Goal: Complete application form

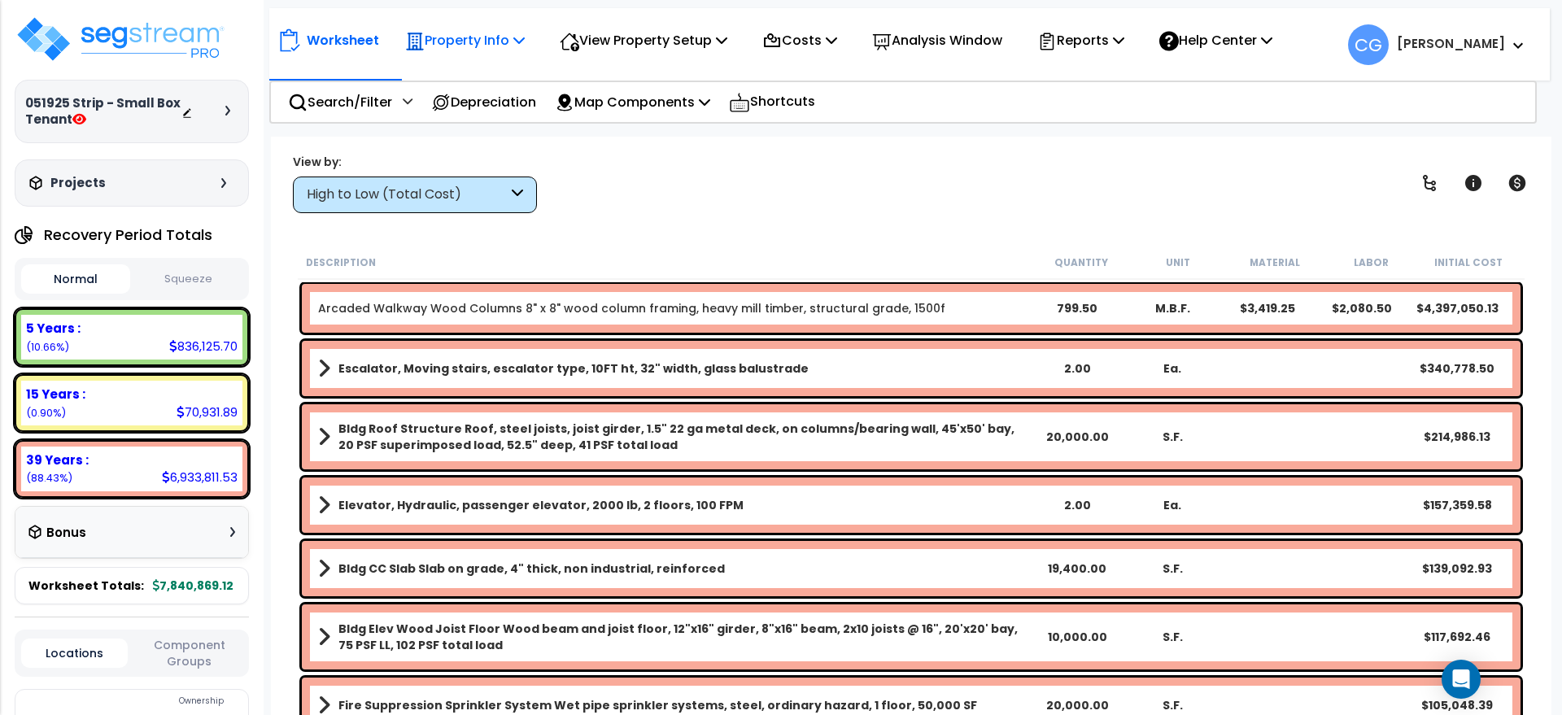
click at [490, 36] on p "Property Info" at bounding box center [465, 40] width 120 height 22
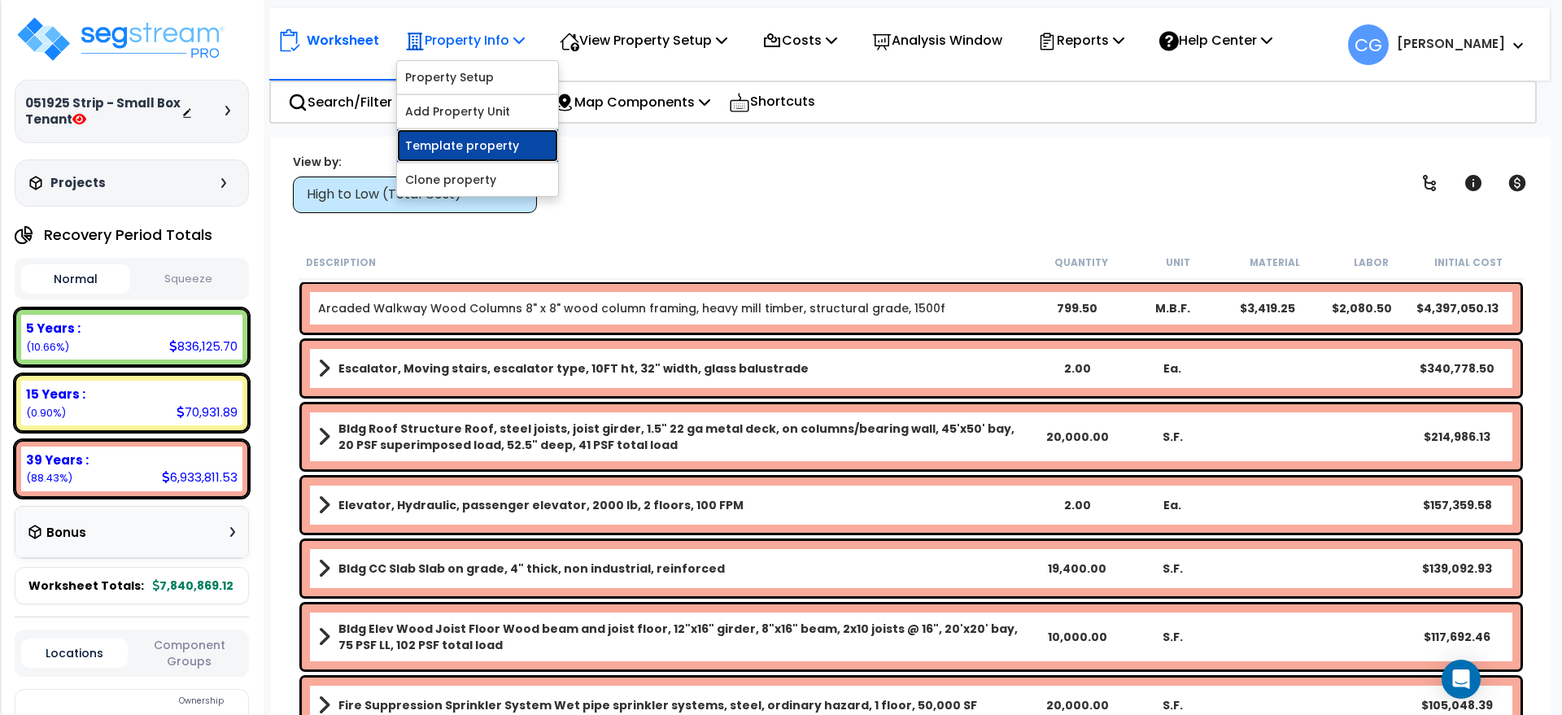
click at [492, 139] on link "Template property" at bounding box center [477, 145] width 161 height 33
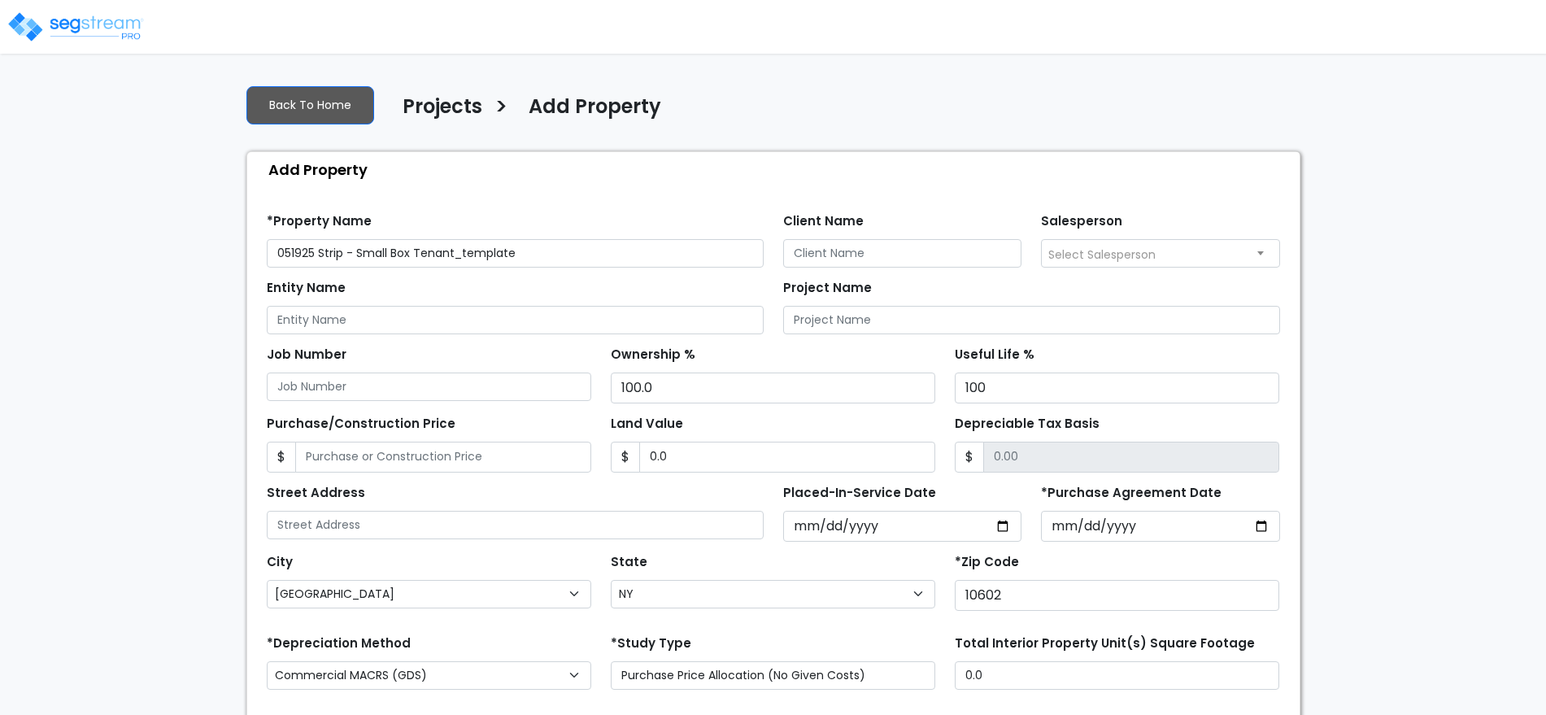
select select "White Plains"
select select "NY"
select select "2025"
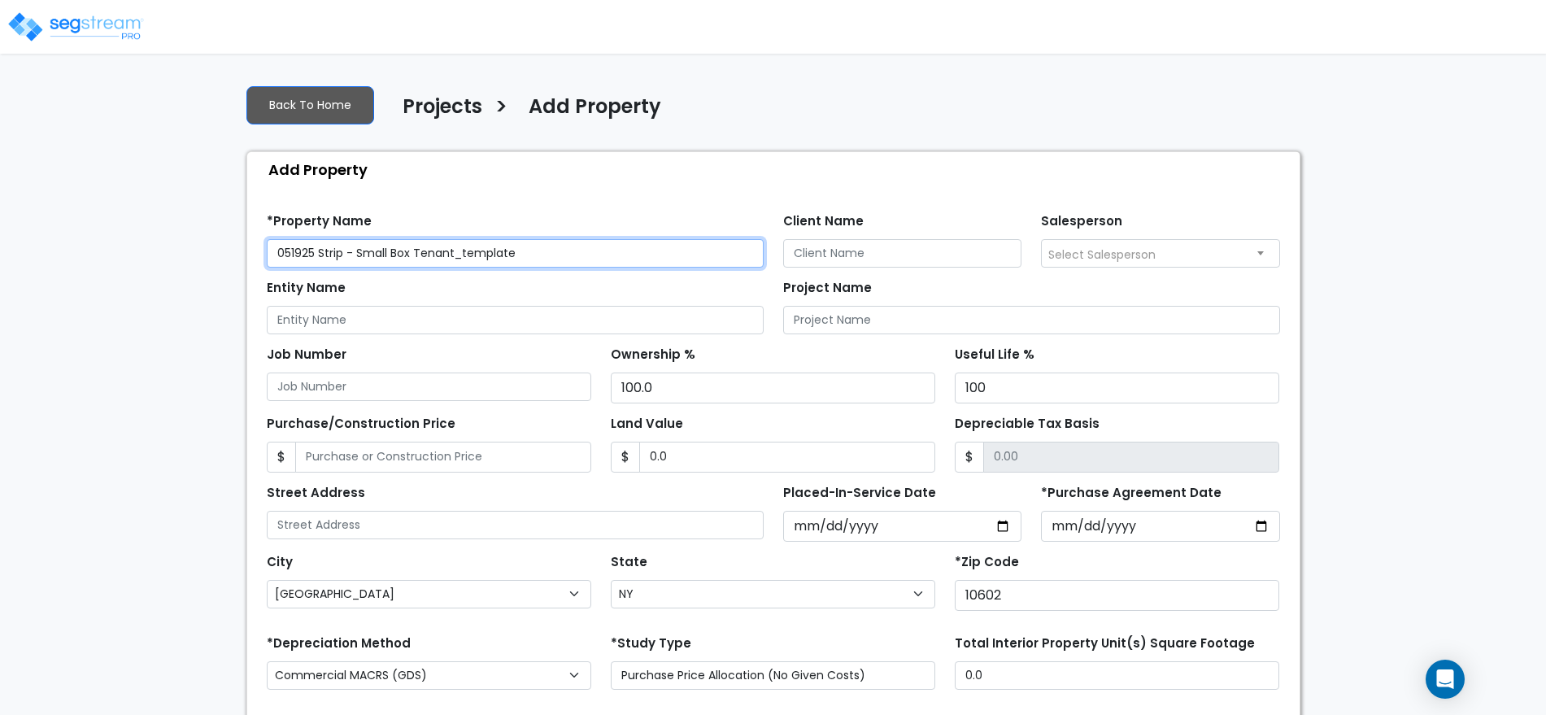
click at [275, 254] on input "051925 Strip - Small Box Tenant_template" at bounding box center [515, 253] width 497 height 28
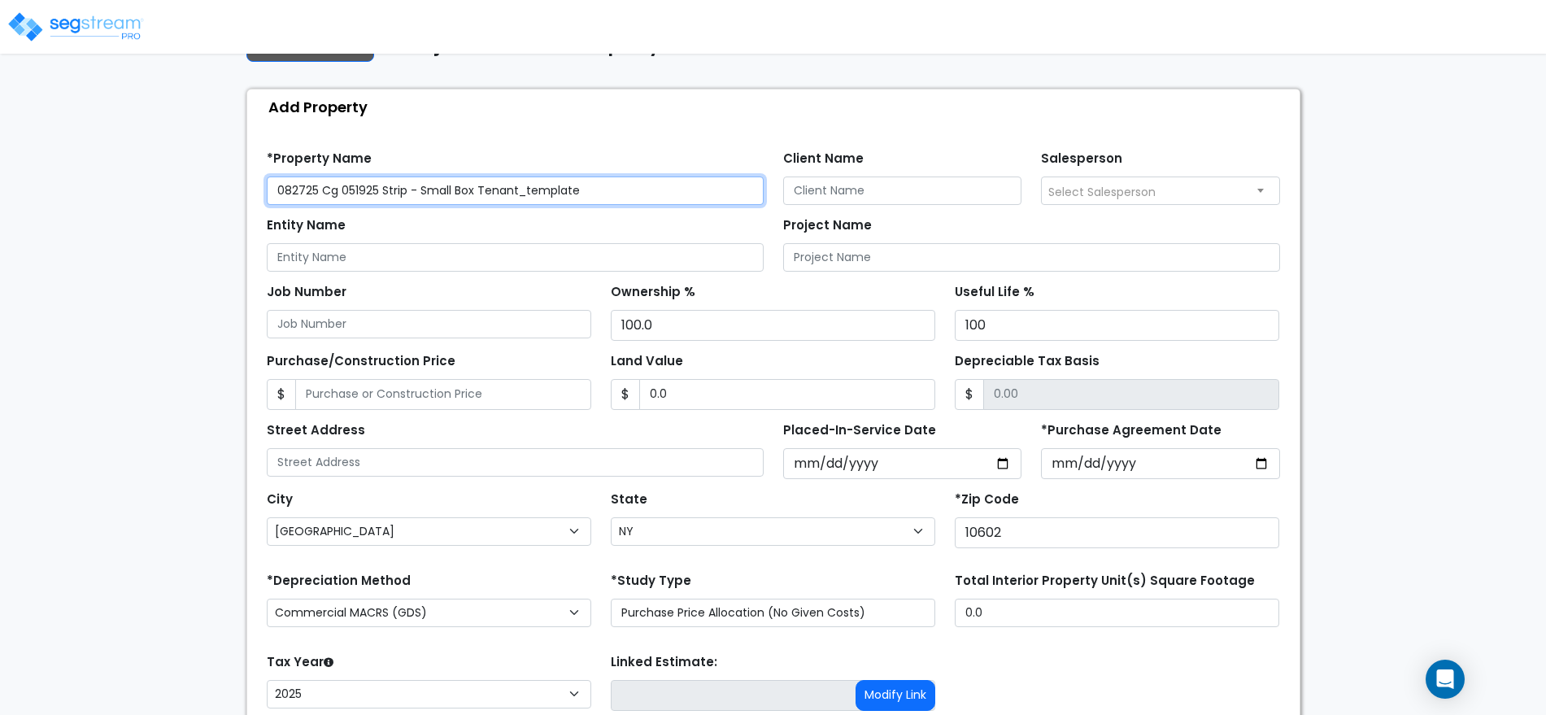
scroll to position [191, 0]
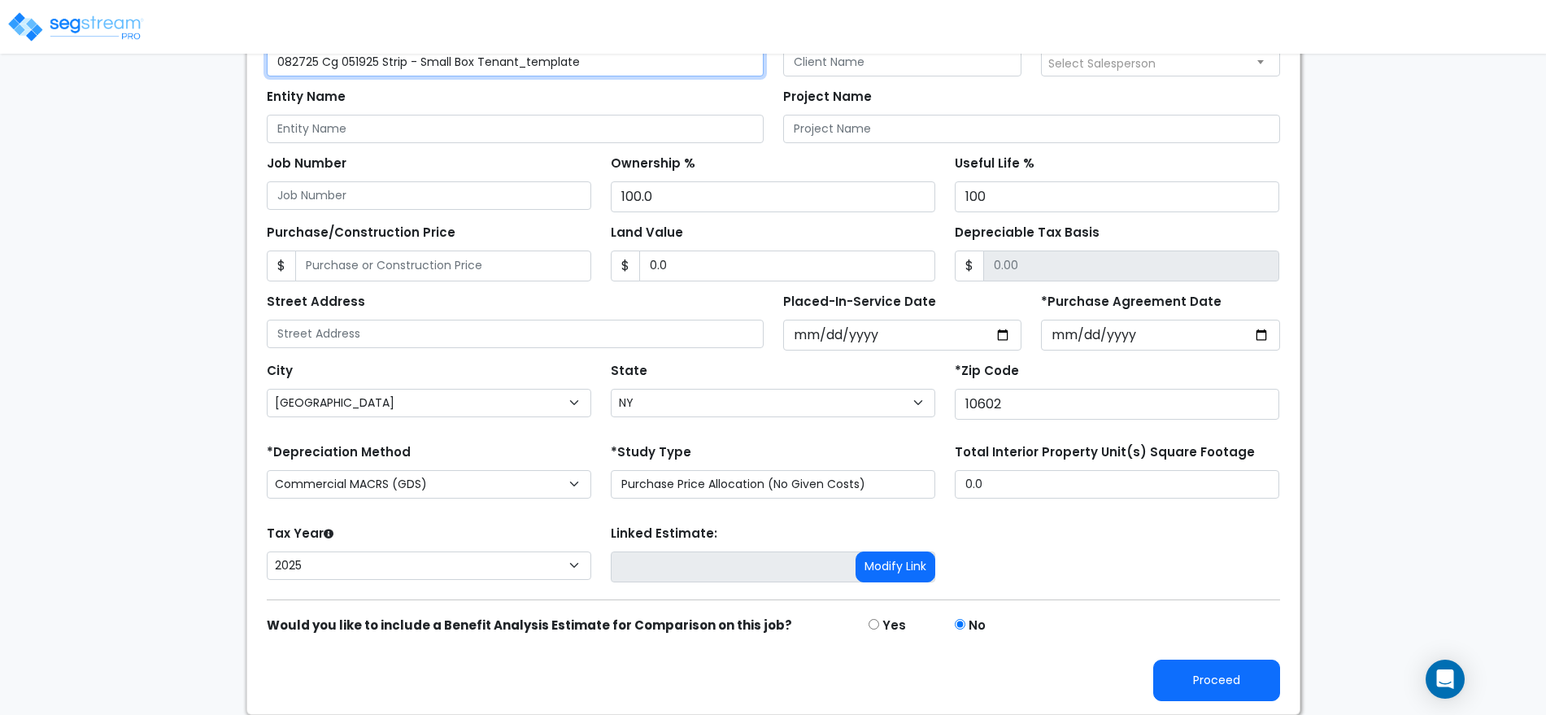
type input "082725 Cg 051925 Strip - Small Box Tenant_template"
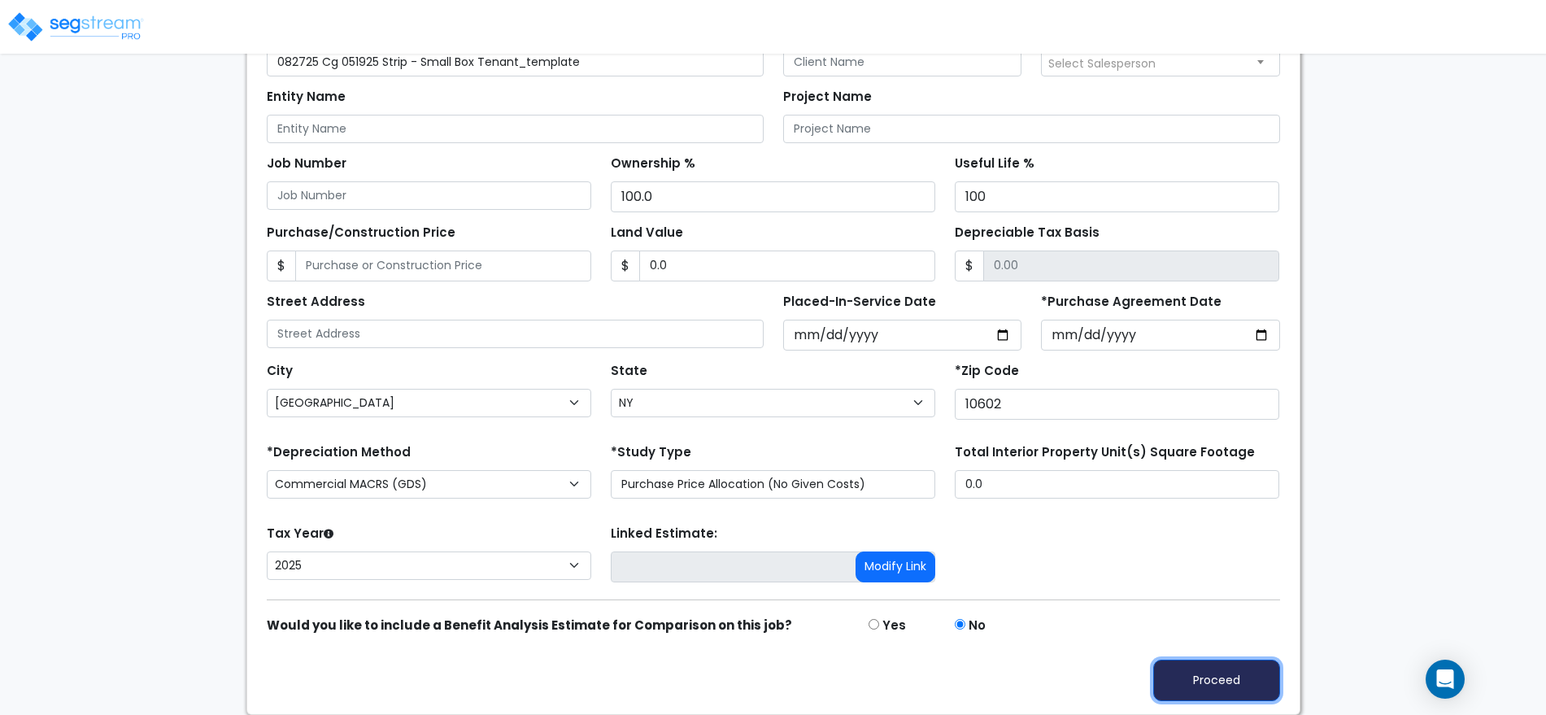
click at [1214, 674] on button "Proceed" at bounding box center [1216, 680] width 127 height 41
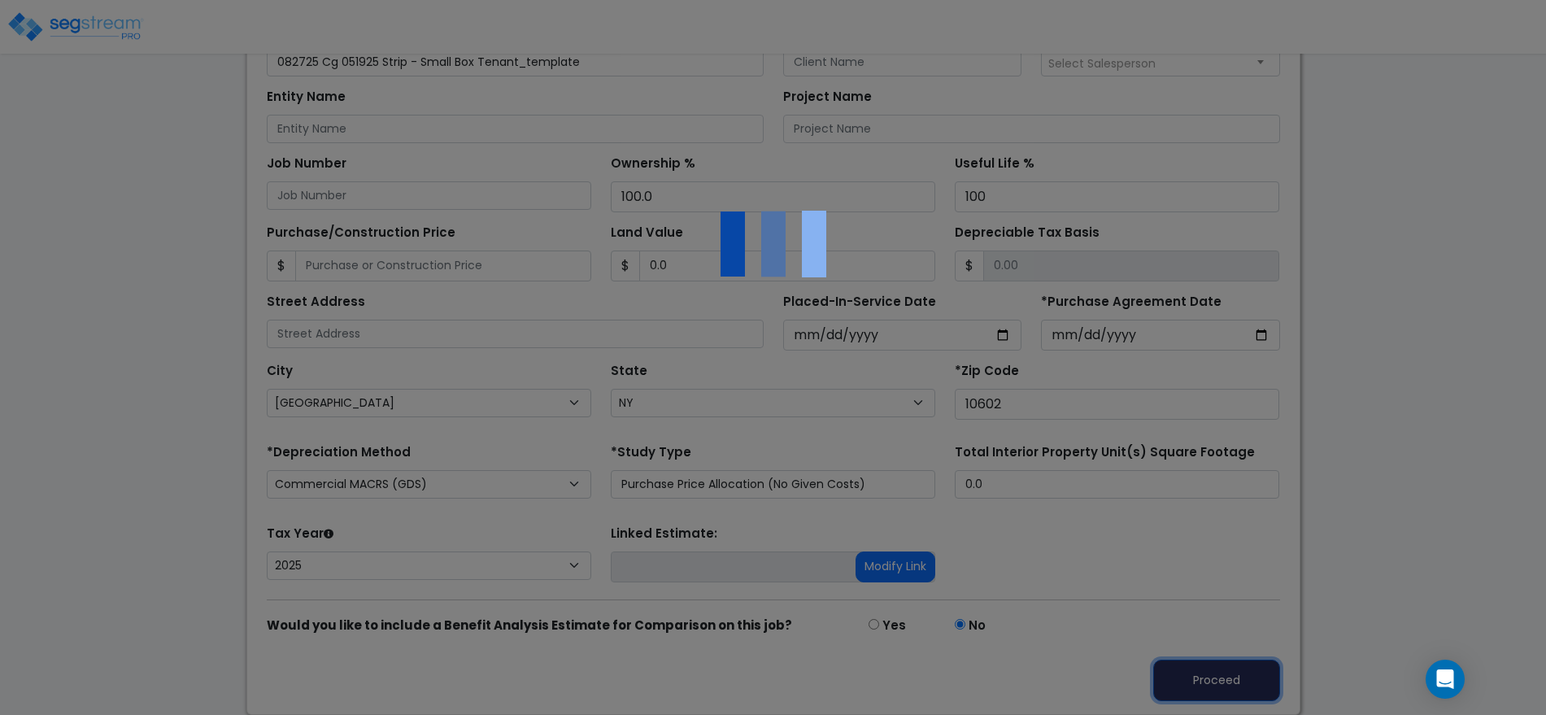
type input "0"
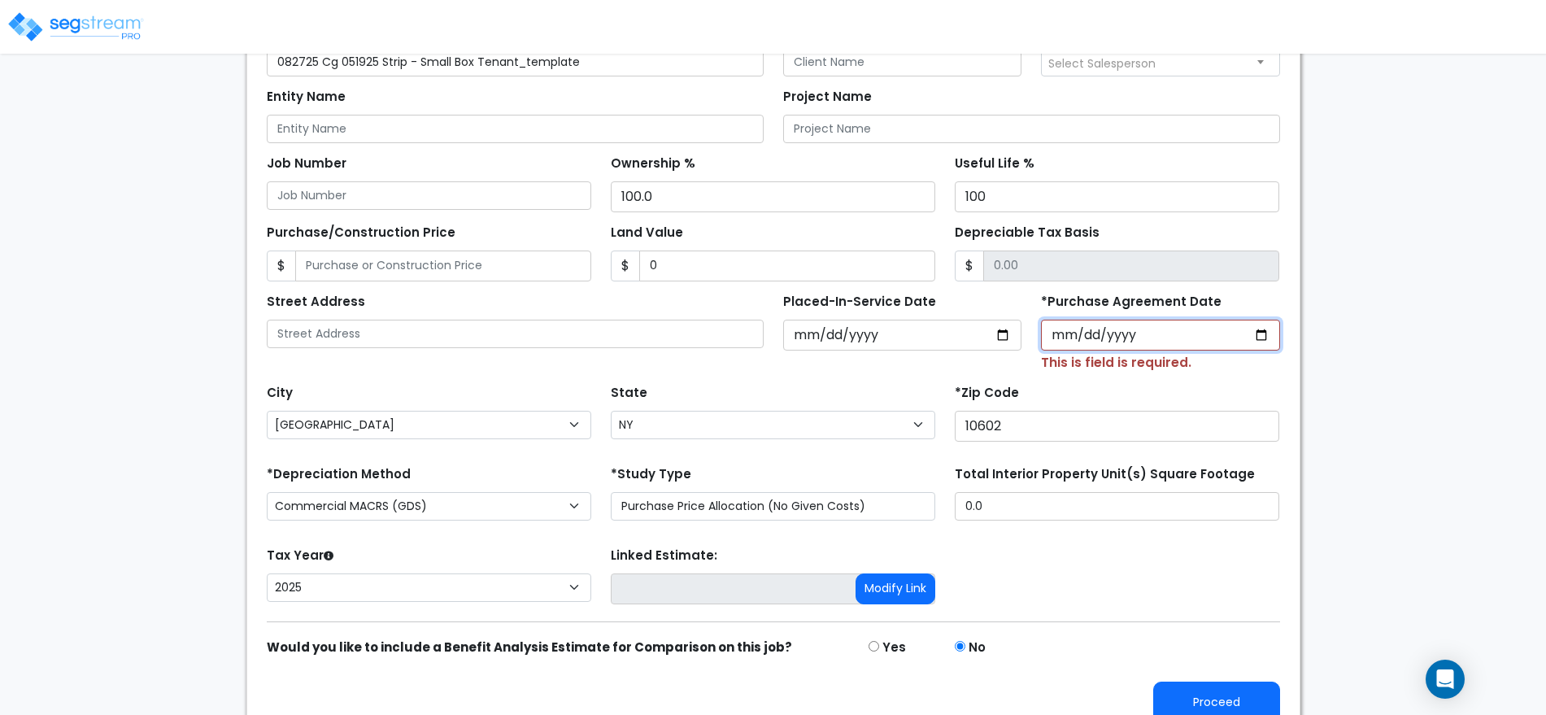
click at [1265, 331] on input "*Purchase Agreement Date" at bounding box center [1160, 335] width 239 height 31
click at [877, 377] on div "City City Accord Acra Adams Adams Basin Adams Center Addison Adirondack Afton A…" at bounding box center [773, 409] width 1033 height 73
click at [1083, 333] on input "*Purchase Agreement Date" at bounding box center [1160, 335] width 239 height 31
click at [1262, 326] on input "*Purchase Agreement Date" at bounding box center [1160, 335] width 239 height 31
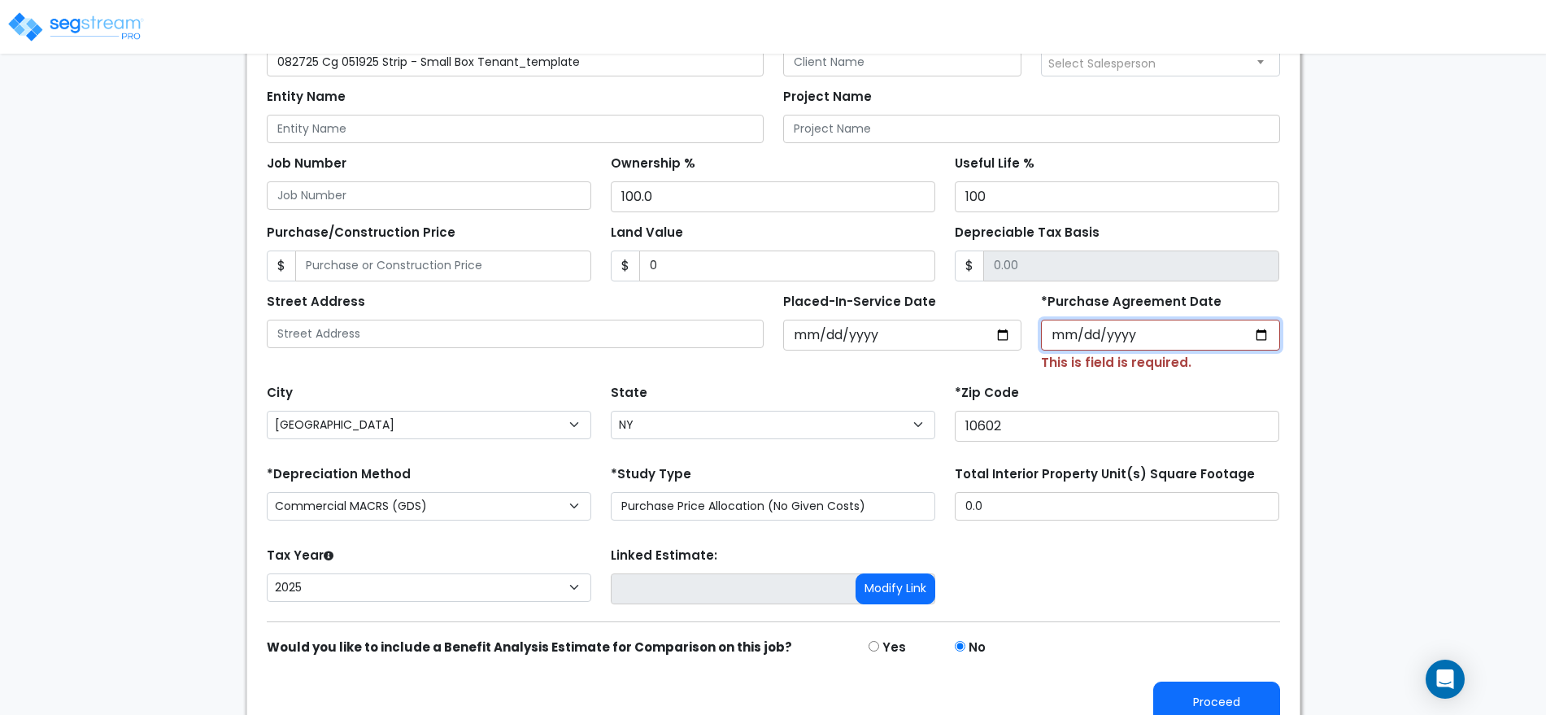
type input "2025-08-27"
click at [1192, 693] on button "Proceed" at bounding box center [1216, 702] width 127 height 41
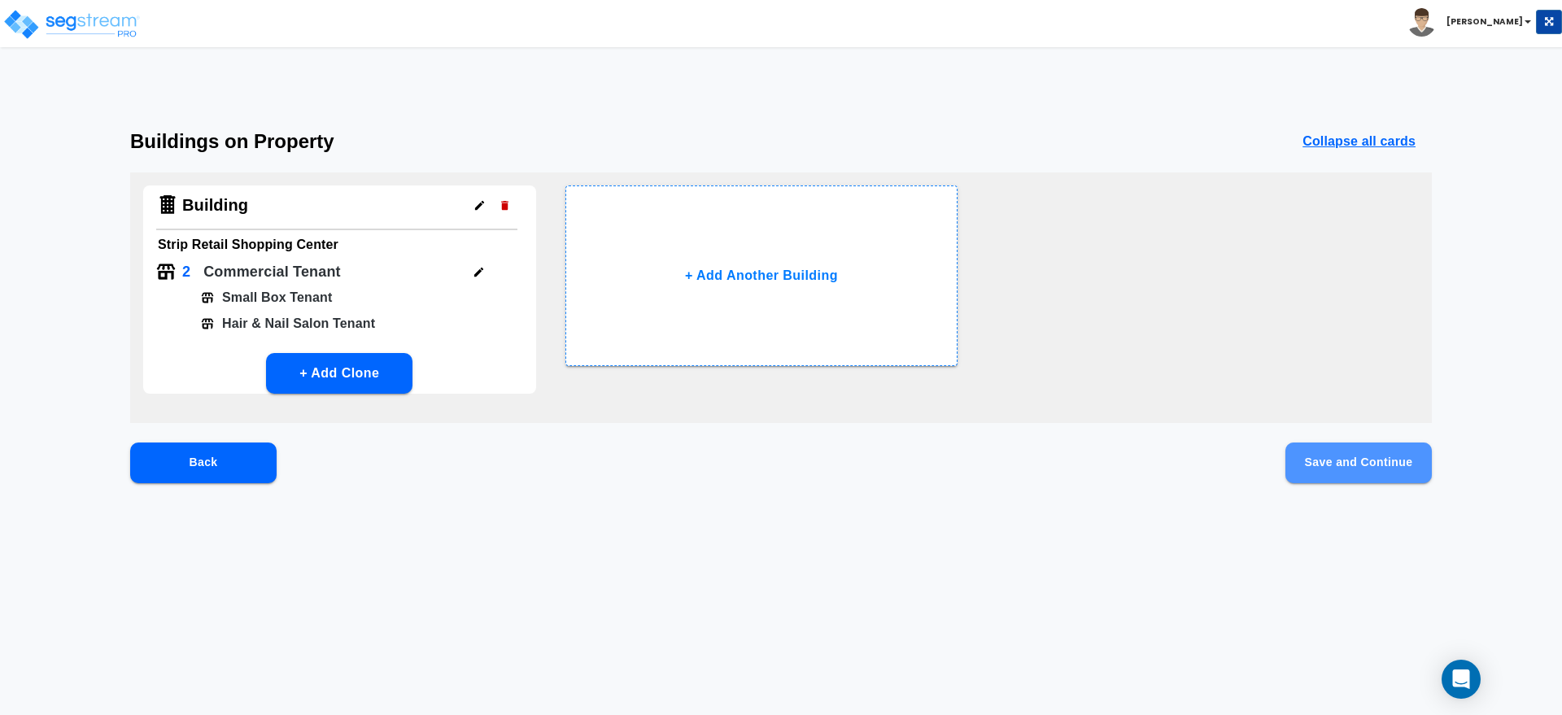
click at [1369, 465] on button "Save and Continue" at bounding box center [1358, 462] width 146 height 41
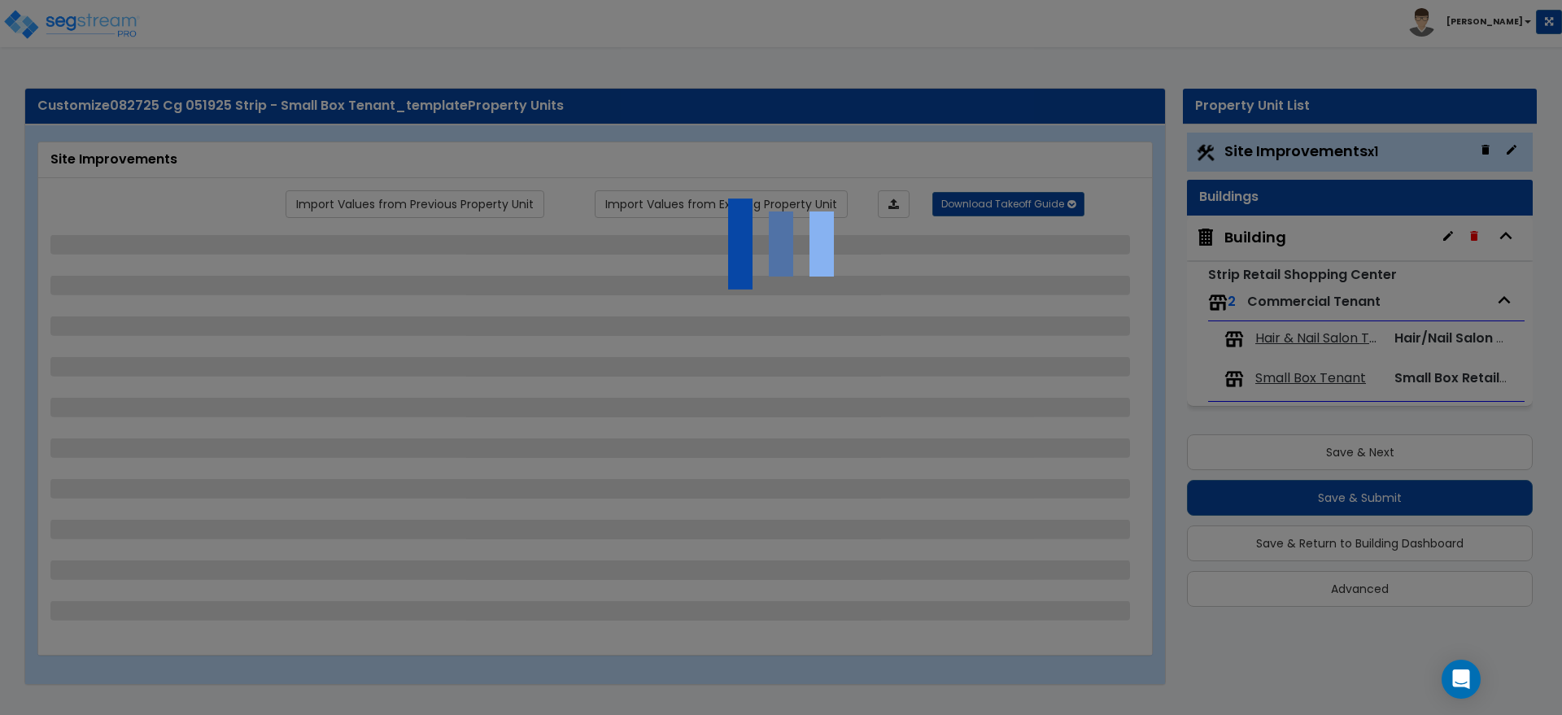
select select "2"
select select "3"
select select "1"
select select "4"
select select "6"
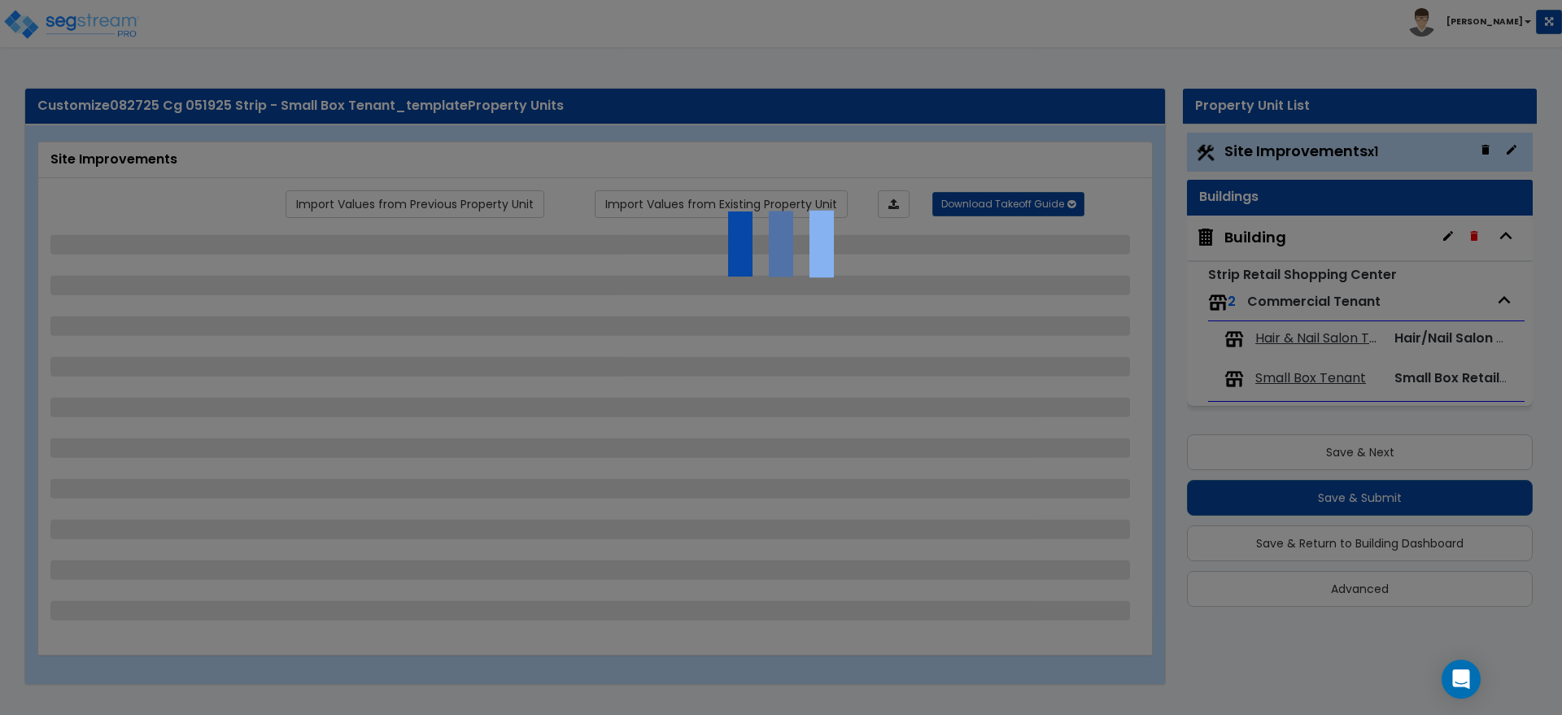
select select "1"
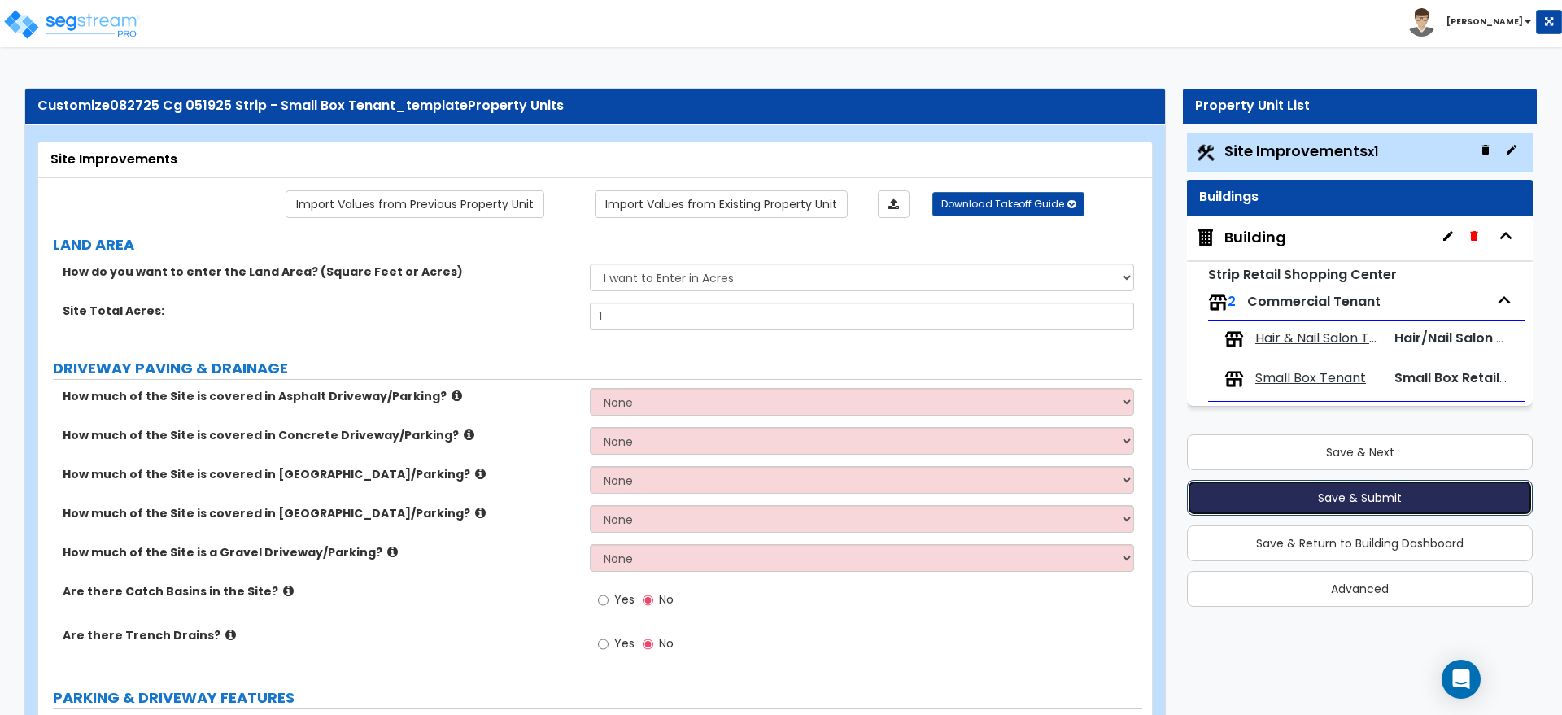
click at [1284, 500] on button "Save & Submit" at bounding box center [1360, 498] width 346 height 36
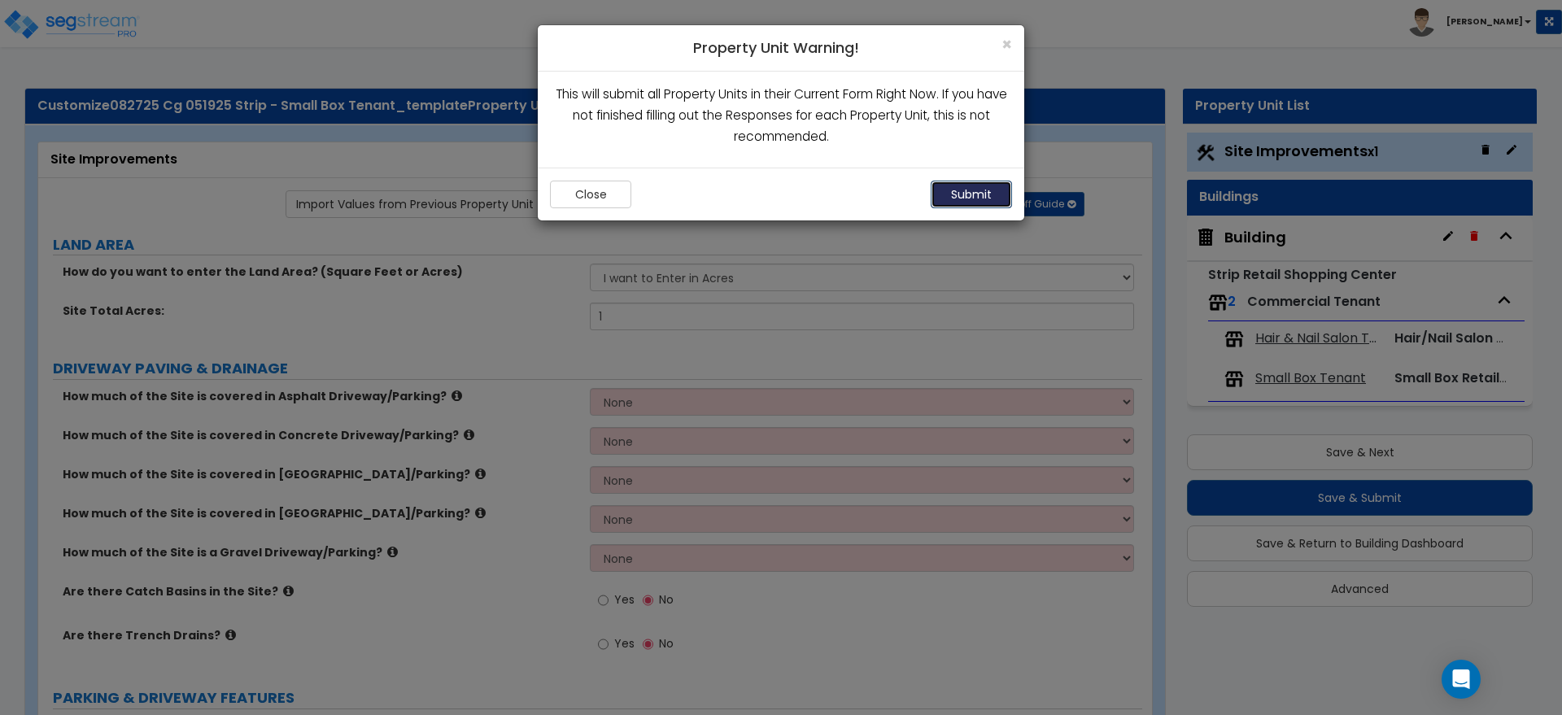
click at [981, 188] on button "Submit" at bounding box center [971, 195] width 81 height 28
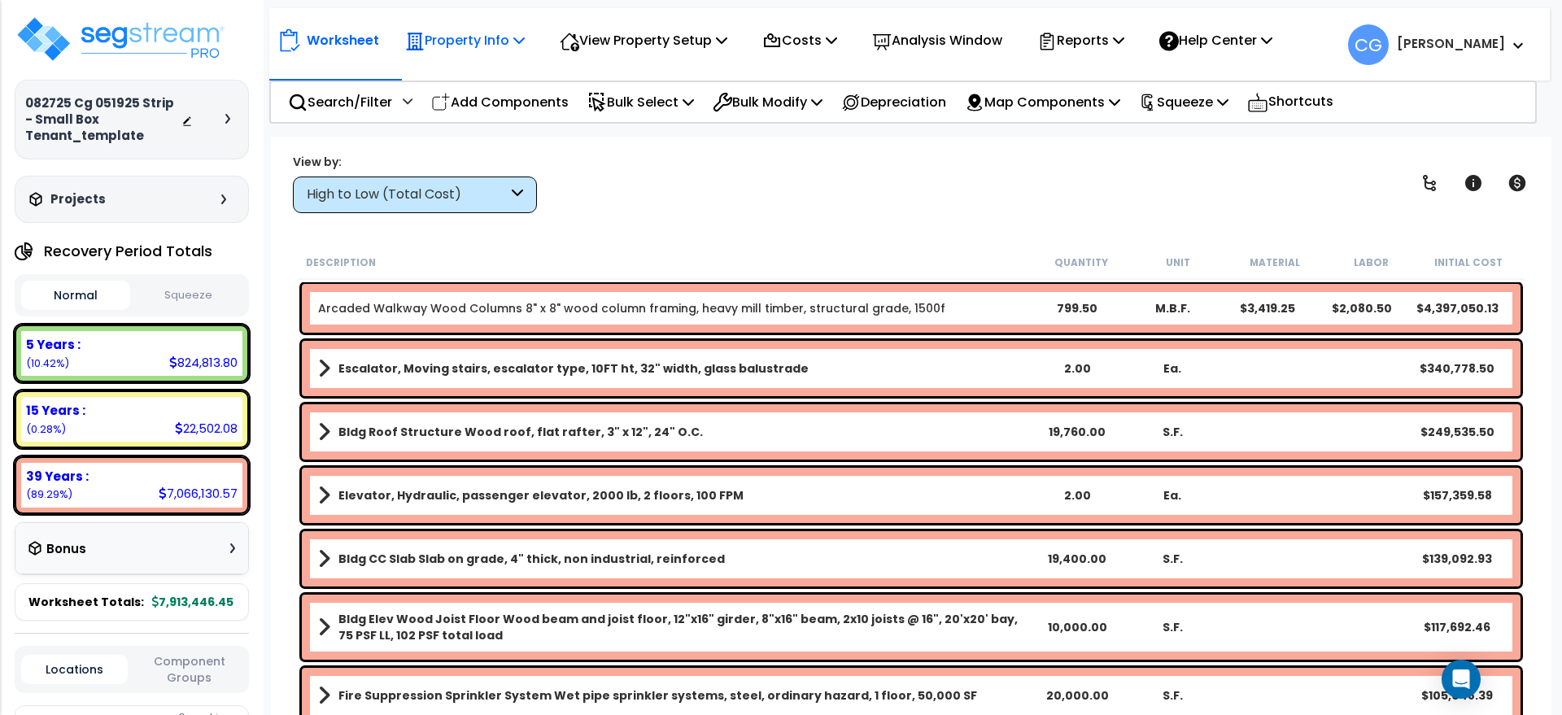
click at [525, 40] on icon at bounding box center [518, 39] width 11 height 13
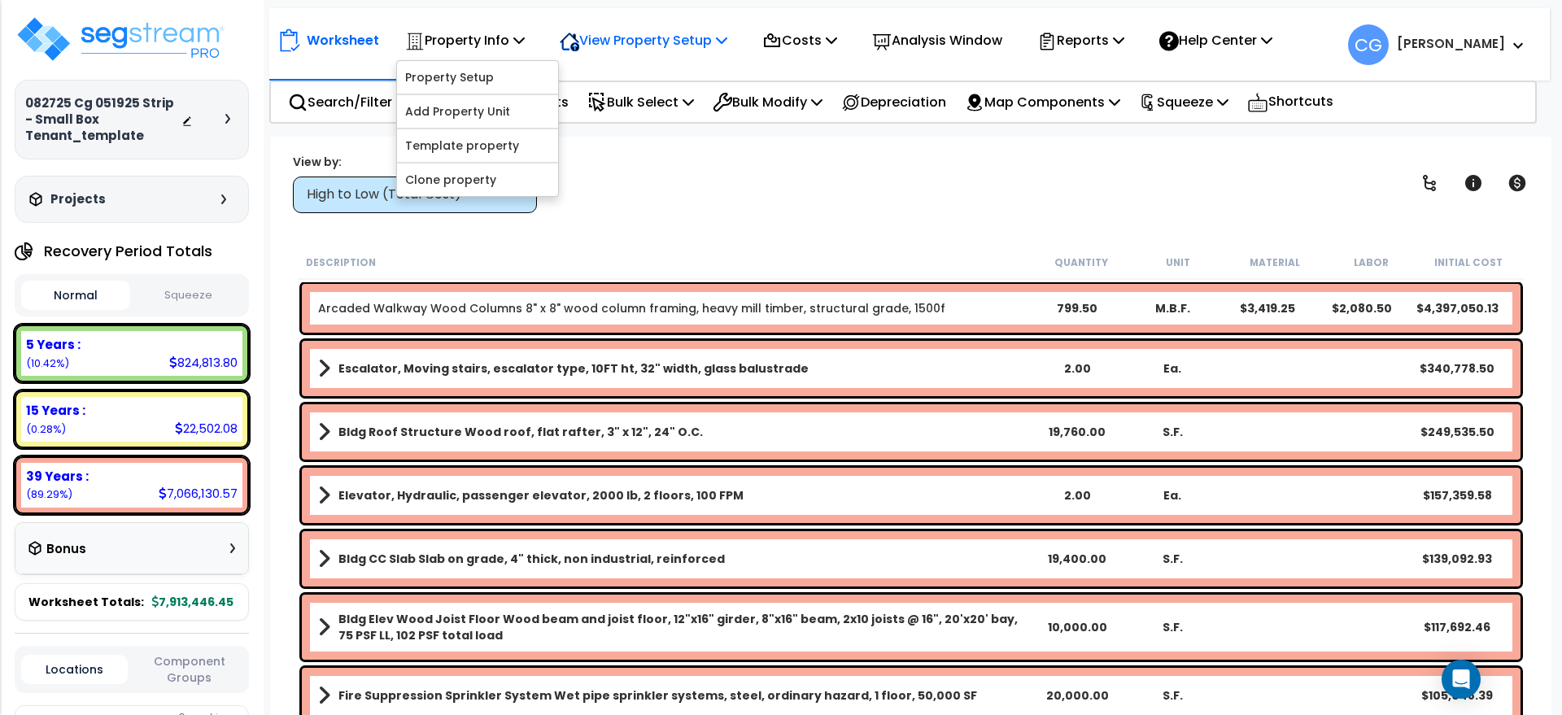
click at [636, 35] on p "View Property Setup" at bounding box center [644, 40] width 168 height 22
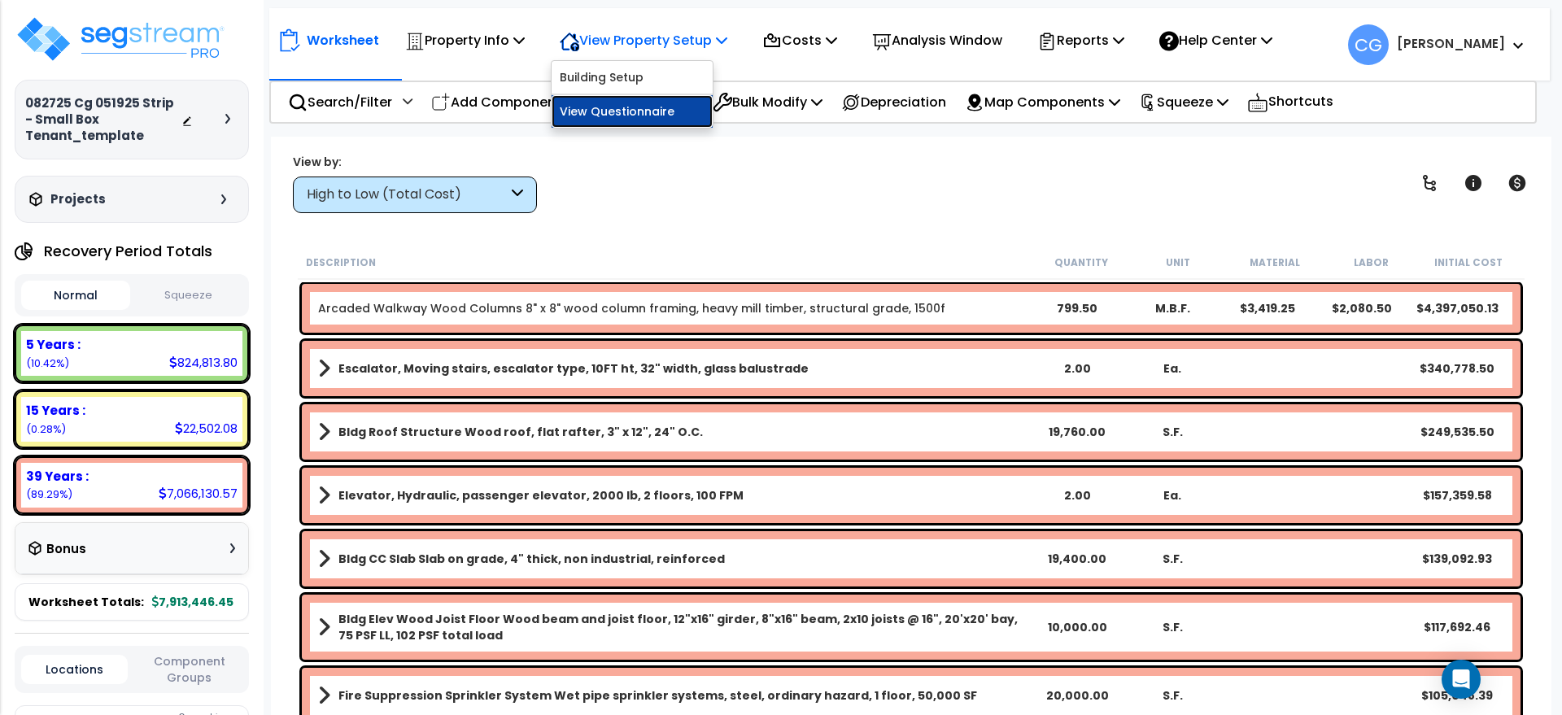
click at [626, 102] on link "View Questionnaire" at bounding box center [631, 111] width 161 height 33
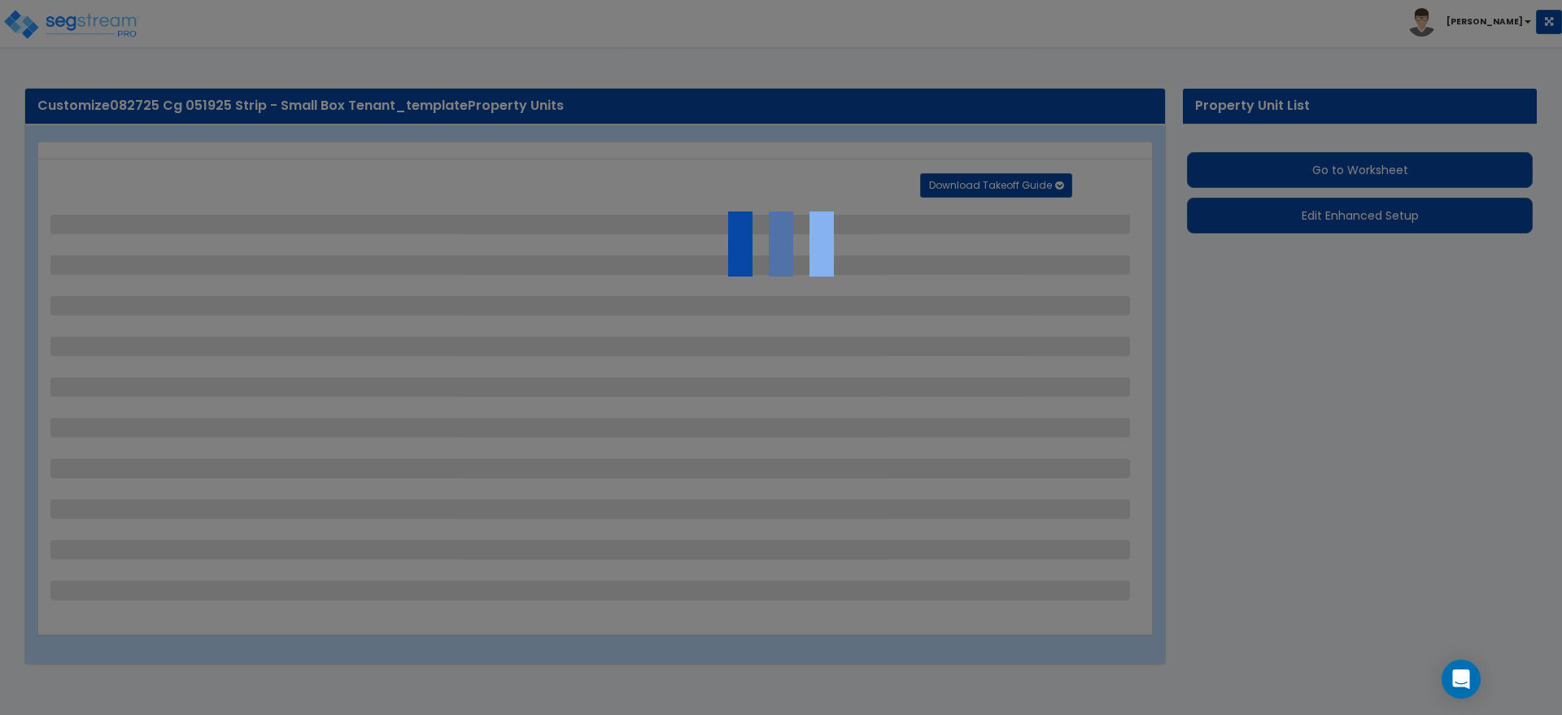
select select "2"
select select "3"
select select "1"
select select "4"
select select "6"
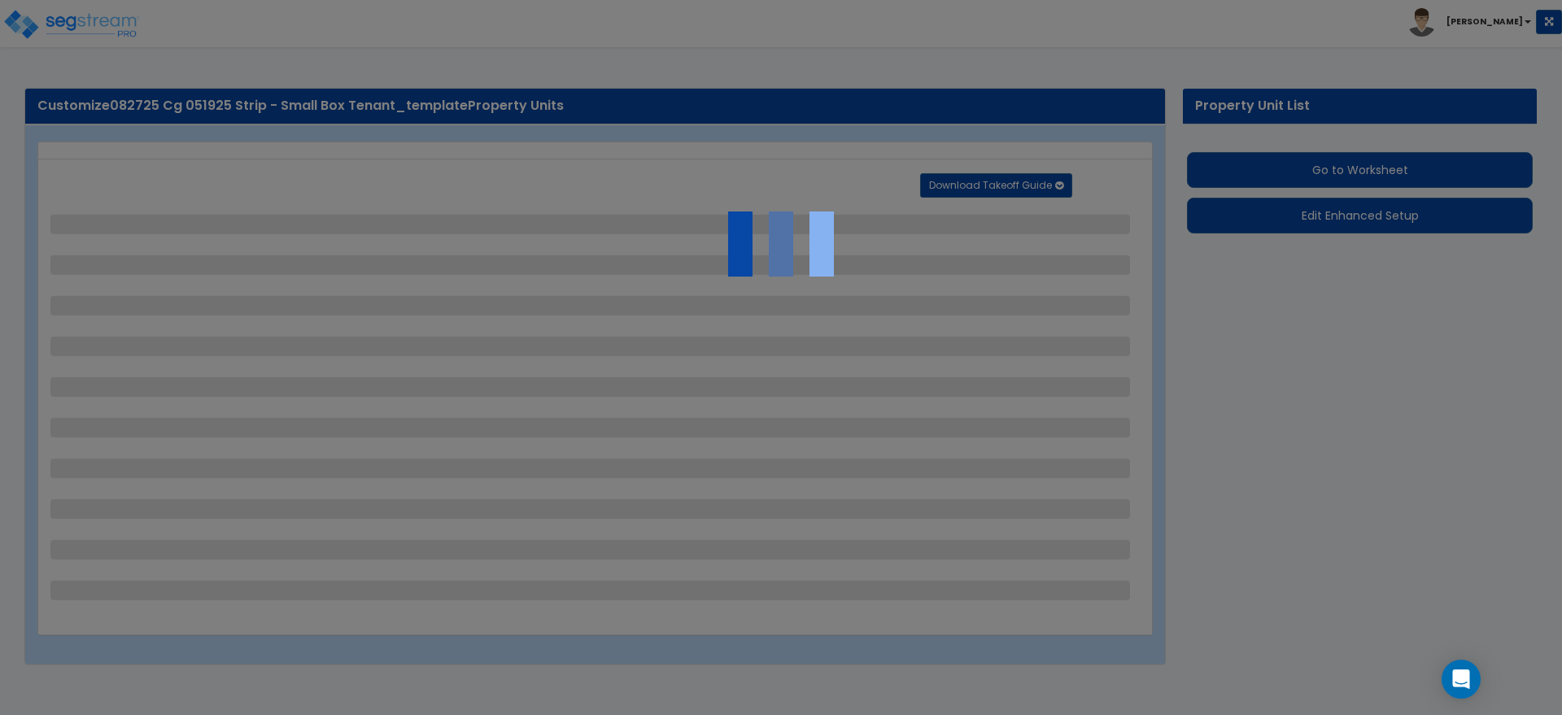
select select "1"
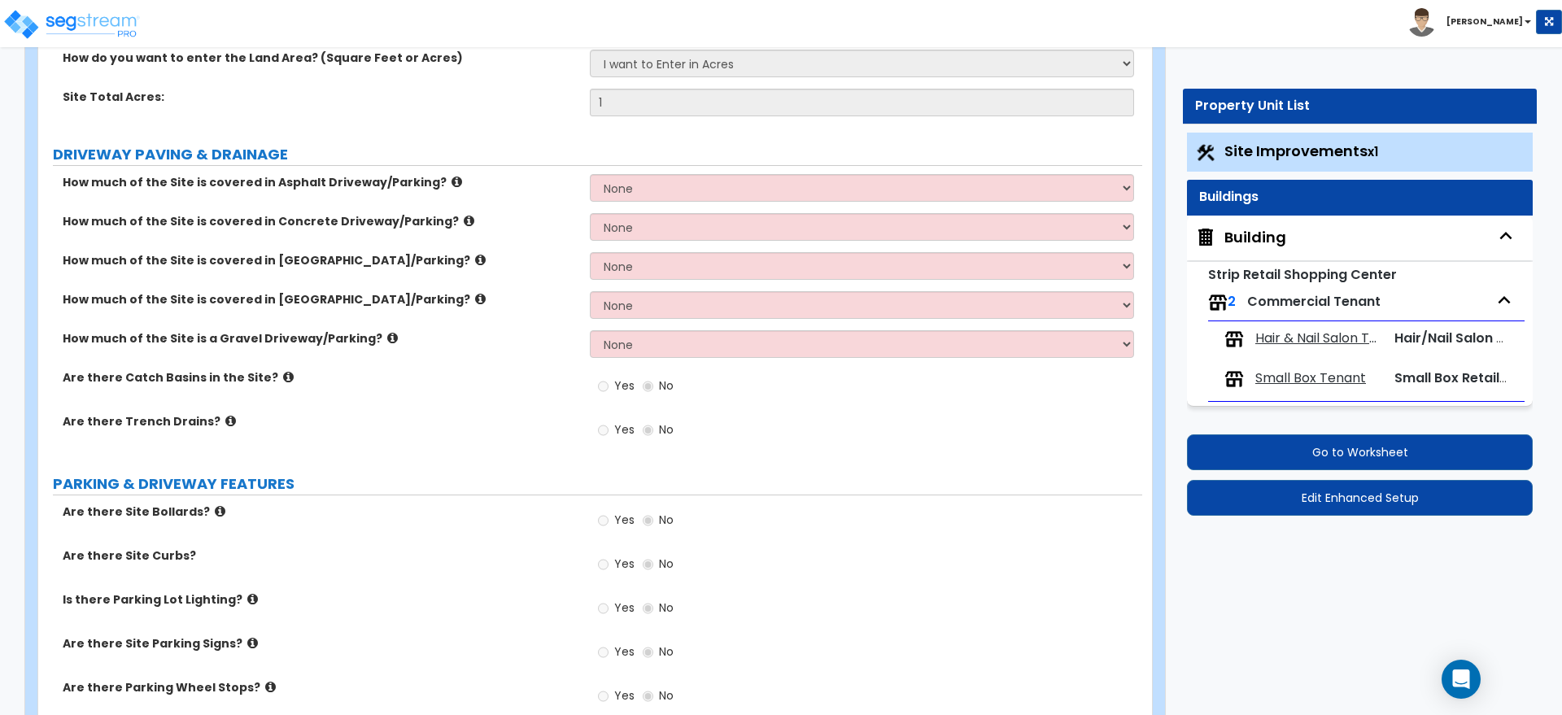
scroll to position [407, 0]
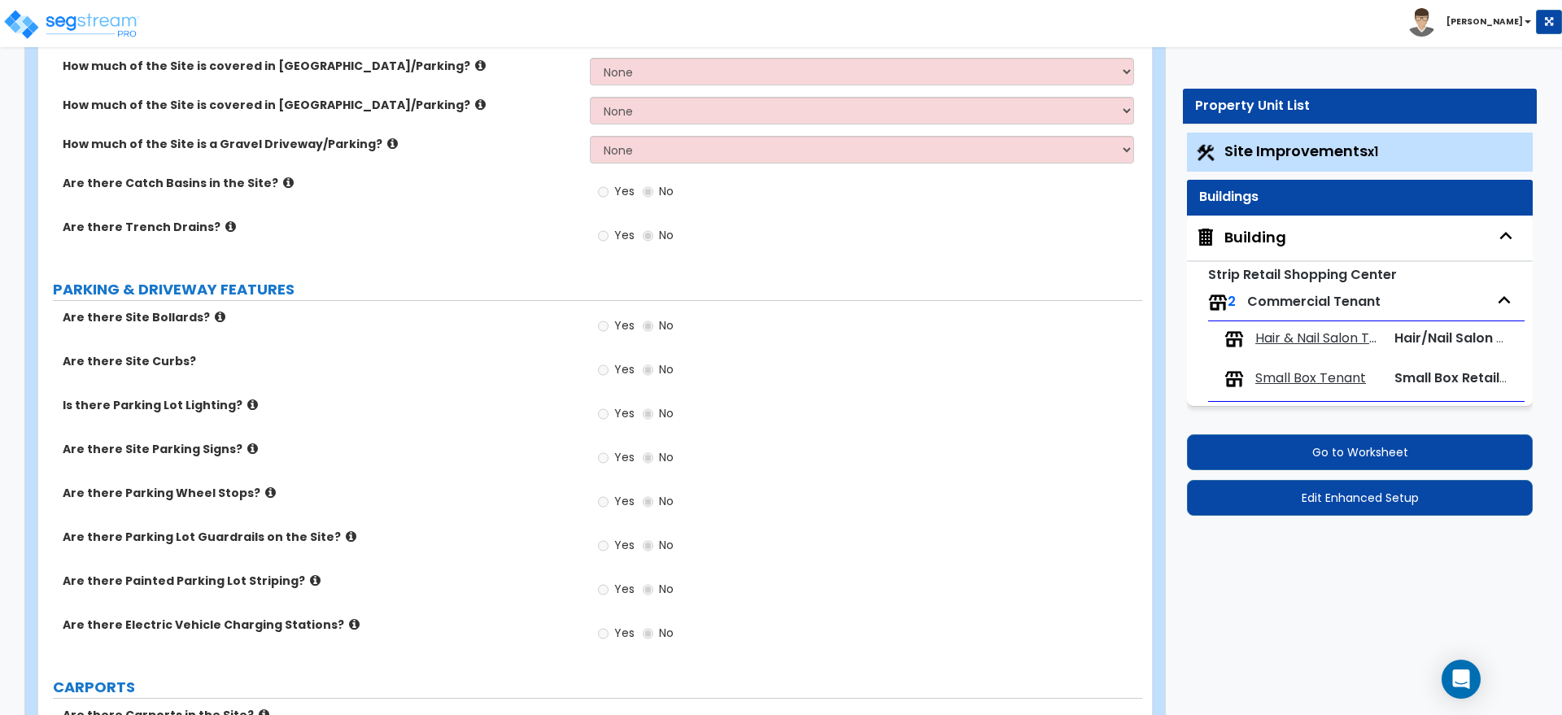
click at [1245, 230] on div "Building" at bounding box center [1255, 237] width 62 height 21
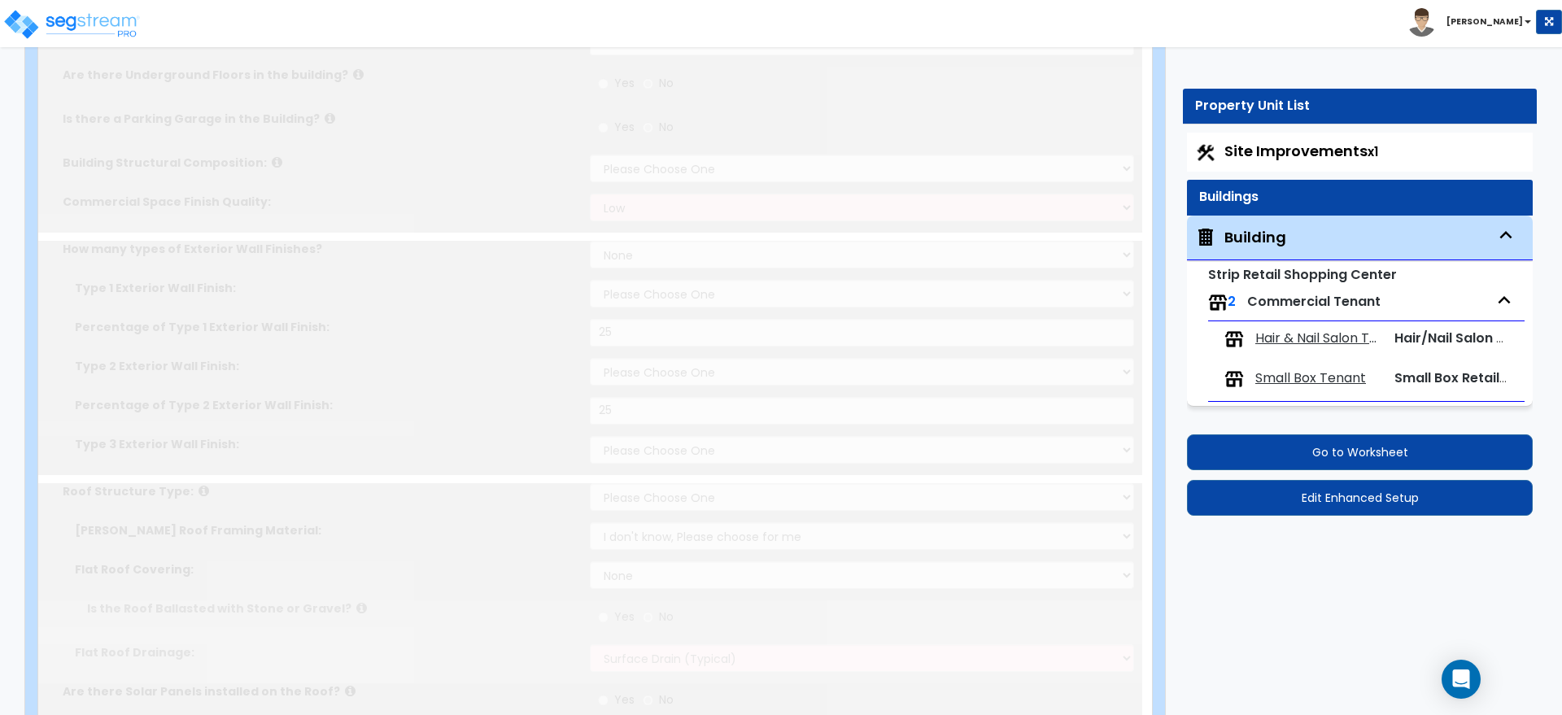
type input "15"
type input "200"
select select "2"
type input "20000"
type input "10000"
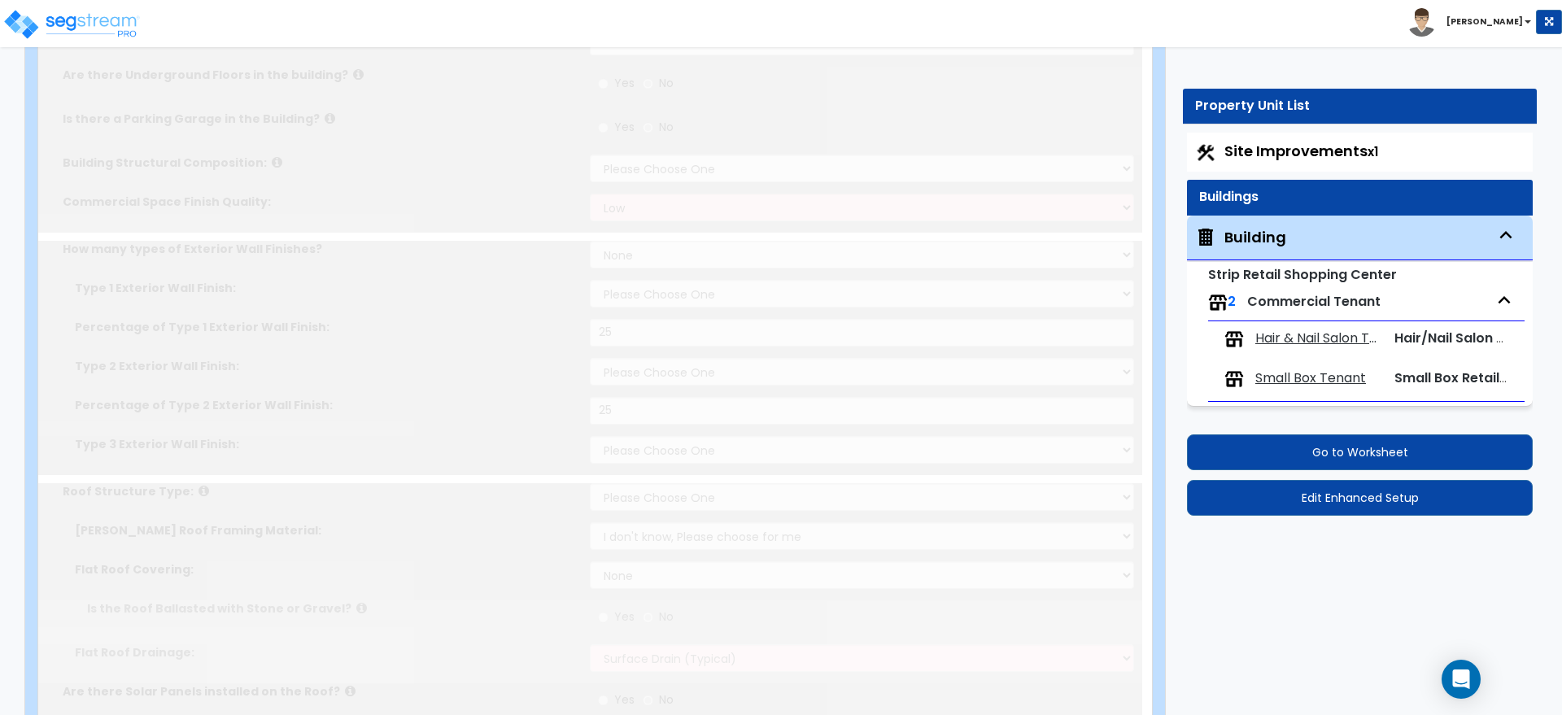
select select "7"
select select "3"
select select "4"
type input "25"
select select "5"
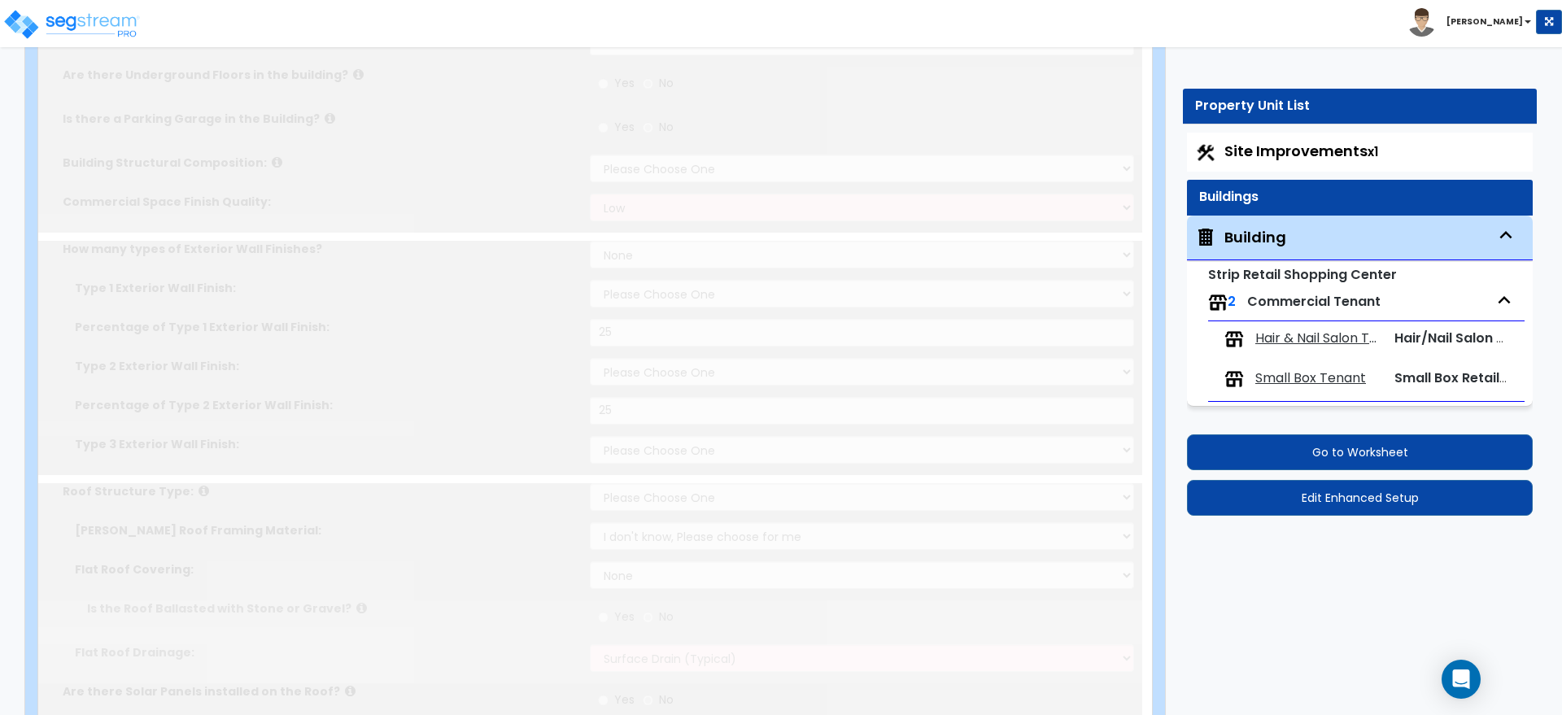
type input "25"
select select "7"
select select "2"
select select "1"
select select "4"
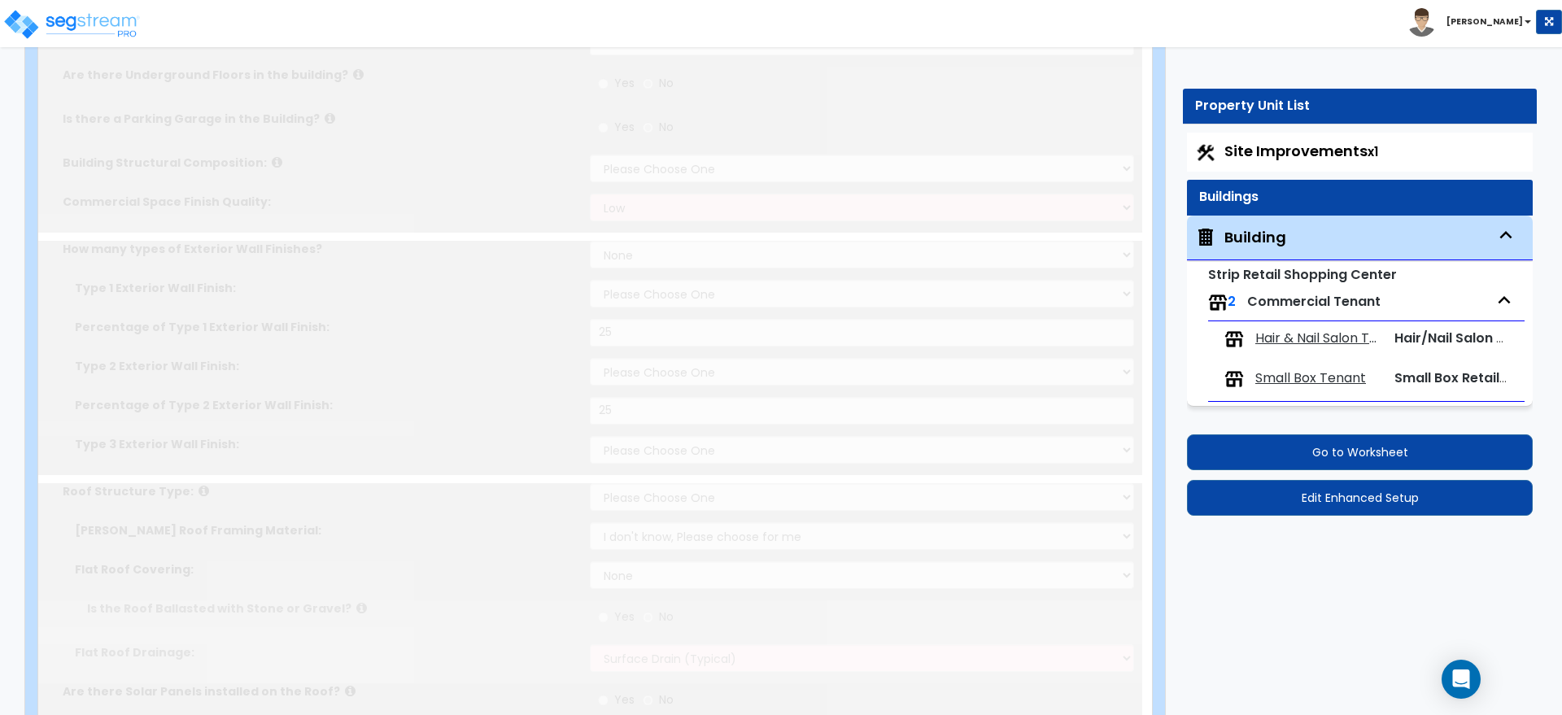
radio input "true"
select select "1"
type input "2"
radio input "true"
select select "4"
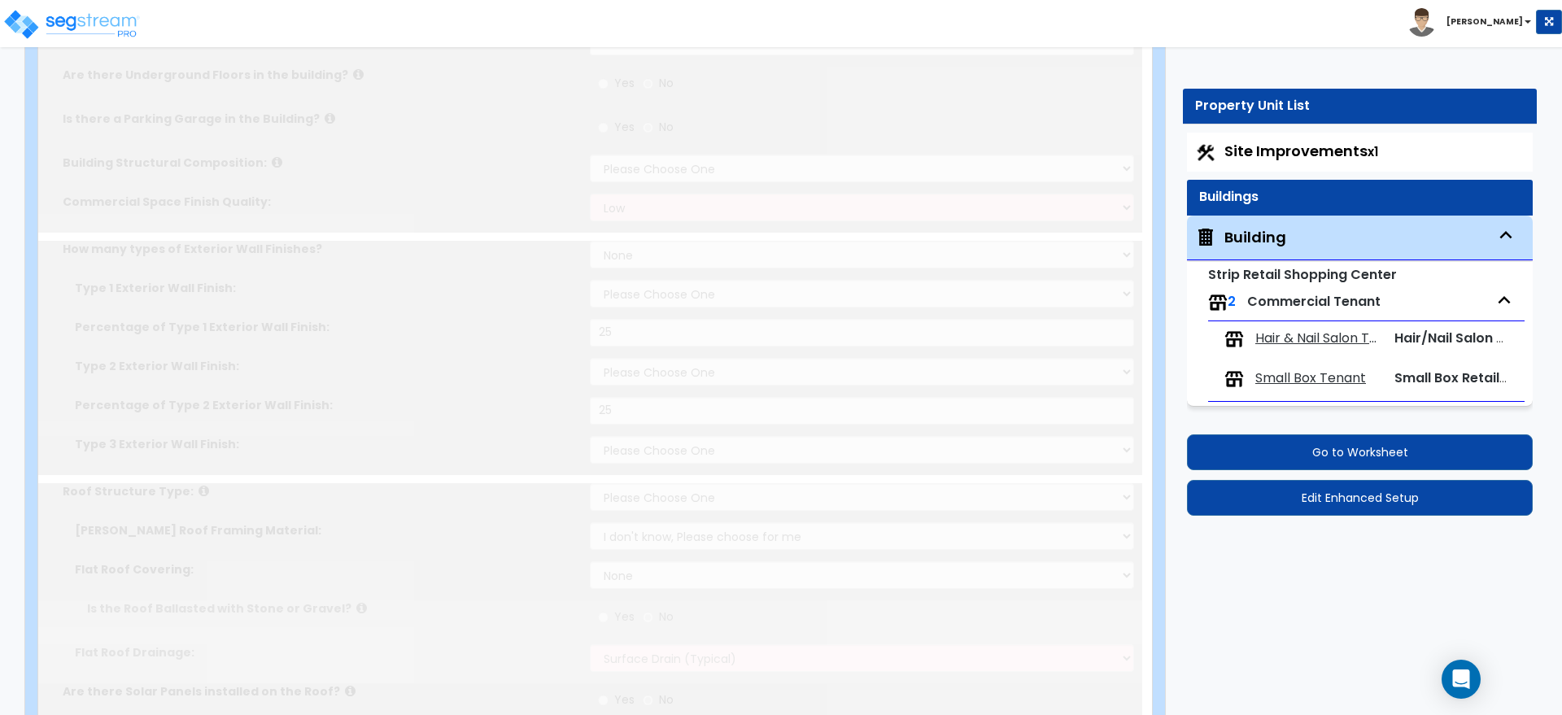
type input "15"
radio input "true"
select select "1"
type input "500"
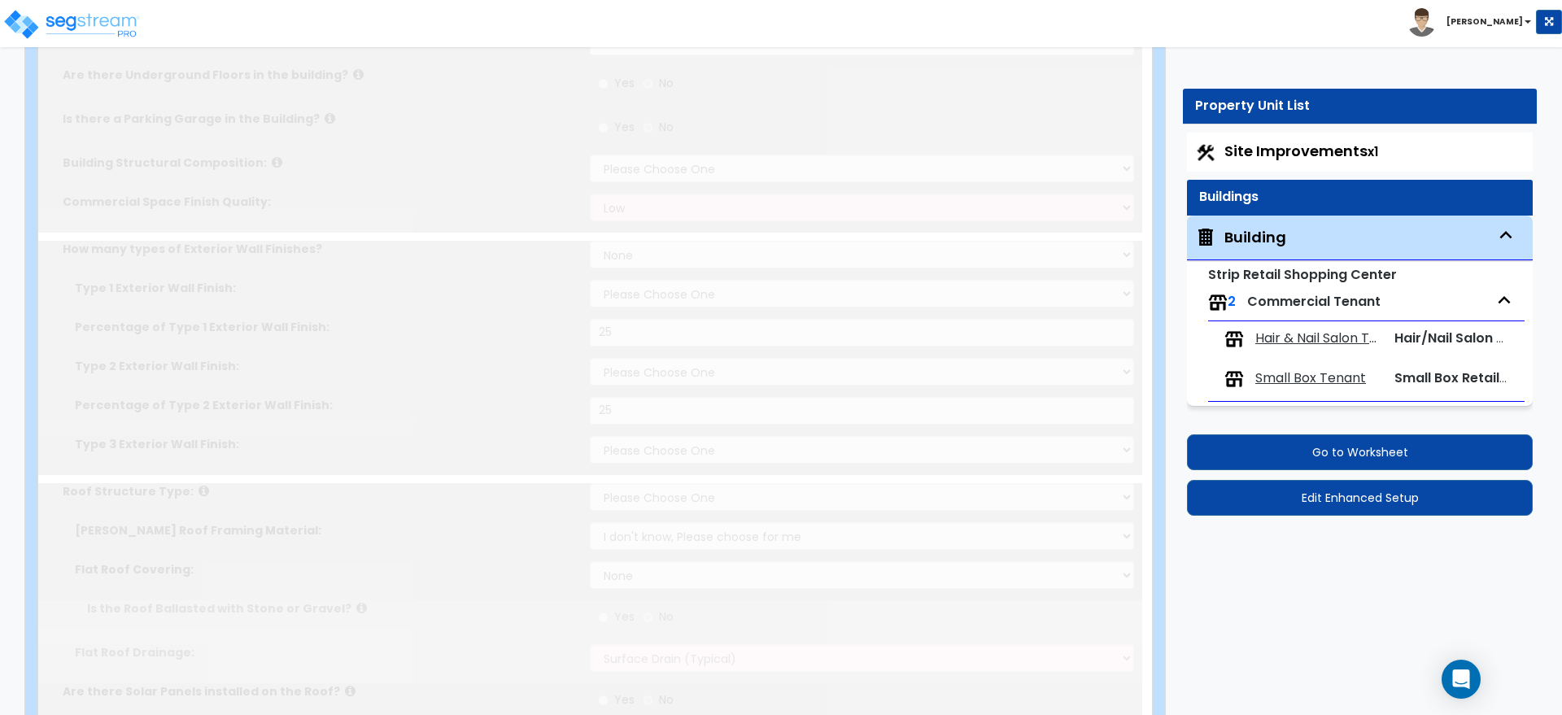
radio input "true"
select select "5"
type input "525"
radio input "true"
type input "550"
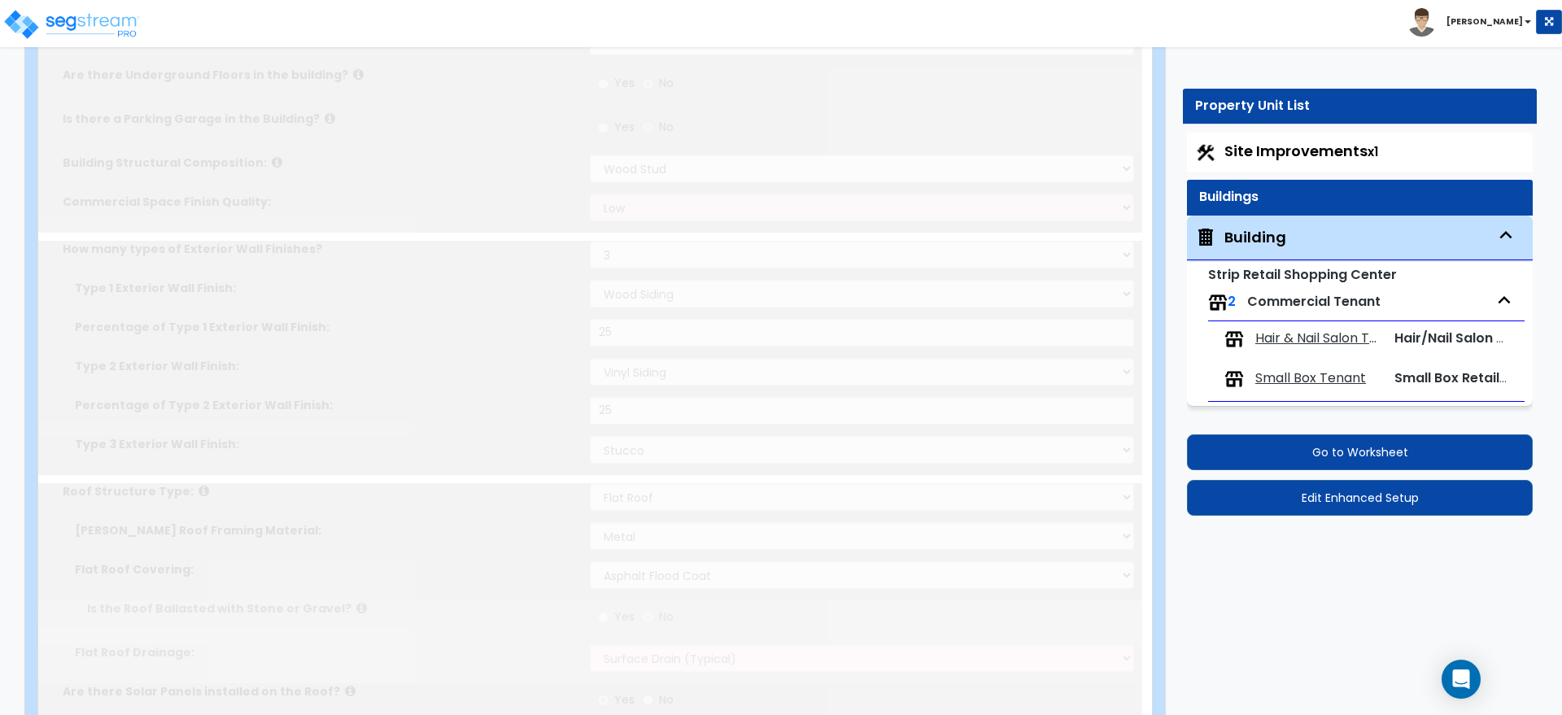
radio input "true"
type input "1"
type input "2"
type input "3"
type input "4"
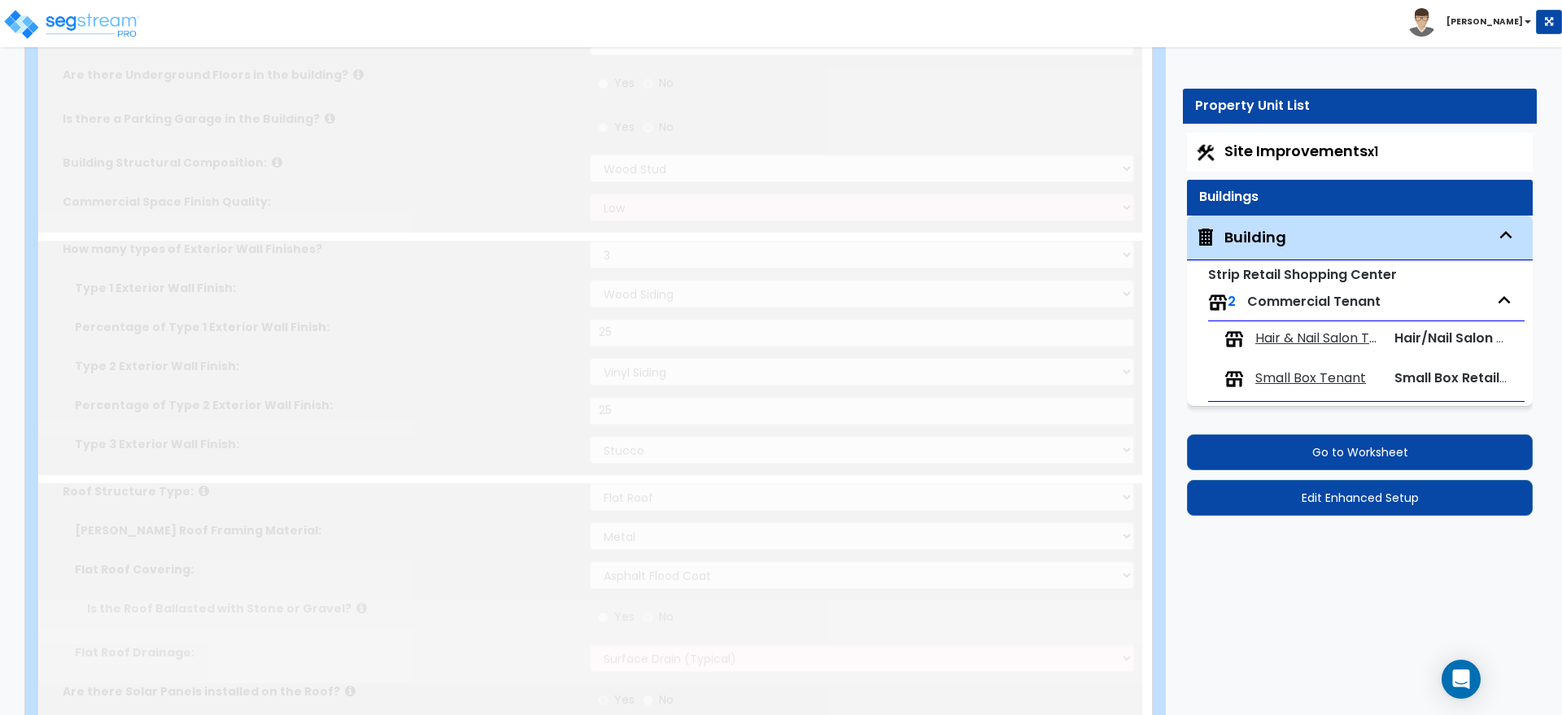
type input "5"
type input "6"
type input "7"
type input "8"
type input "9"
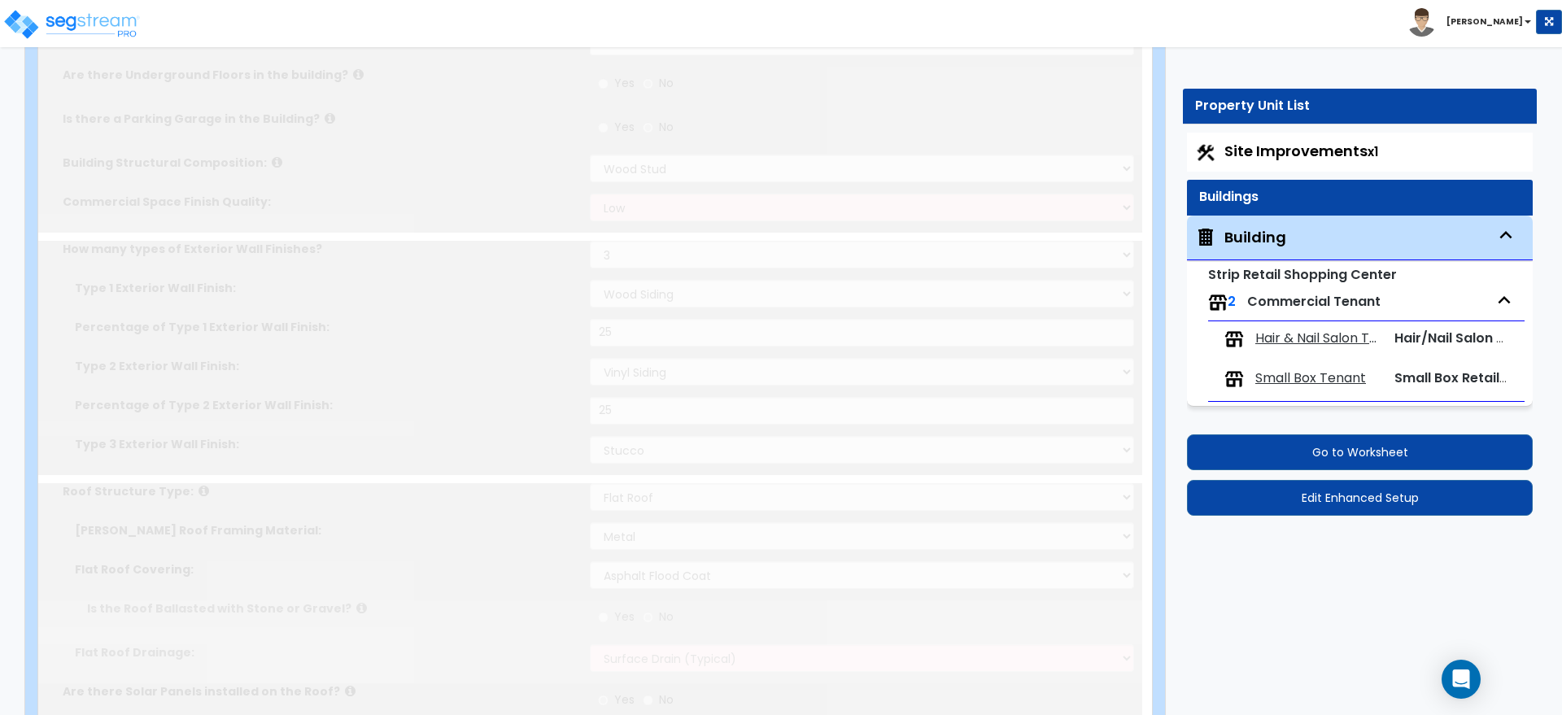
radio input "true"
select select "3"
type input "2"
radio input "true"
type input "4"
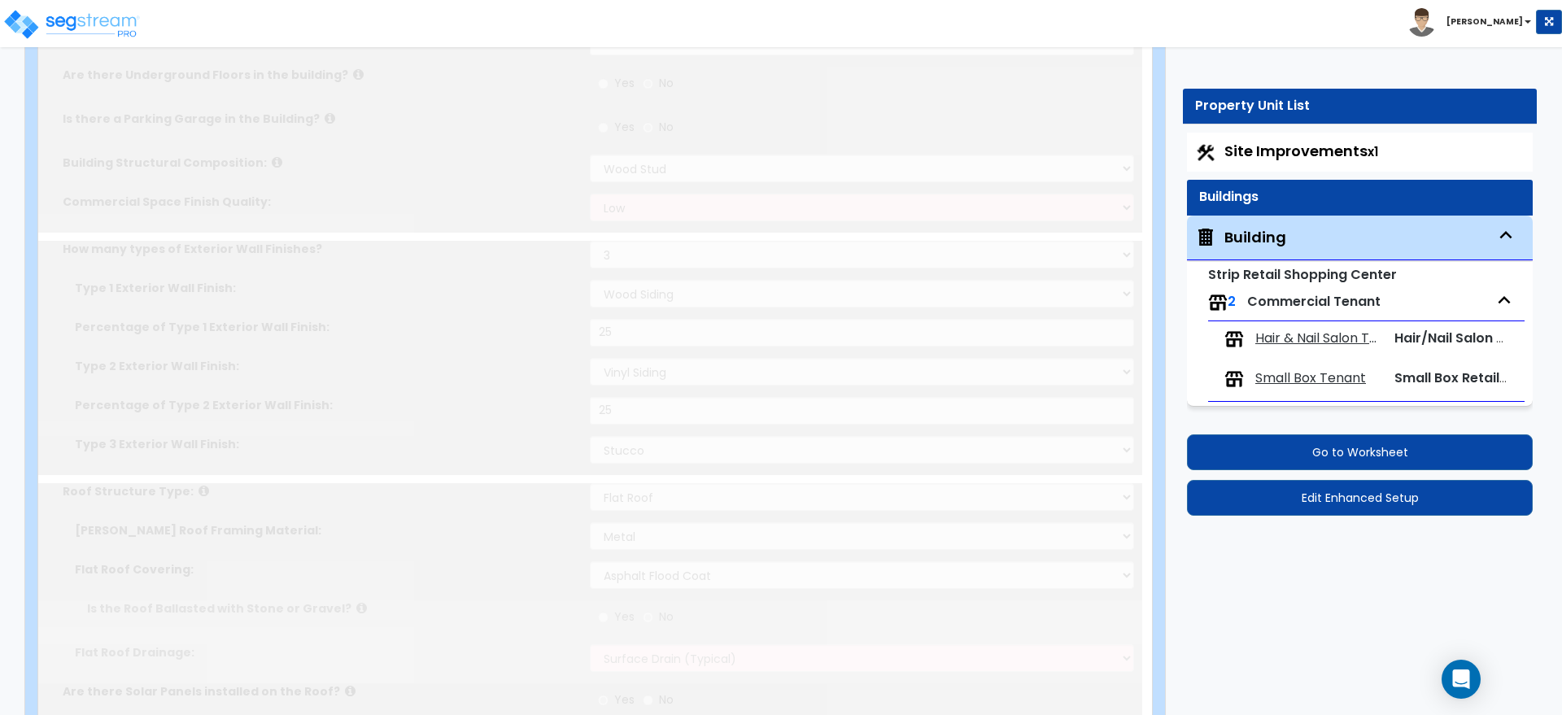
type input "5"
radio input "true"
select select "2"
type input "6"
radio input "true"
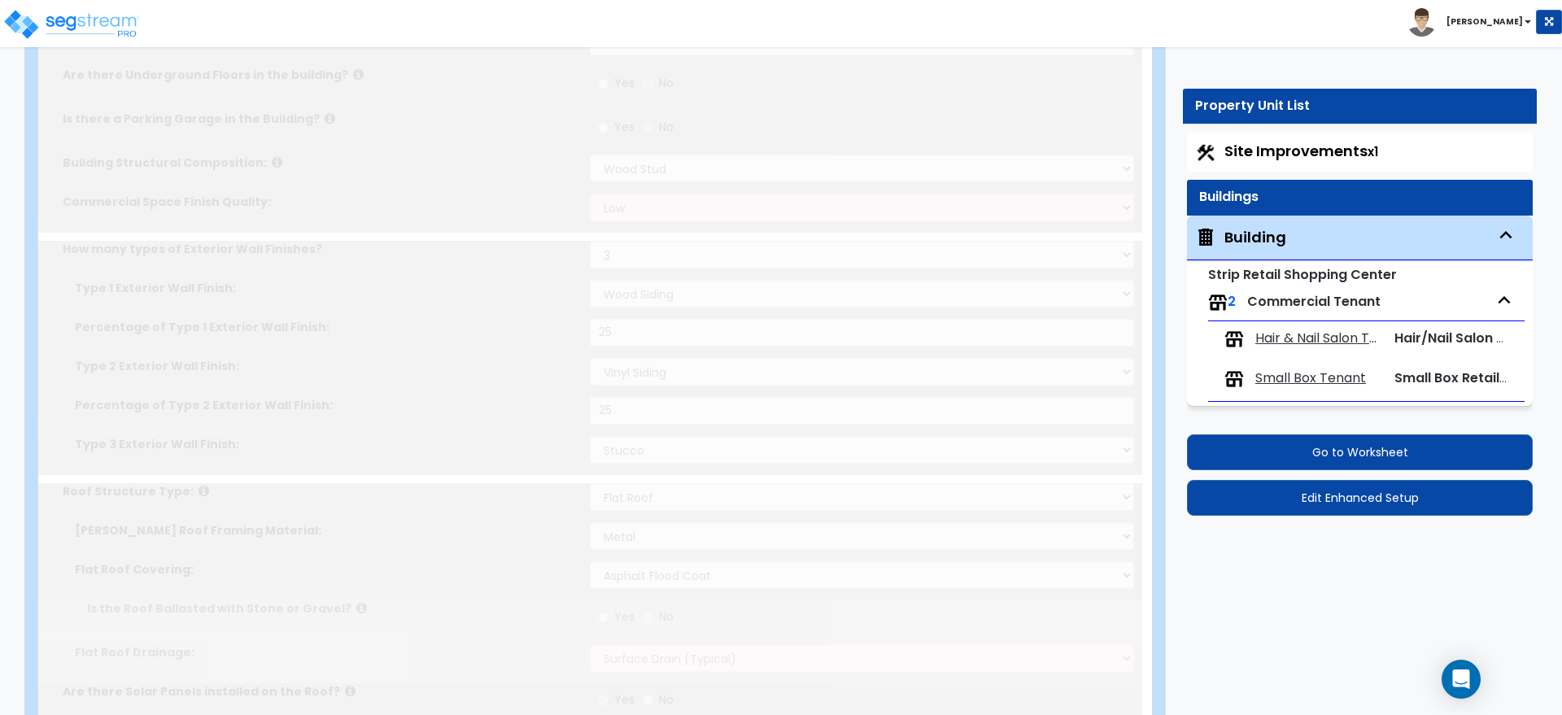
type input "15"
type input "100"
type input "6"
type input "10"
select select "2"
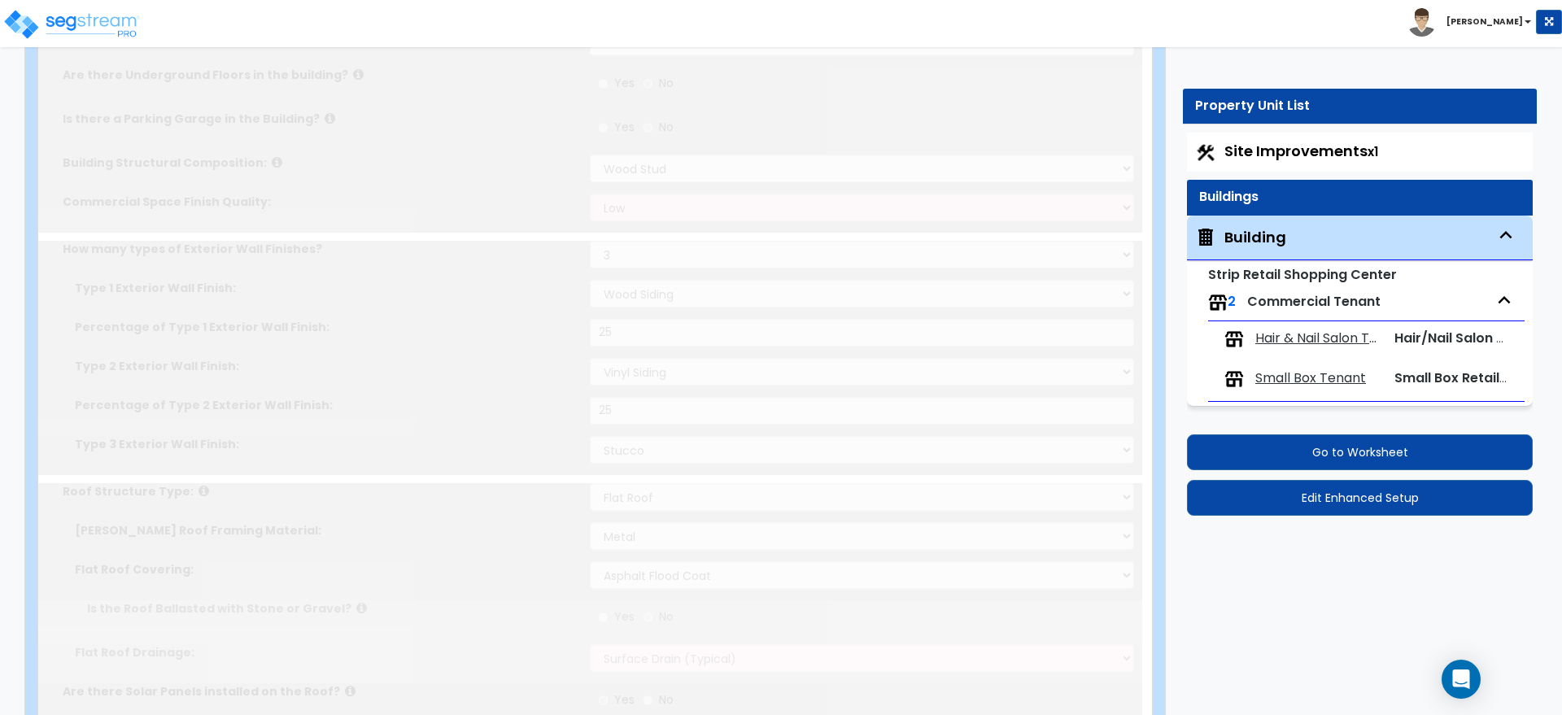
radio input "true"
type input "2"
type input "1"
type input "3"
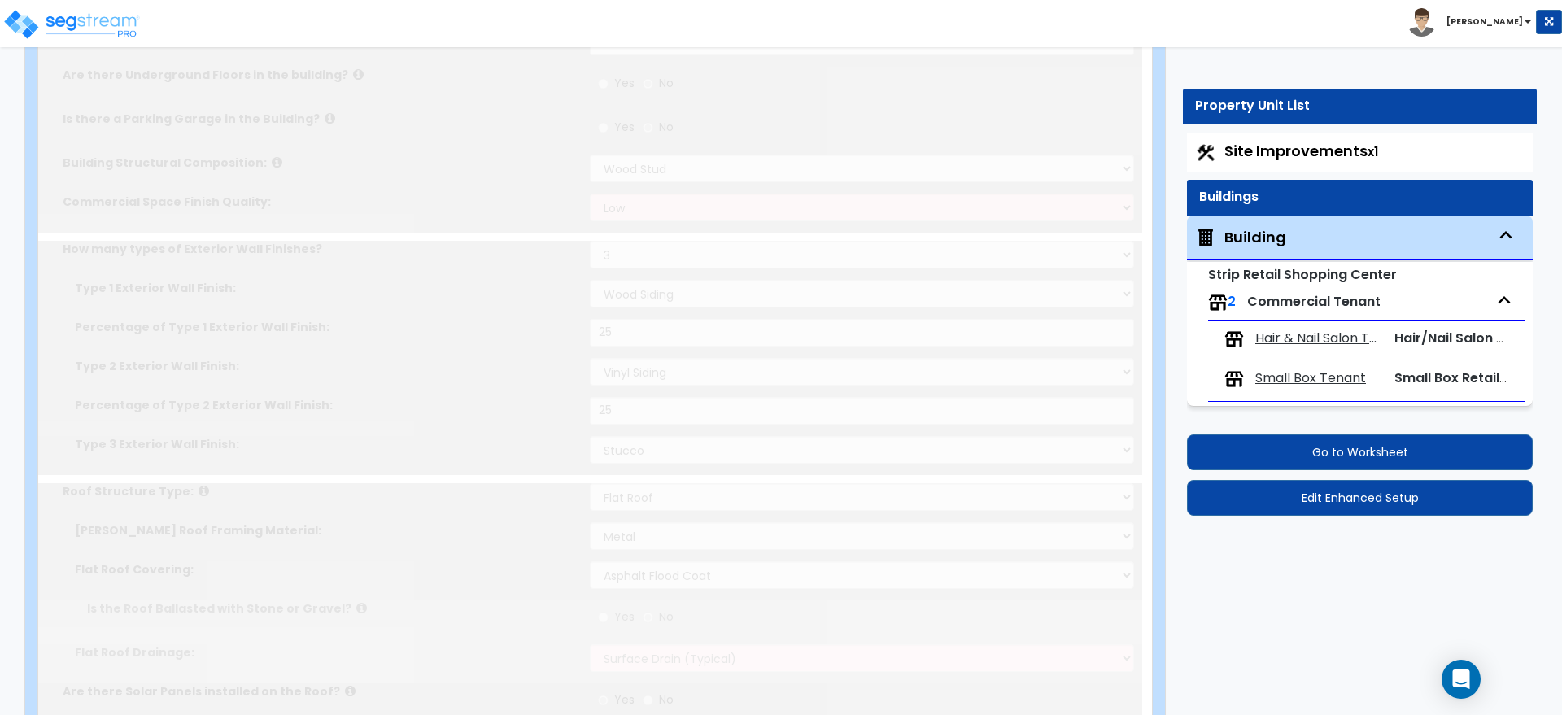
radio input "true"
type input "2"
radio input "true"
select select "2"
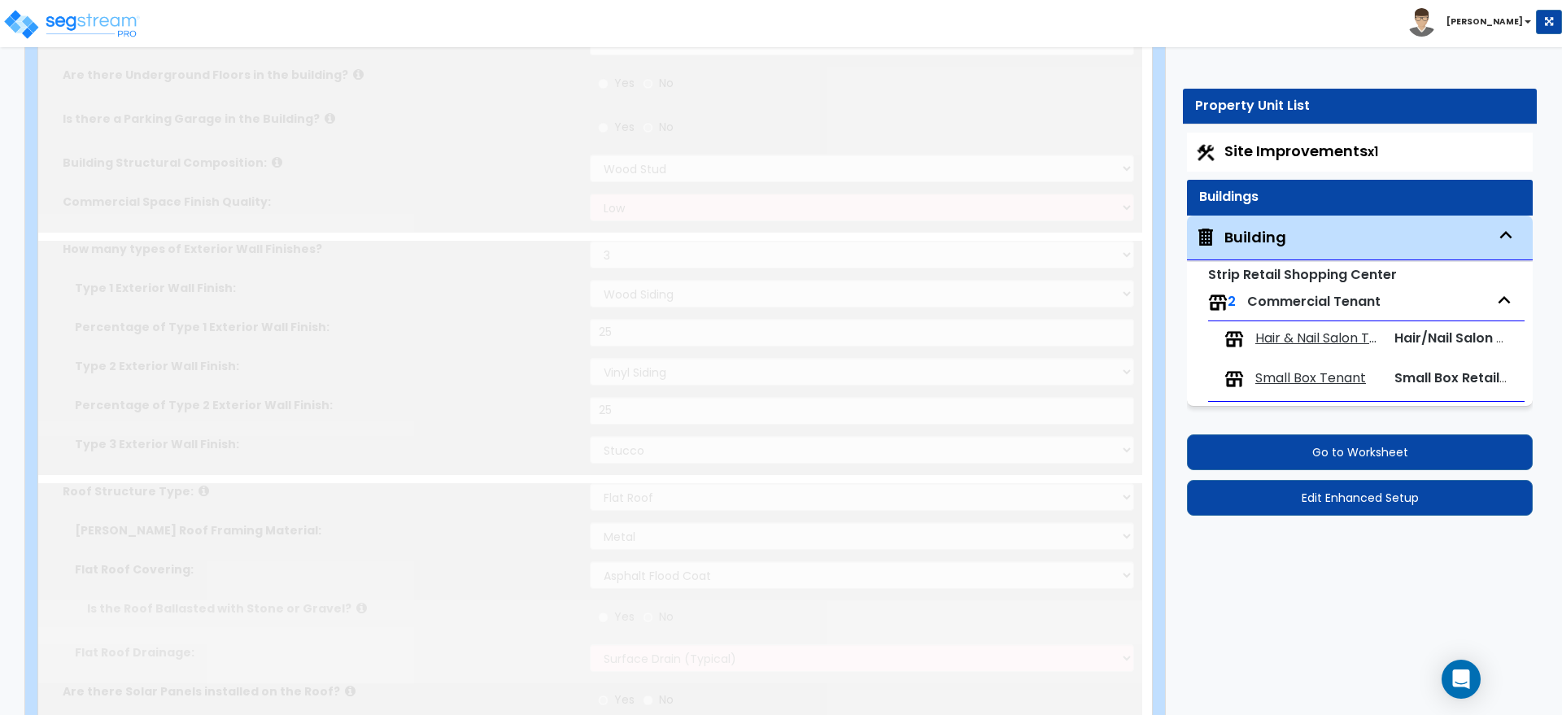
select select "3"
type input "1"
select select "2"
type input "1"
select select "1"
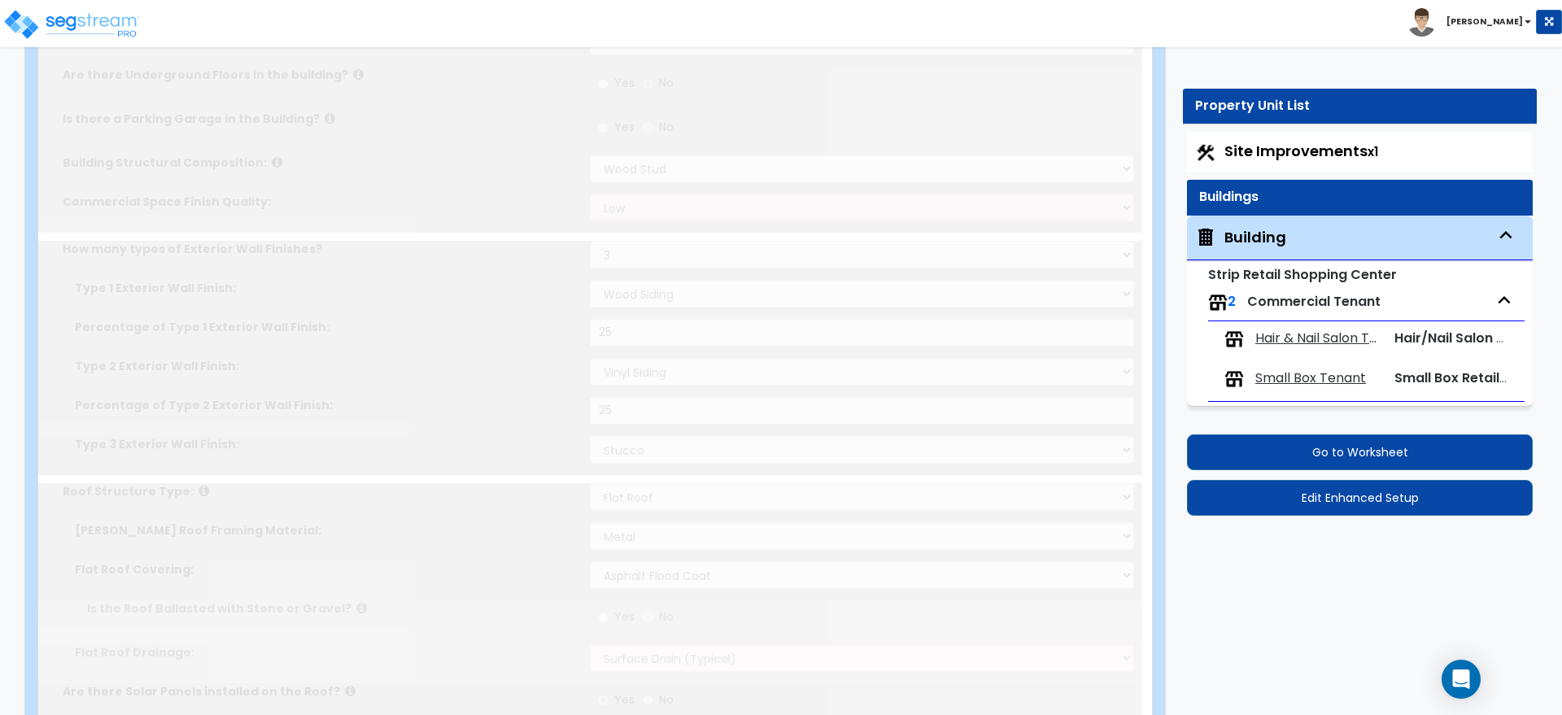
radio input "true"
select select "1"
select select "2"
type input "1"
select select "2"
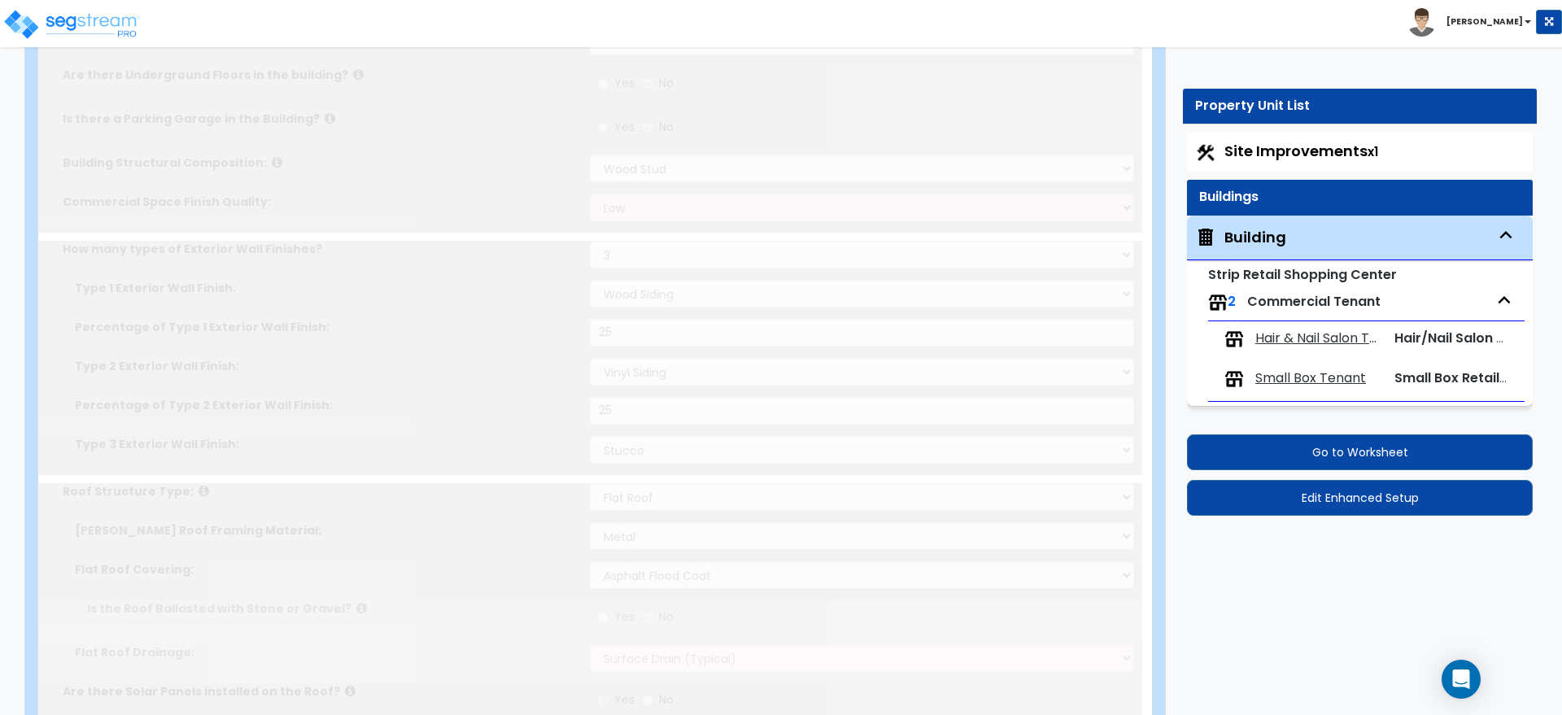
radio input "true"
type input "2"
radio input "true"
type input "3"
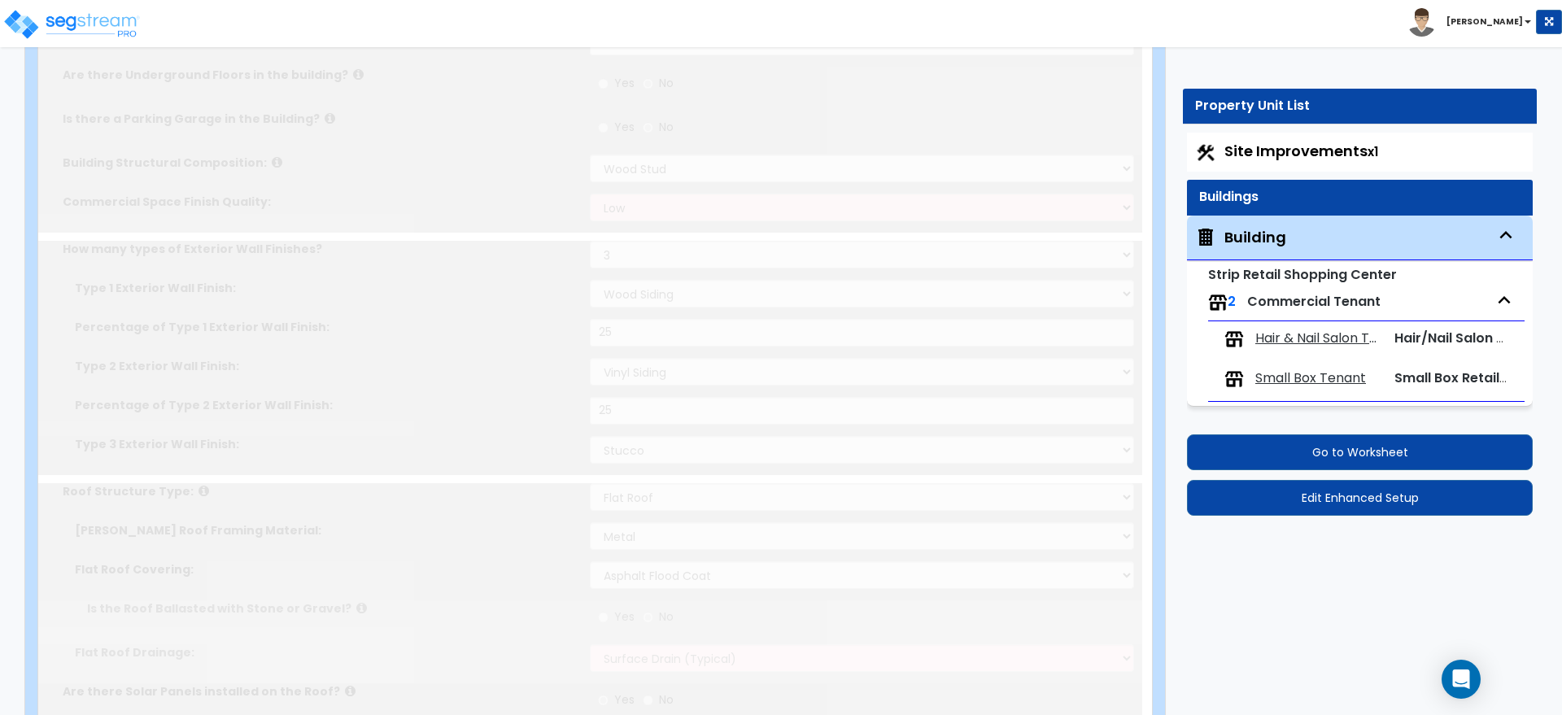
type input "3"
radio input "true"
select select "3"
type input "20"
radio input "true"
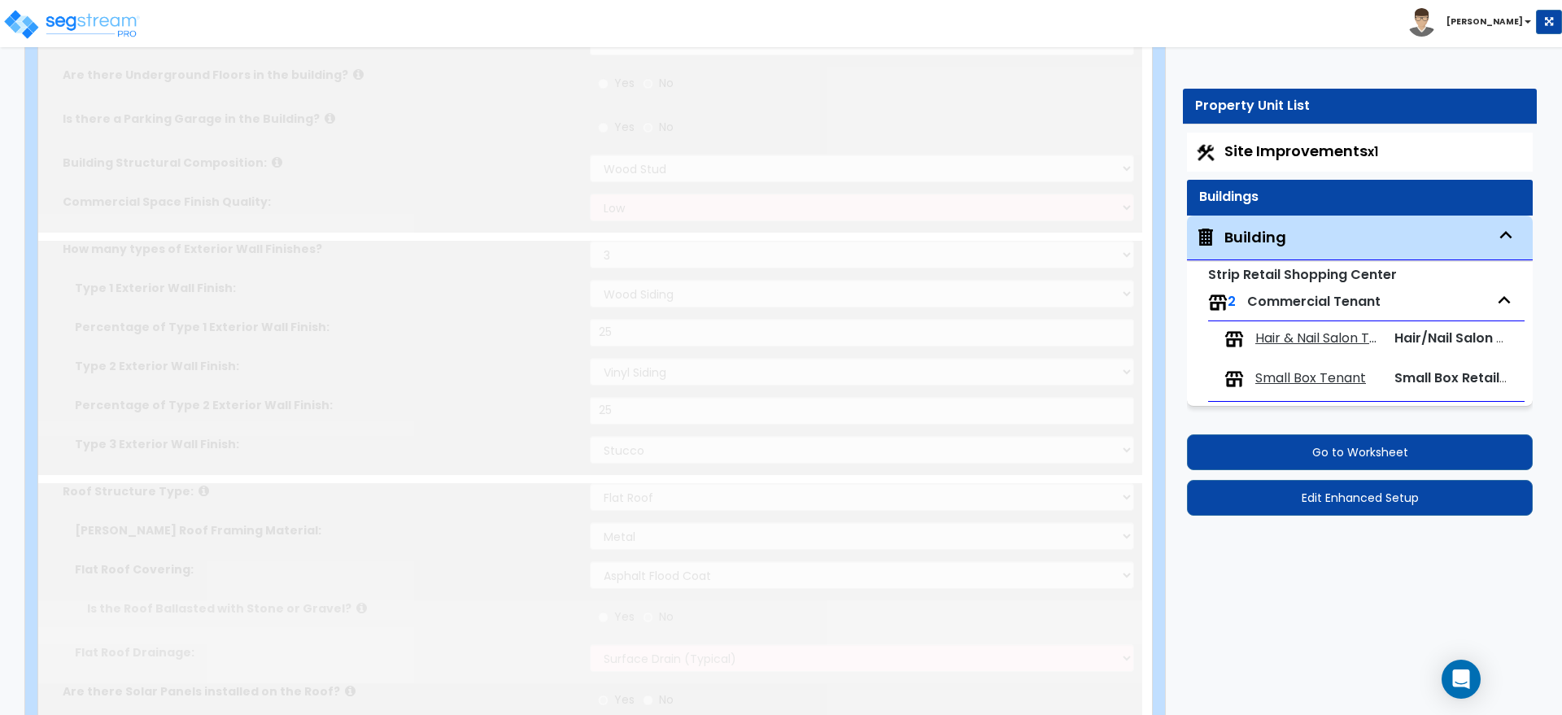
type input "495"
radio input "true"
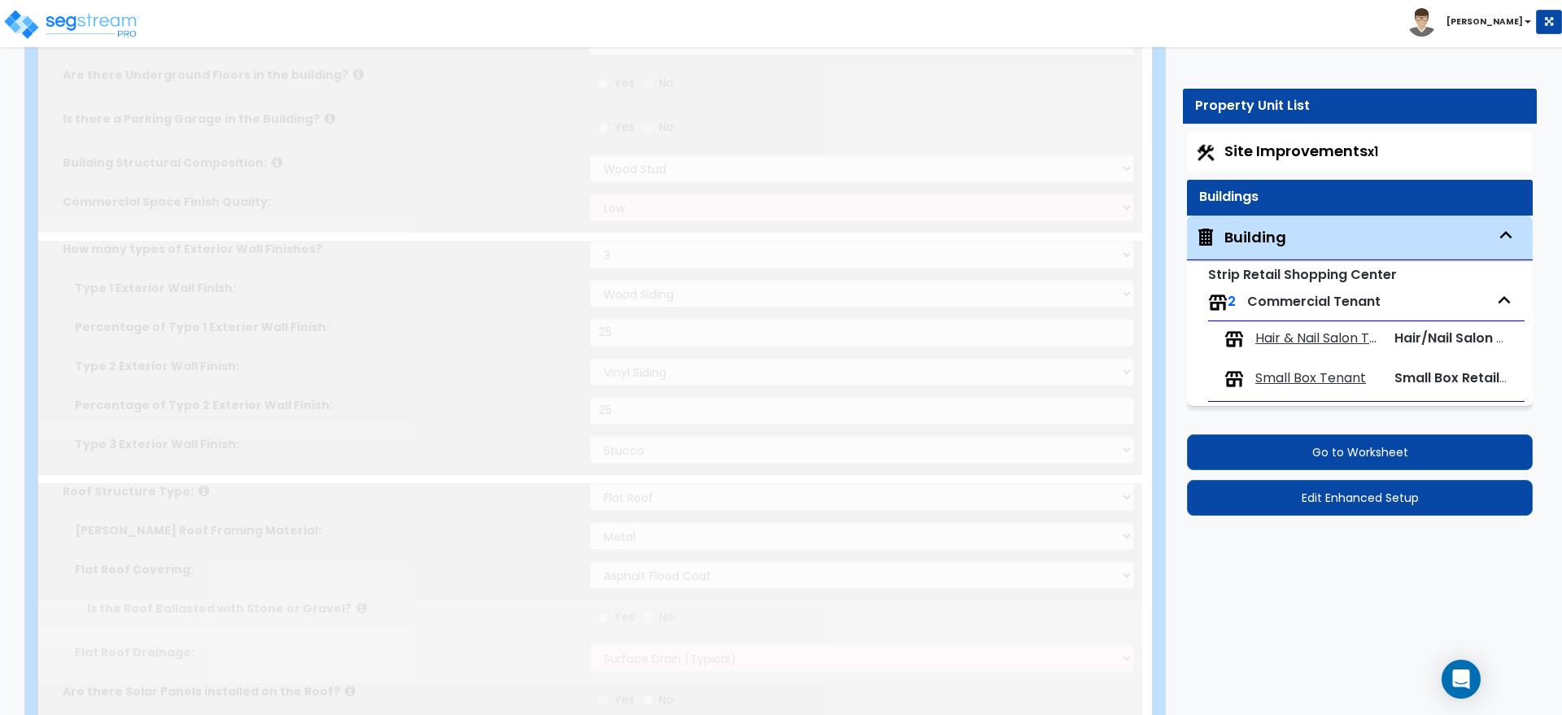
radio input "true"
type input "6"
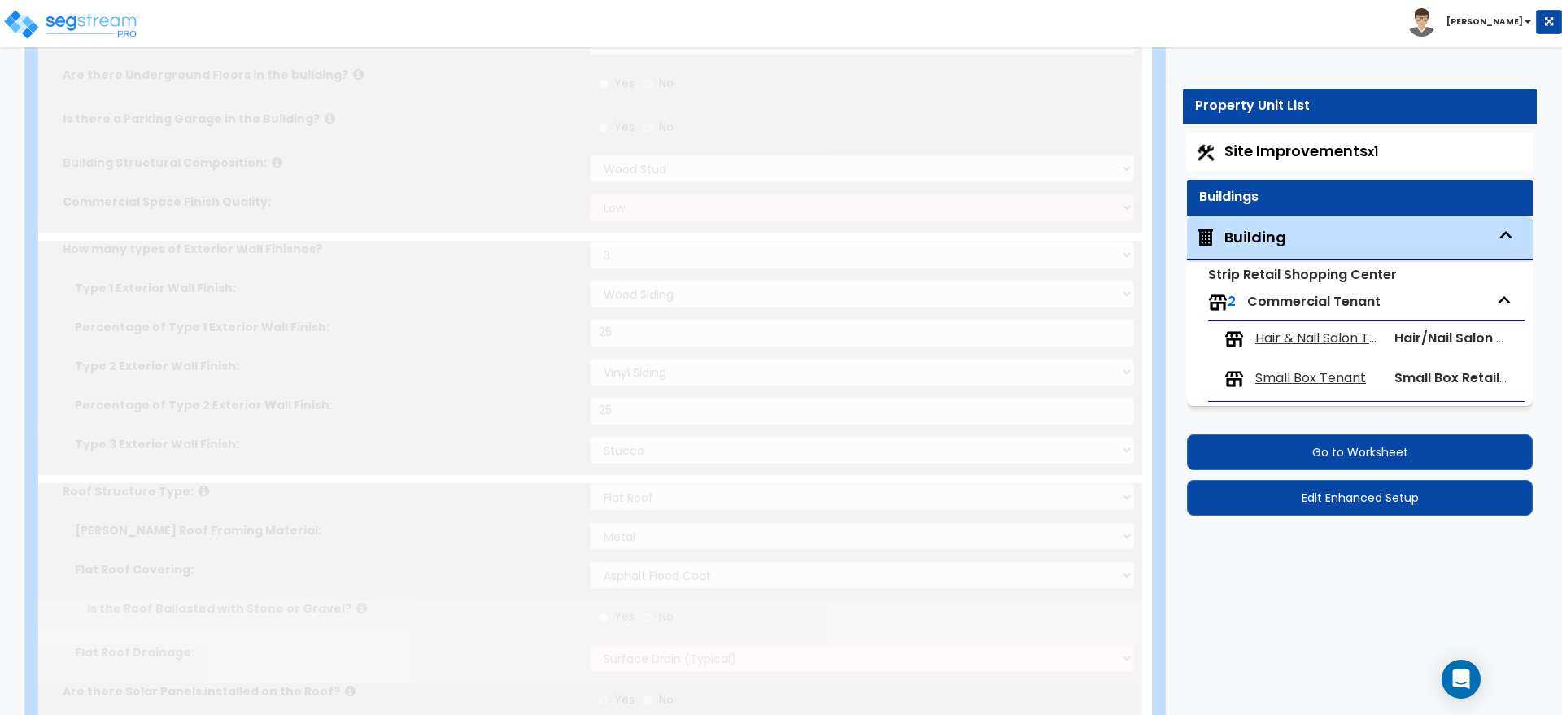
select select "3"
select select "1"
type input "25"
select select "2"
type input "25"
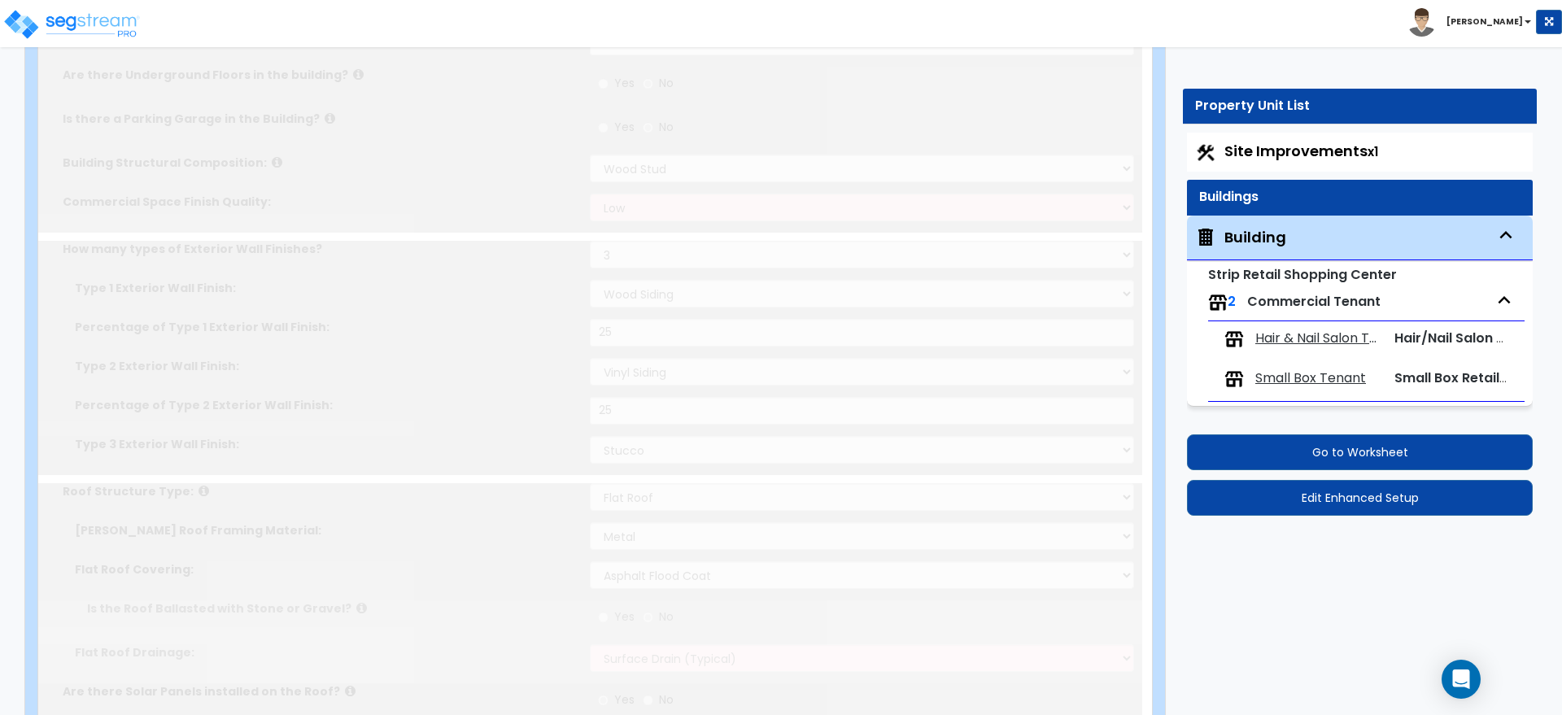
select select "3"
radio input "true"
select select "2"
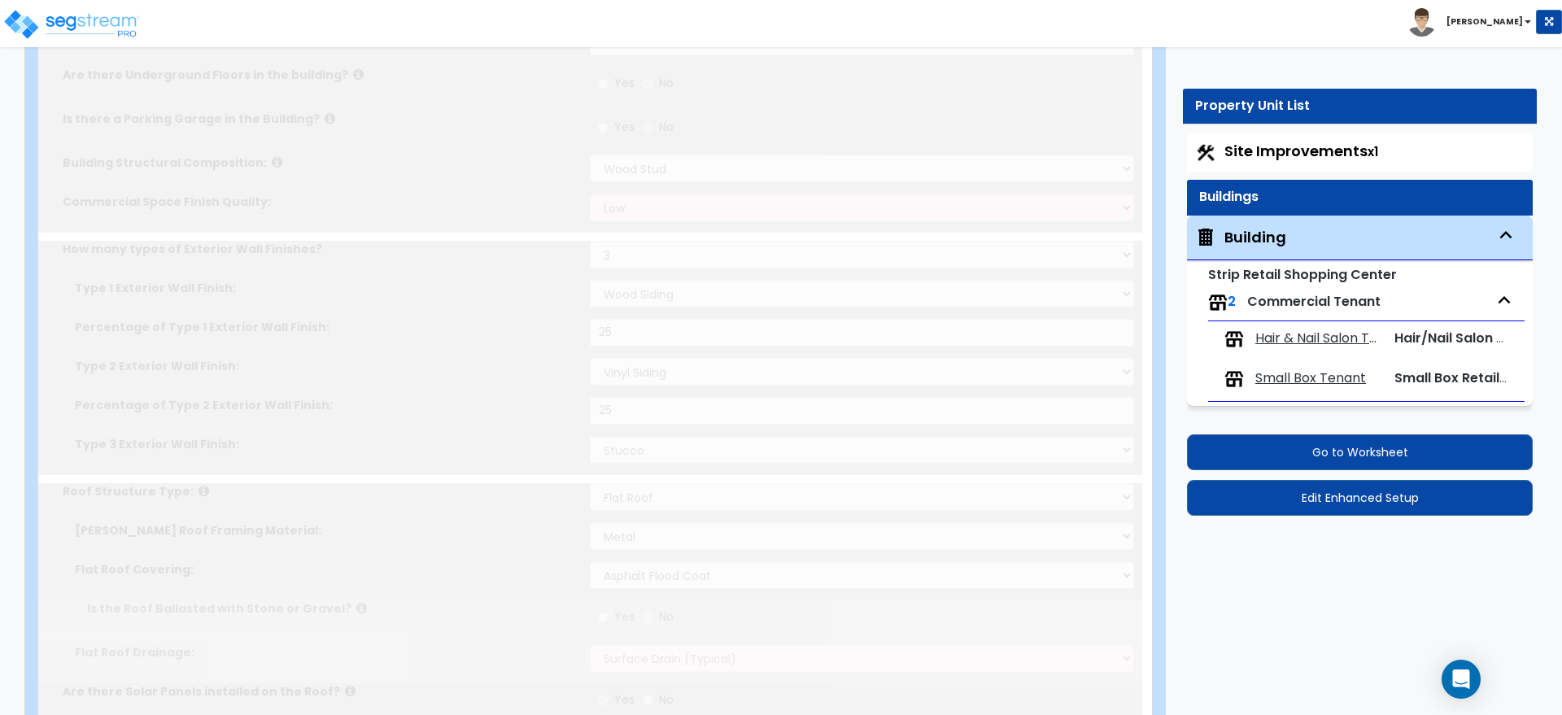
select select "4"
select select "1"
type input "25"
select select "4"
type input "25"
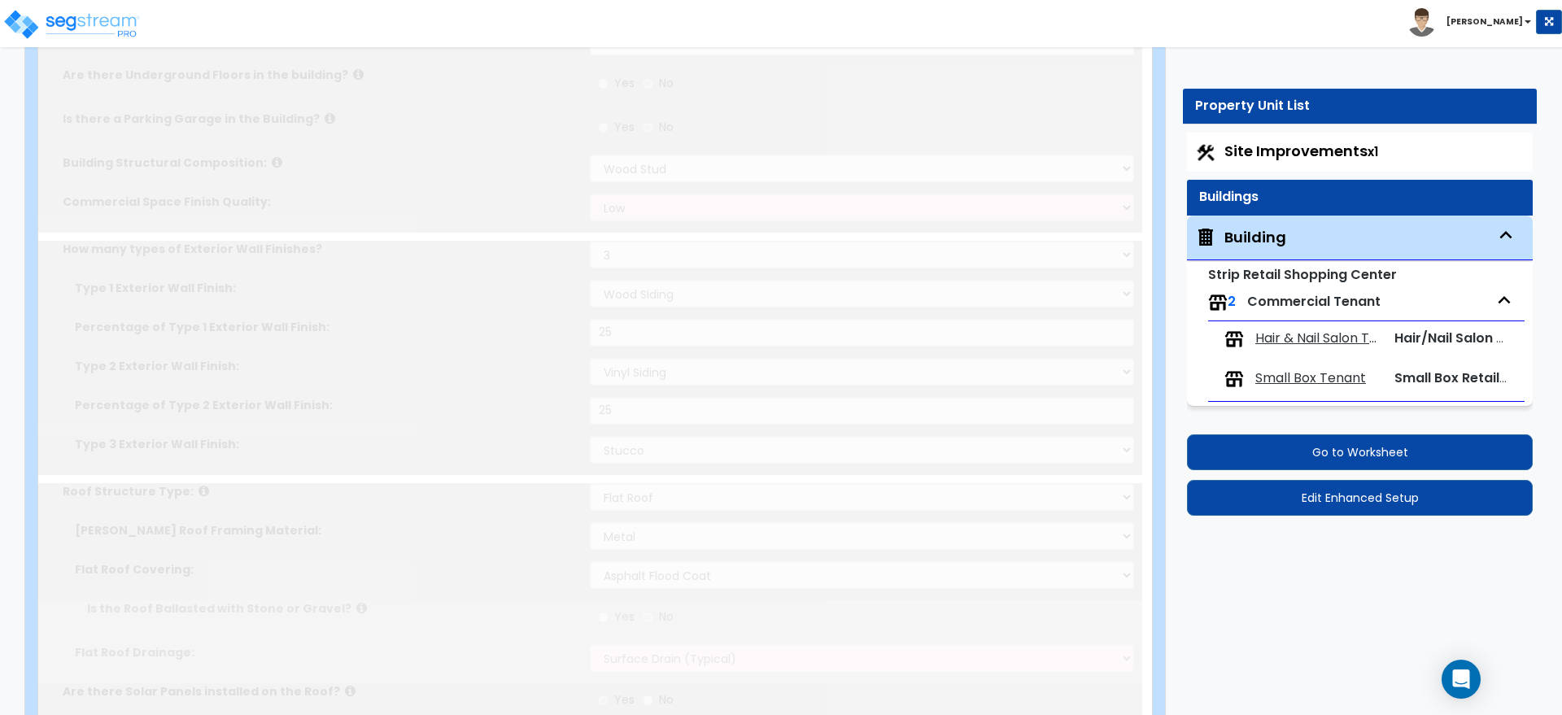
select select "6"
type input "25"
select select "7"
select select "3"
select select "2"
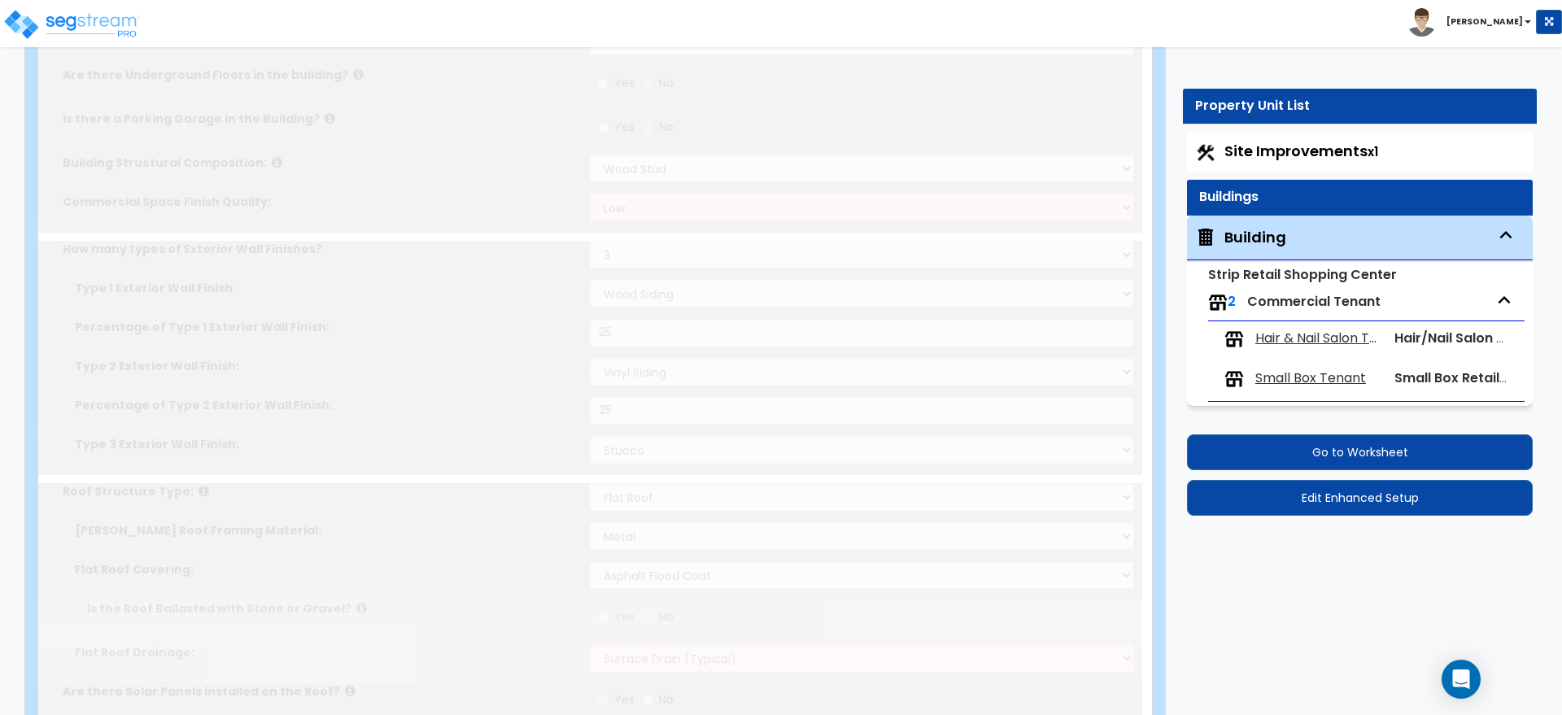
type input "25"
select select "3"
type input "50"
select select "5"
radio input "true"
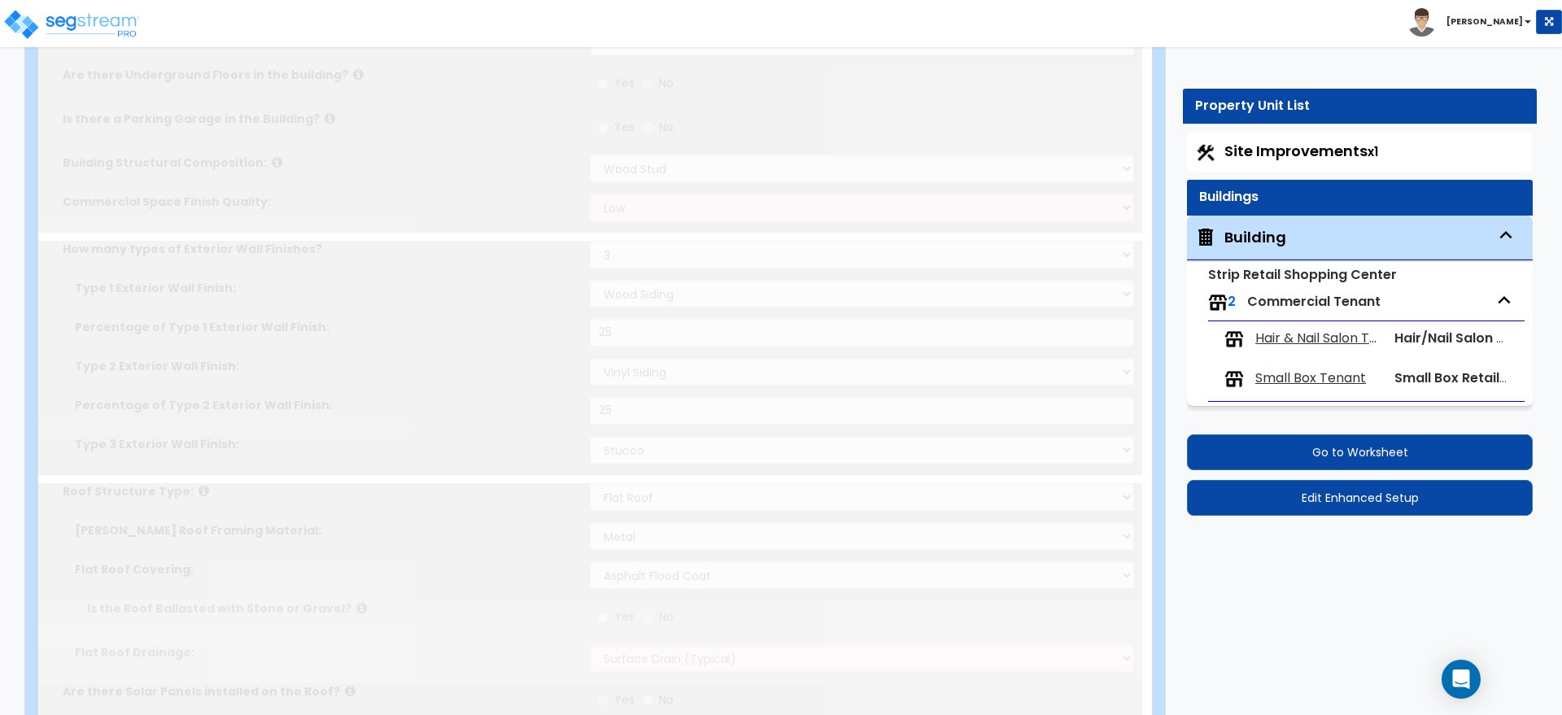
type input "16"
type input "5"
type input "9"
type input "2"
radio input "true"
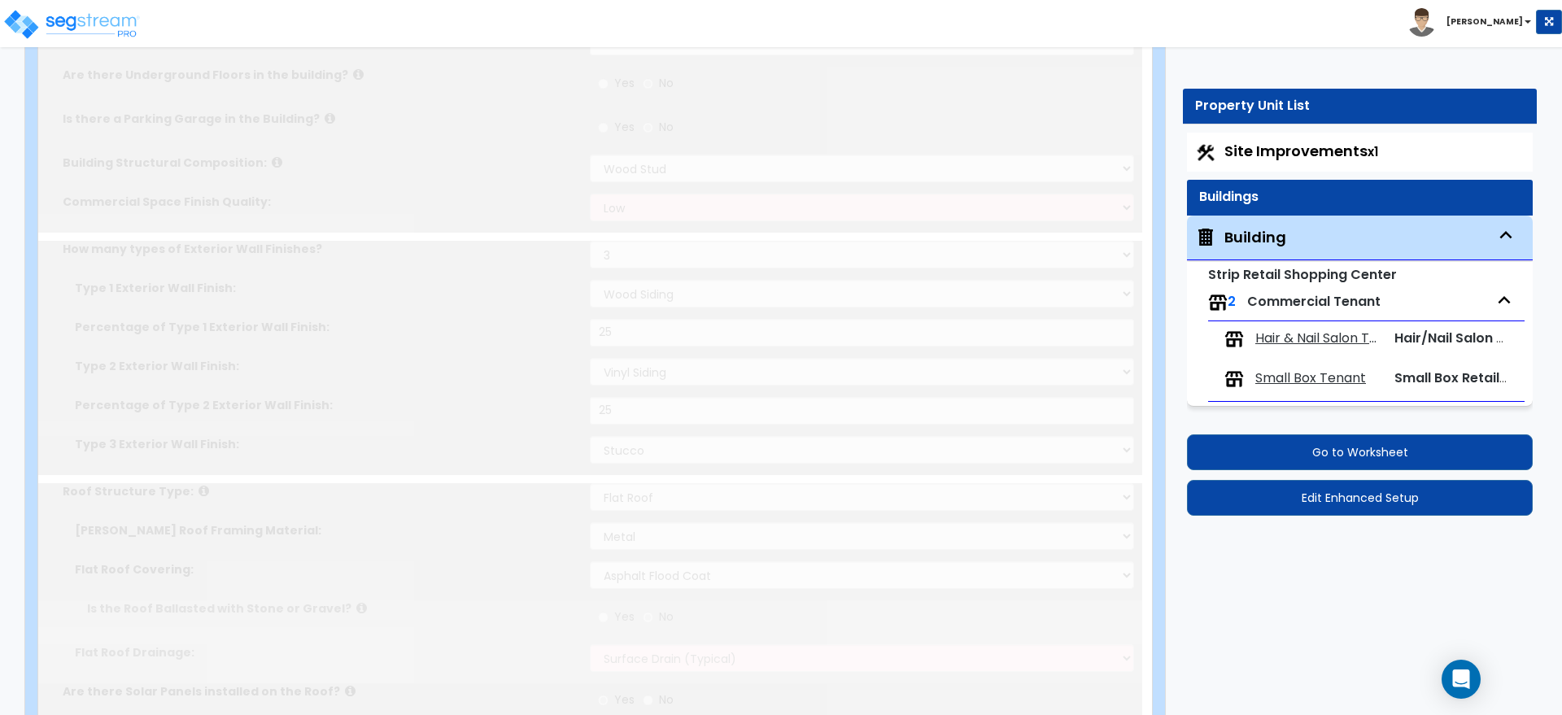
type input "5"
type input "2"
select select "1"
select select "2"
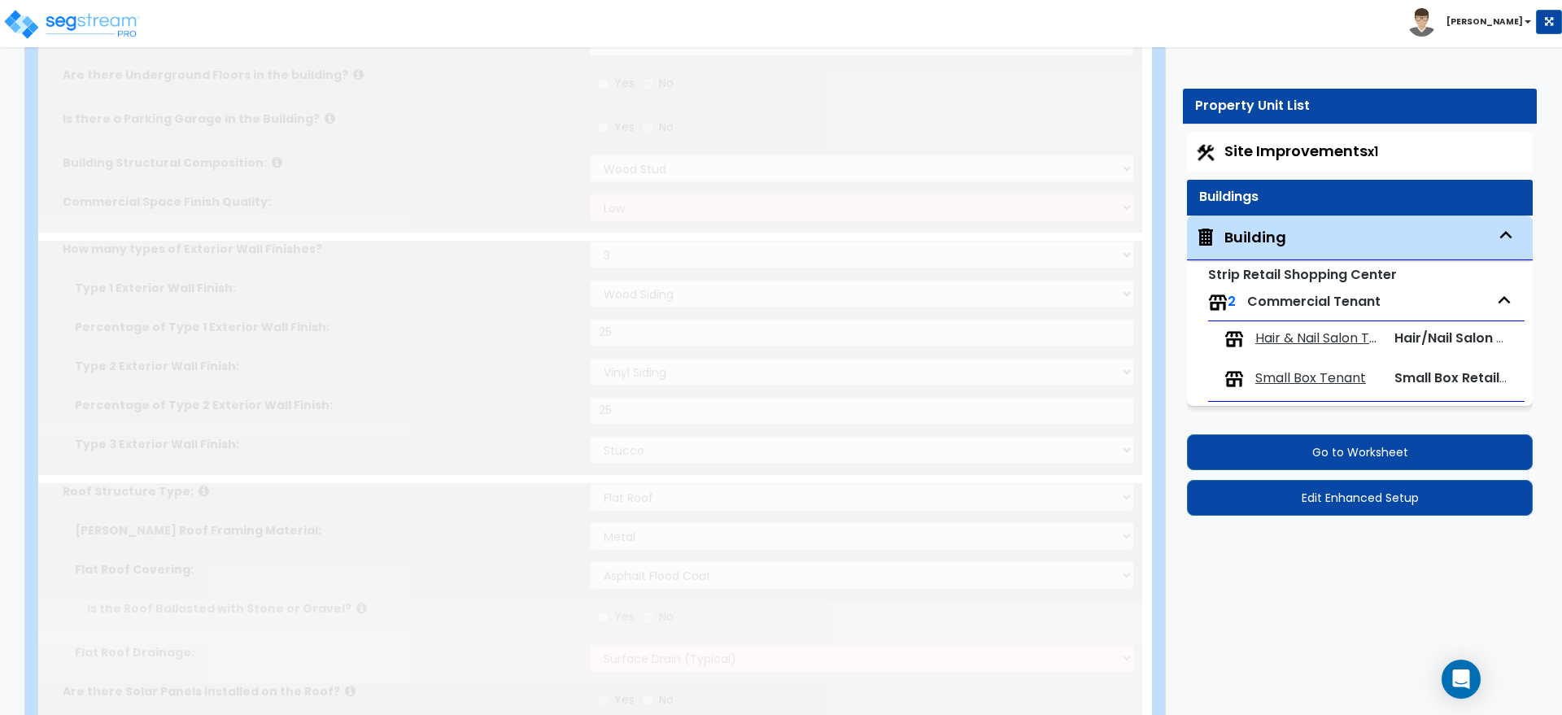
radio input "true"
type input "1"
select select "7"
radio input "true"
type input "2"
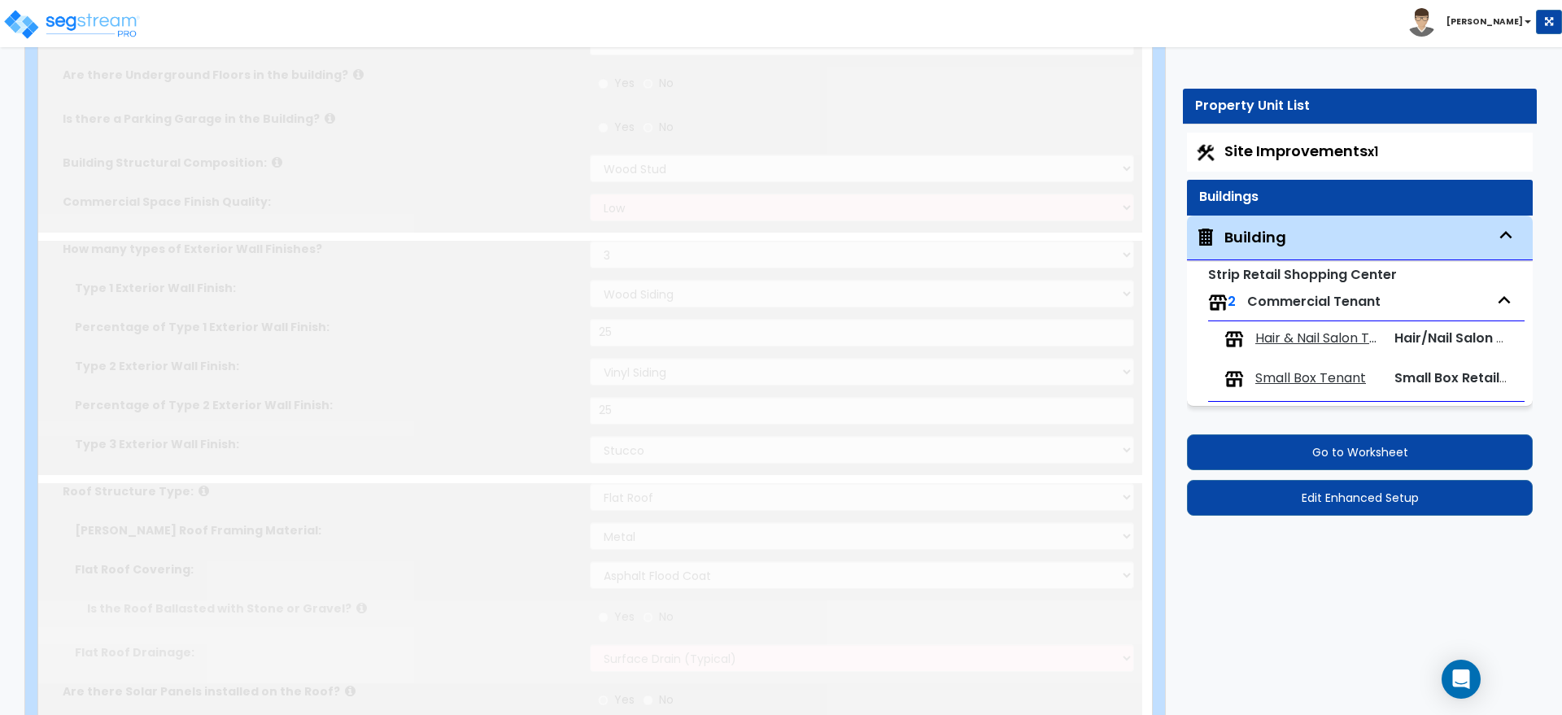
radio input "true"
type input "2"
radio input "true"
type input "50"
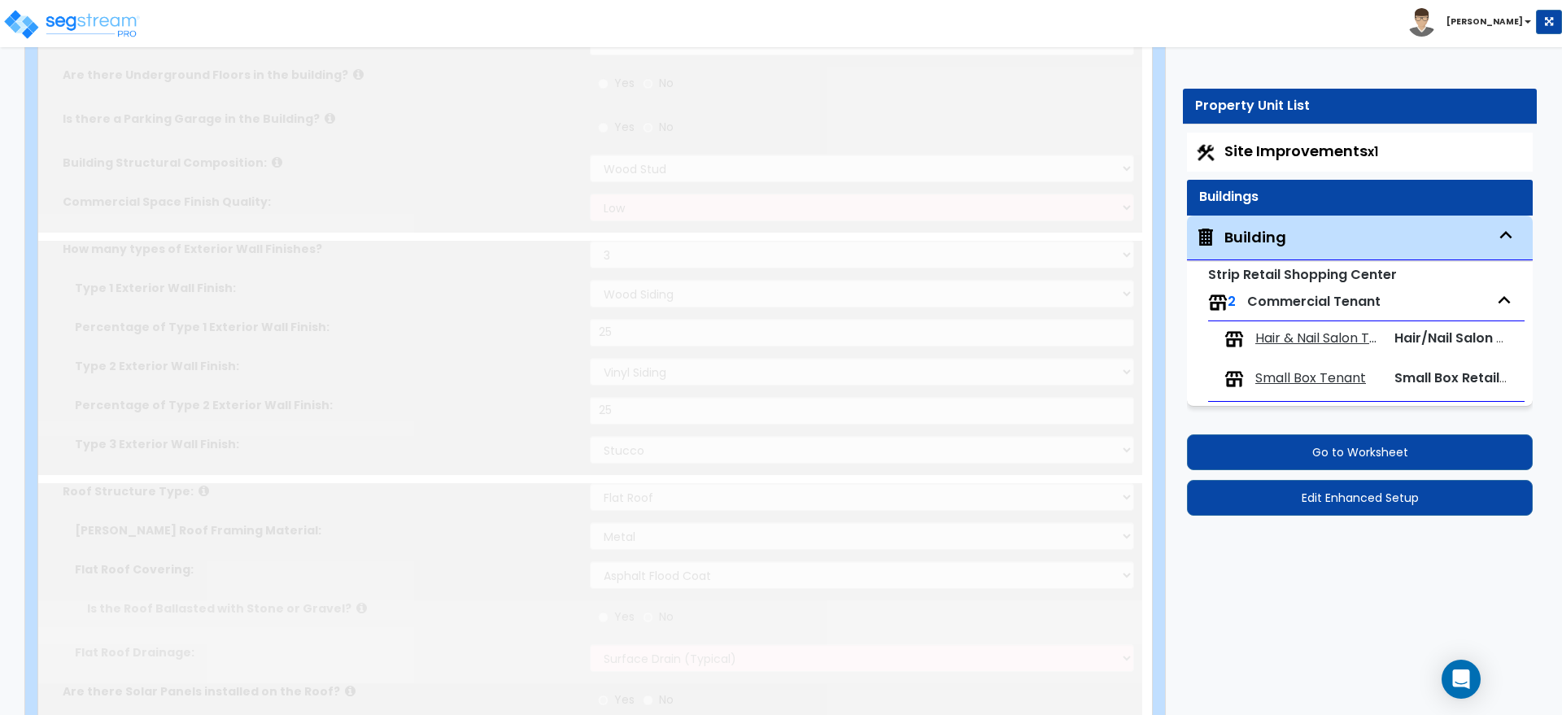
radio input "true"
type input "2"
type input "450"
select select "3"
type input "8"
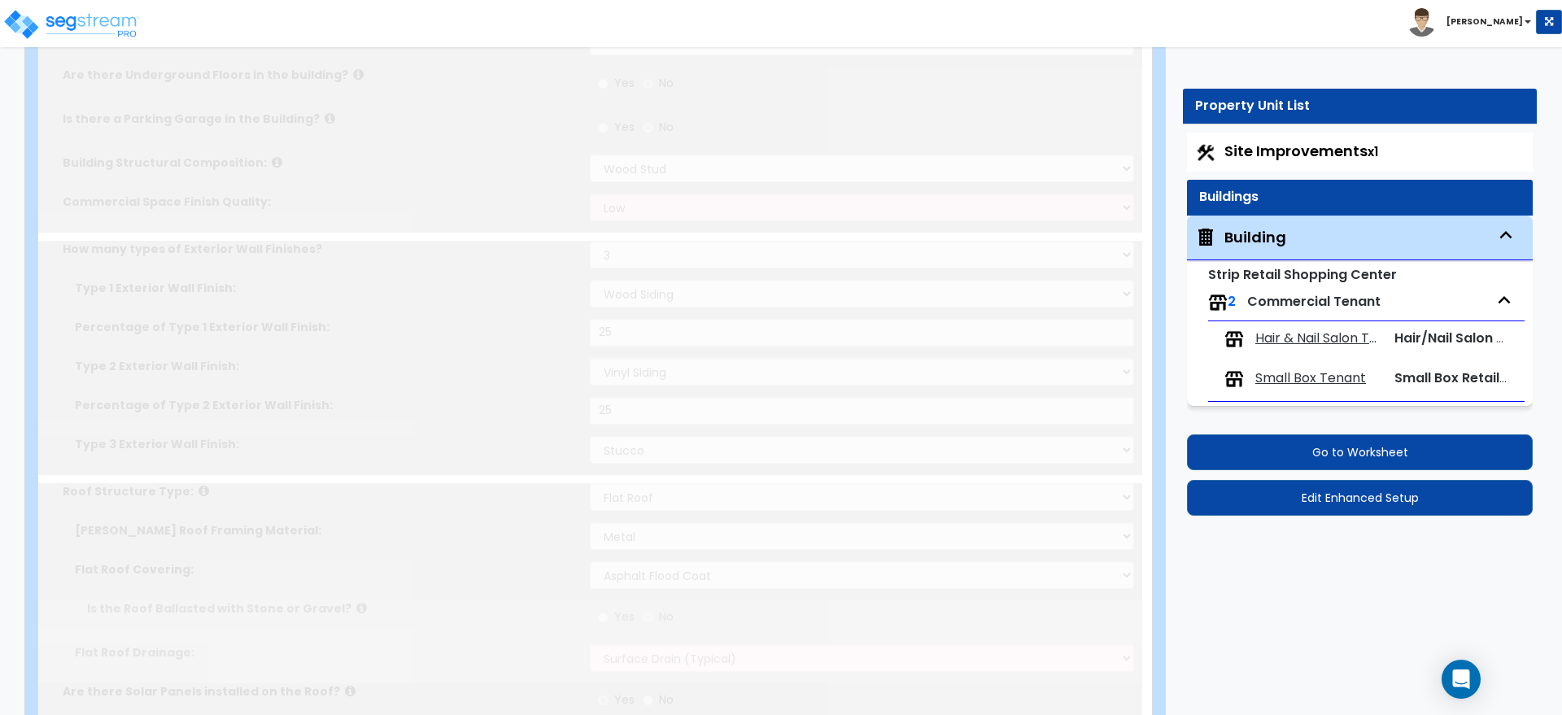
type input "10"
type input "2"
select select "1"
type input "2"
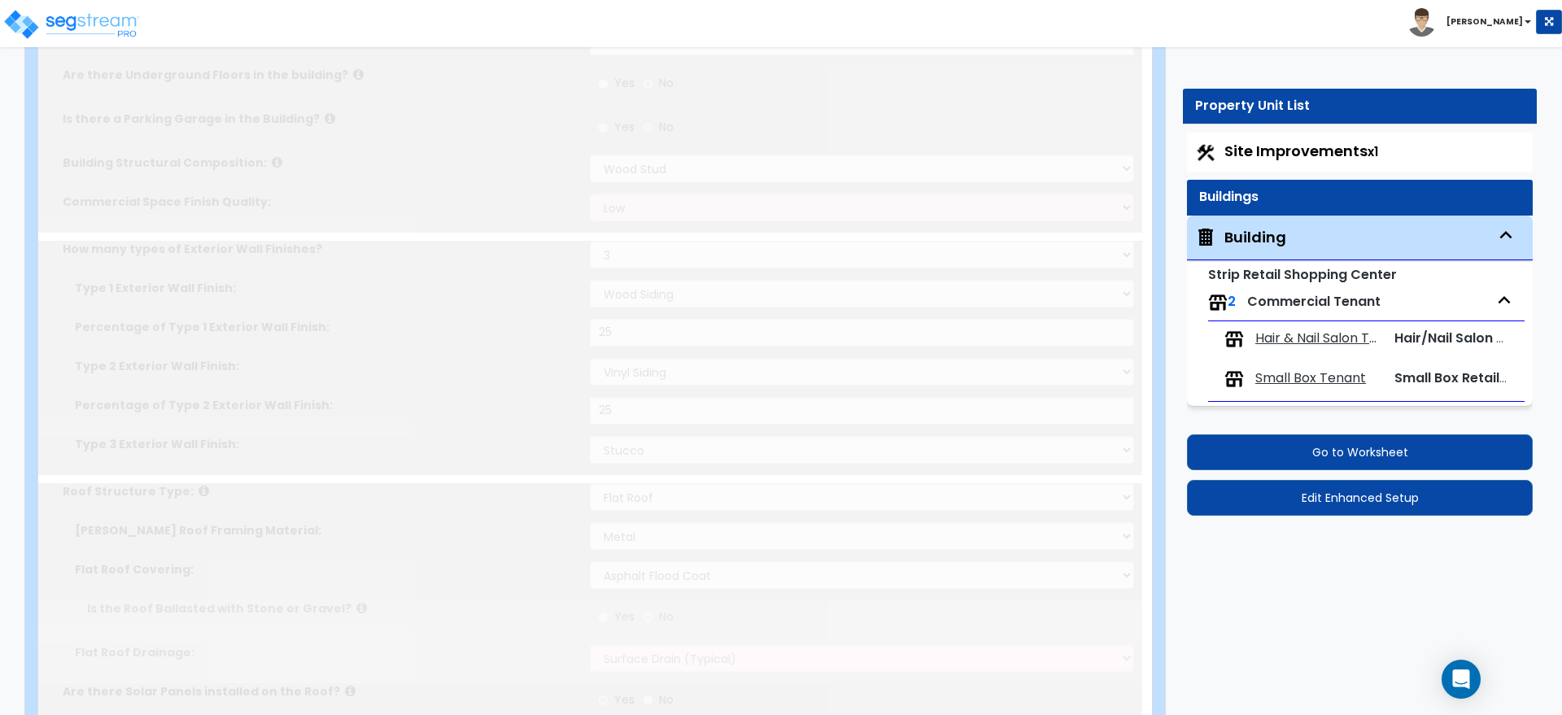
radio input "true"
type input "2"
radio input "true"
type input "2"
radio input "true"
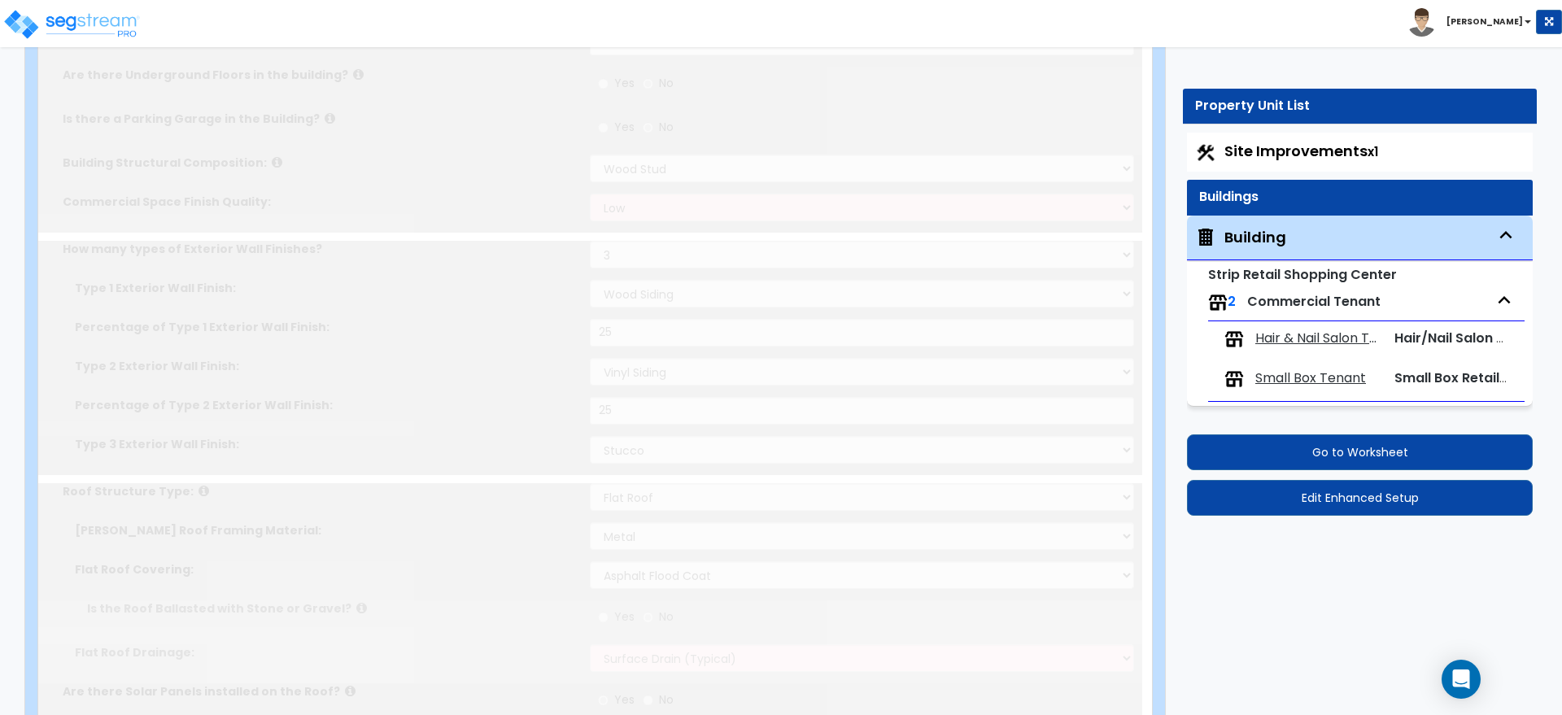
type input "2"
radio input "true"
type input "2"
radio input "true"
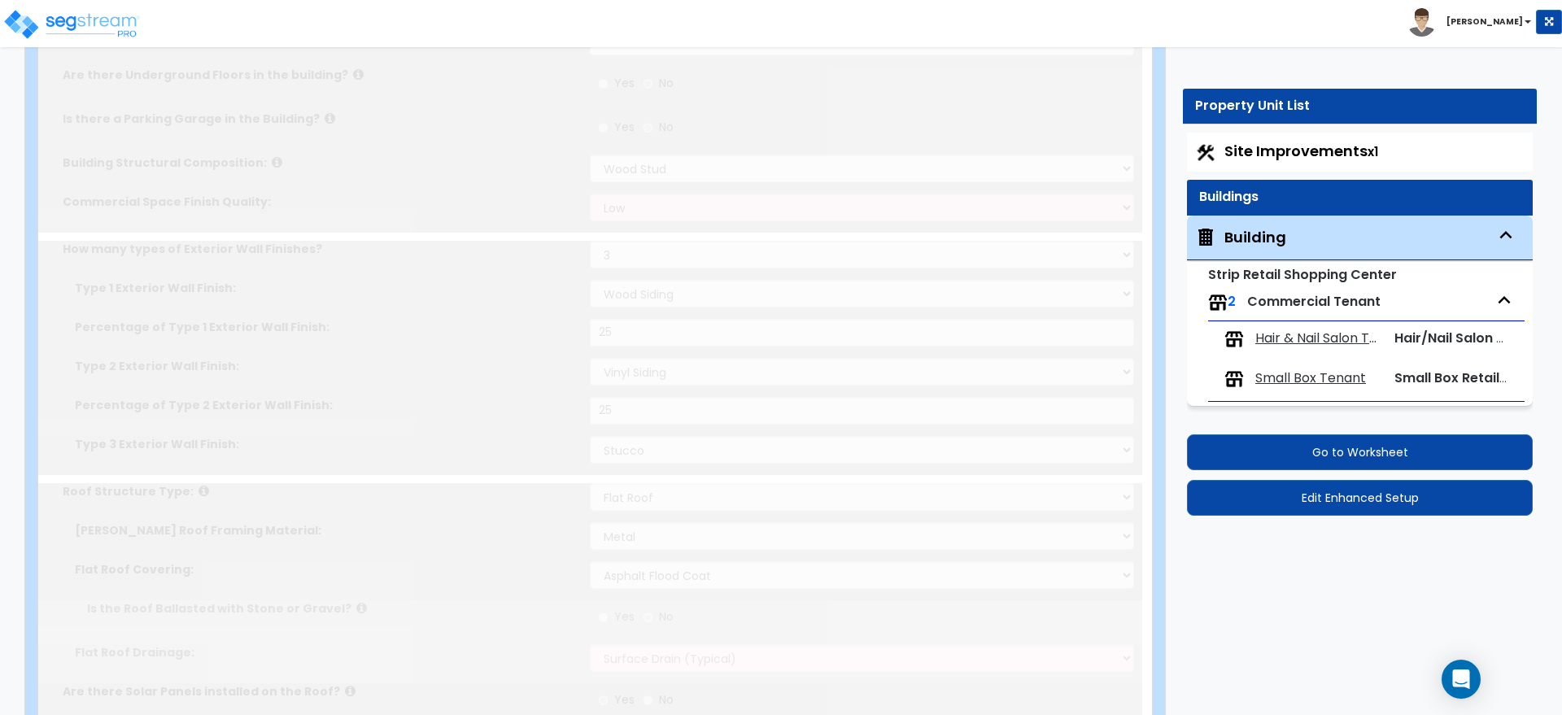
type input "2"
radio input "true"
type input "5"
select select "2"
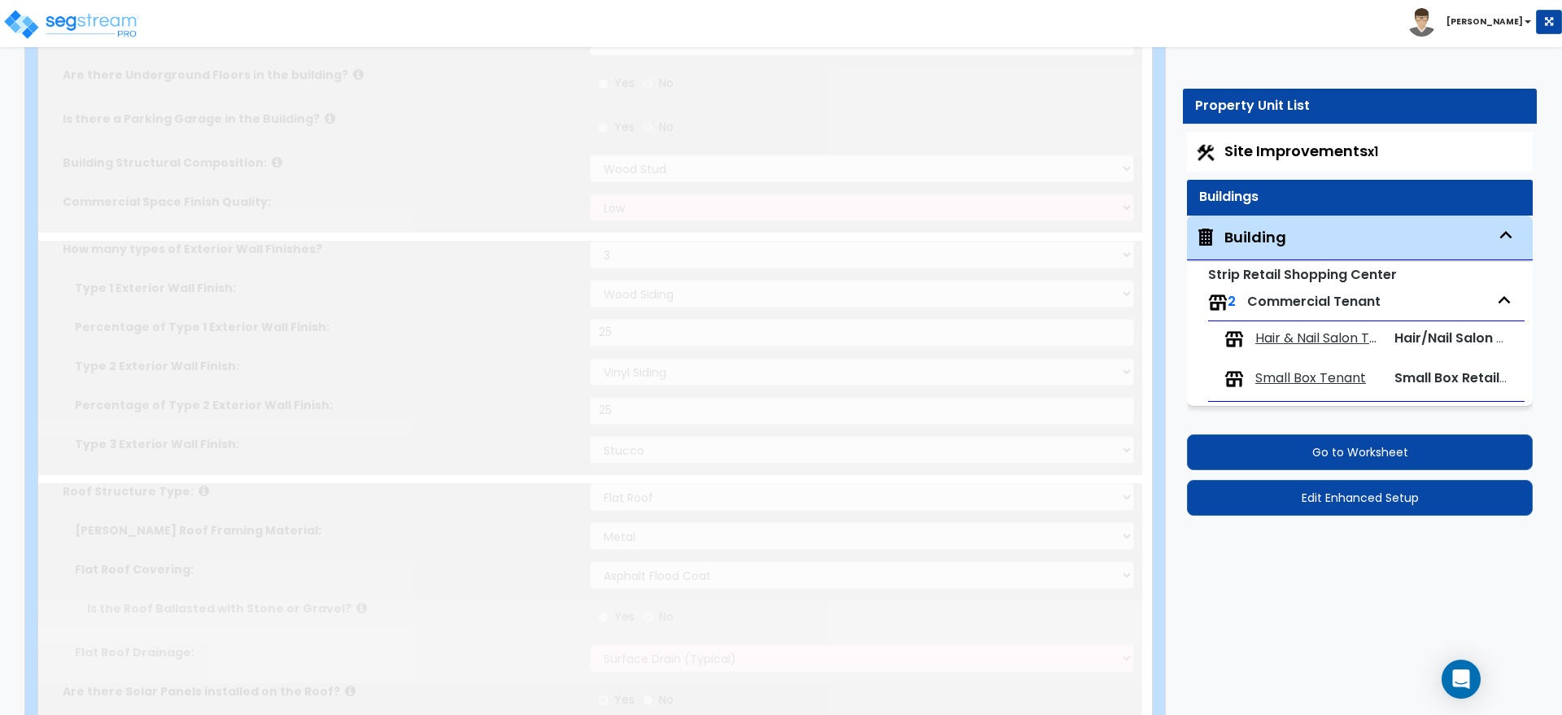
select select "1"
radio input "true"
type input "3"
radio input "true"
type input "2"
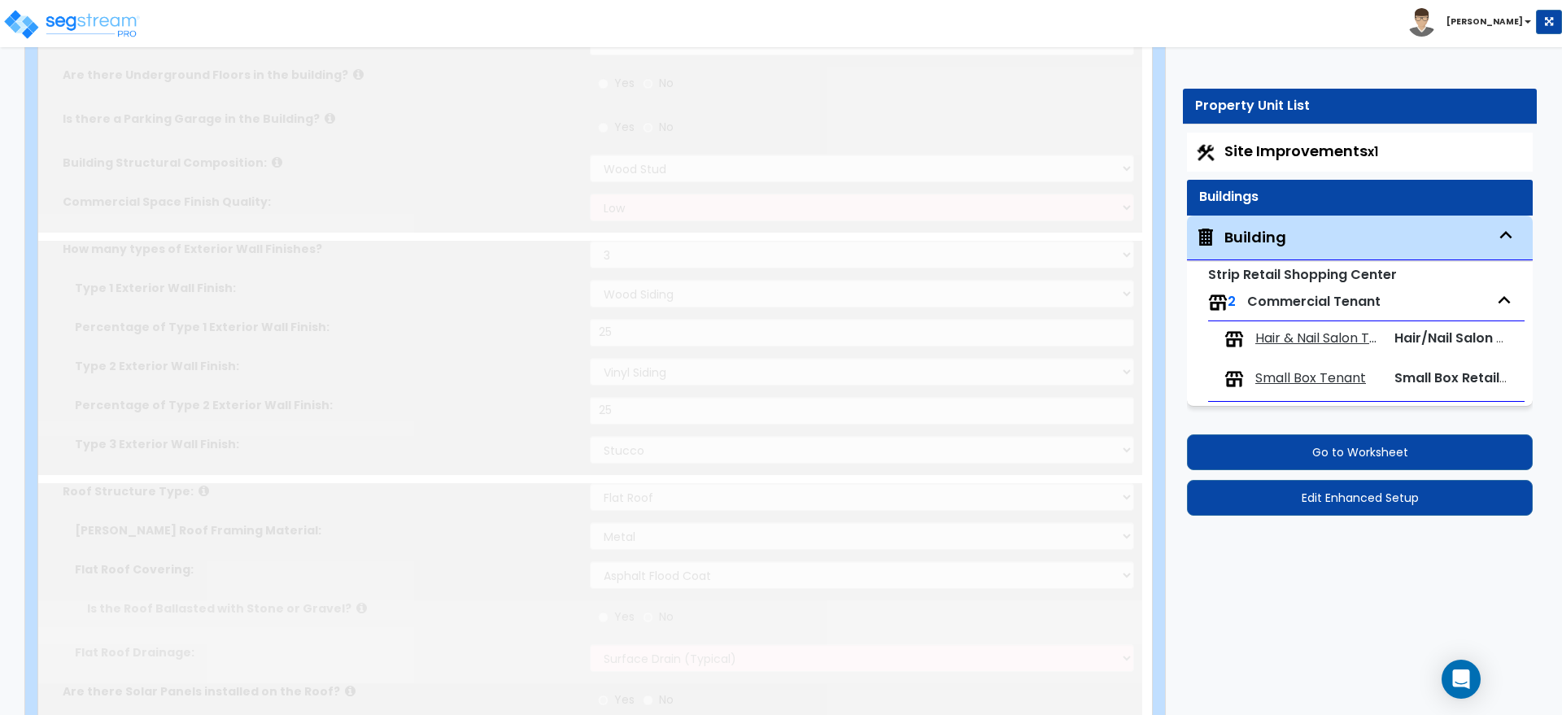
type input "4"
type input "1"
select select "3"
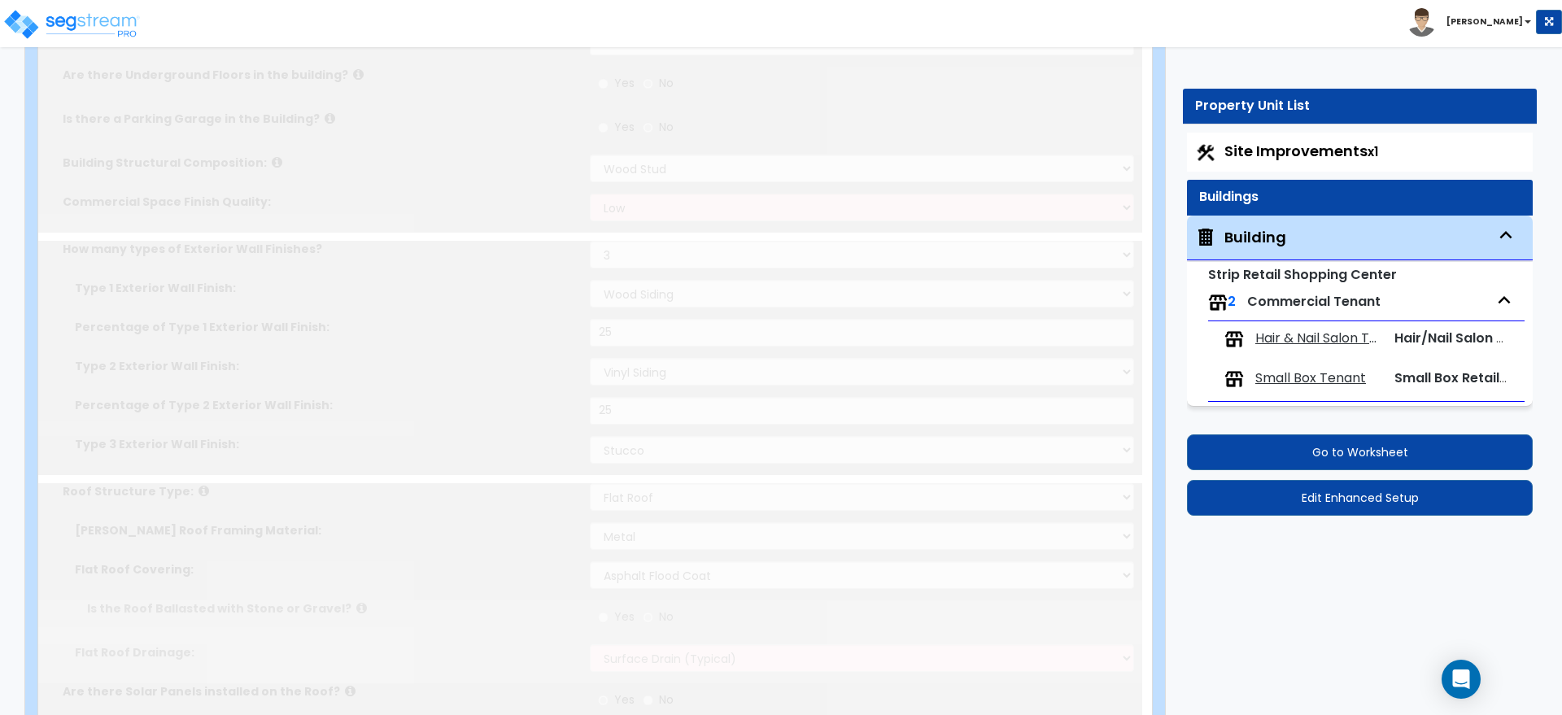
radio input "true"
select select "1"
type input "2"
radio input "true"
type input "3"
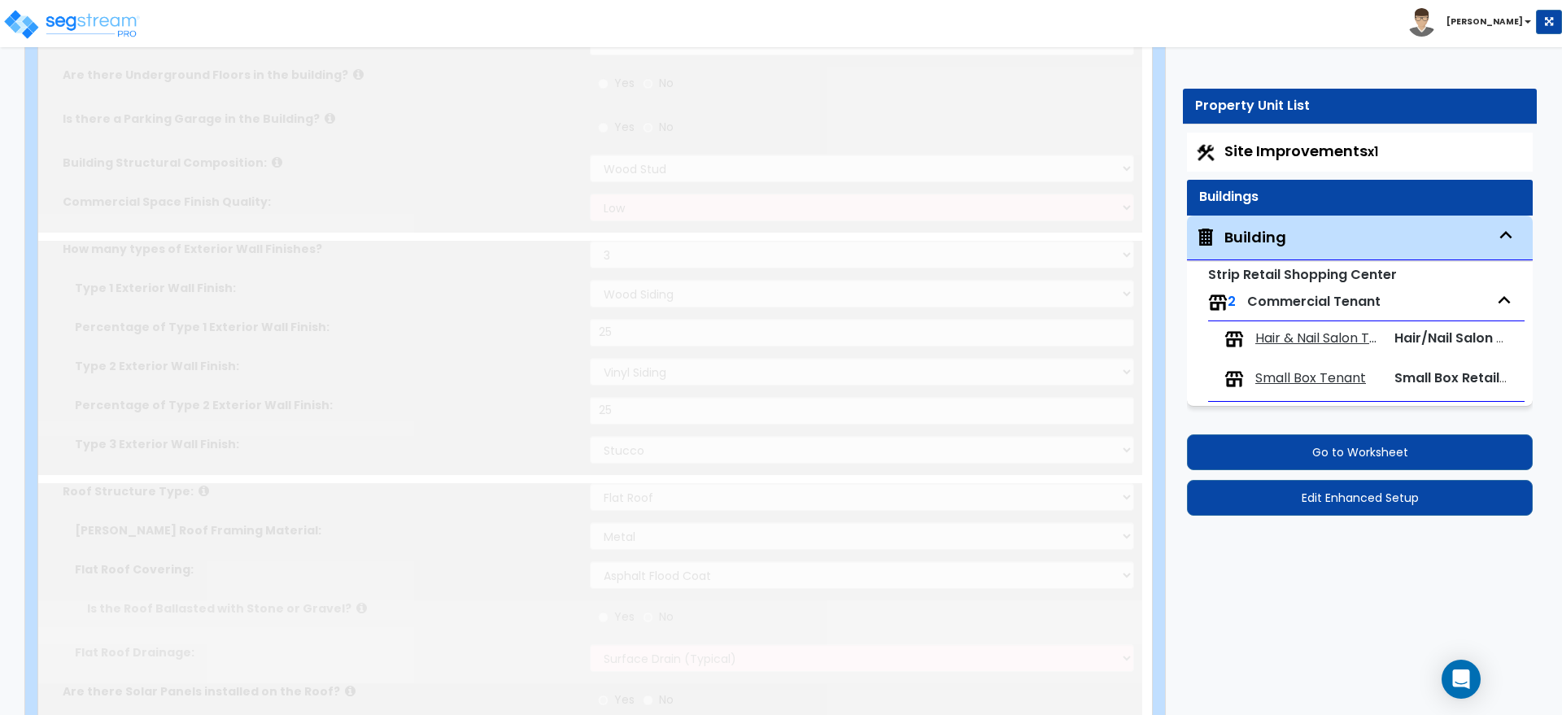
radio input "true"
type input "1"
radio input "true"
select select "2"
type input "90"
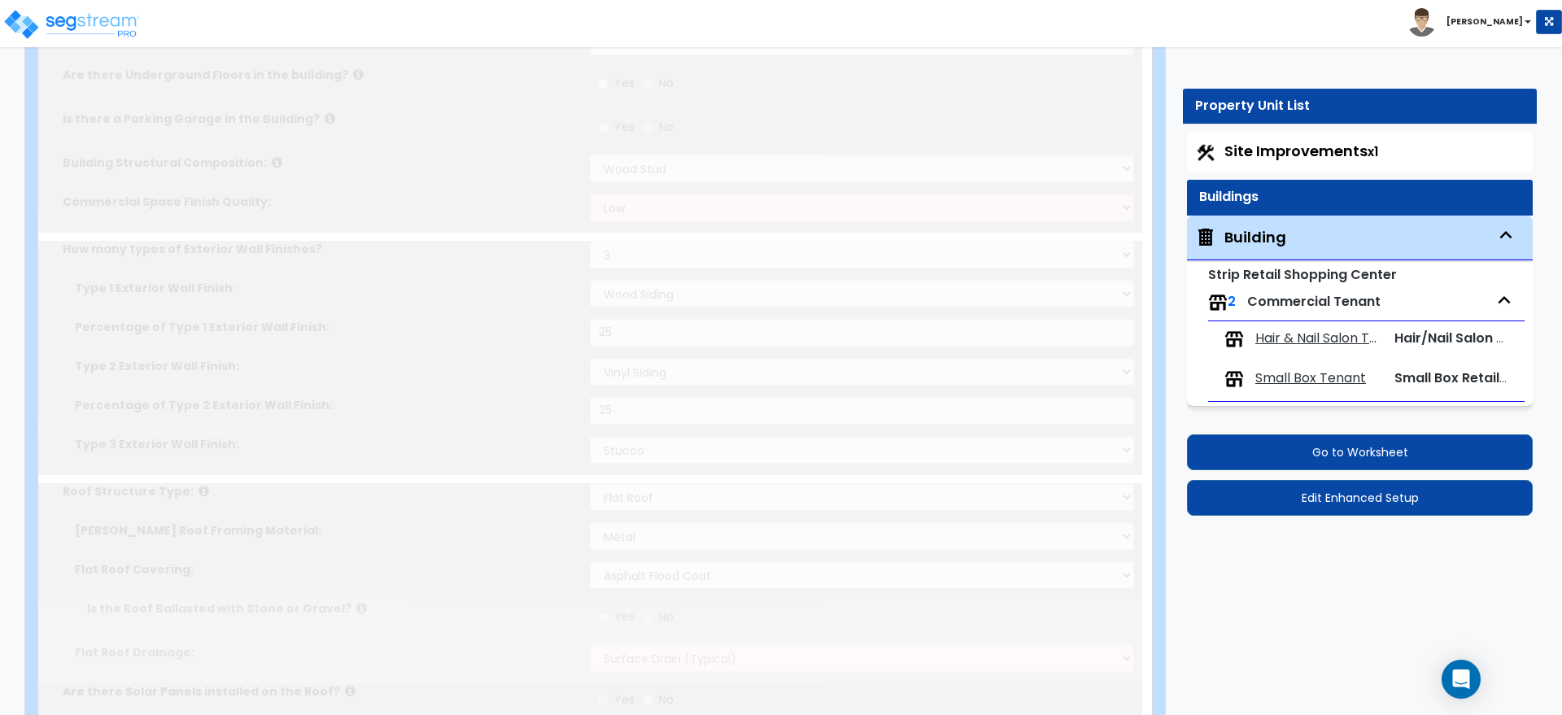
radio input "true"
select select "4"
type input "16"
select select "2"
radio input "true"
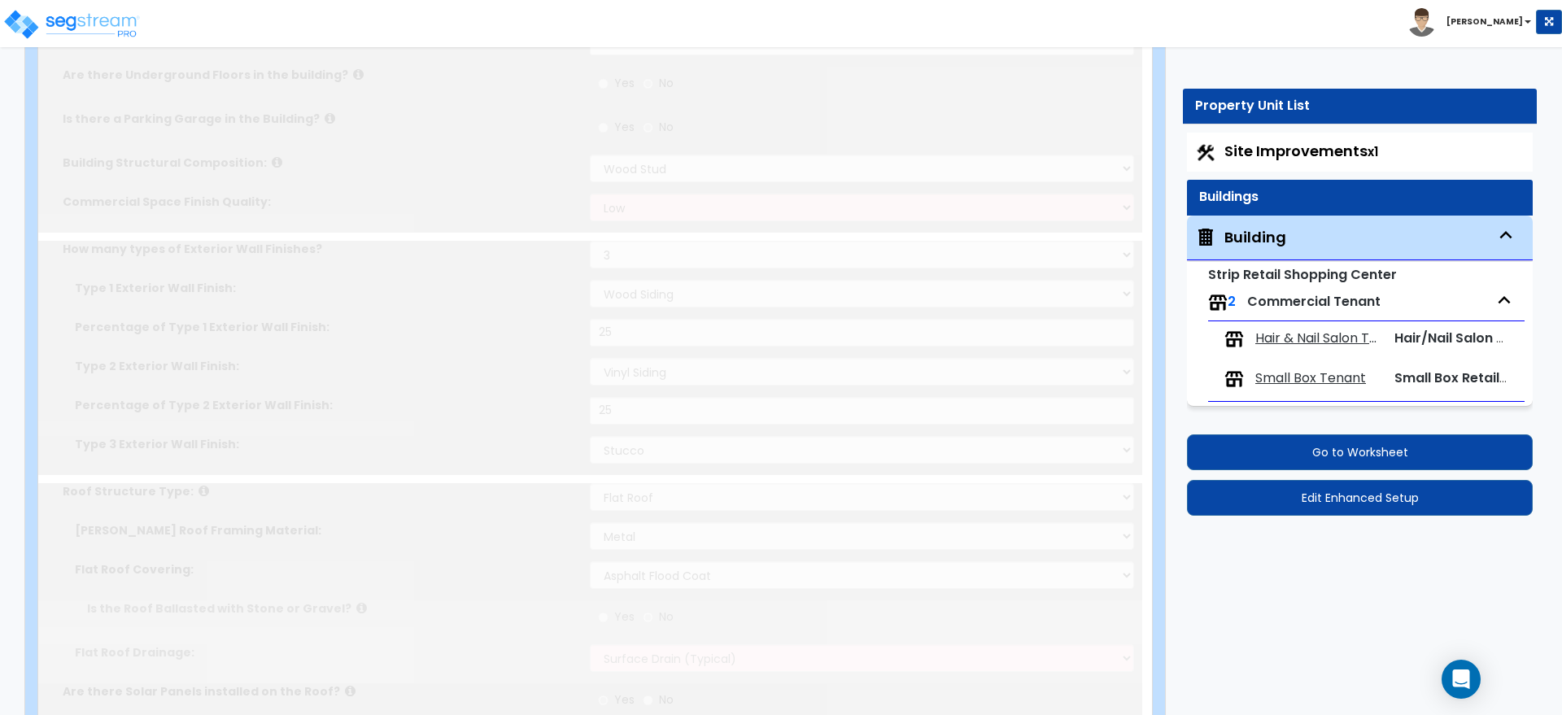
select select "1"
radio input "true"
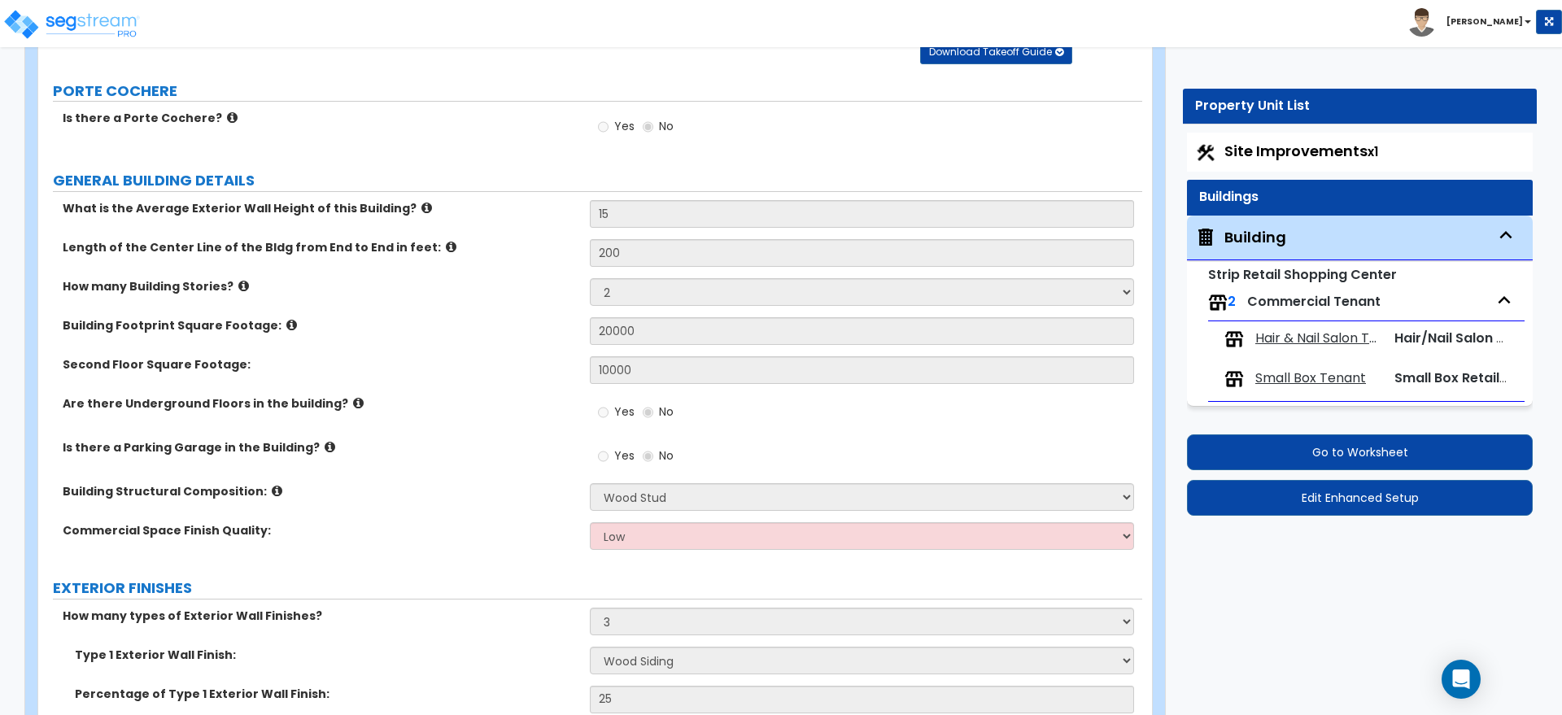
scroll to position [271, 0]
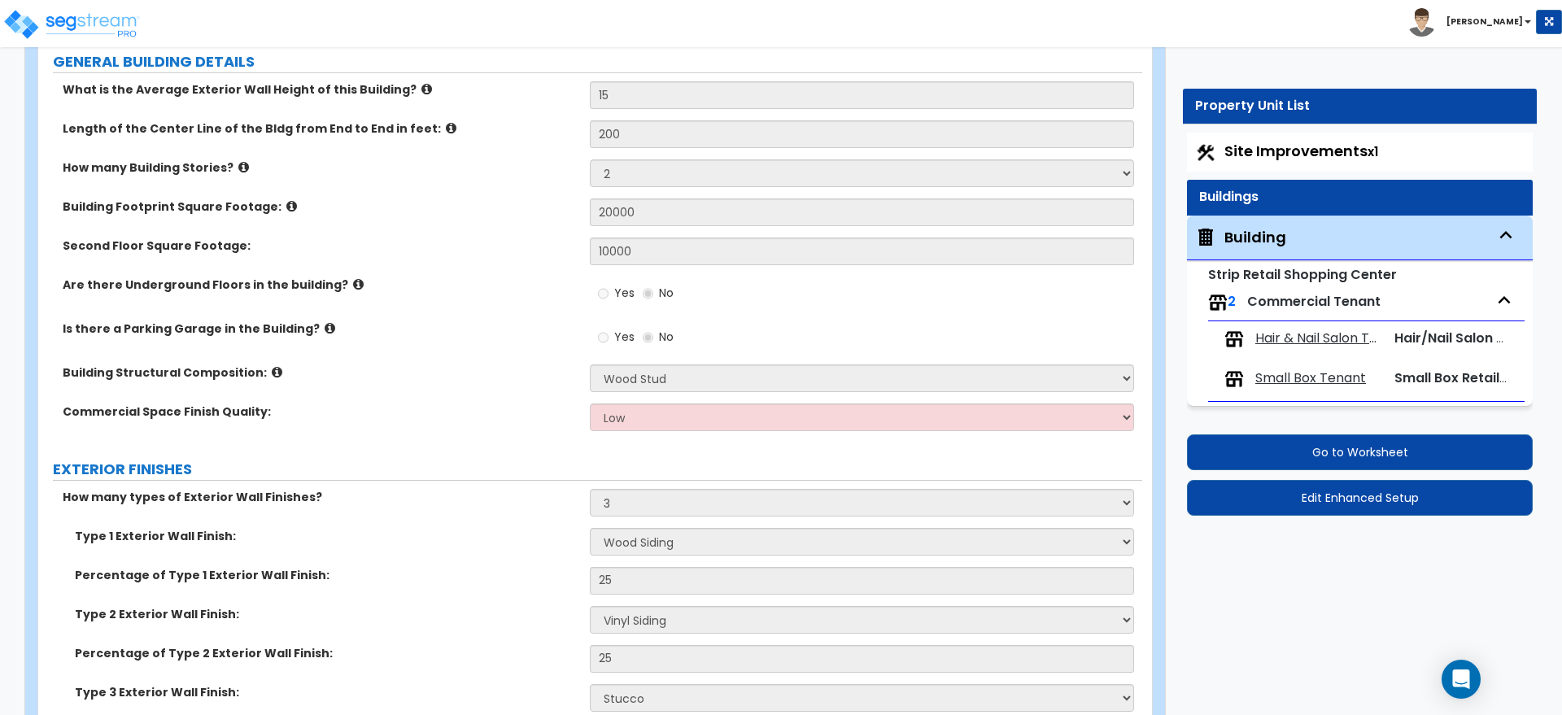
click at [421, 336] on label "Is there a Parking Garage in the Building?" at bounding box center [320, 328] width 515 height 16
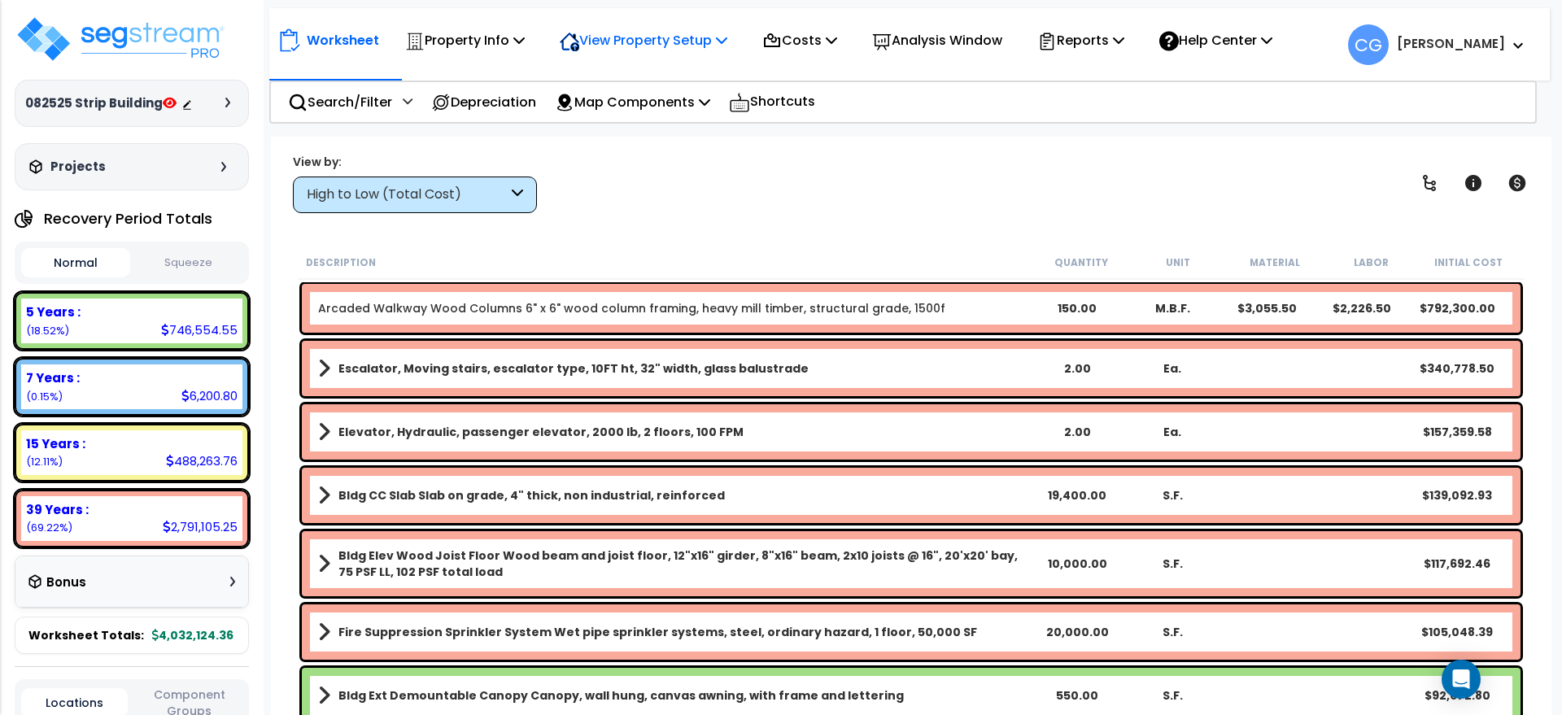
click at [665, 30] on p "View Property Setup" at bounding box center [644, 40] width 168 height 22
click at [606, 107] on link "View Questionnaire" at bounding box center [631, 111] width 161 height 33
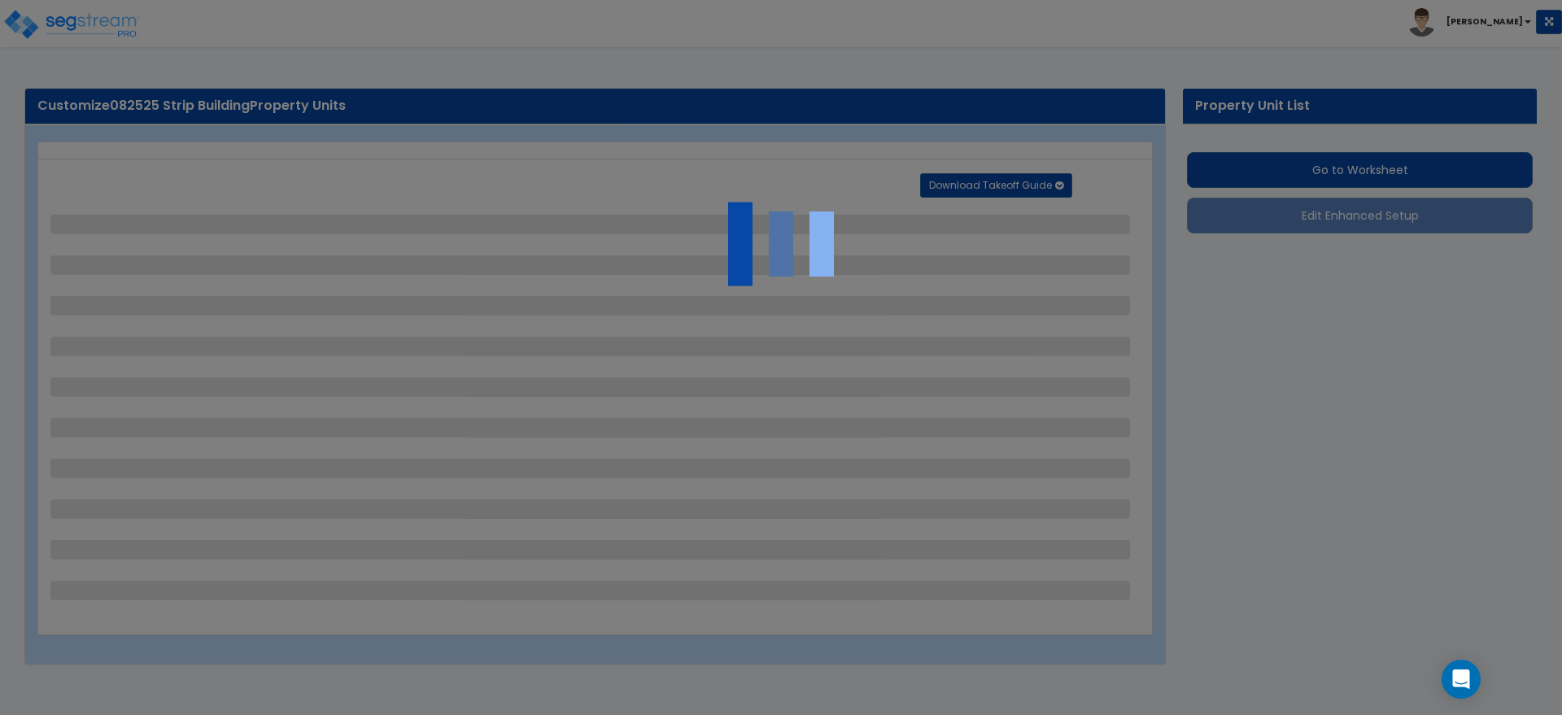
select select "2"
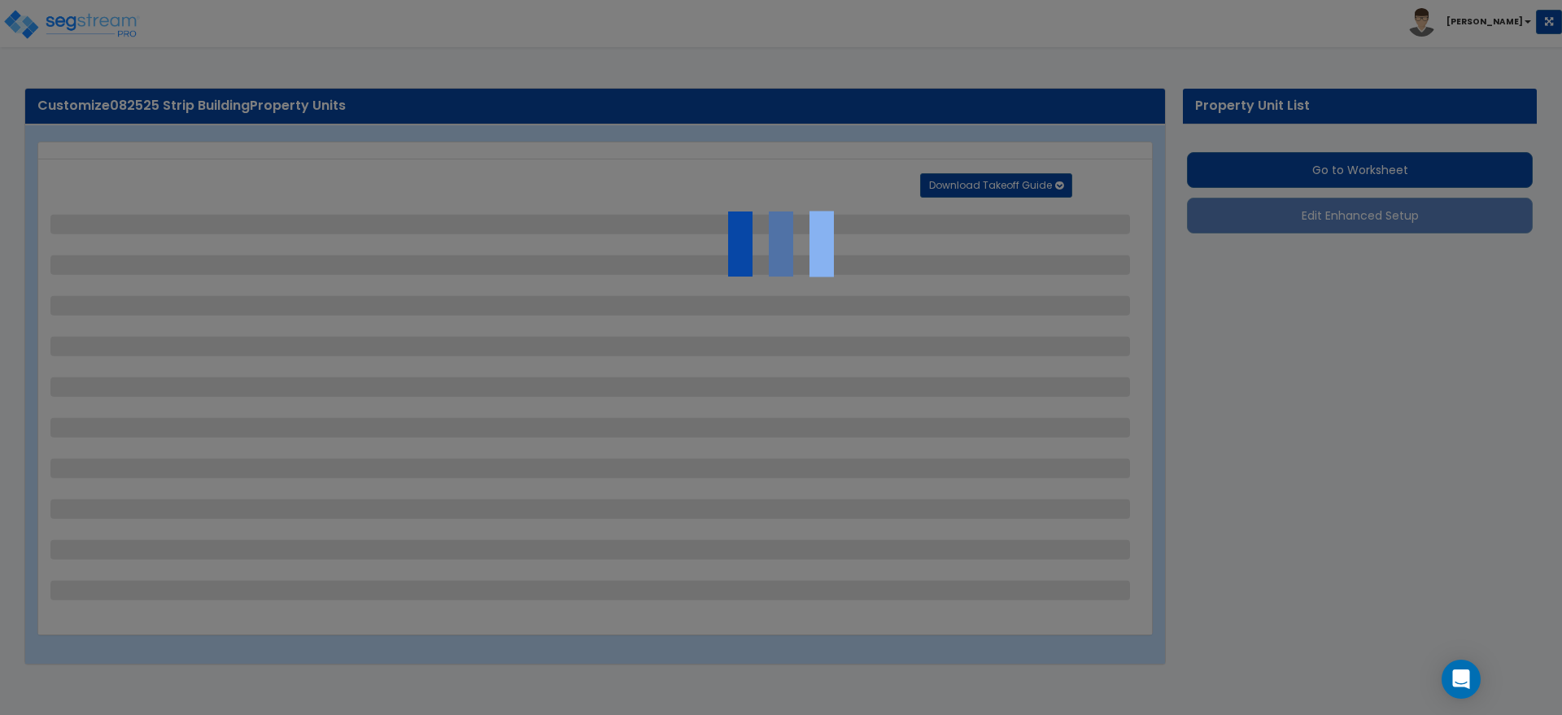
select select "1"
select select "2"
select select "1"
select select "3"
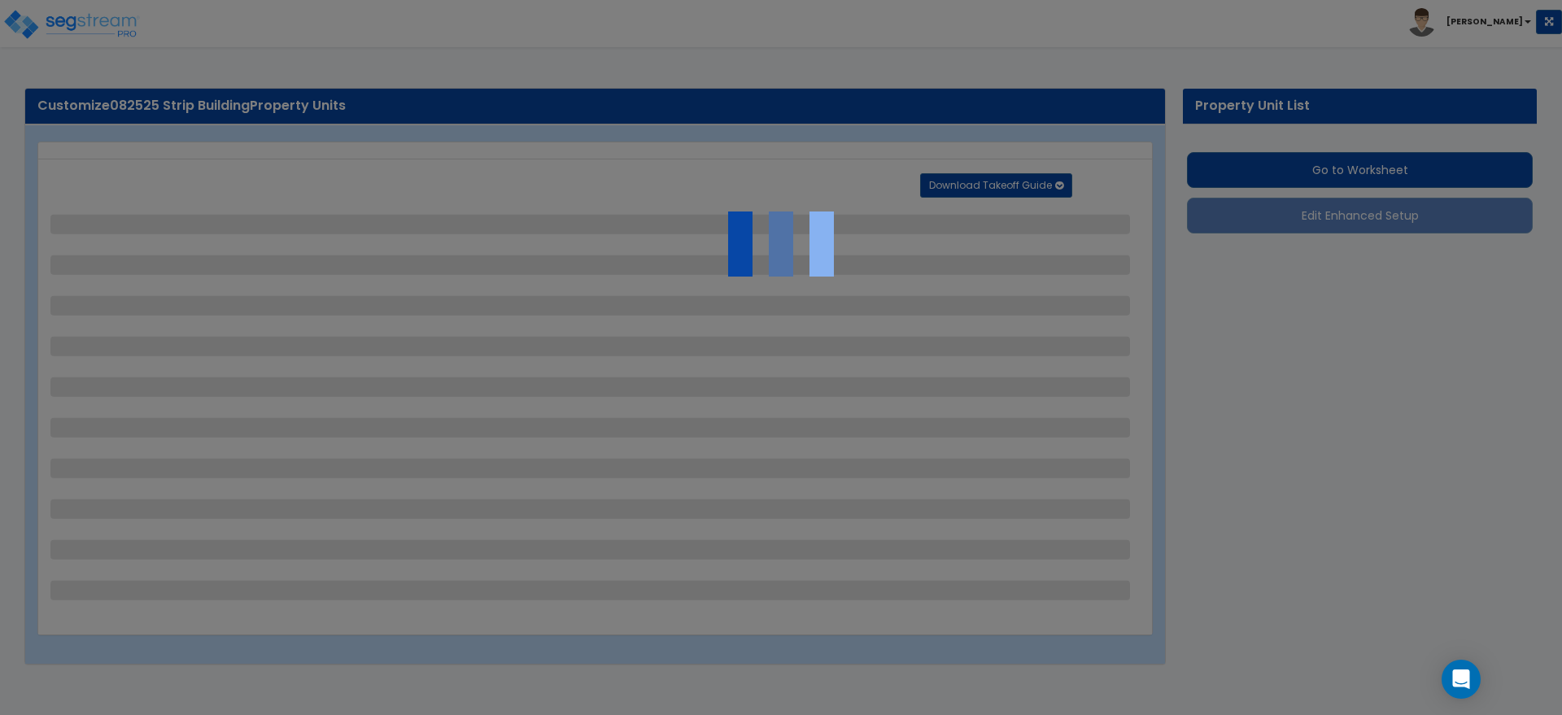
select select "2"
select select "1"
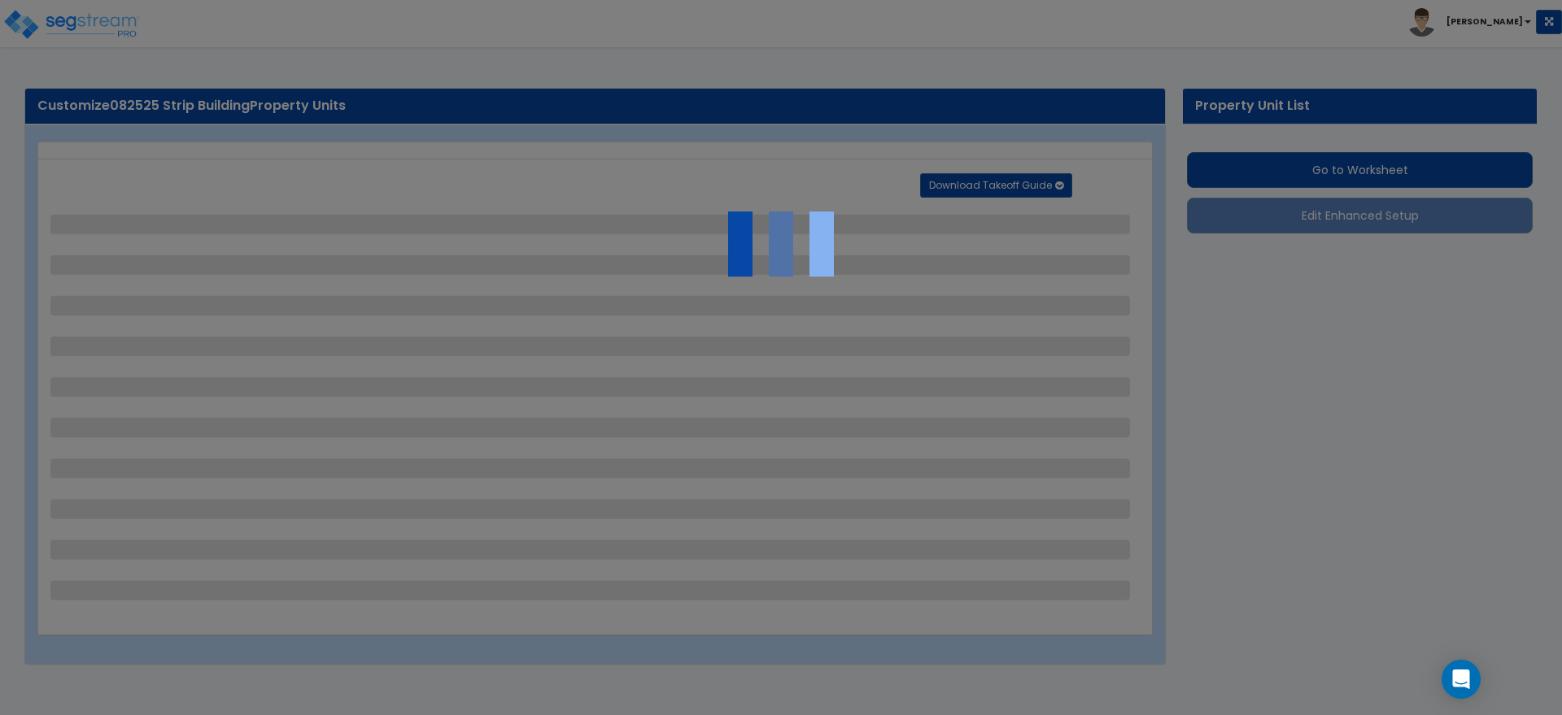
select select "5"
select select "2"
select select "3"
select select "1"
select select "3"
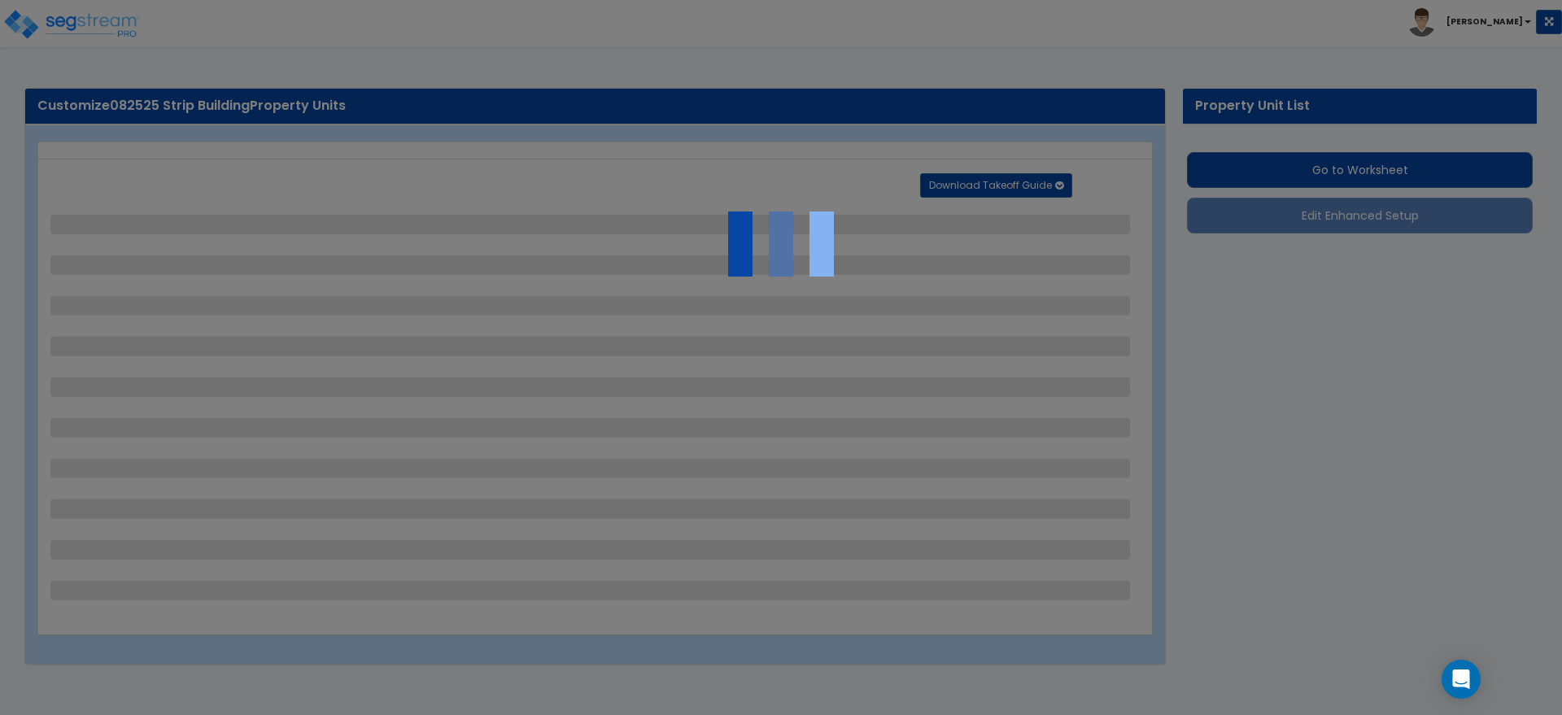
select select "1"
select select "4"
select select "2"
select select "1"
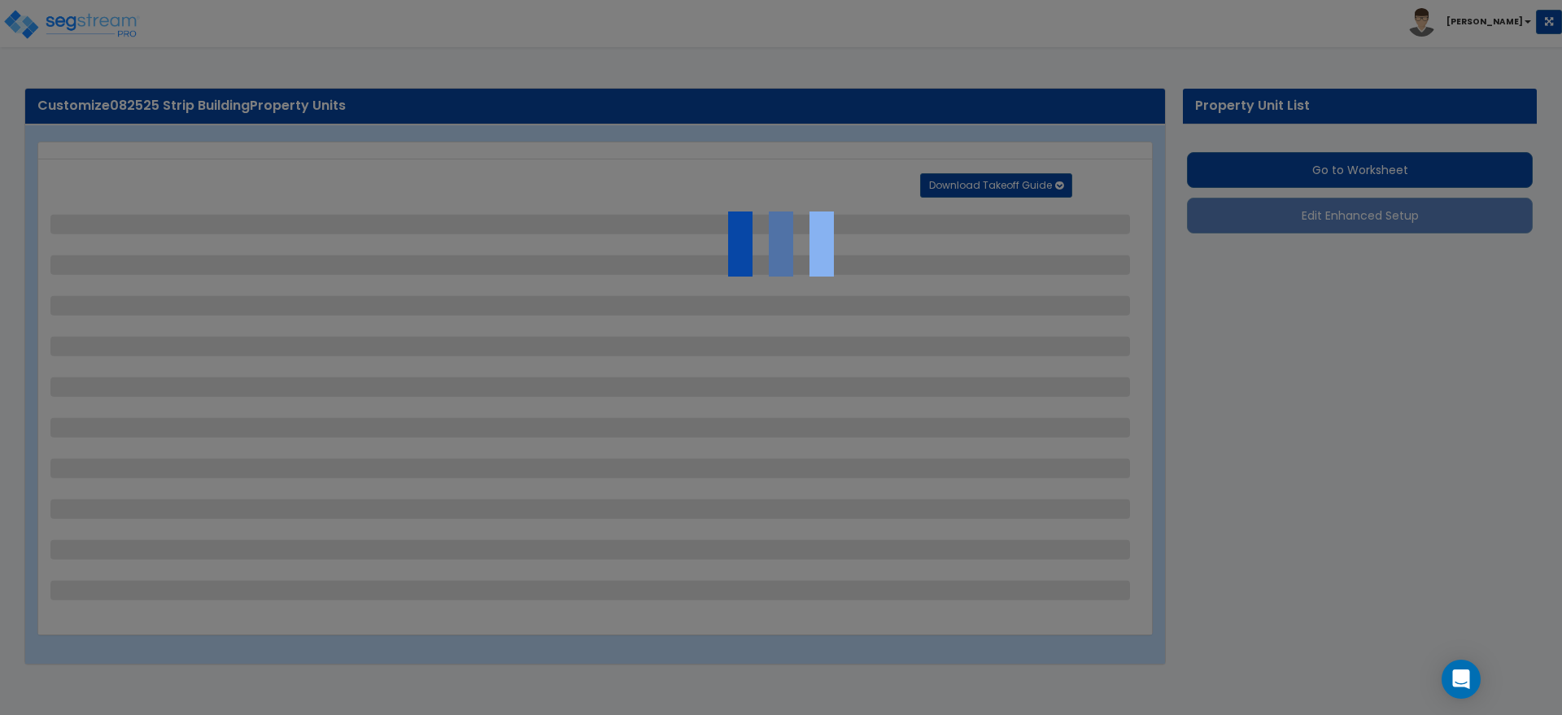
select select "2"
select select "3"
select select "2"
select select "1"
select select "2"
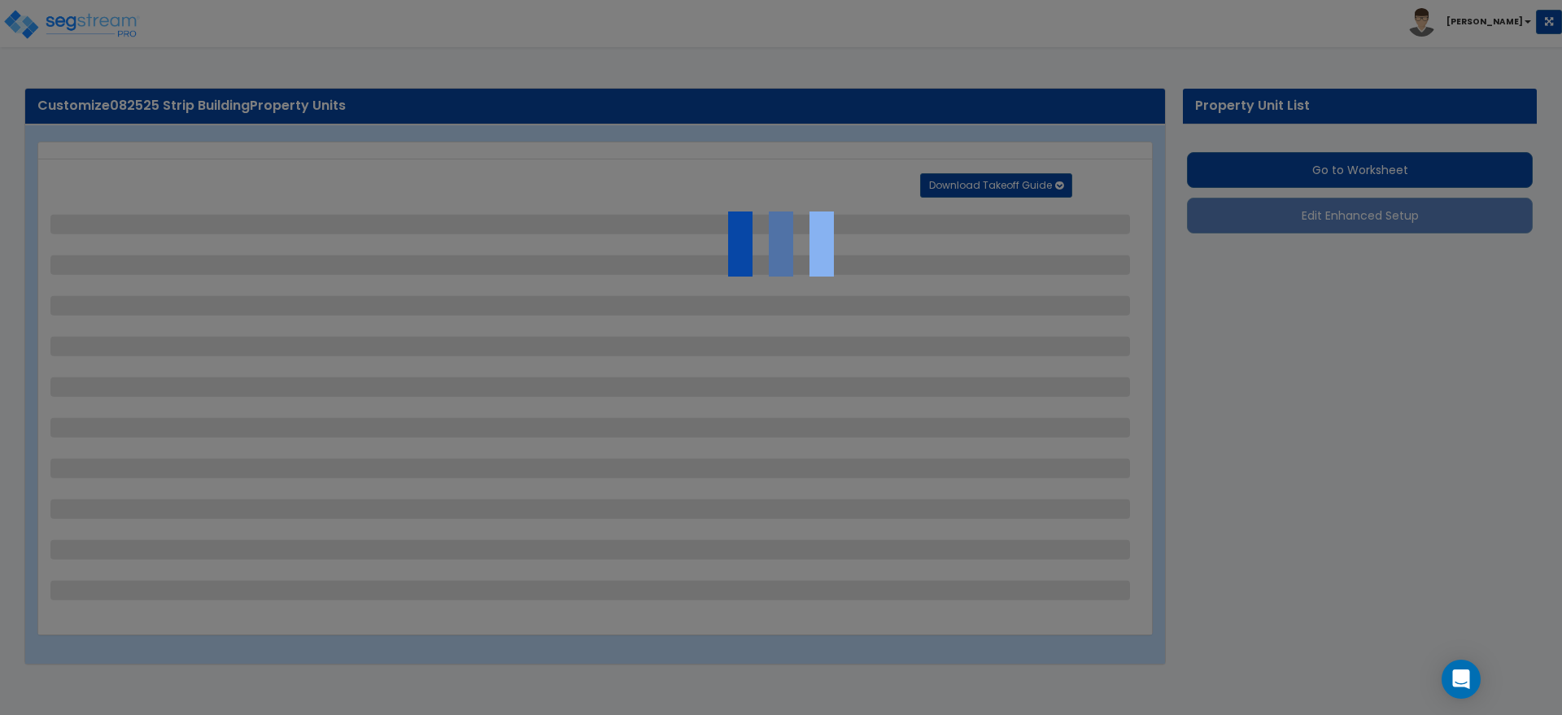
select select "3"
select select "5"
select select "1"
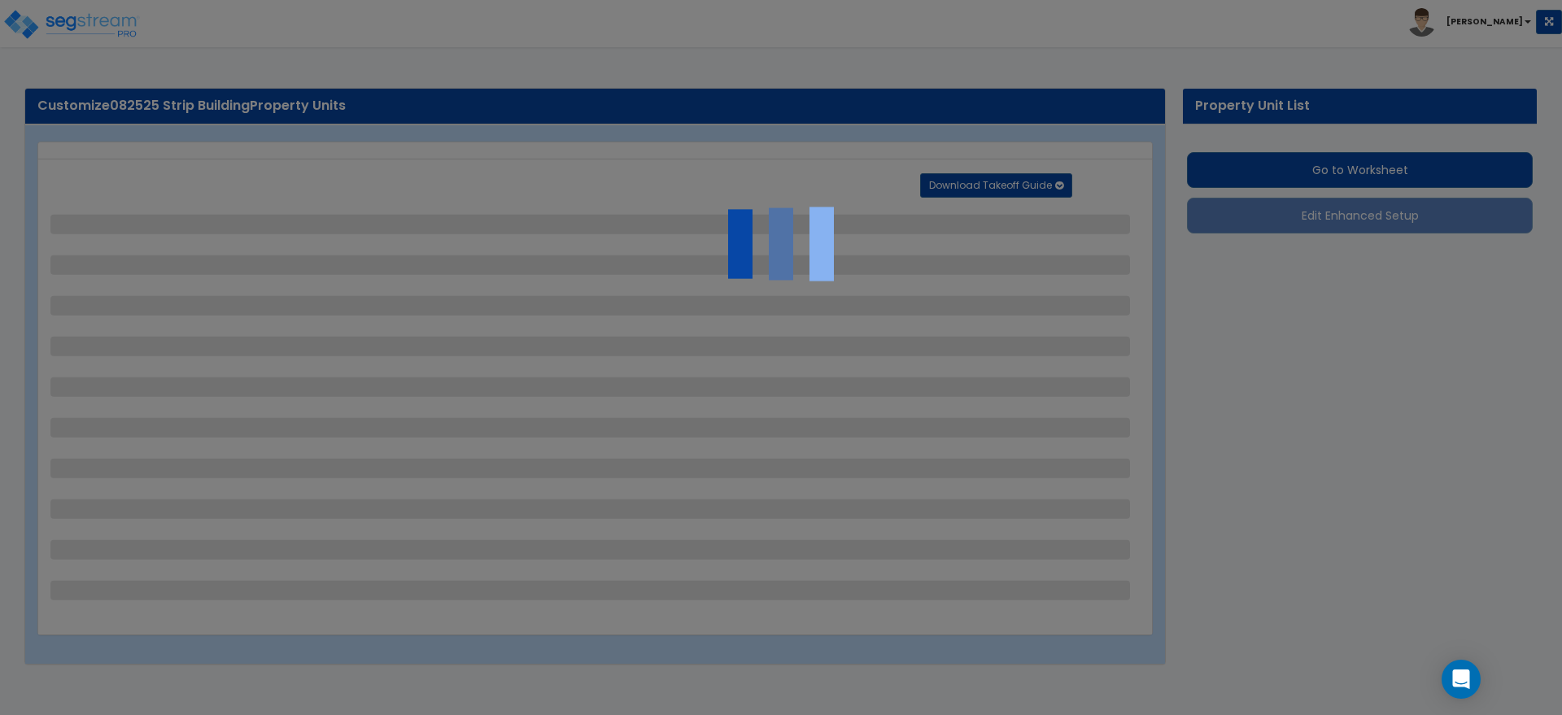
select select "13"
select select "1"
select select "2"
select select "1"
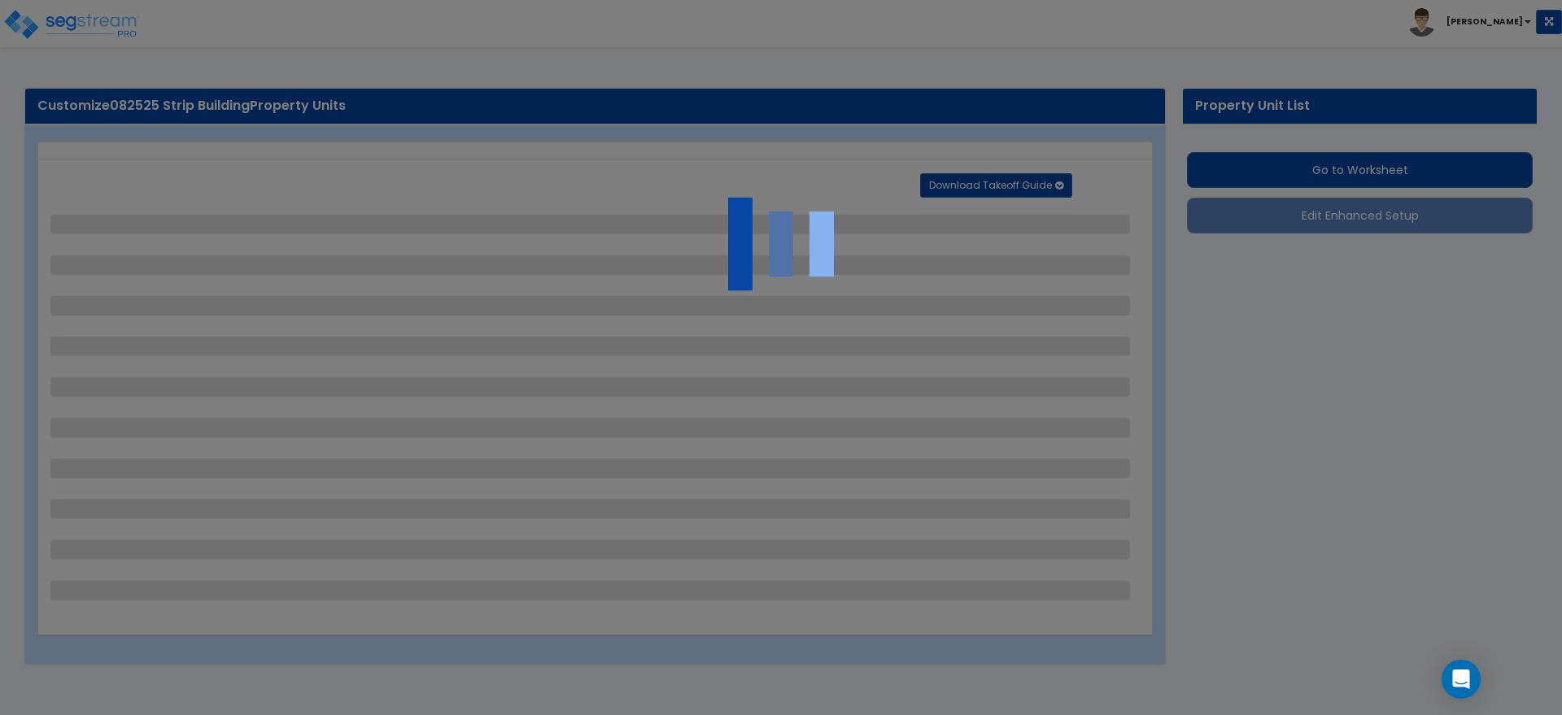
select select "1"
select select "3"
select select "1"
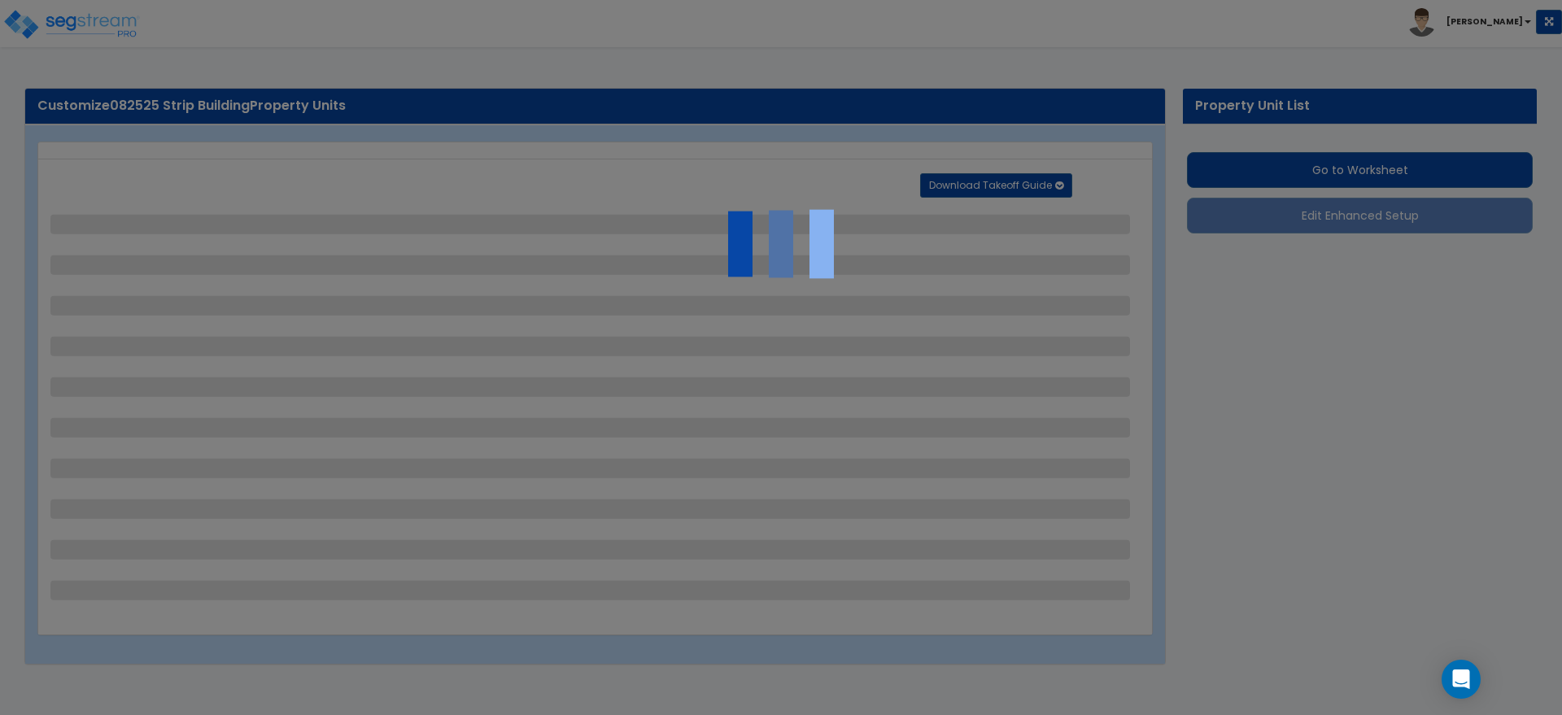
select select "1"
select select "4"
select select "1"
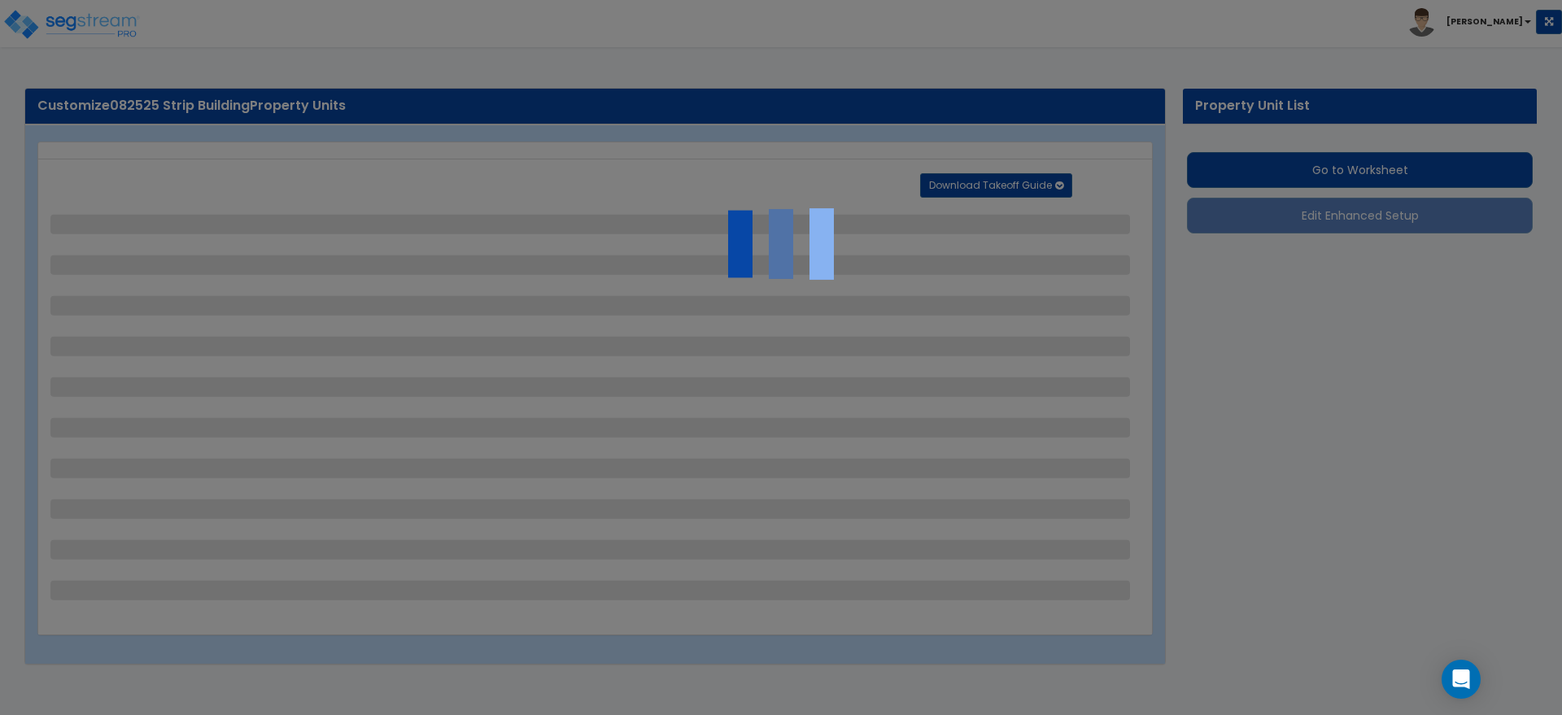
select select "1"
select select "3"
select select "1"
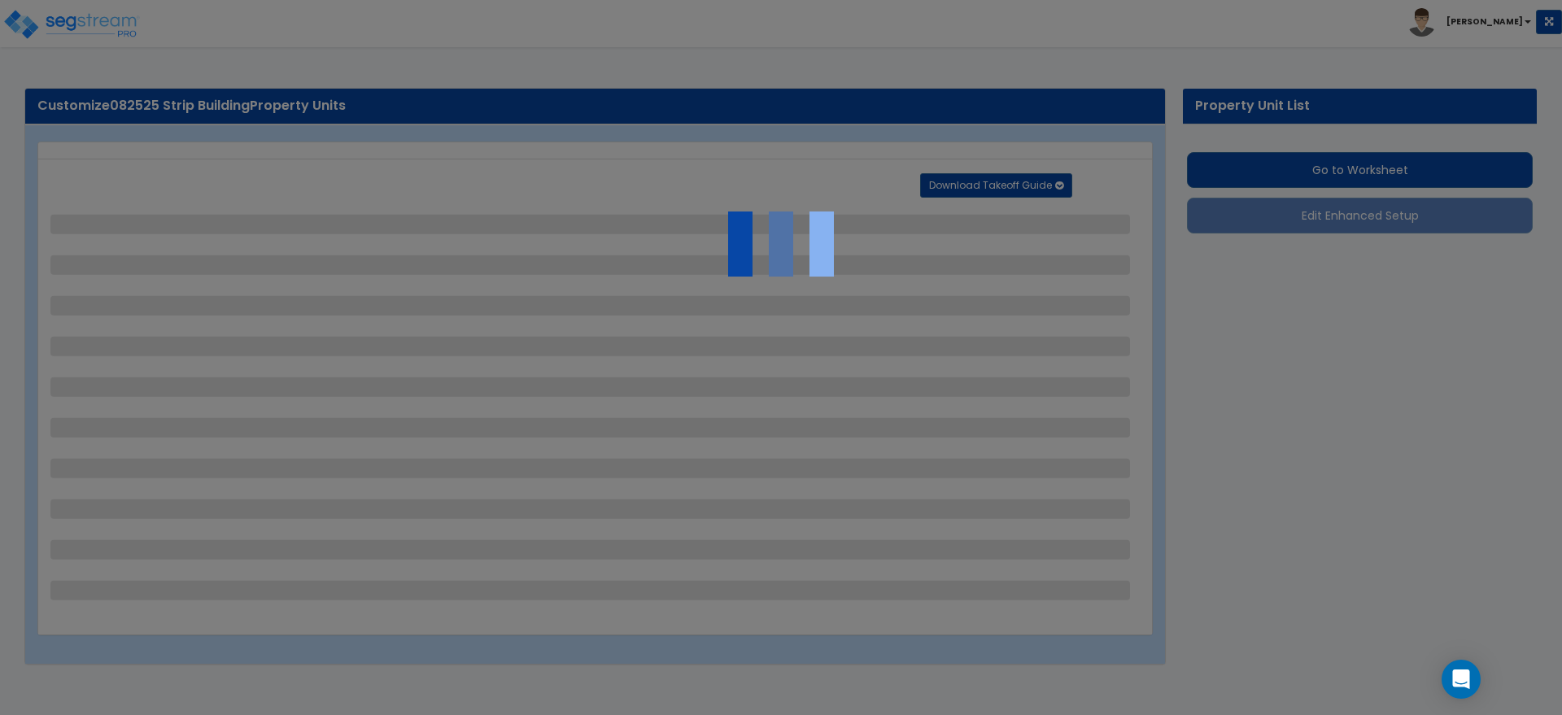
select select "2"
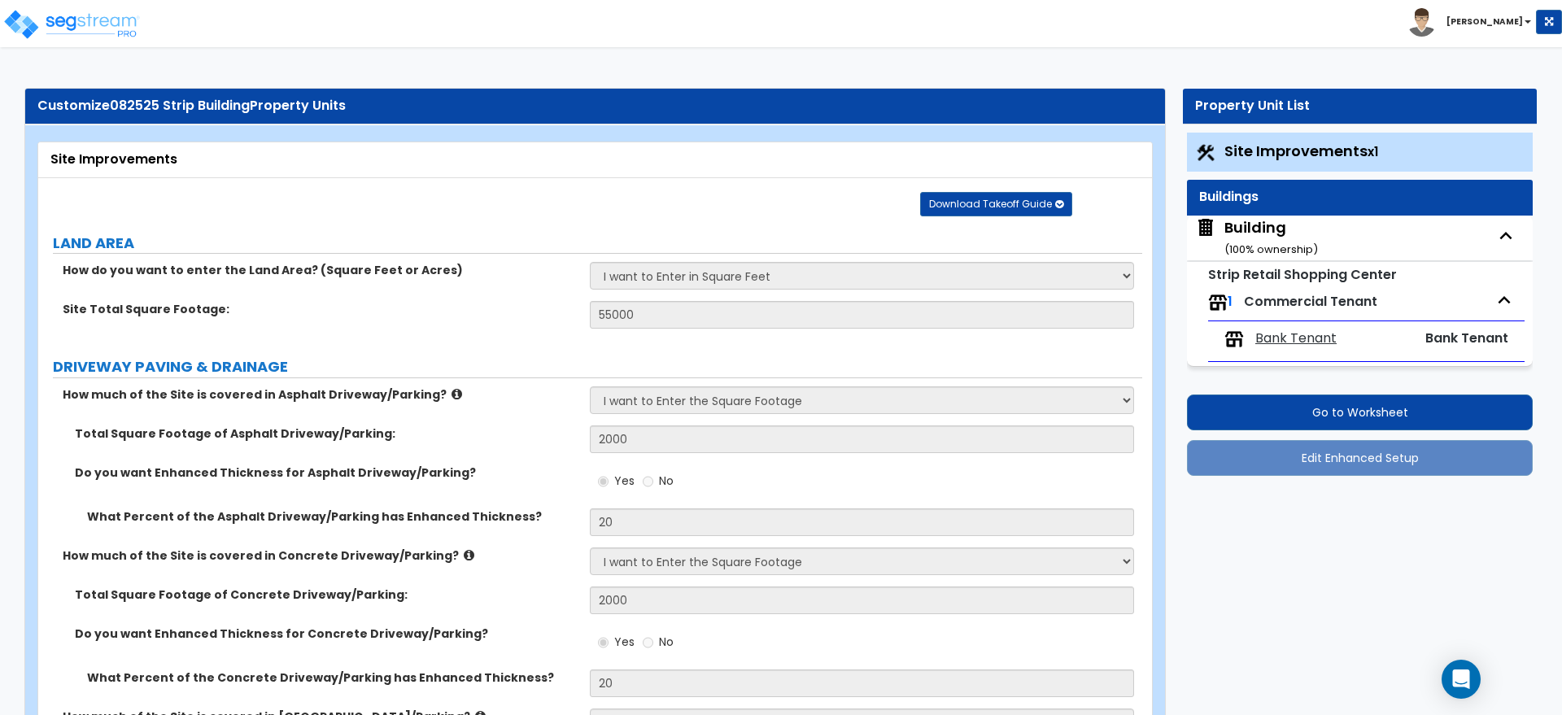
drag, startPoint x: 1255, startPoint y: 232, endPoint x: 1255, endPoint y: 270, distance: 38.2
click at [1255, 232] on div "Building ( 100 % ownership)" at bounding box center [1271, 237] width 94 height 41
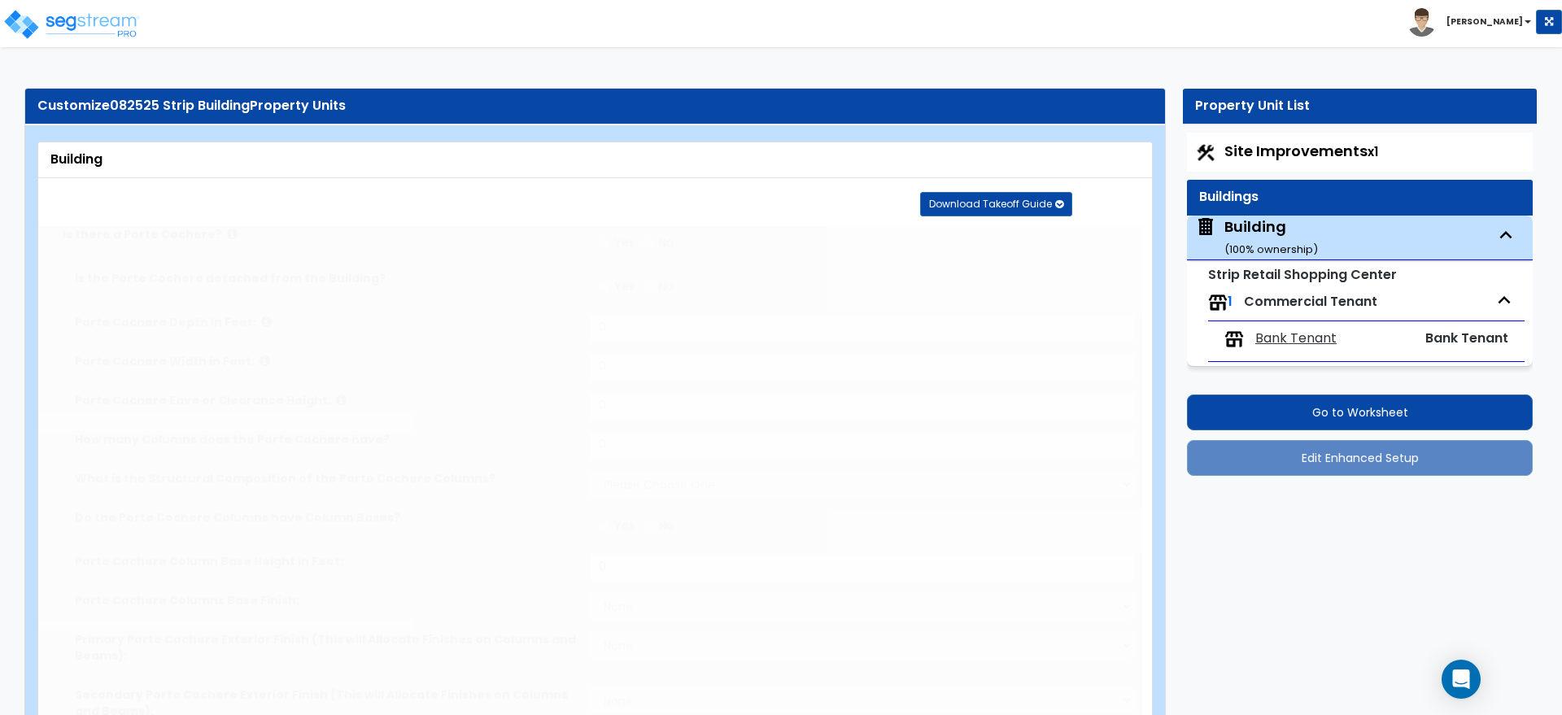
type input "15"
type input "200"
select select "2"
type input "20000"
type input "10000"
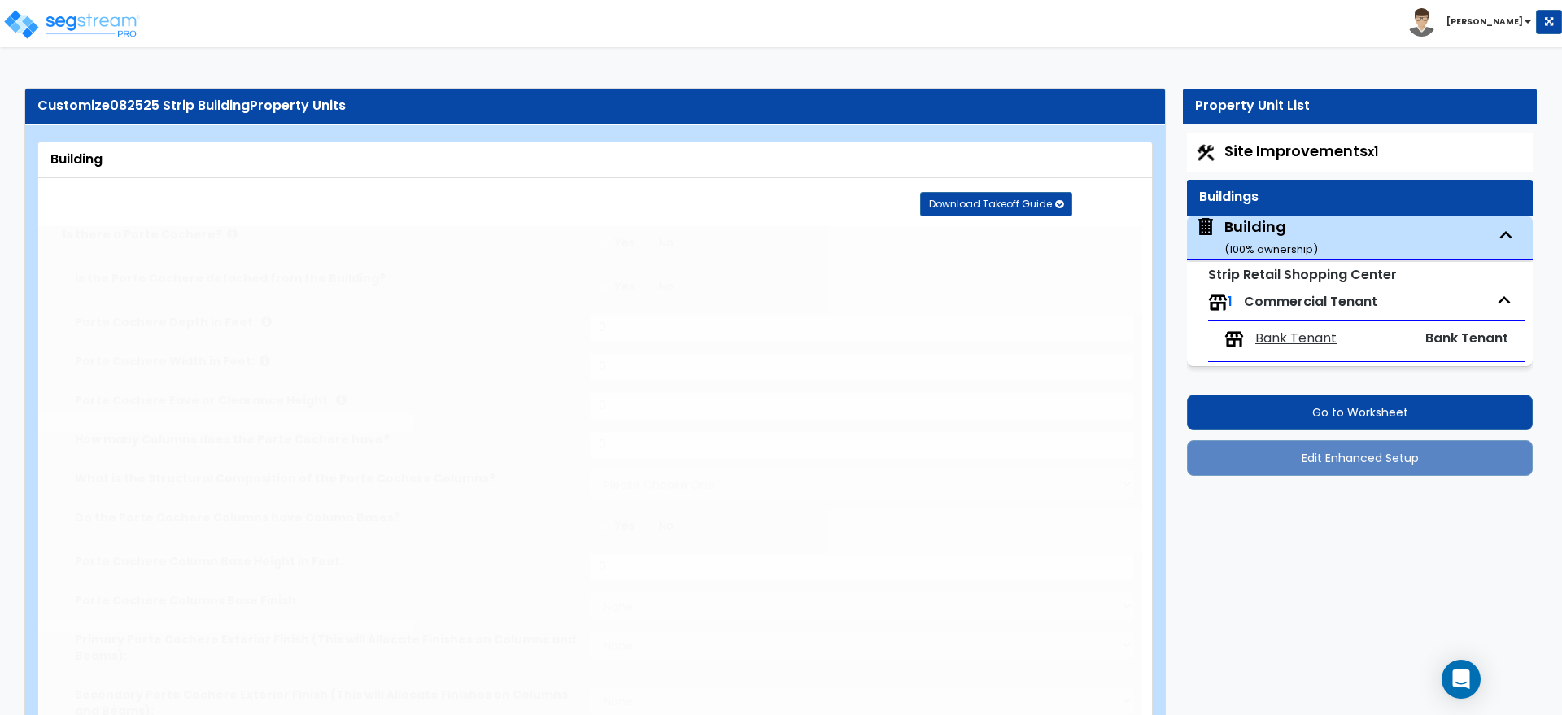
select select "7"
select select "1"
select select "3"
select select "2"
type input "25"
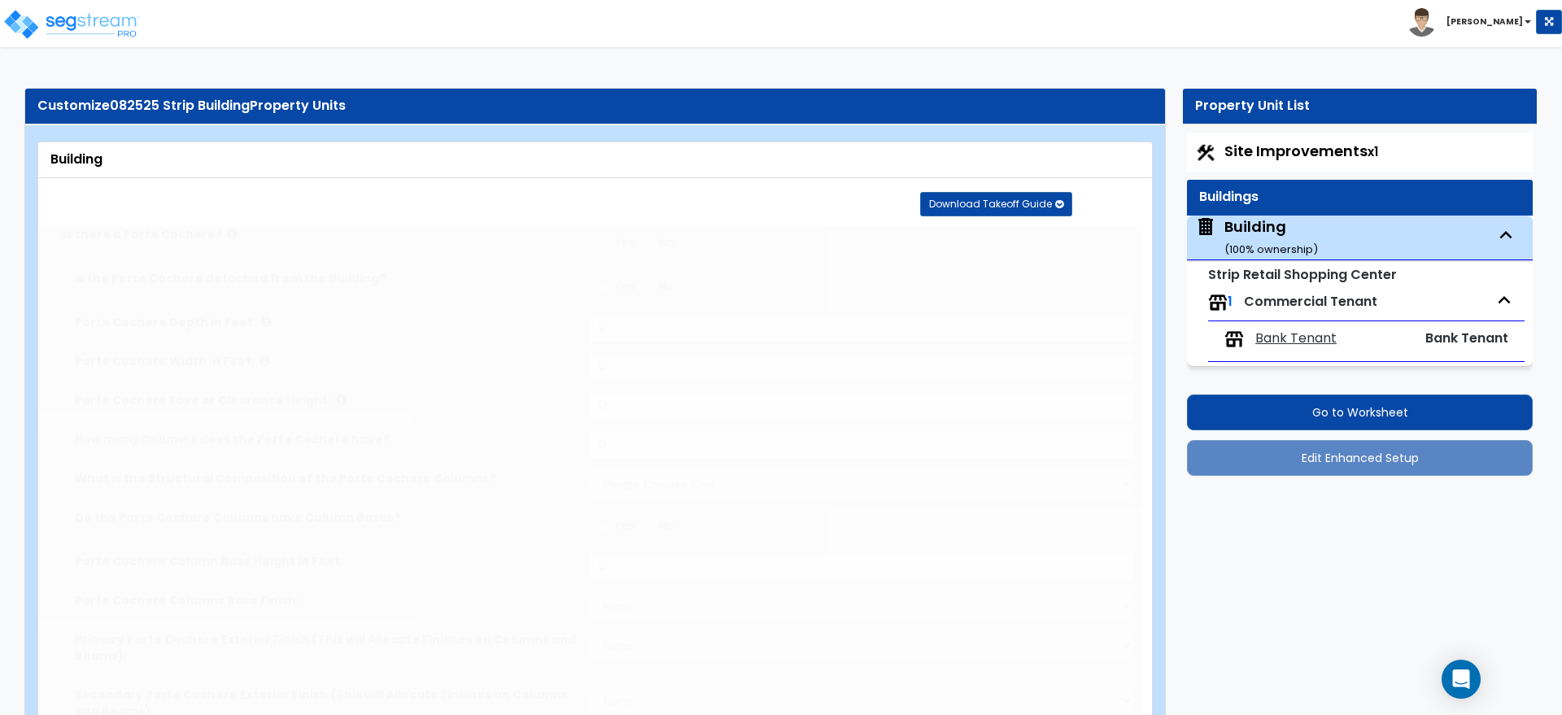
select select "6"
type input "25"
select select "7"
select select "3"
select select "1"
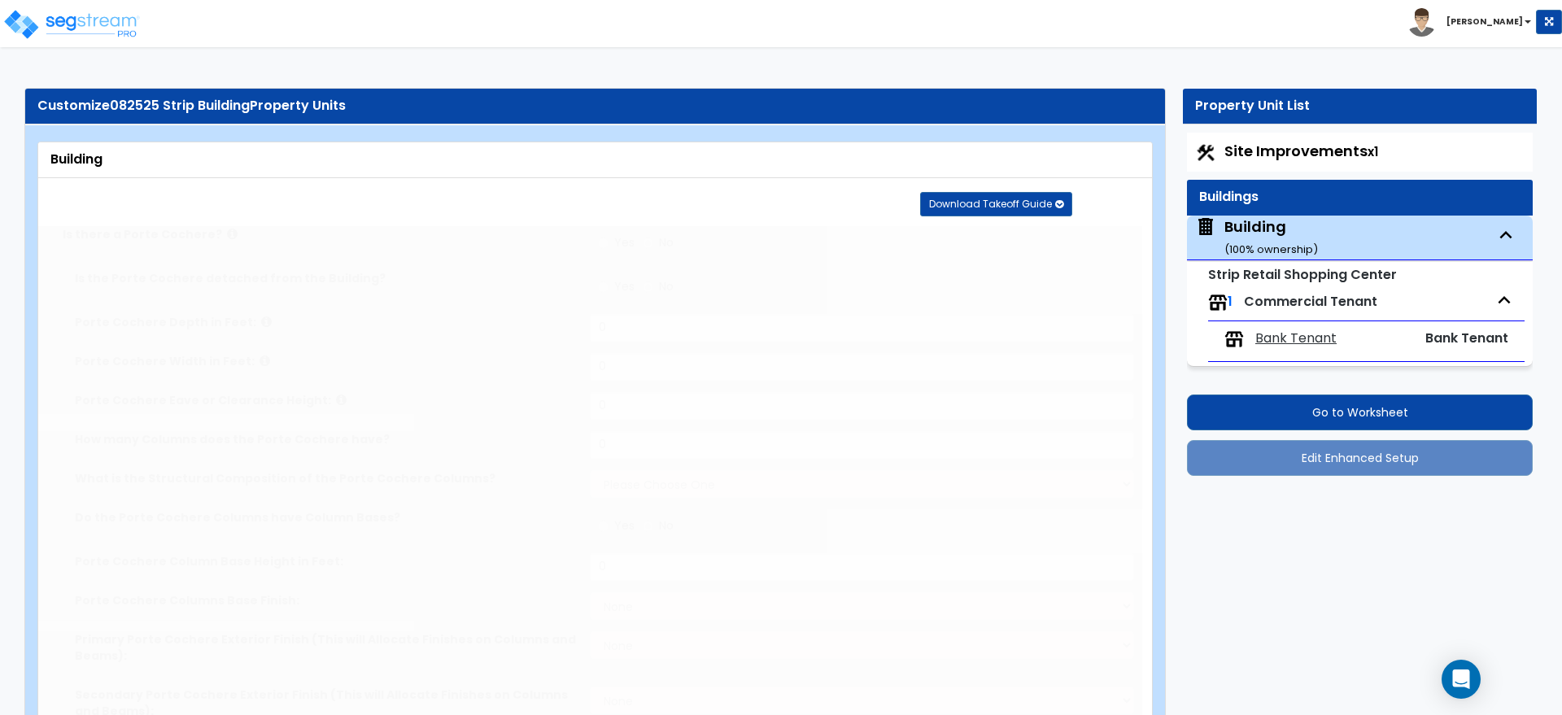
select select "1"
select select "2"
radio input "true"
select select "1"
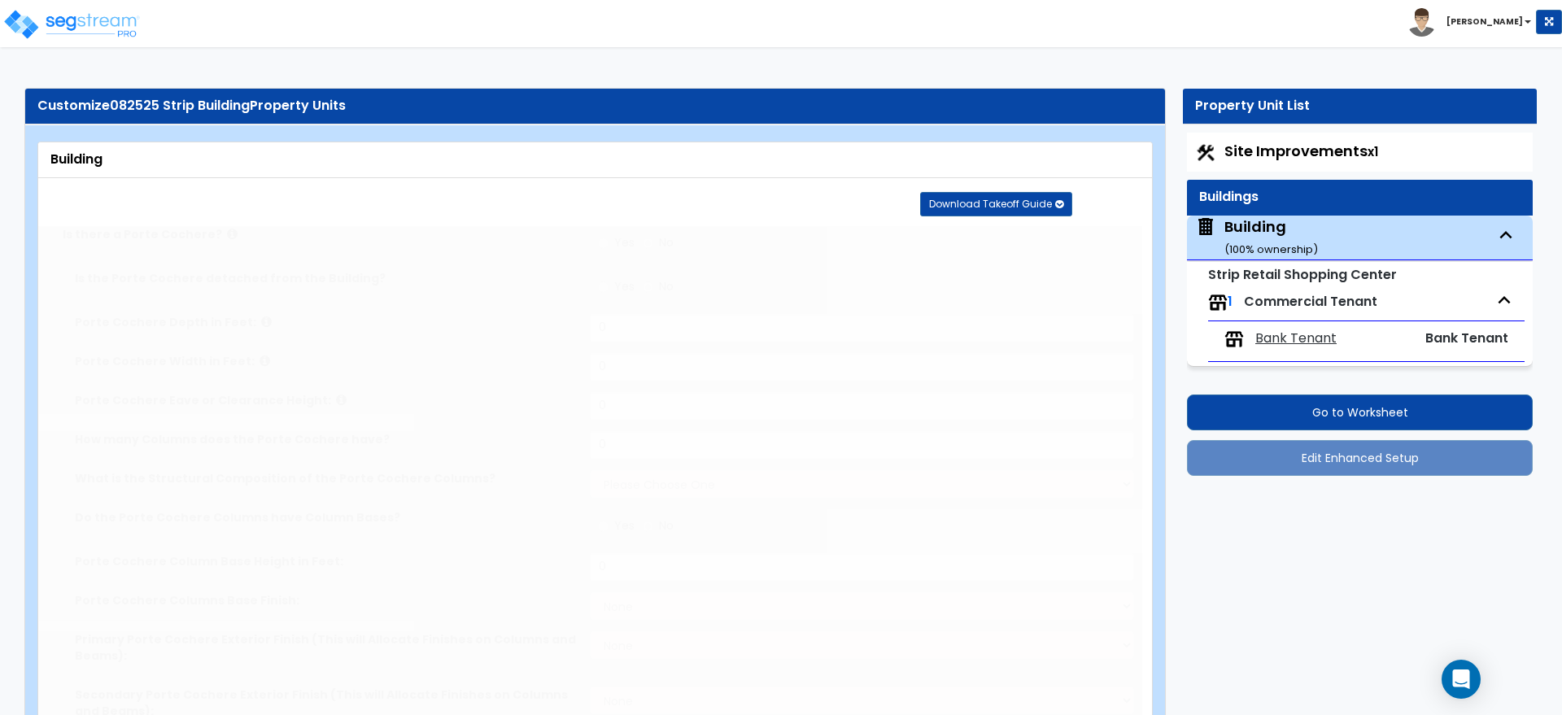
type input "2"
radio input "true"
select select "1"
type input "155"
radio input "true"
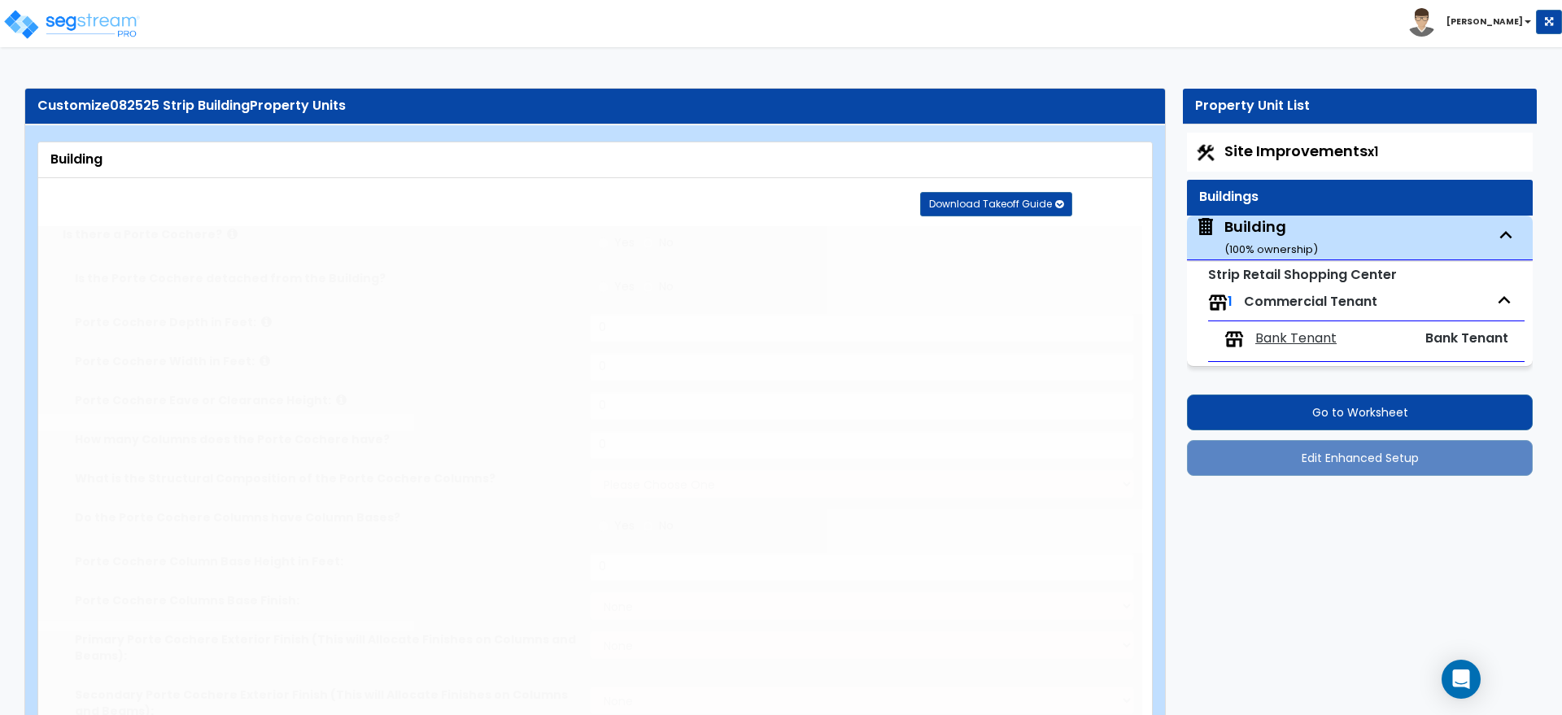
radio input "true"
select select "1"
type input "500"
radio input "true"
select select "5"
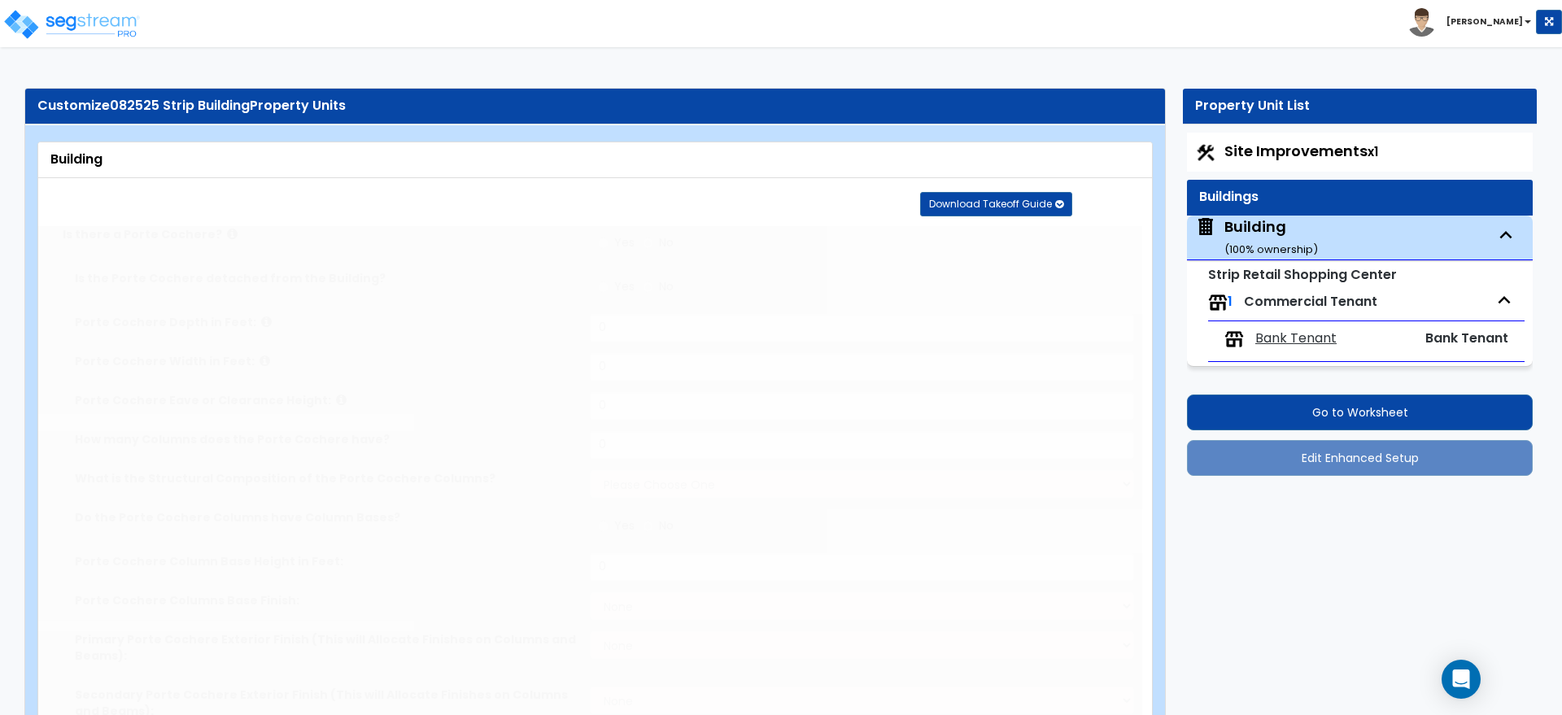
type input "525"
radio input "true"
type input "550"
radio input "true"
type input "5"
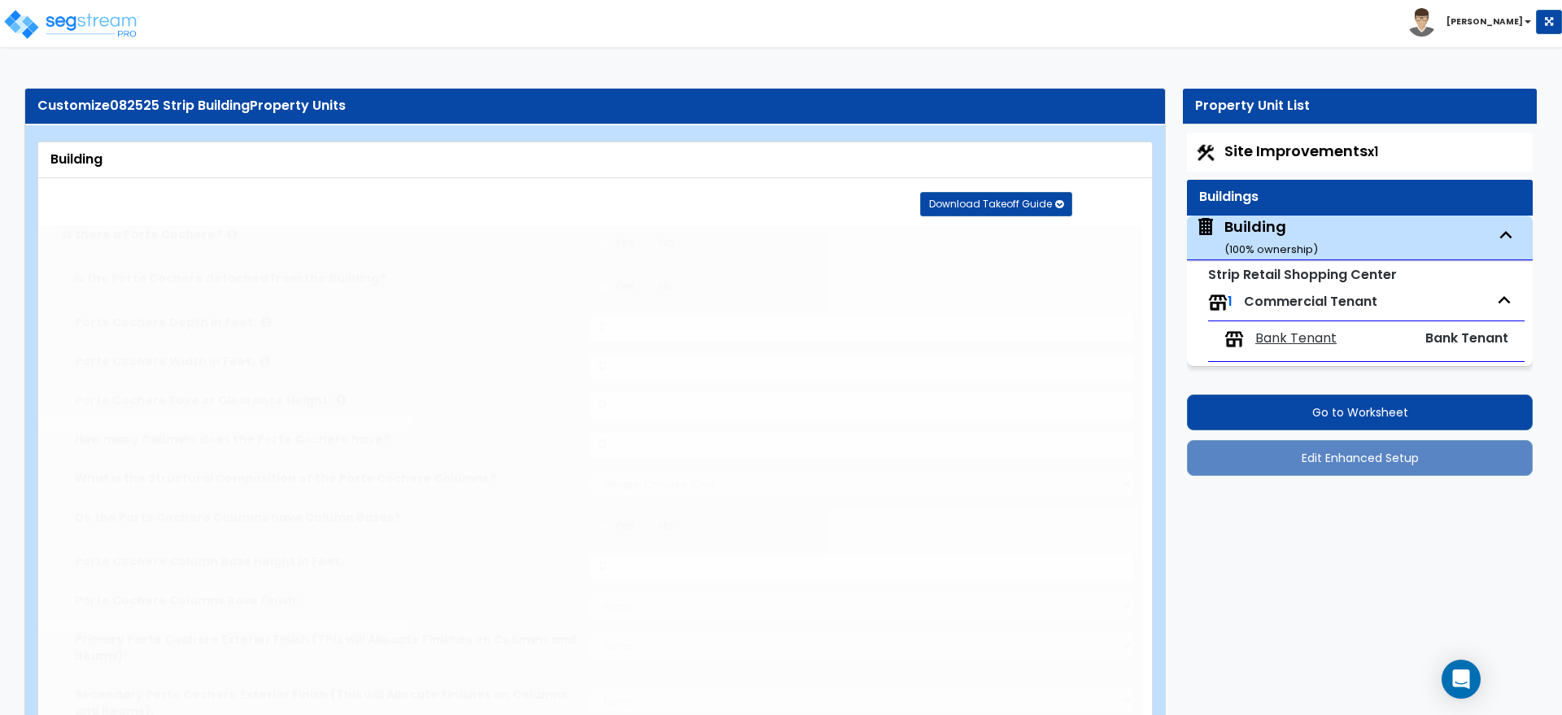
type input "5"
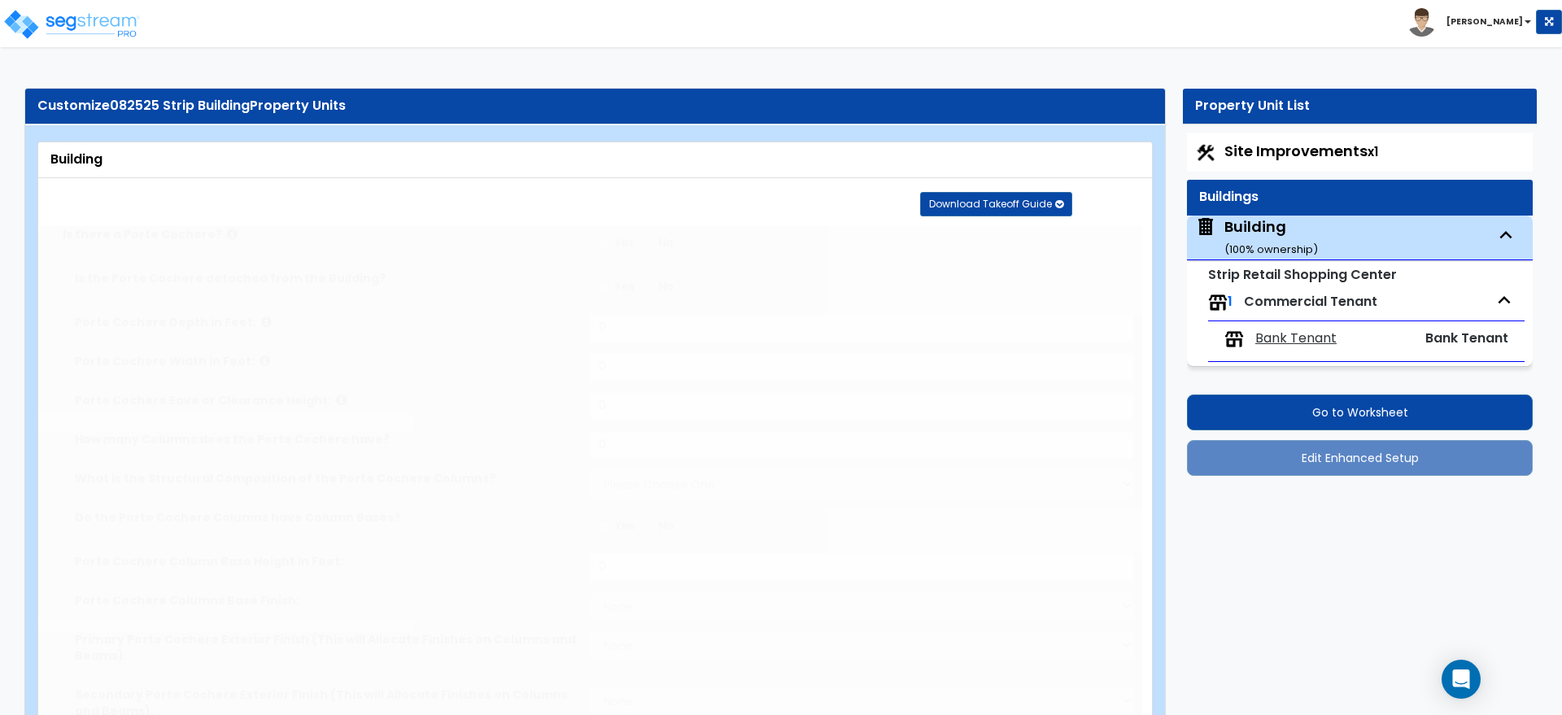
type input "5"
radio input "true"
select select "3"
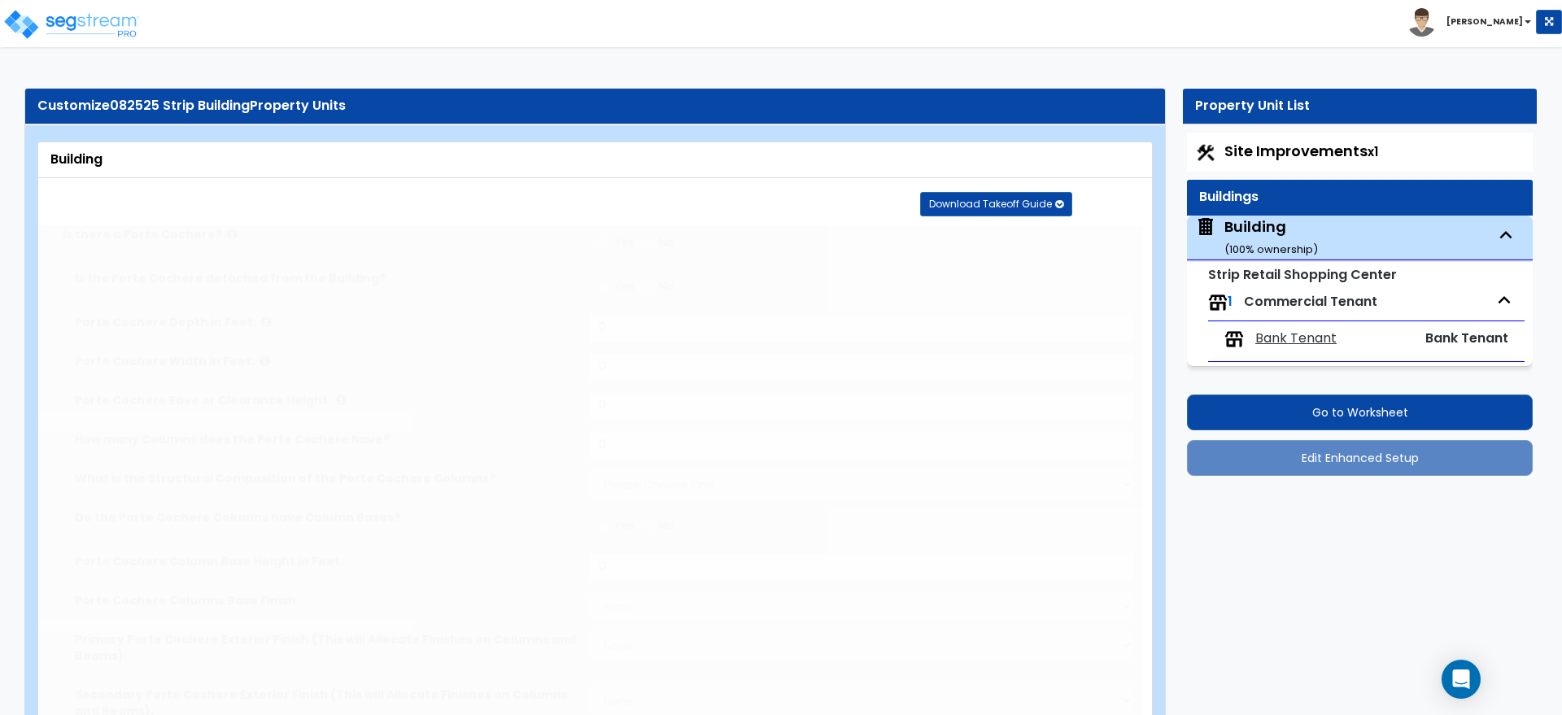
type input "5"
radio input "true"
type input "5"
radio input "true"
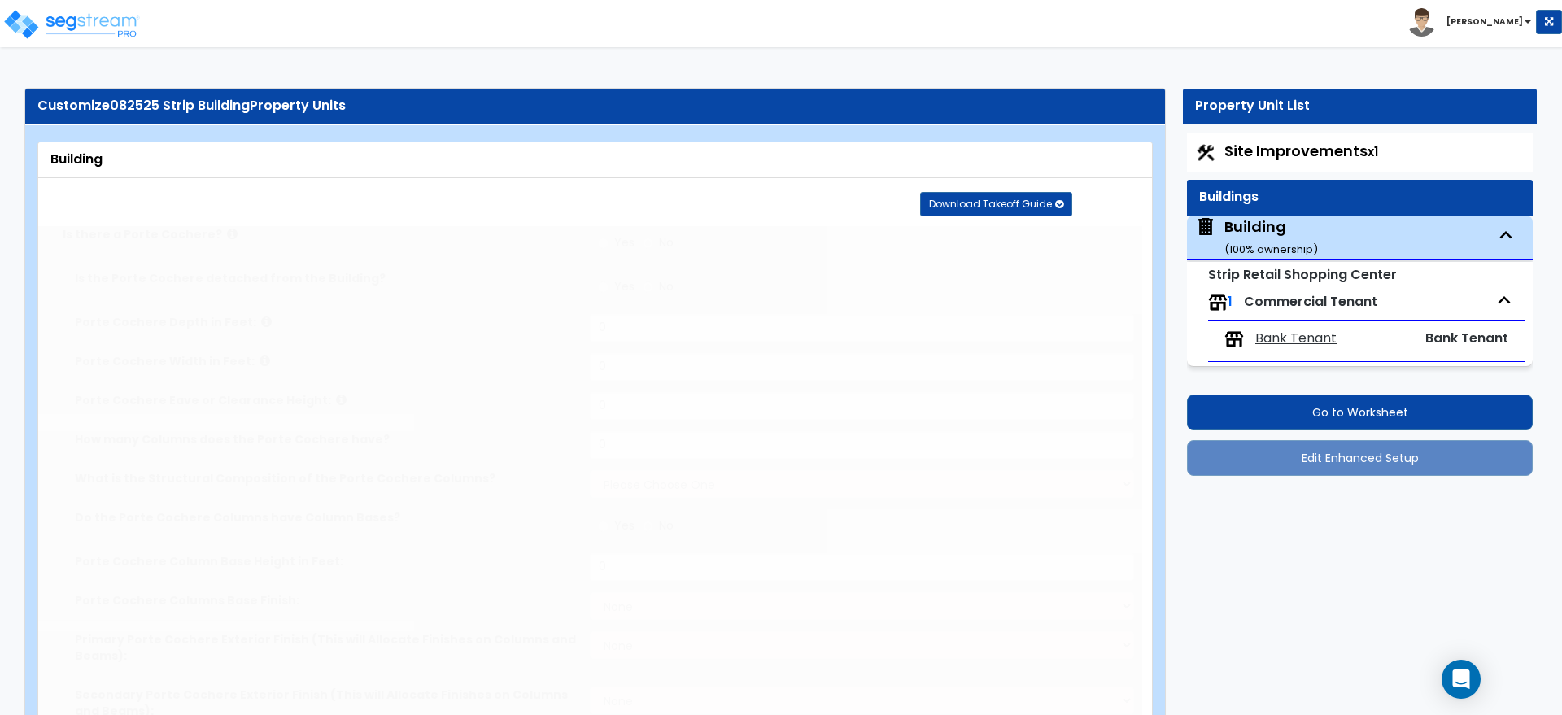
select select "1"
type input "5"
radio input "true"
type input "5"
type input "100"
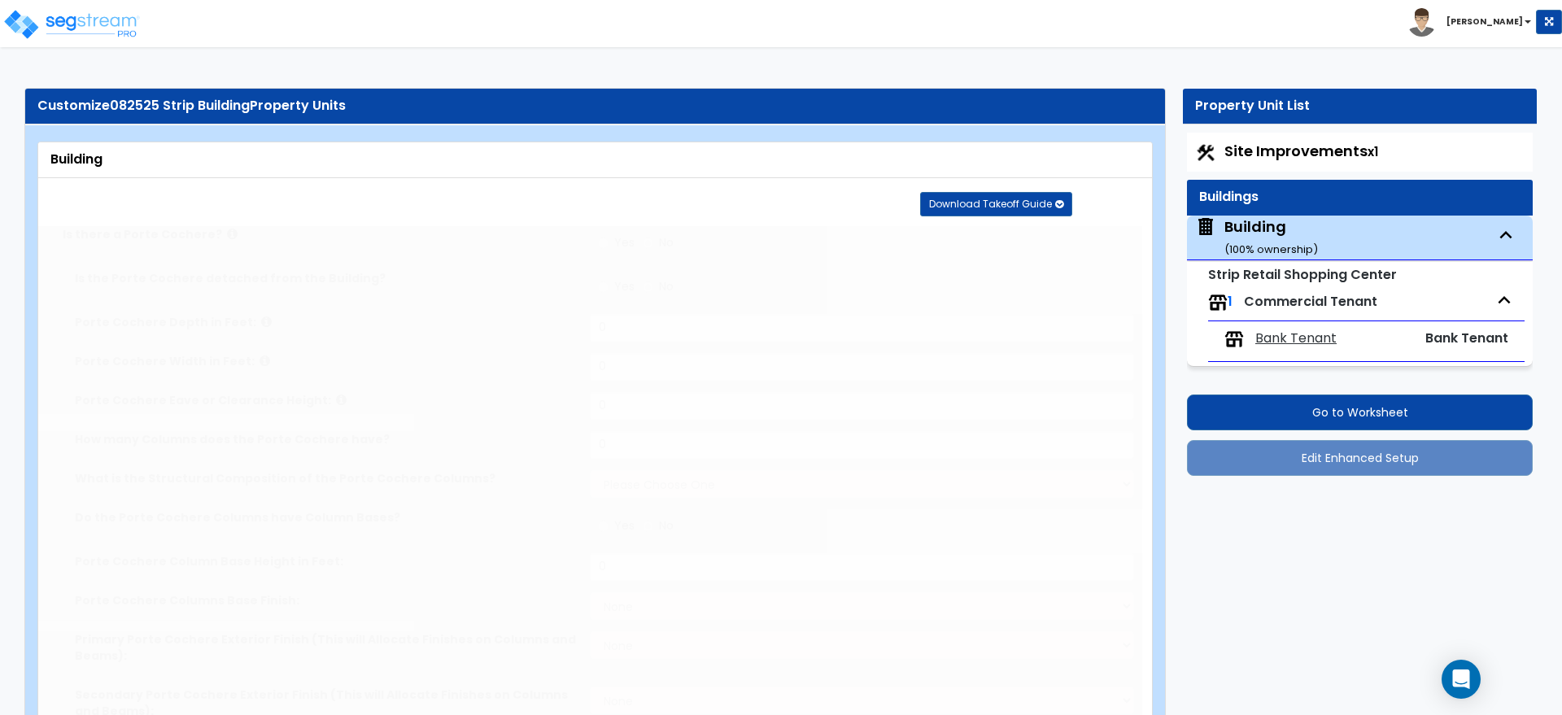
type input "6"
type input "10"
select select "2"
radio input "true"
type input "2"
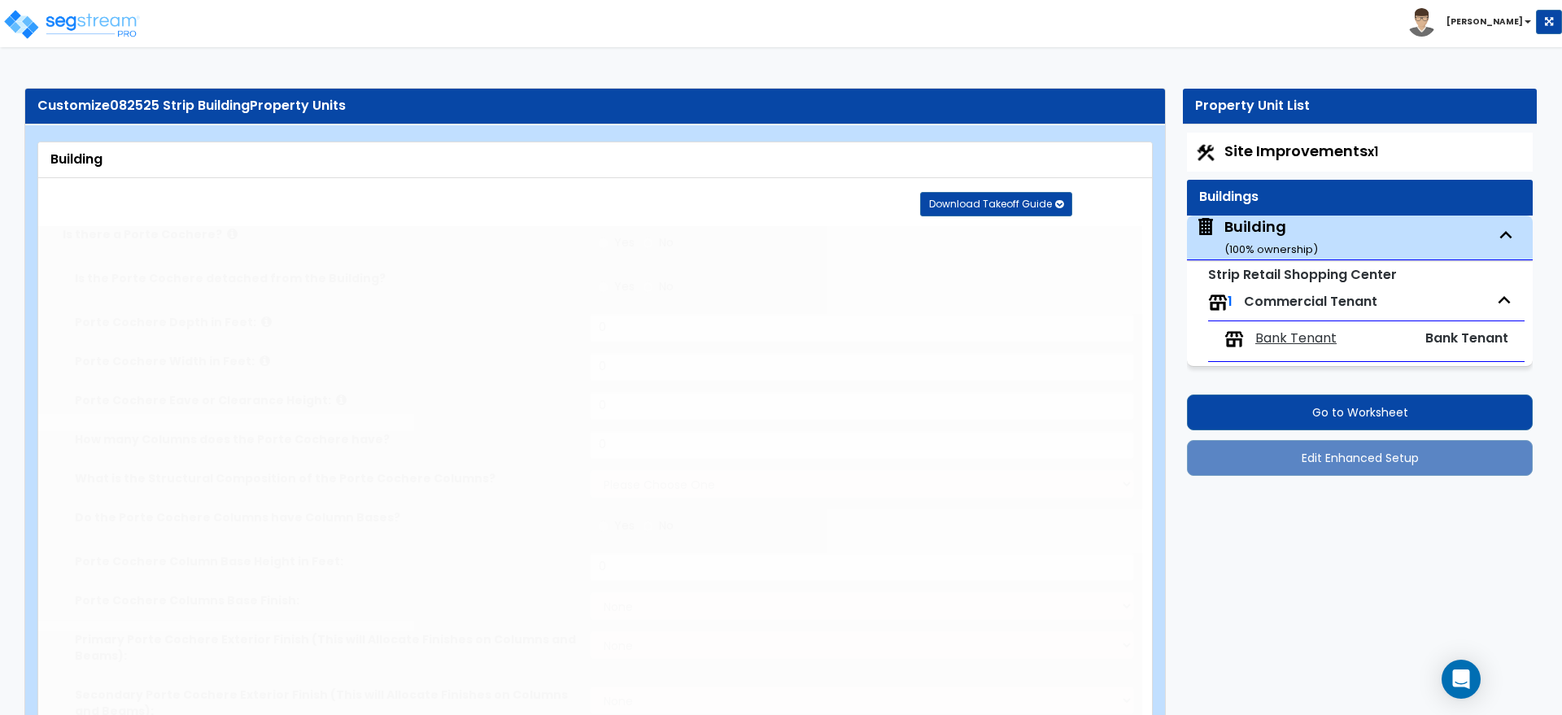
type input "2"
type input "1"
type input "3"
radio input "true"
type input "2"
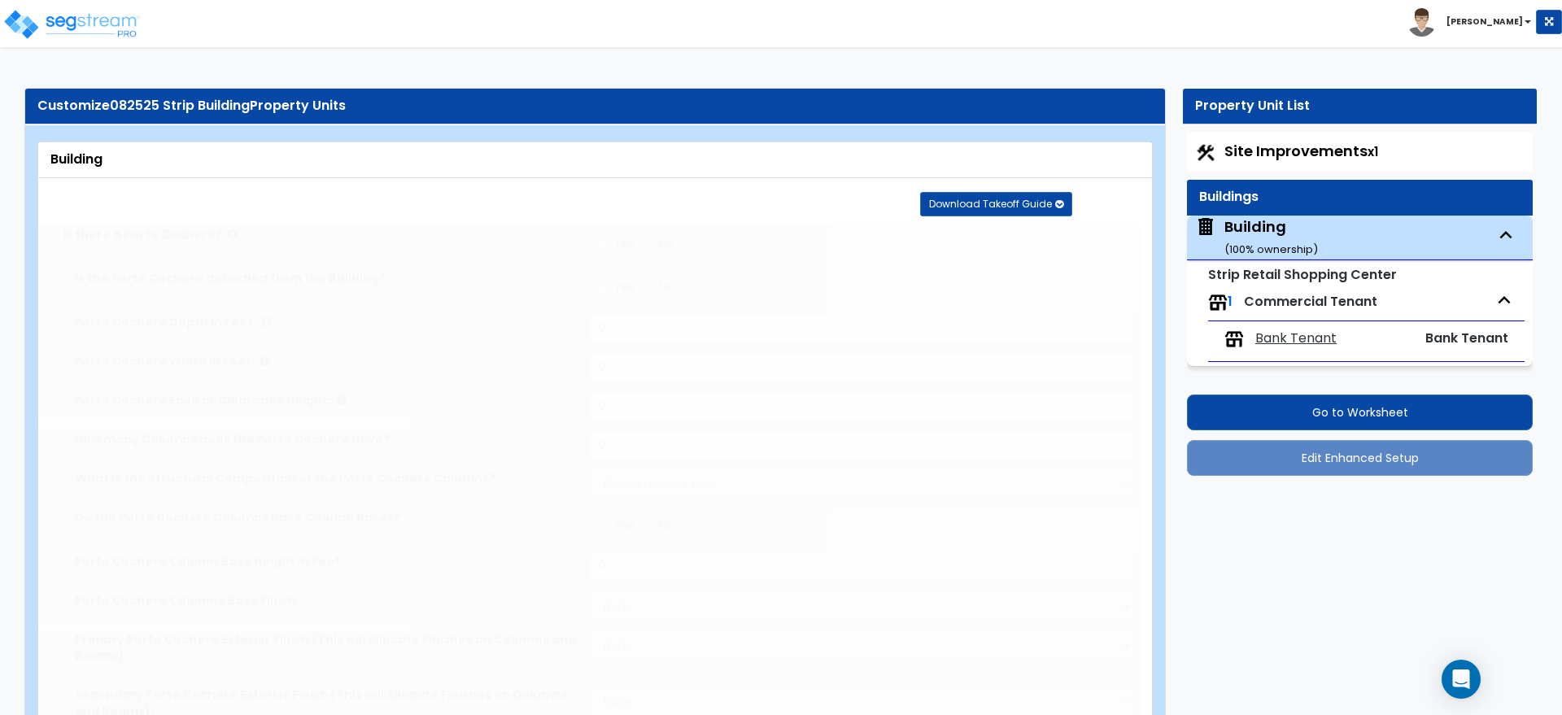
type input "2"
radio input "true"
select select "2"
select select "3"
type input "1"
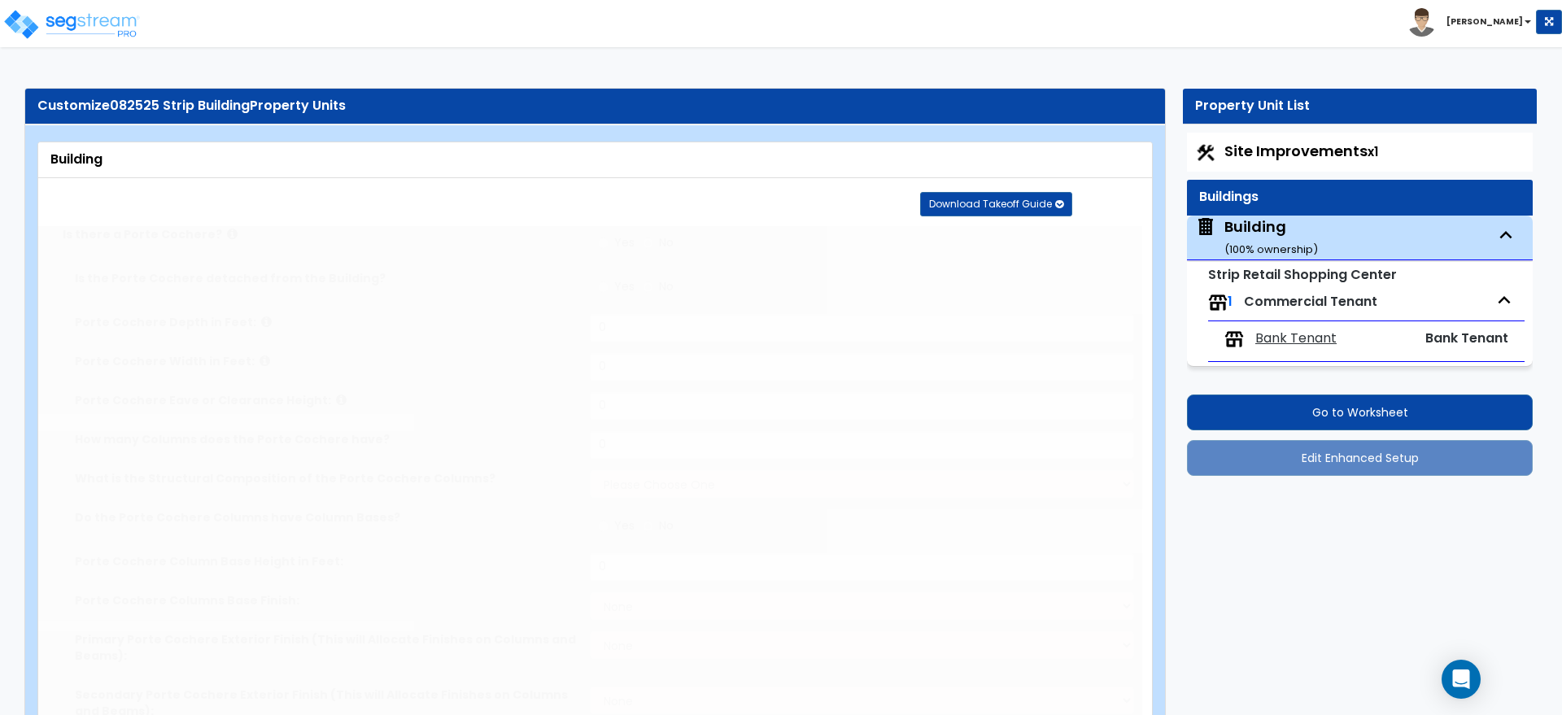
select select "2"
type input "1"
select select "1"
radio input "true"
select select "1"
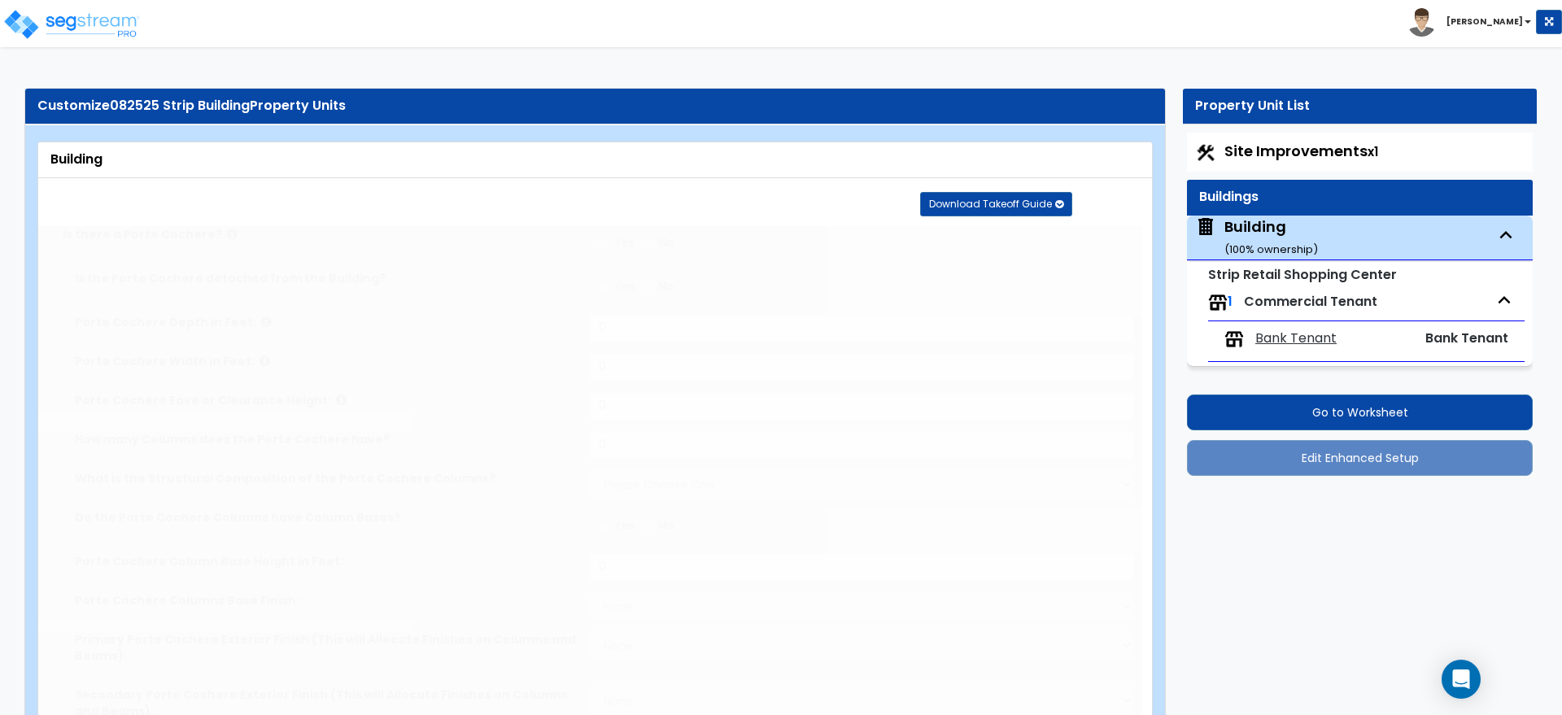
select select "2"
type input "1"
select select "2"
radio input "true"
type input "2"
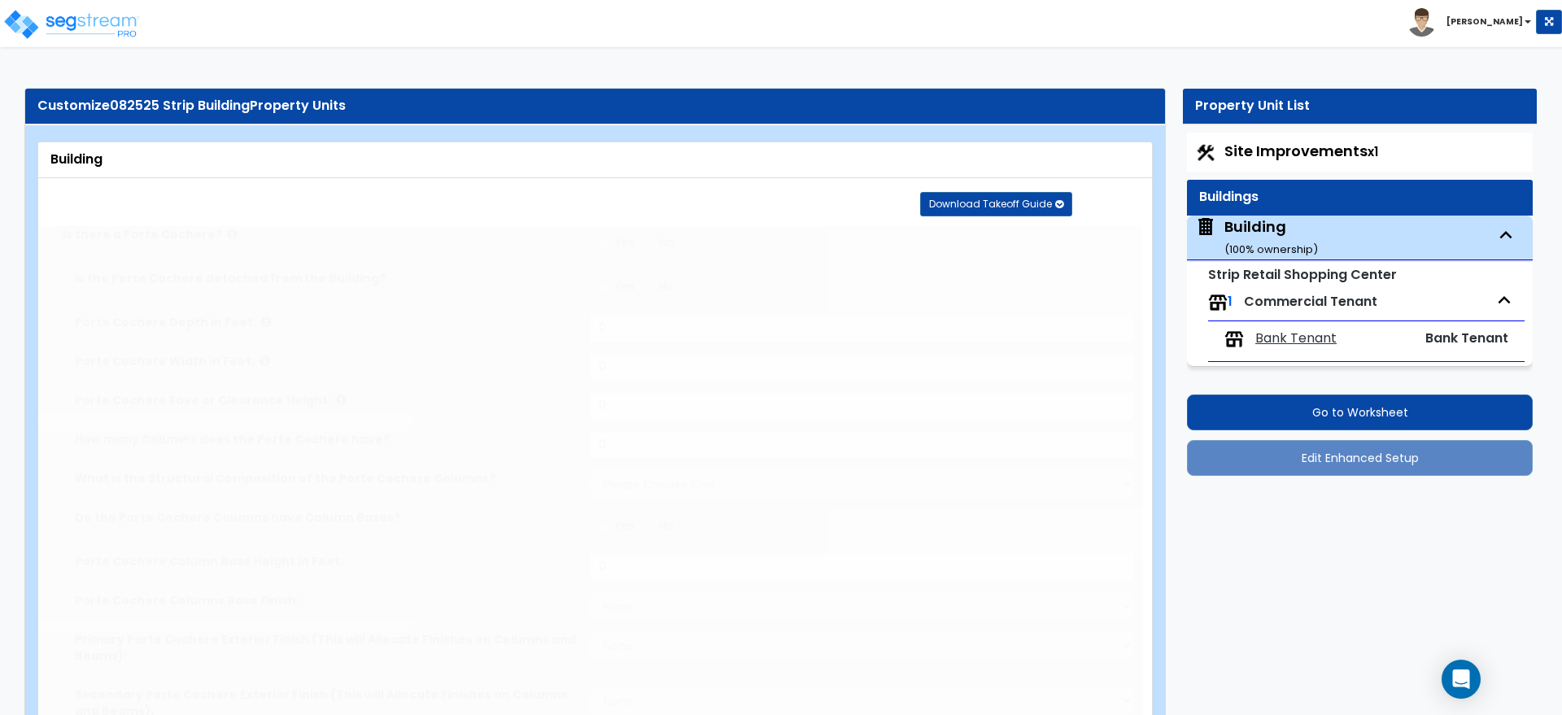
type input "2"
radio input "true"
type input "3"
radio input "true"
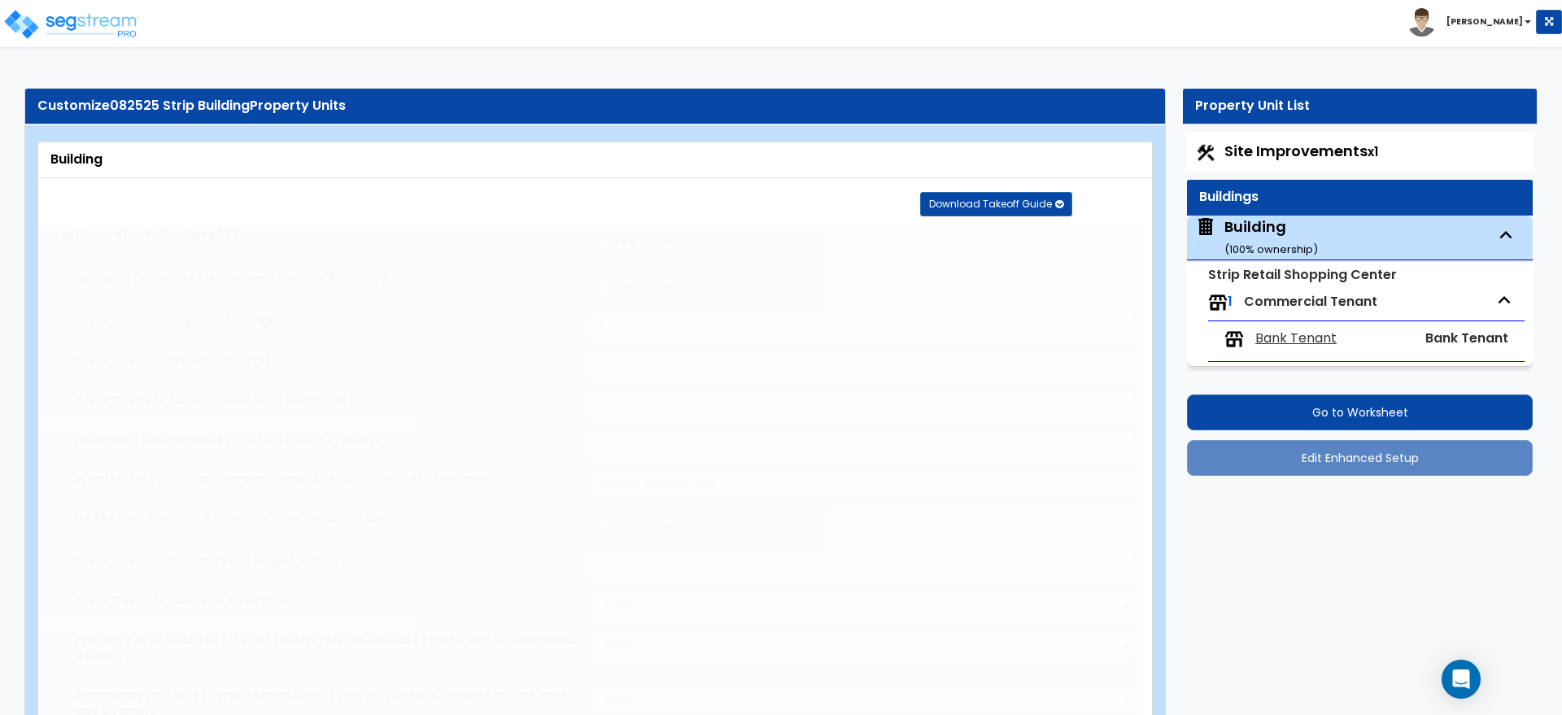
select select "3"
type input "20"
radio input "true"
type input "495"
radio input "true"
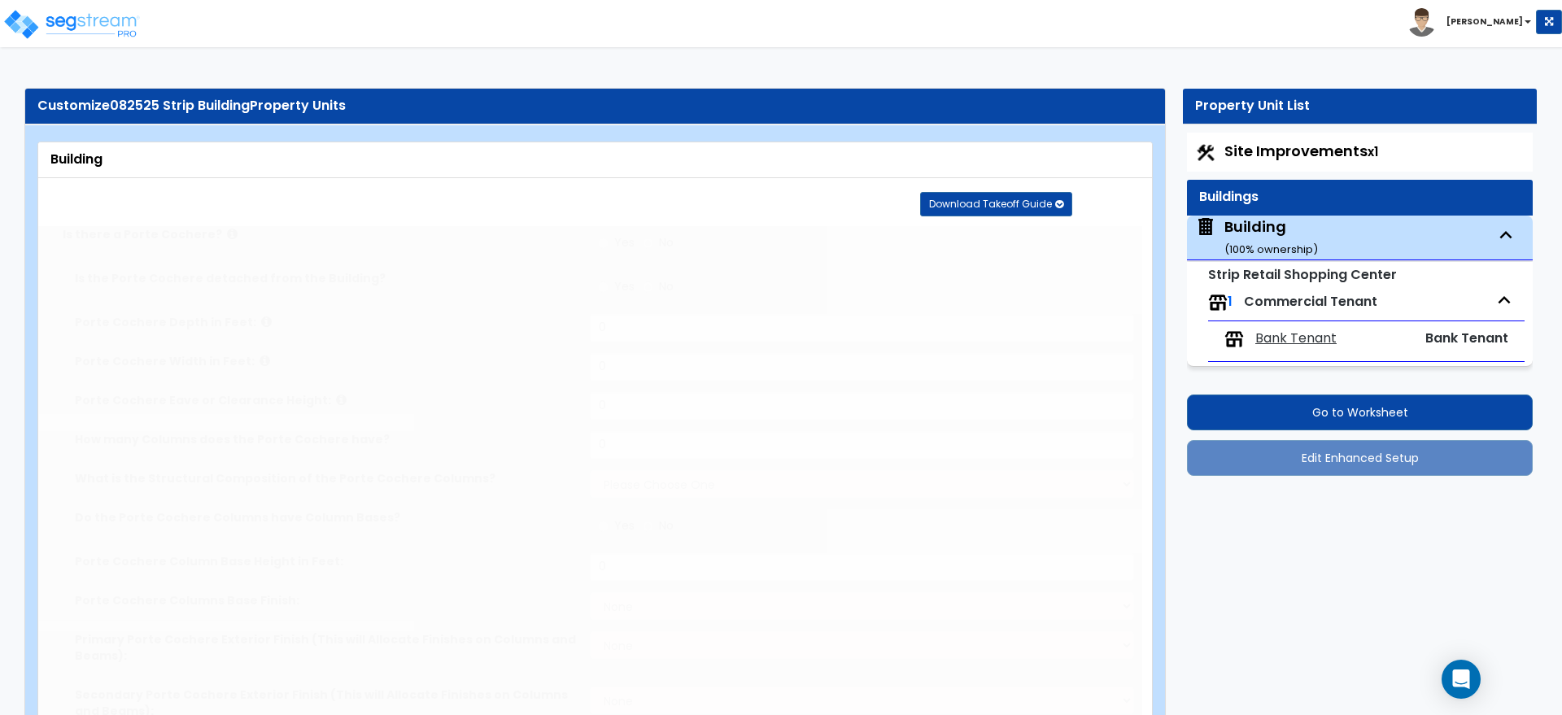
radio input "true"
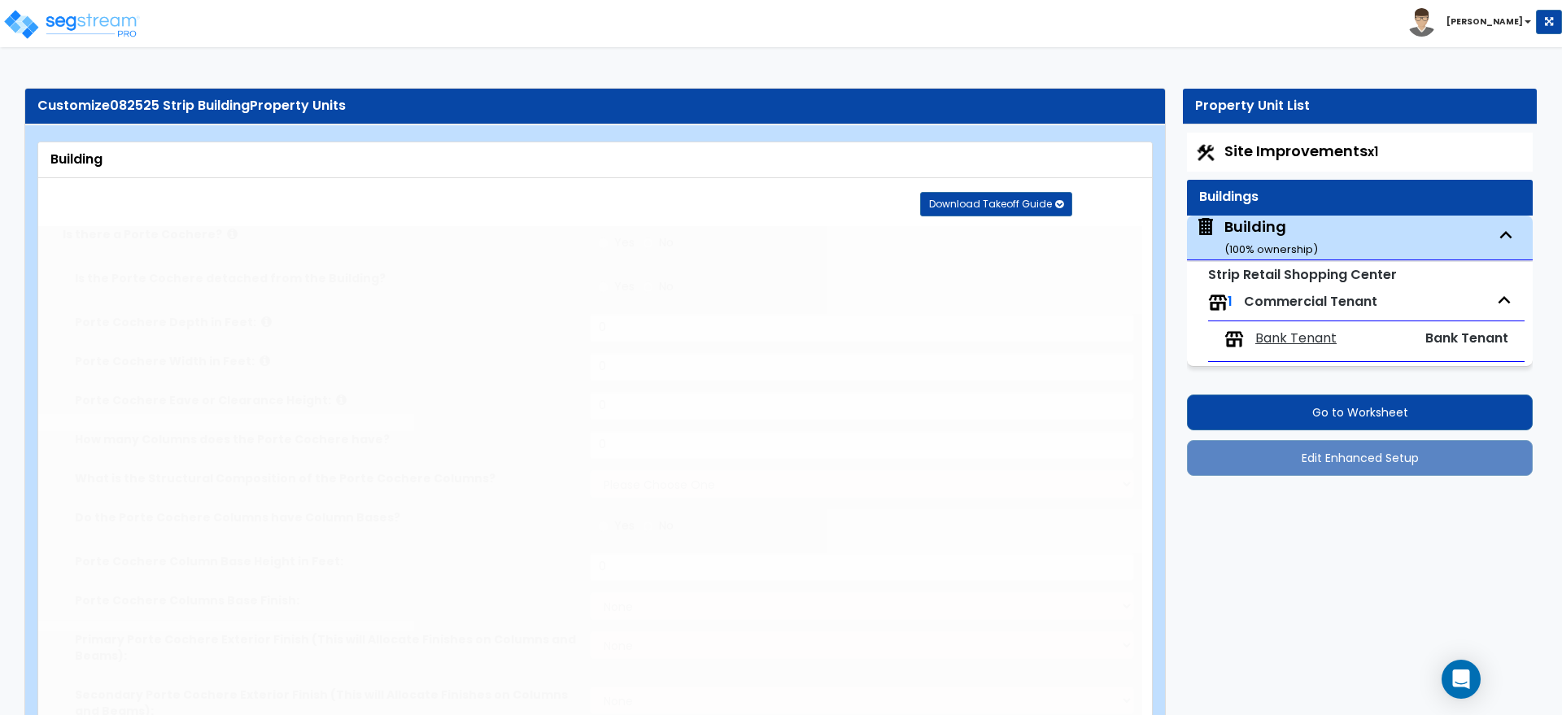
type input "2"
select select "1"
select select "3"
radio input "true"
type input "1"
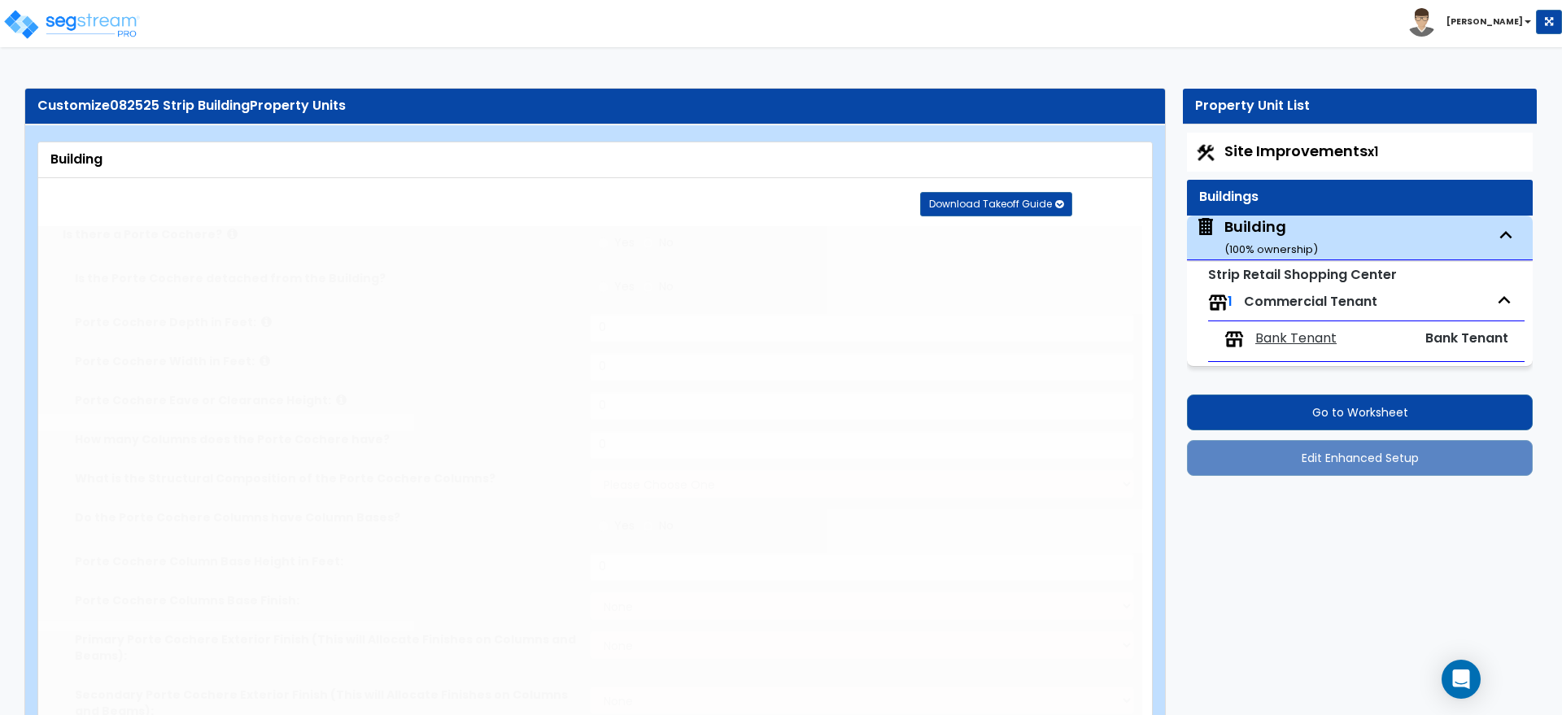
select select "4"
radio input "true"
type input "2"
radio input "true"
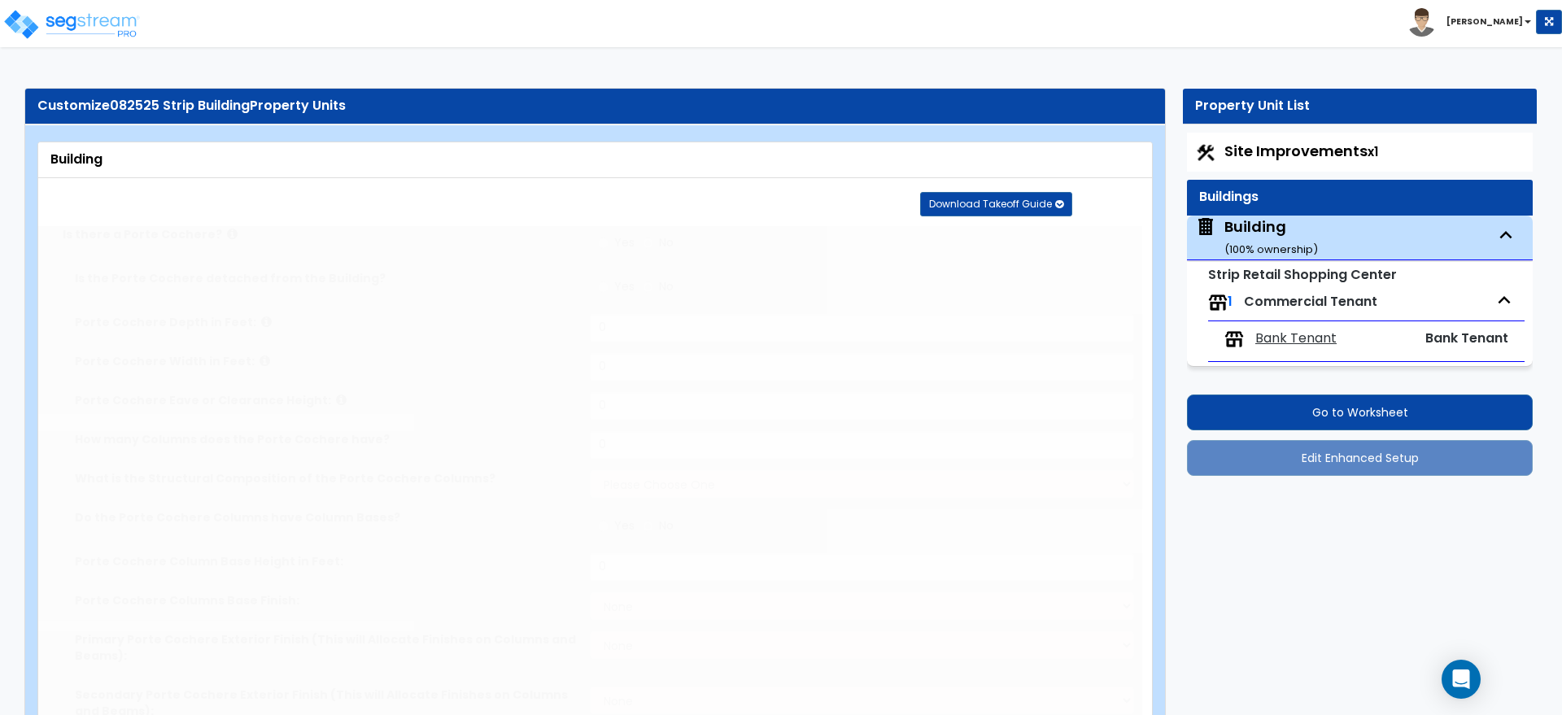
type input "2"
radio input "true"
type input "3"
select select "3"
radio input "true"
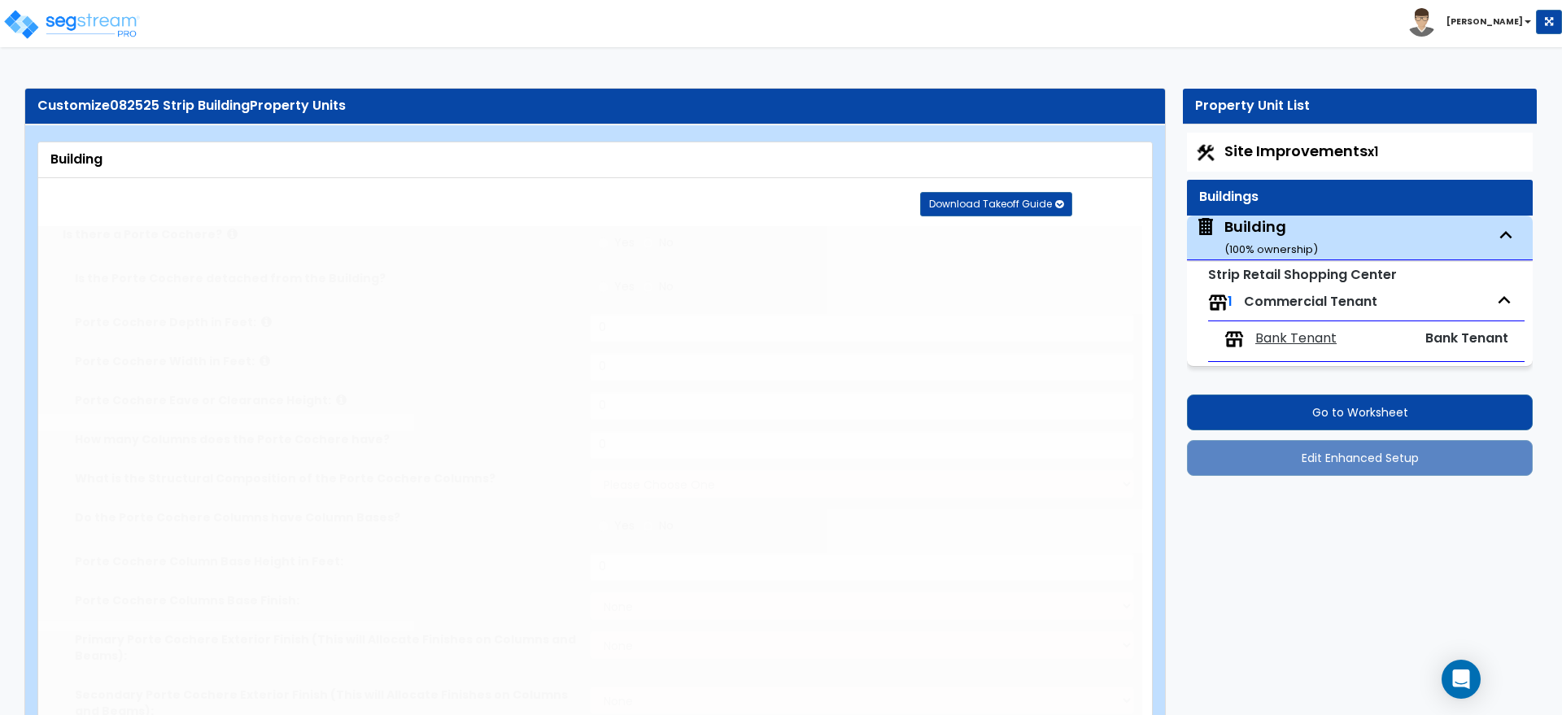
select select "1"
radio input "true"
select select "1"
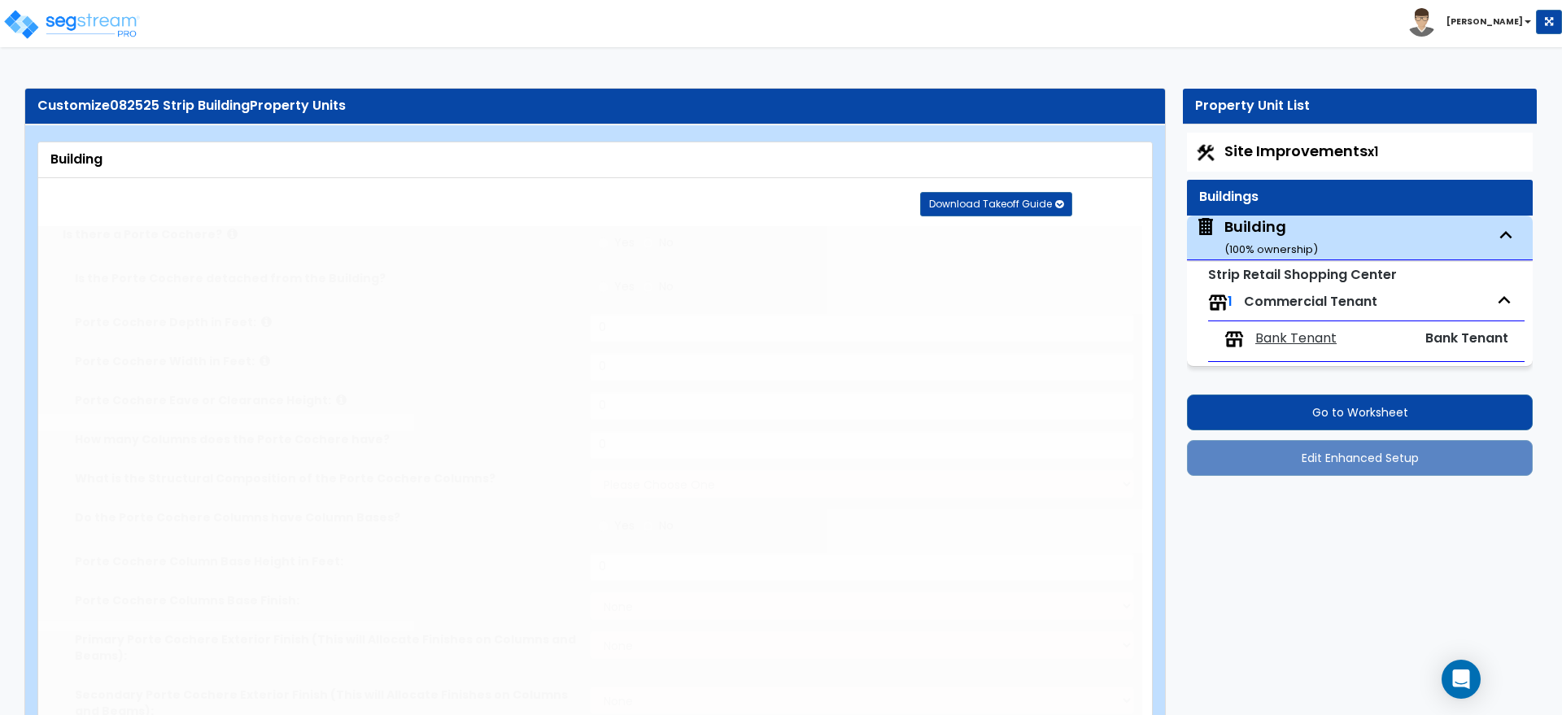
select select "2"
select select "3"
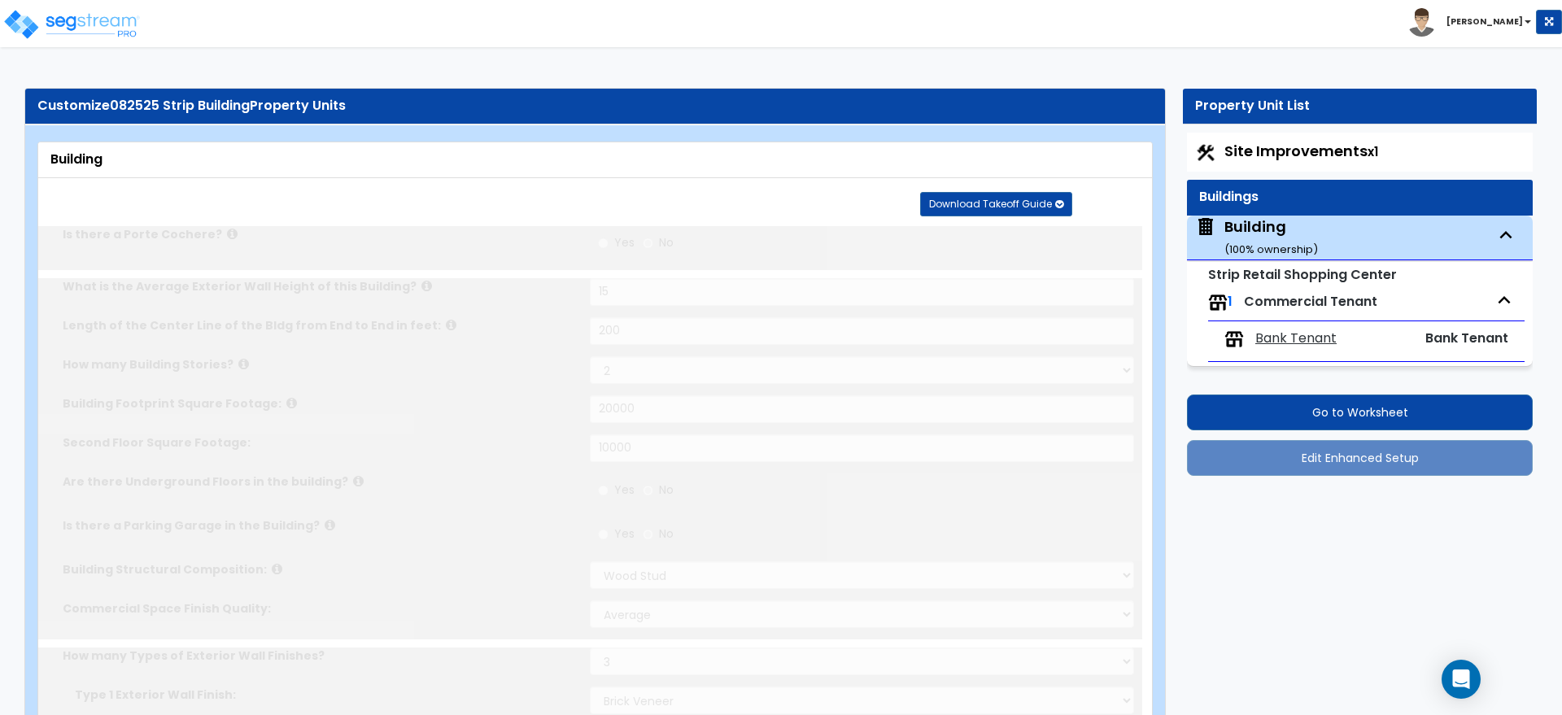
type input "5000"
radio input "true"
select select "2"
type input "6"
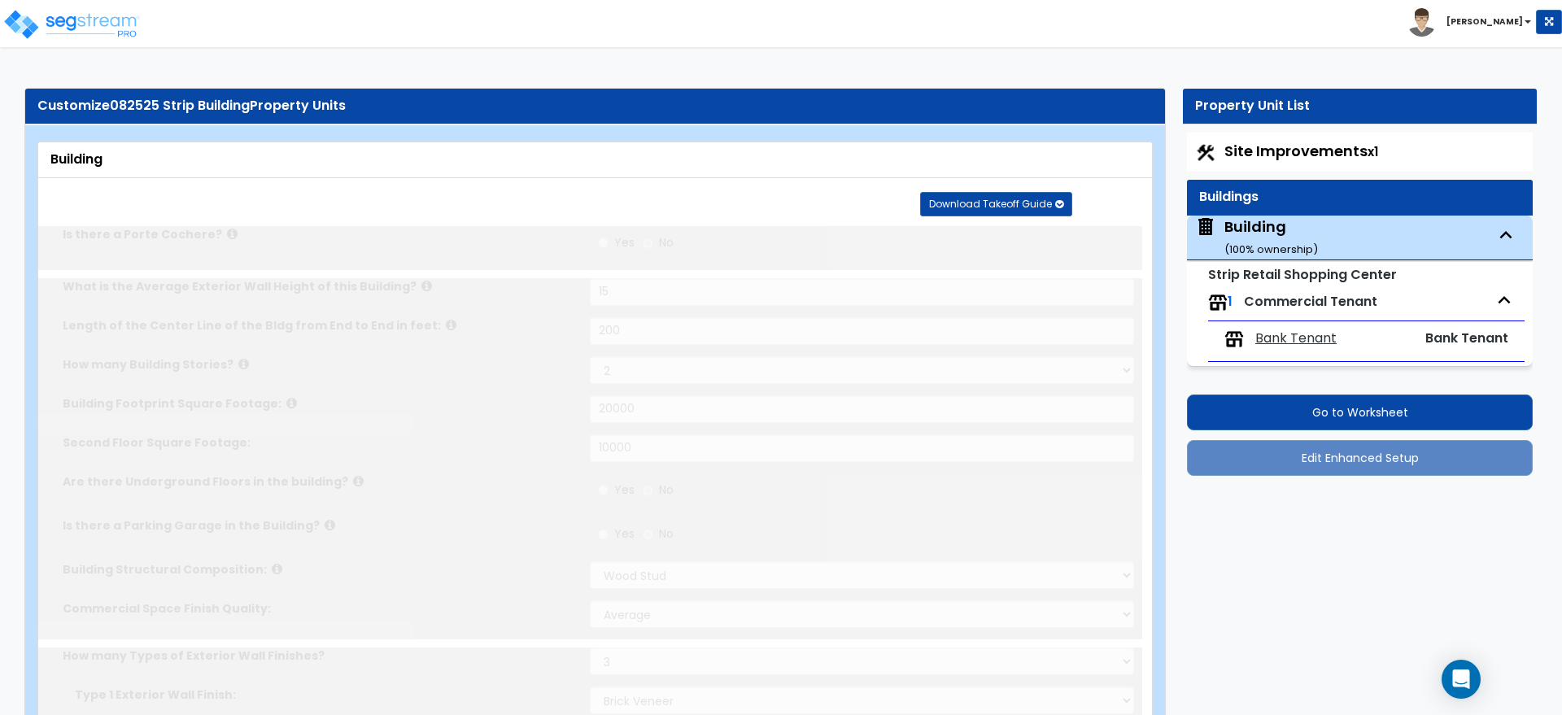
type input "6"
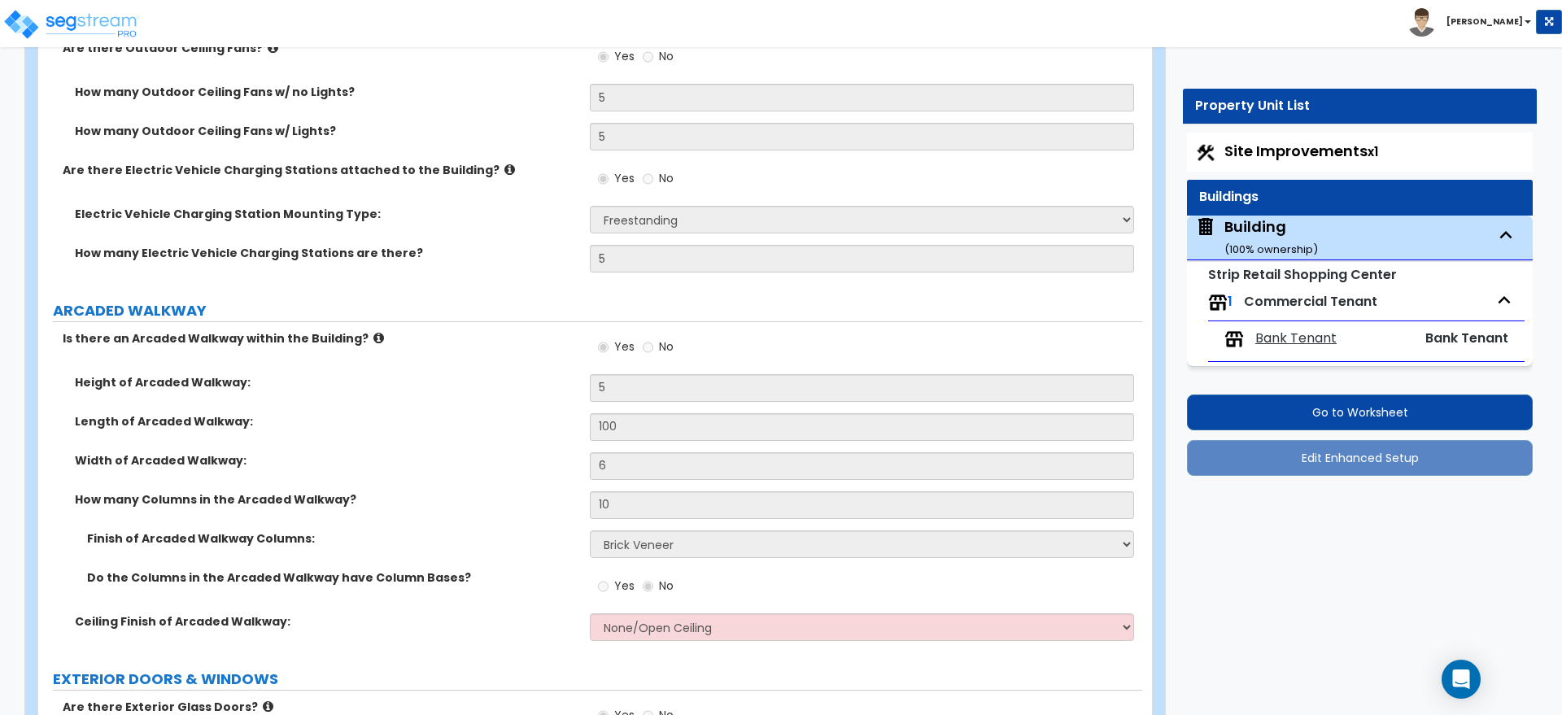
scroll to position [2631, 0]
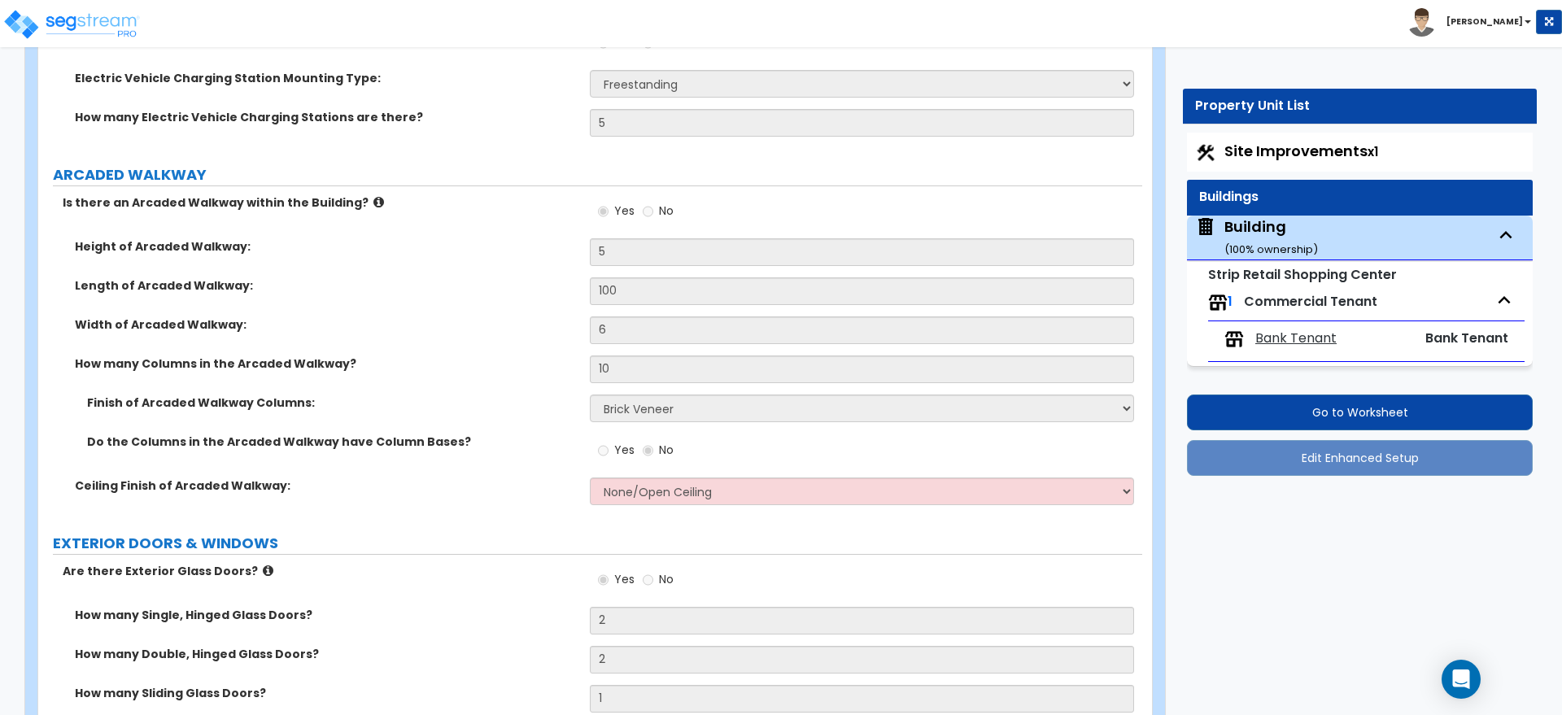
click at [434, 298] on div "Length of Arcaded Walkway: 100" at bounding box center [590, 296] width 1104 height 39
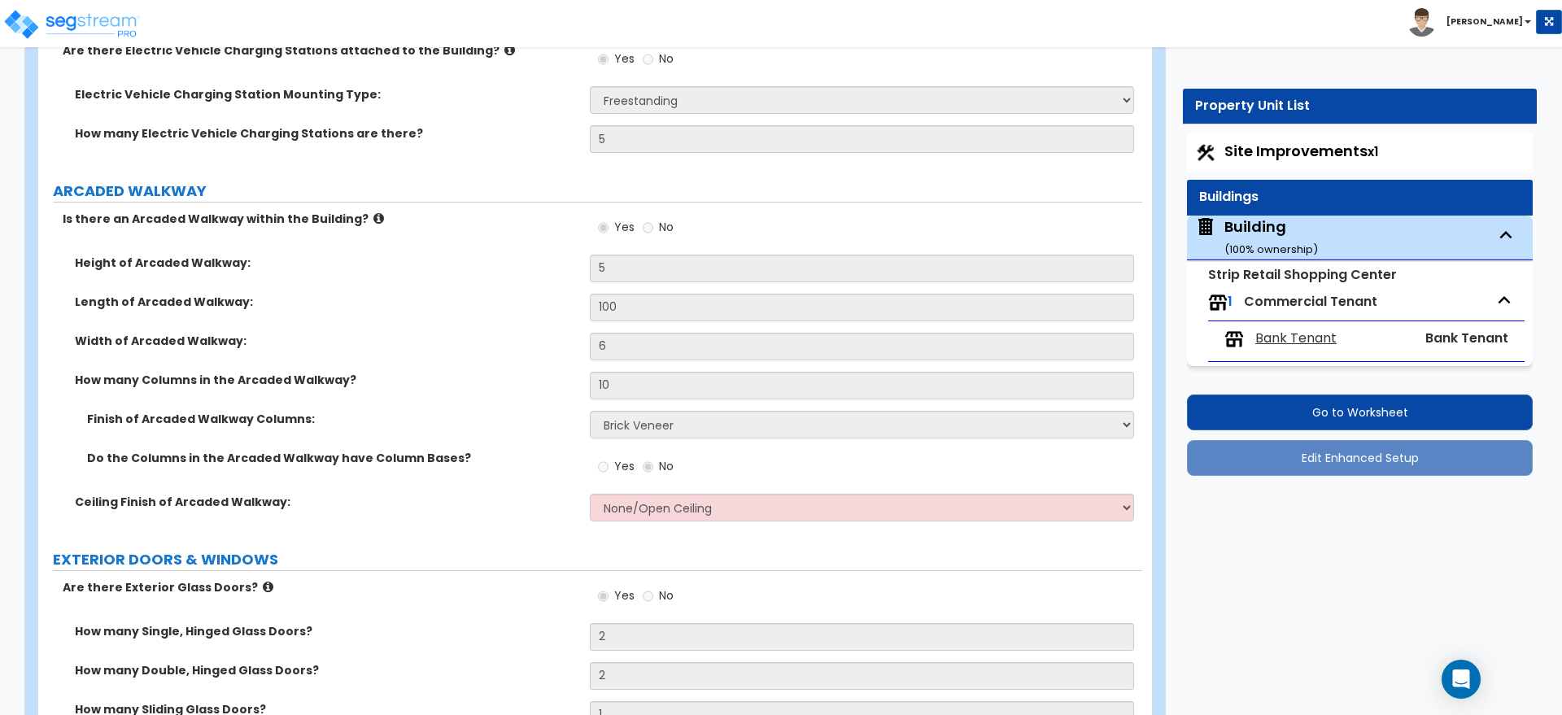
scroll to position [2576, 0]
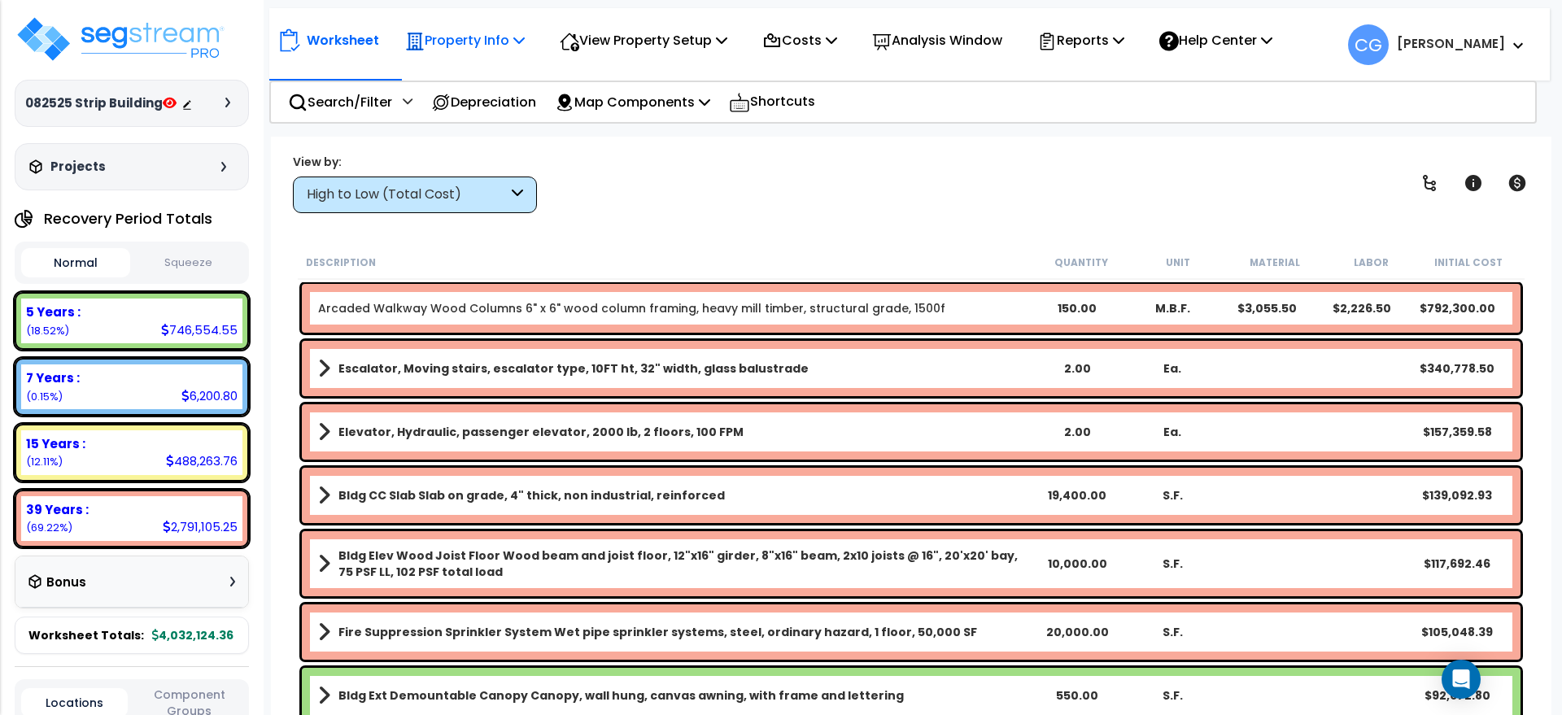
click at [519, 37] on icon at bounding box center [518, 39] width 11 height 13
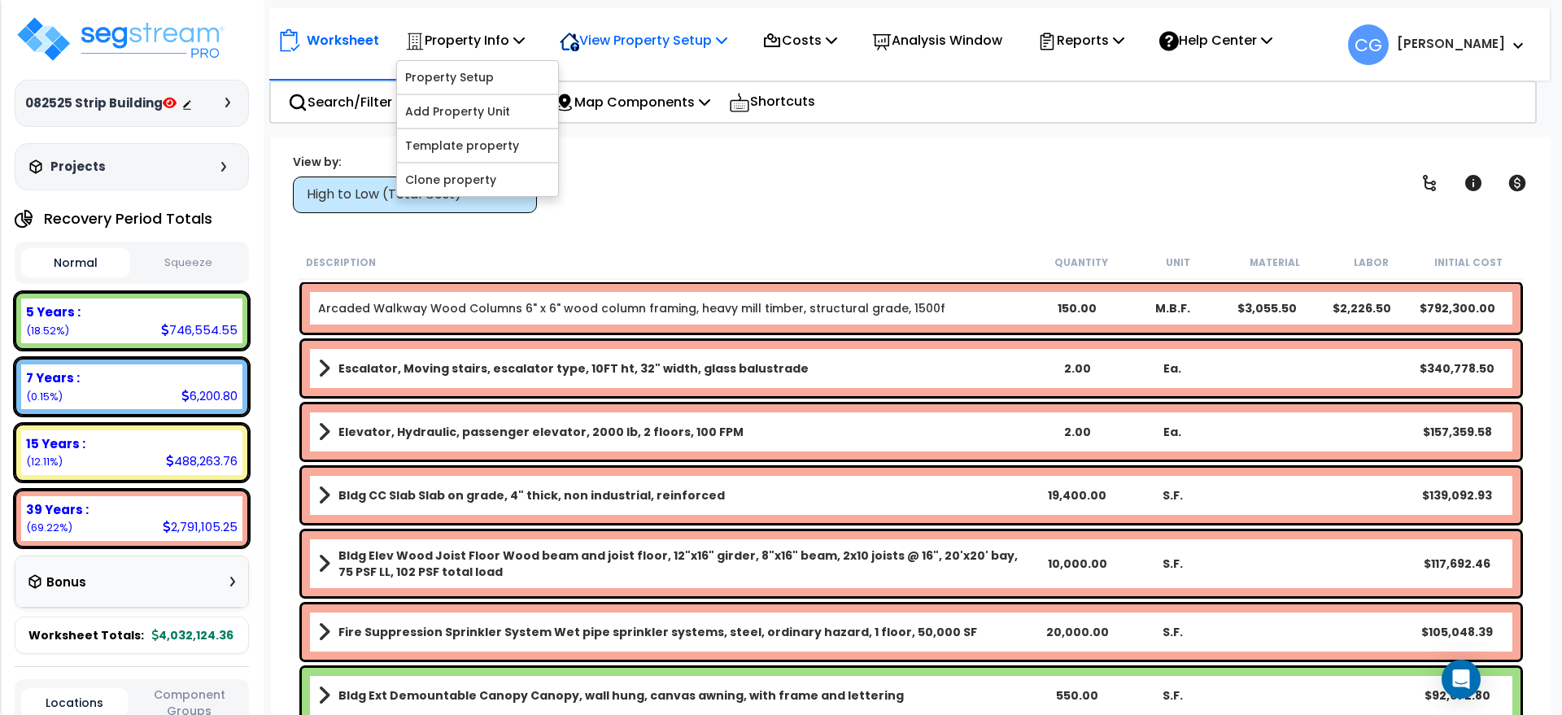
click at [678, 41] on p "View Property Setup" at bounding box center [644, 40] width 168 height 22
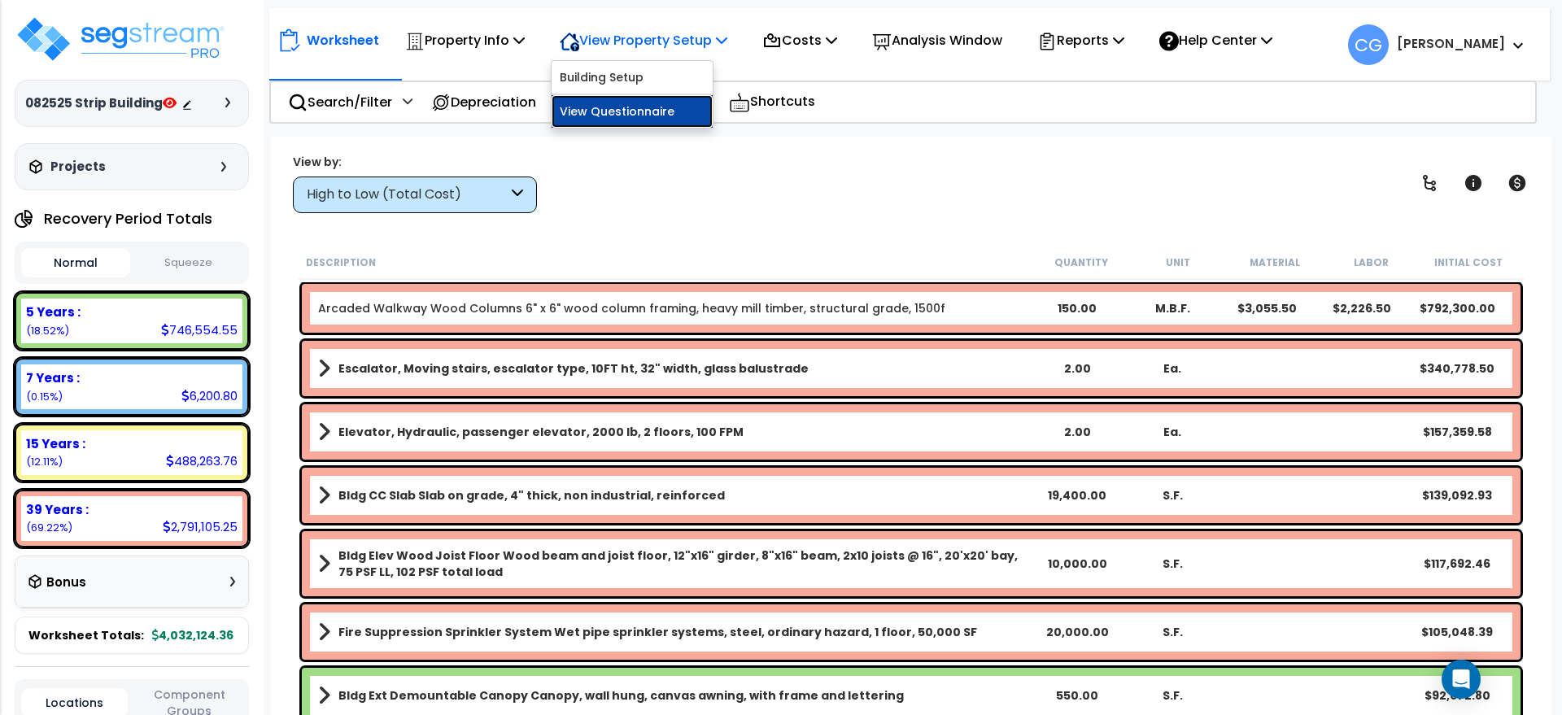
click at [654, 108] on link "View Questionnaire" at bounding box center [631, 111] width 161 height 33
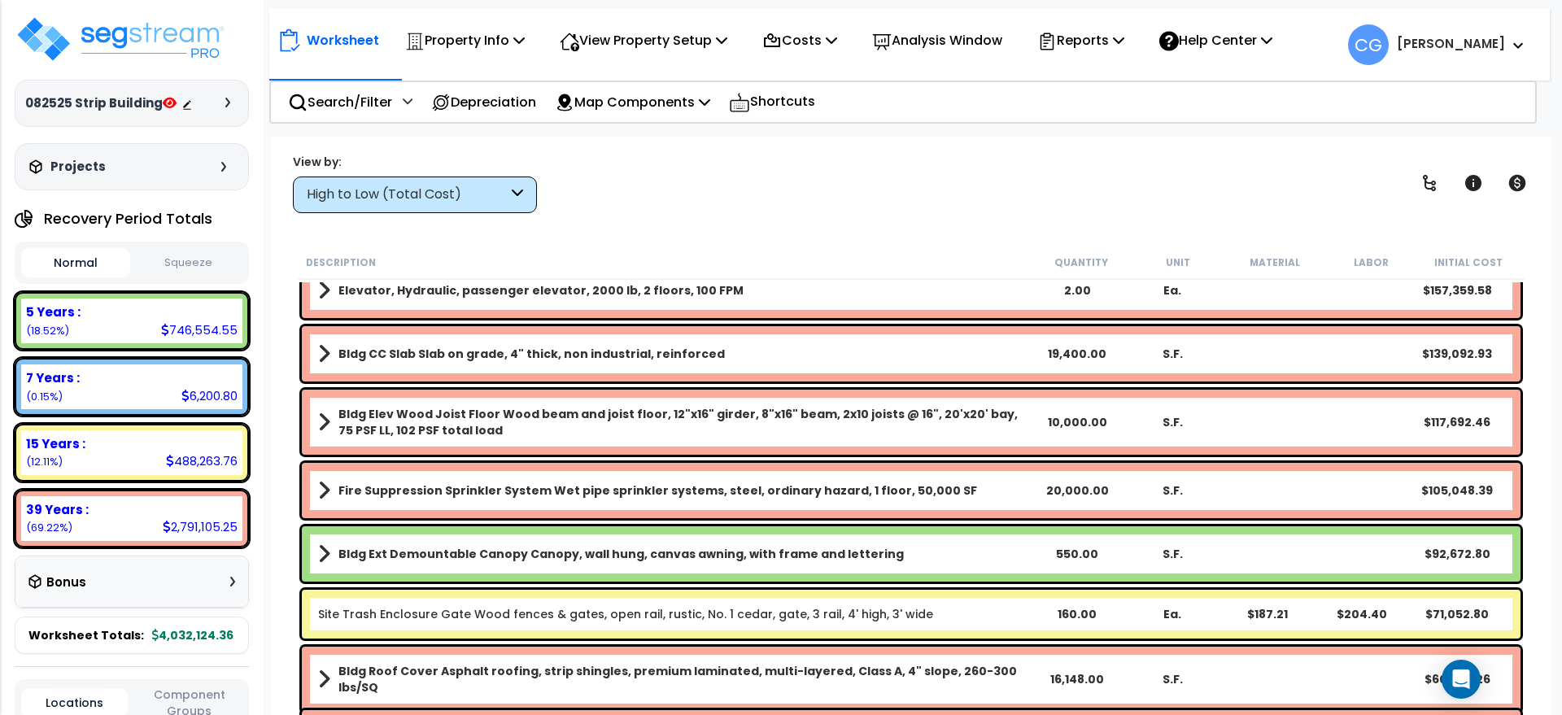
scroll to position [271, 0]
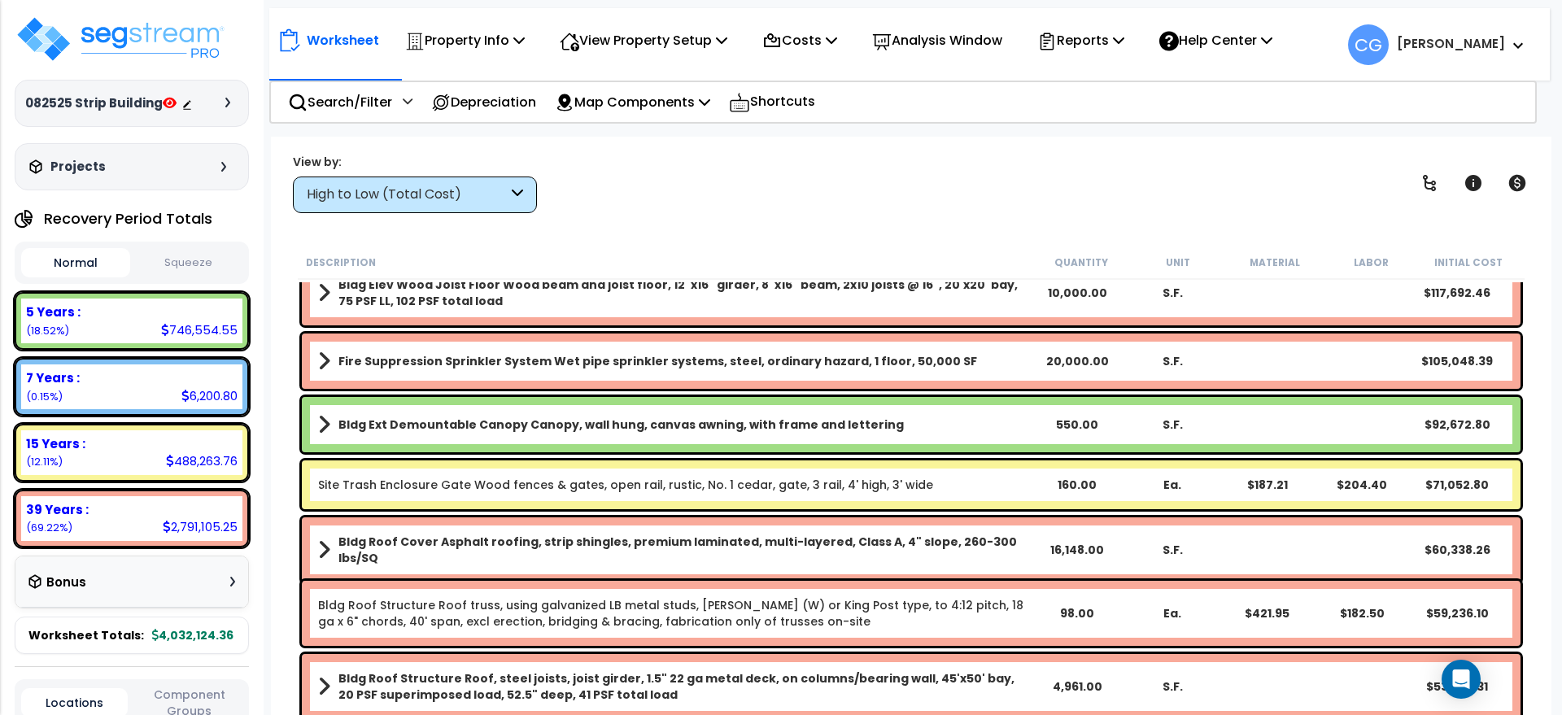
click at [478, 180] on div "High to Low (Total Cost)" at bounding box center [415, 195] width 244 height 37
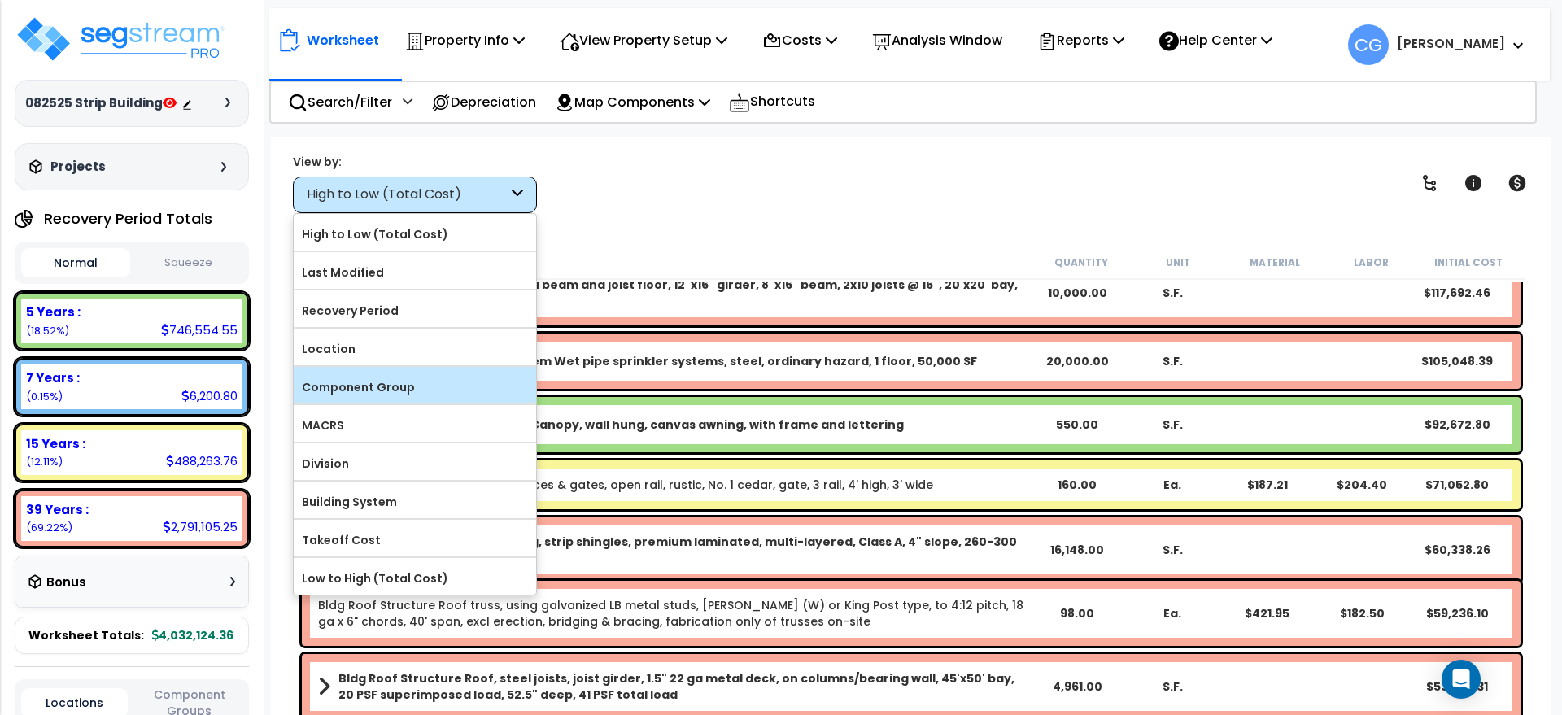
click at [422, 381] on label "Component Group" at bounding box center [415, 387] width 242 height 24
click at [0, 0] on input "Component Group" at bounding box center [0, 0] width 0 height 0
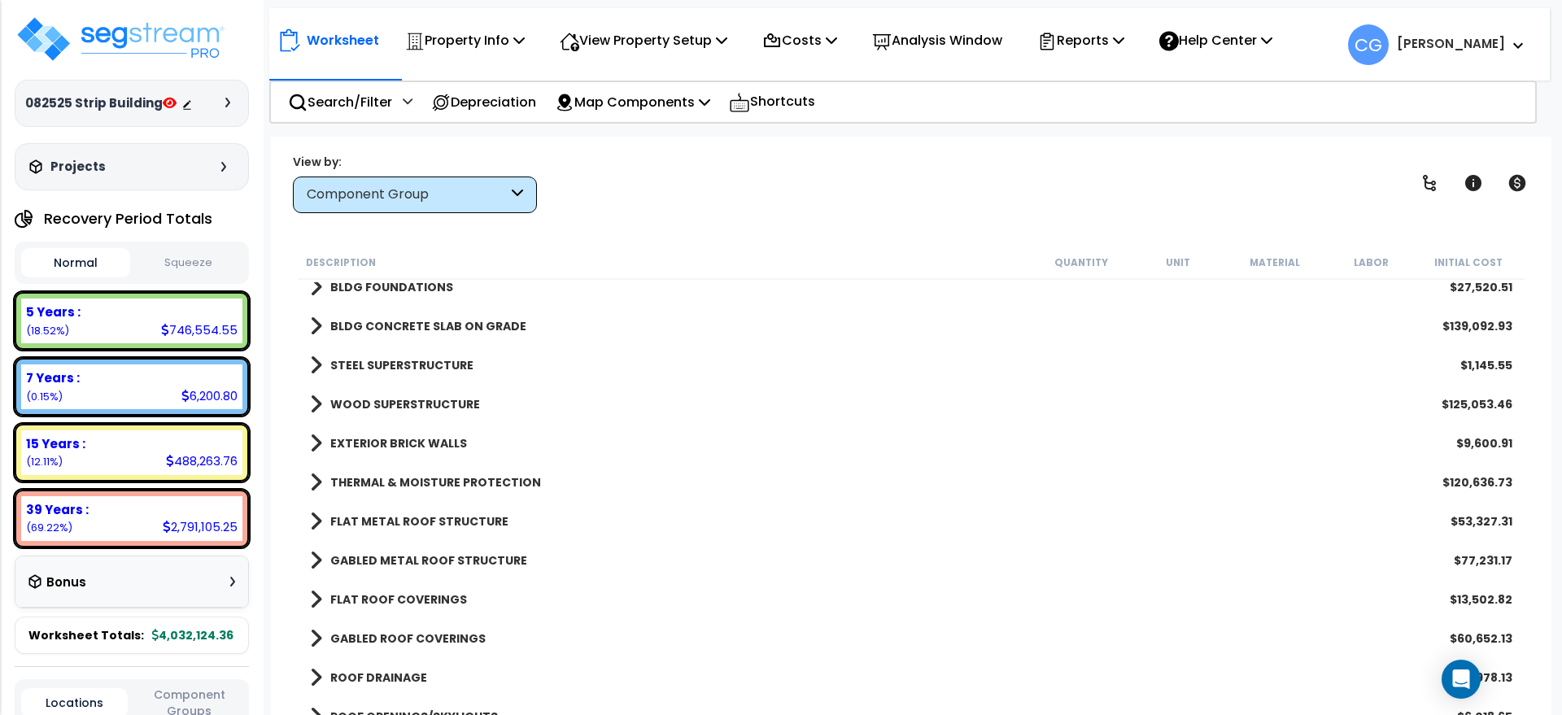
scroll to position [0, 0]
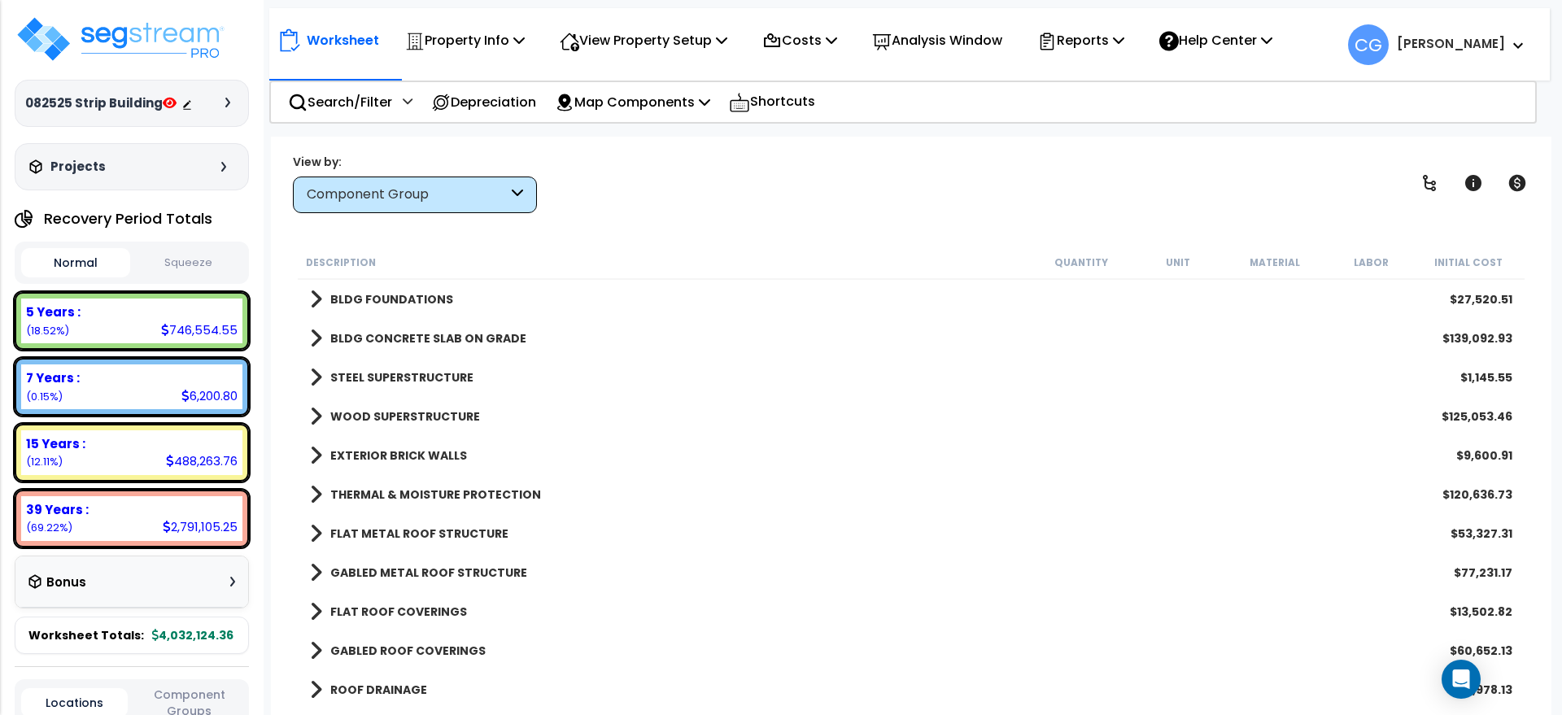
click at [414, 295] on b "BLDG FOUNDATIONS" at bounding box center [391, 299] width 123 height 16
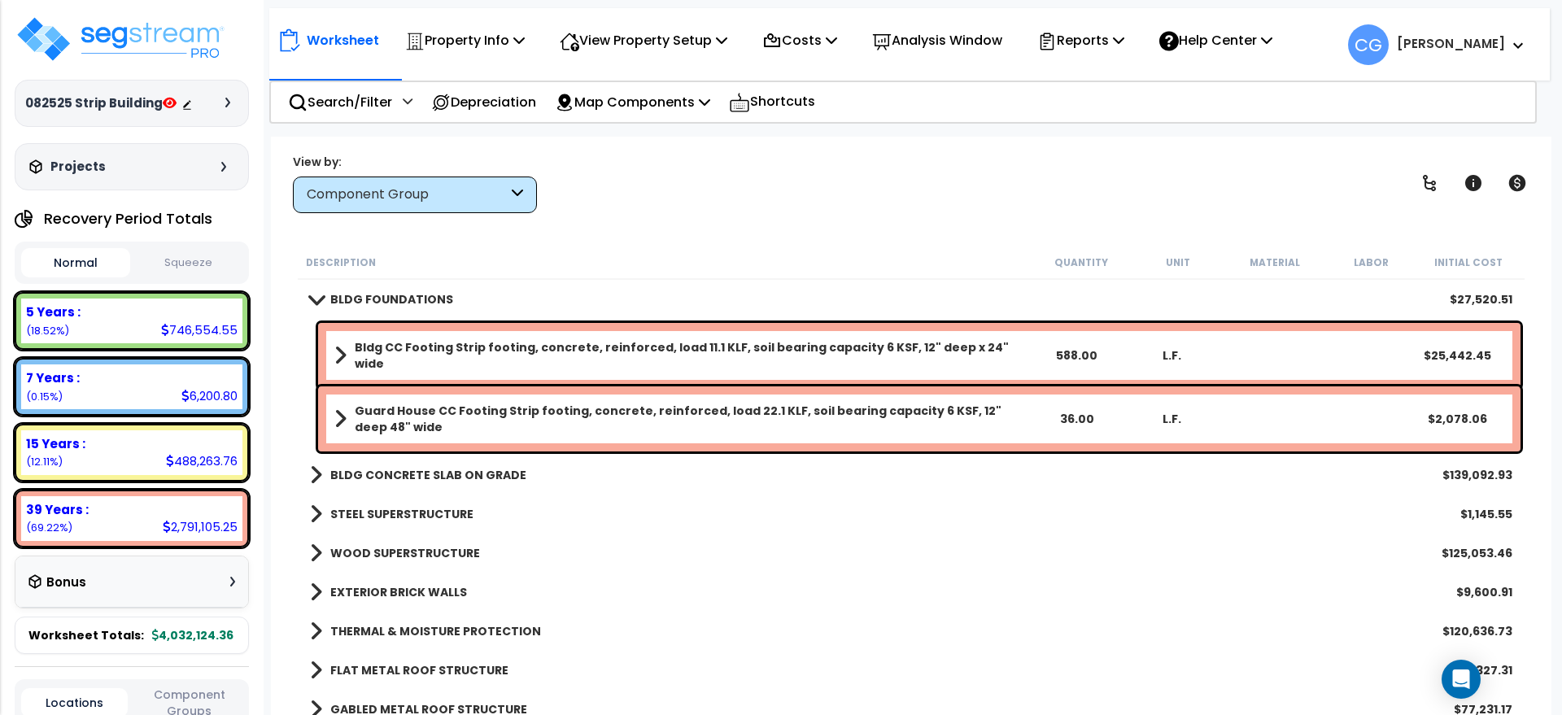
click at [397, 477] on b "BLDG CONCRETE SLAB ON GRADE" at bounding box center [428, 475] width 196 height 16
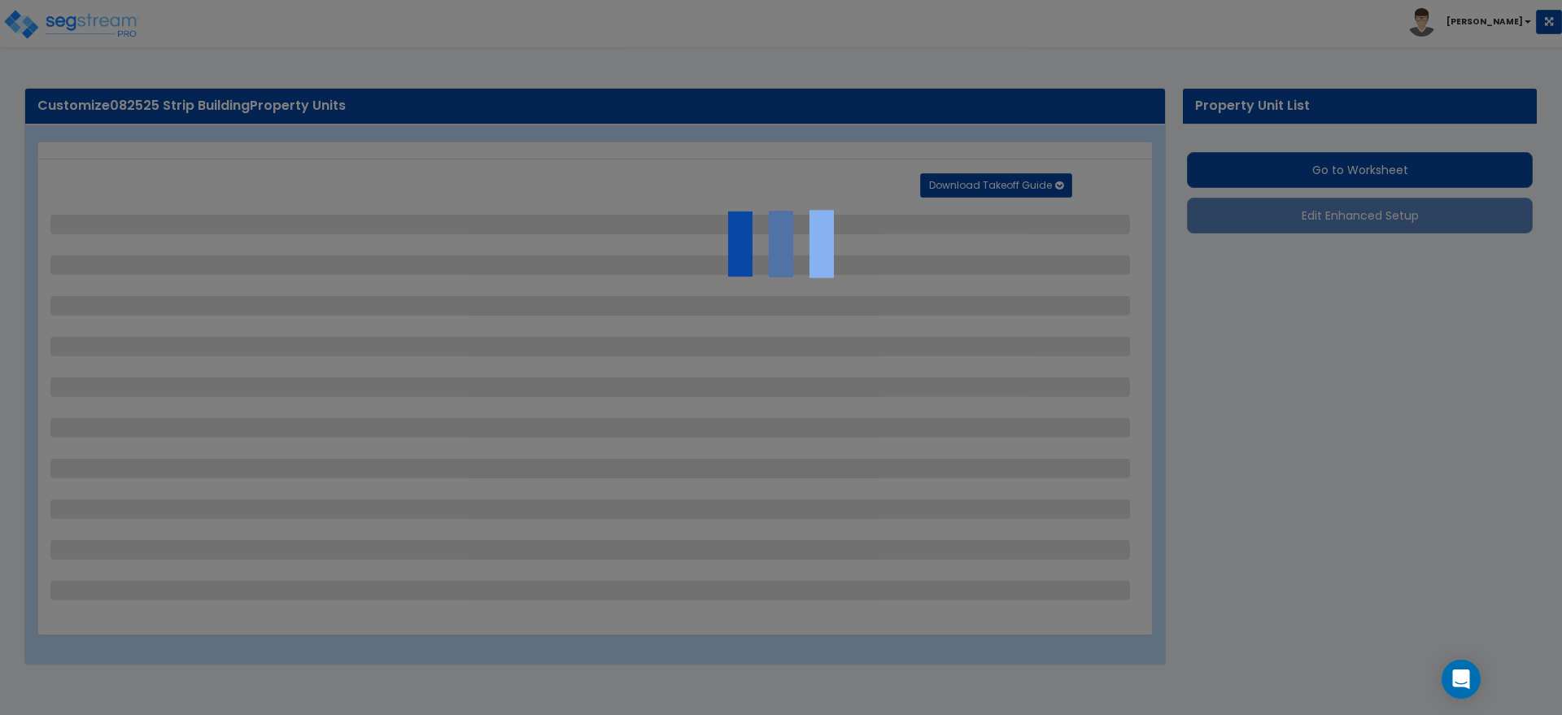
select select "2"
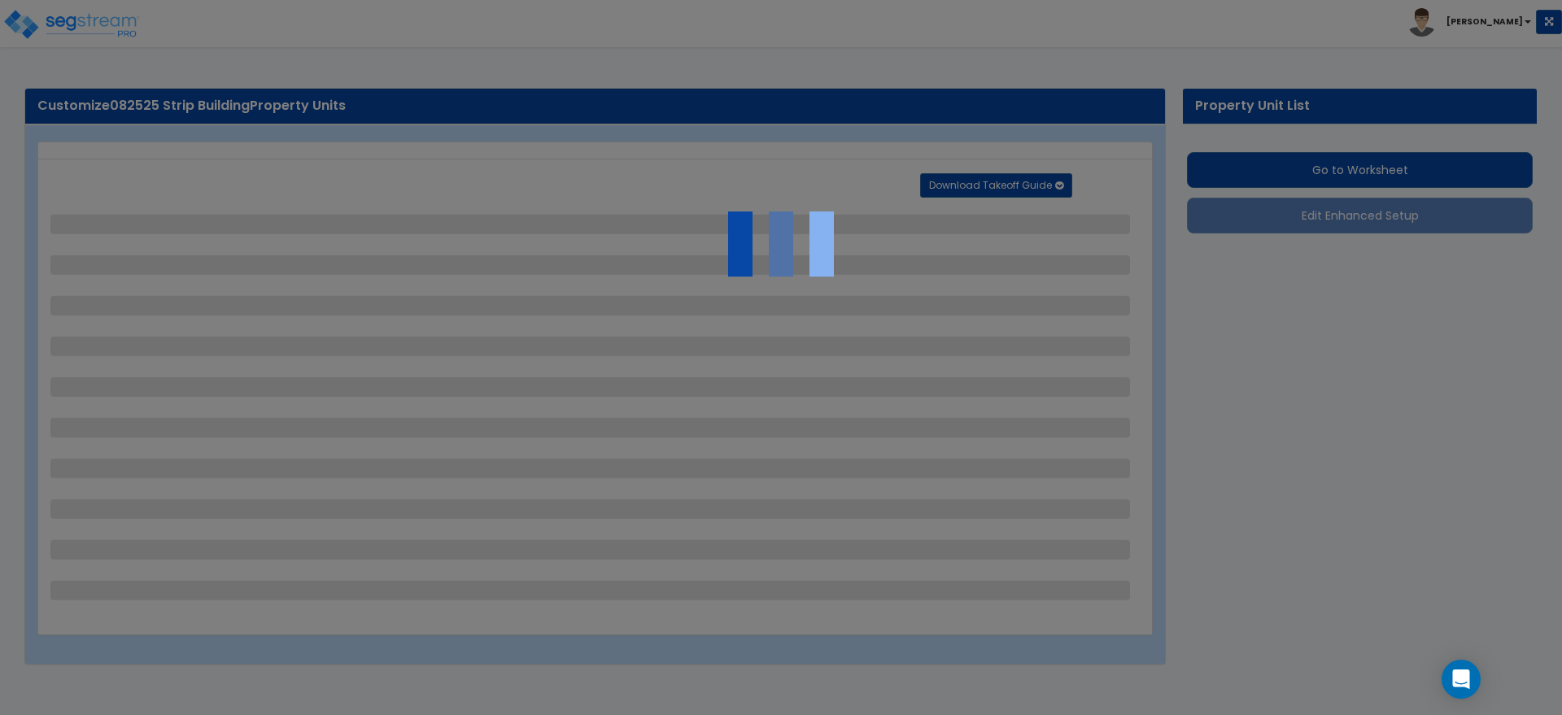
select select "1"
select select "2"
select select "1"
select select "3"
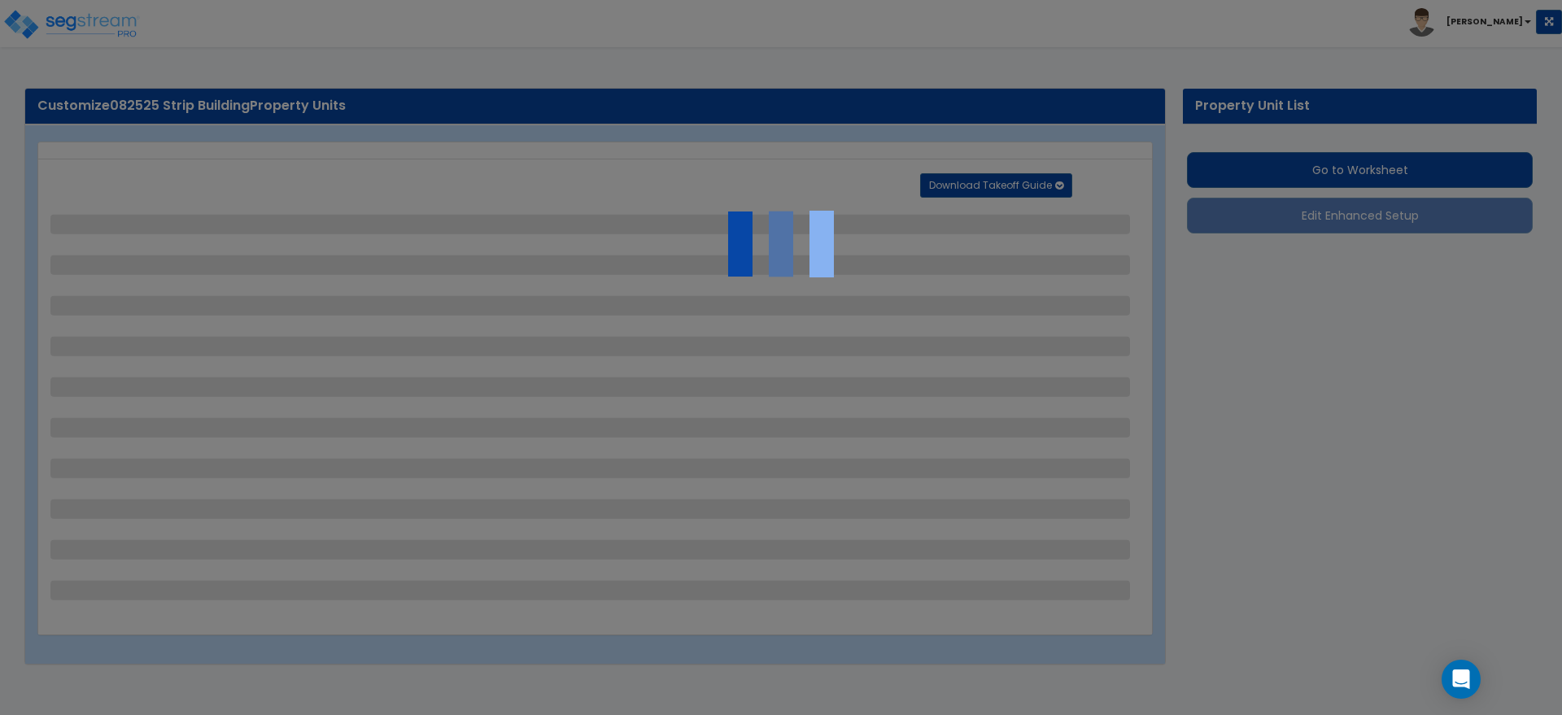
select select "2"
select select "1"
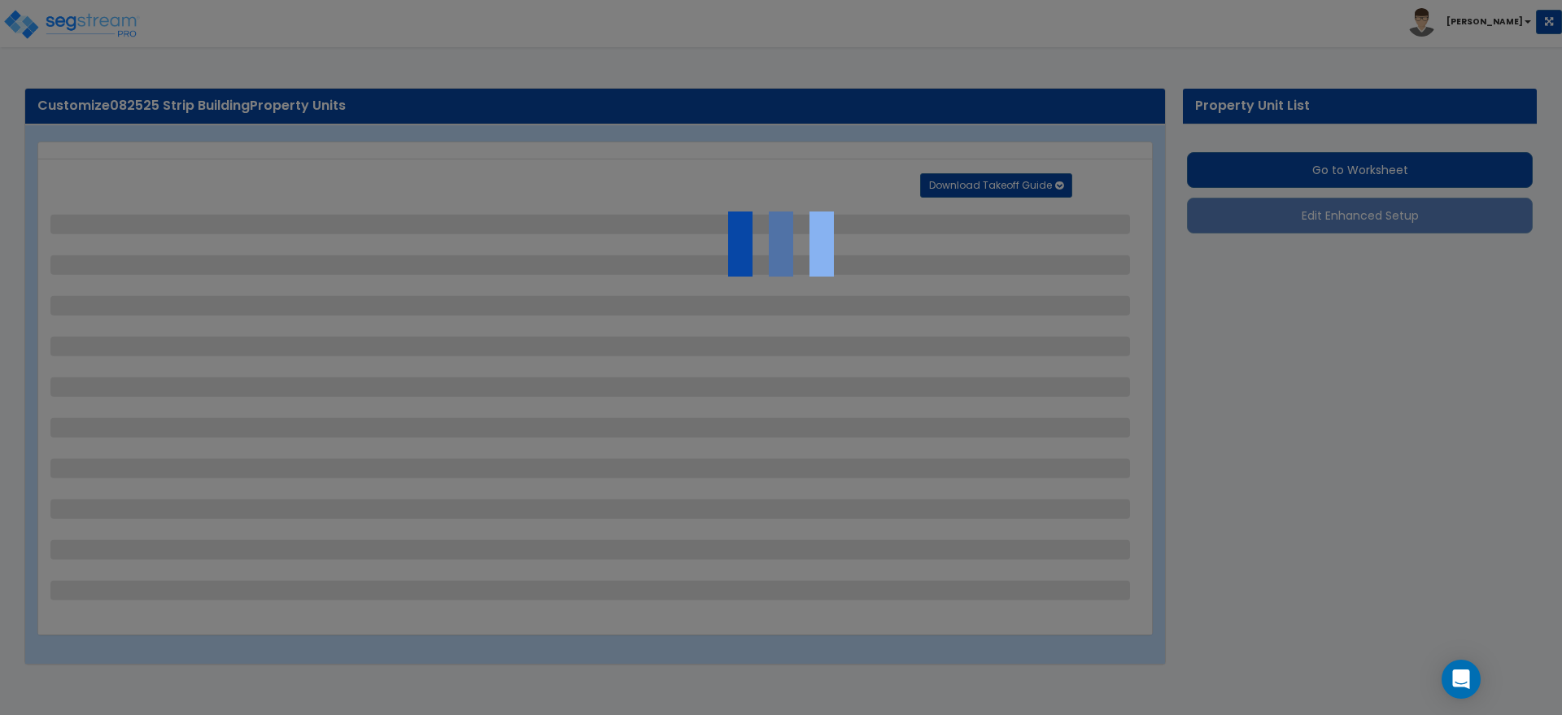
select select "5"
select select "2"
select select "3"
select select "1"
select select "3"
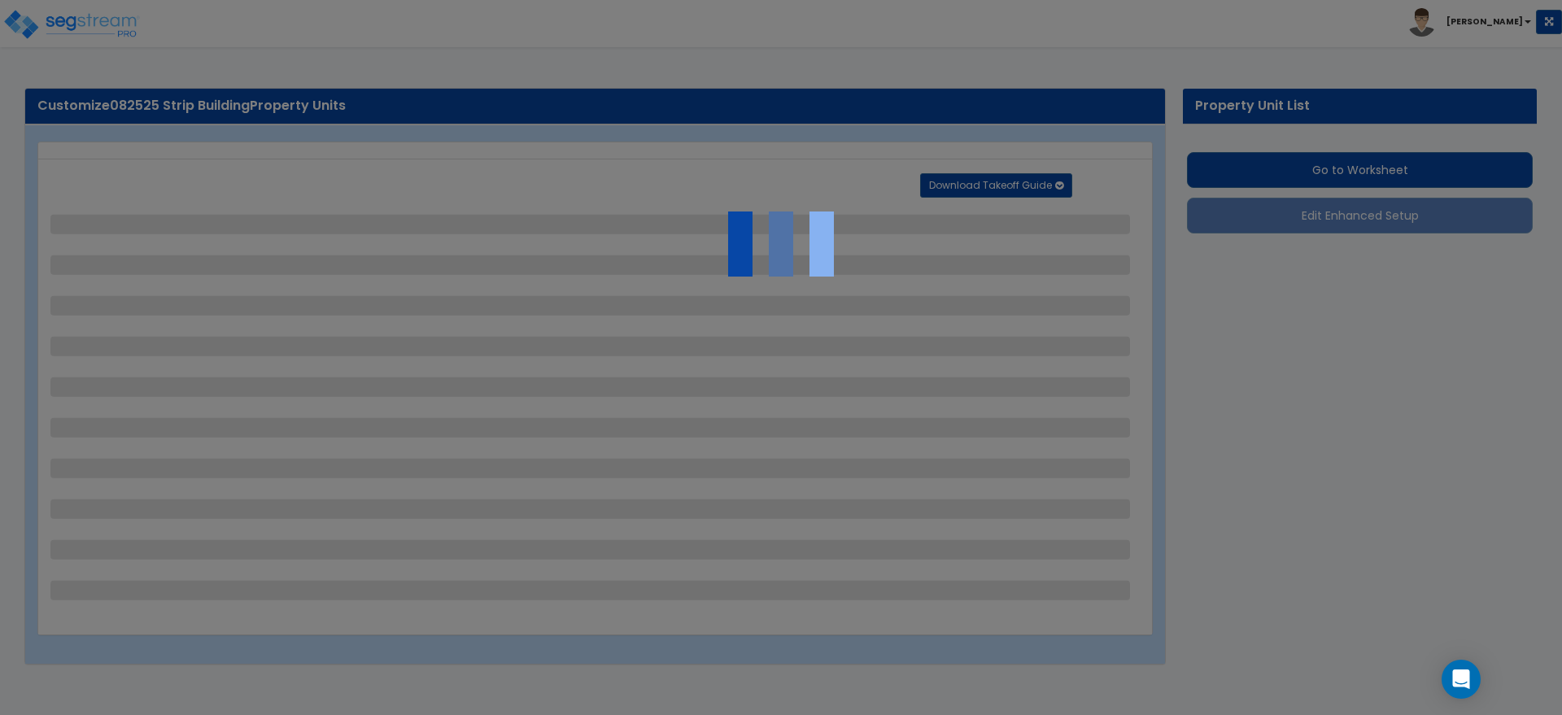
select select "1"
select select "4"
select select "2"
select select "1"
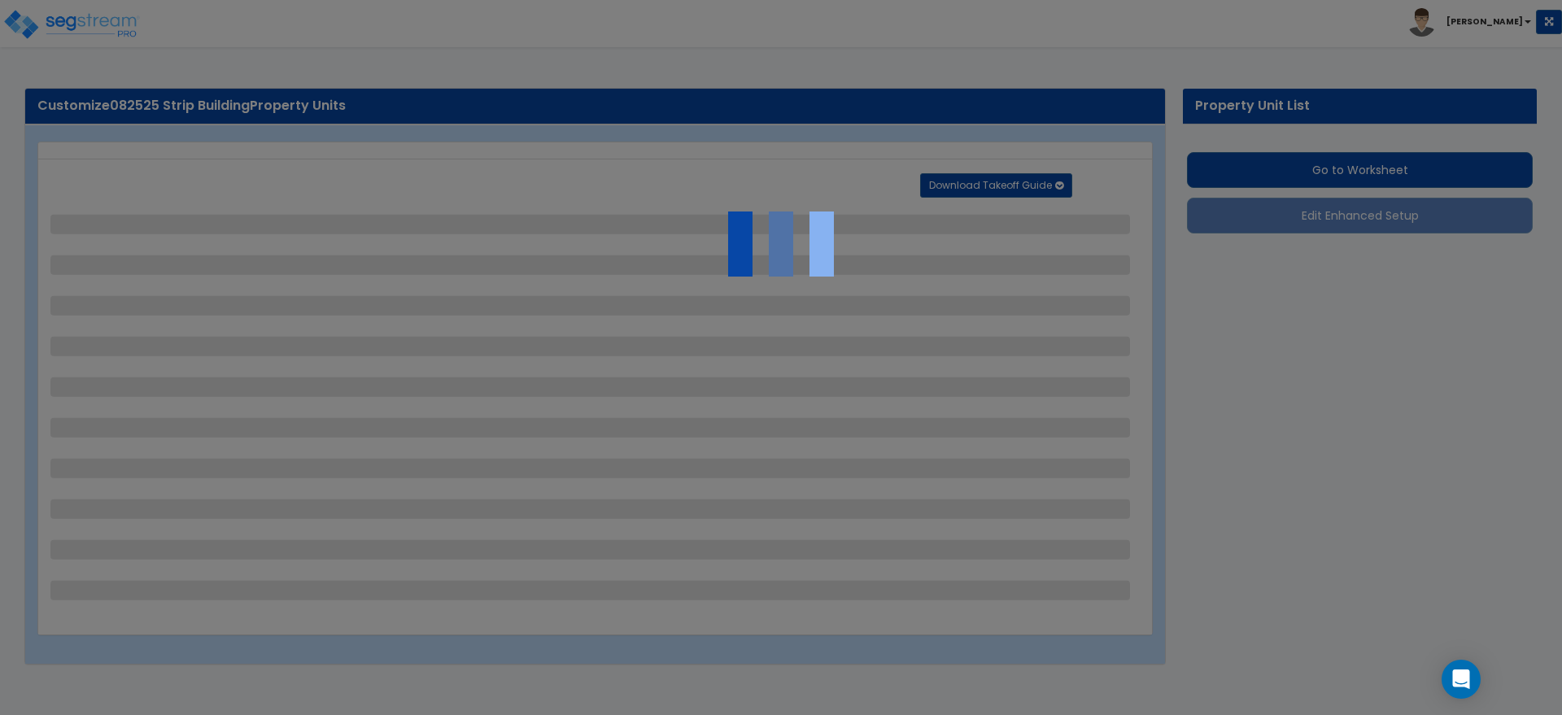
select select "2"
select select "3"
select select "2"
select select "1"
select select "2"
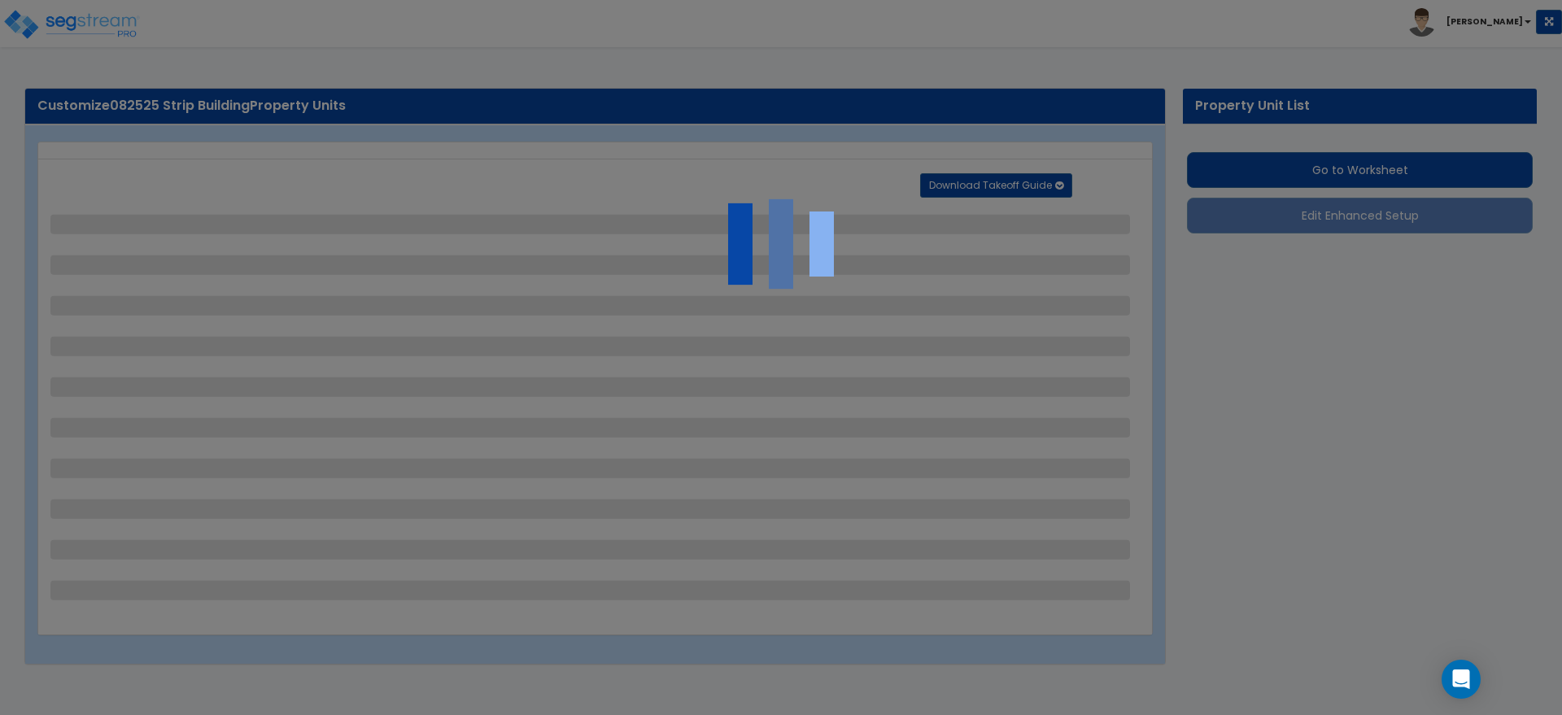
select select "3"
select select "5"
select select "1"
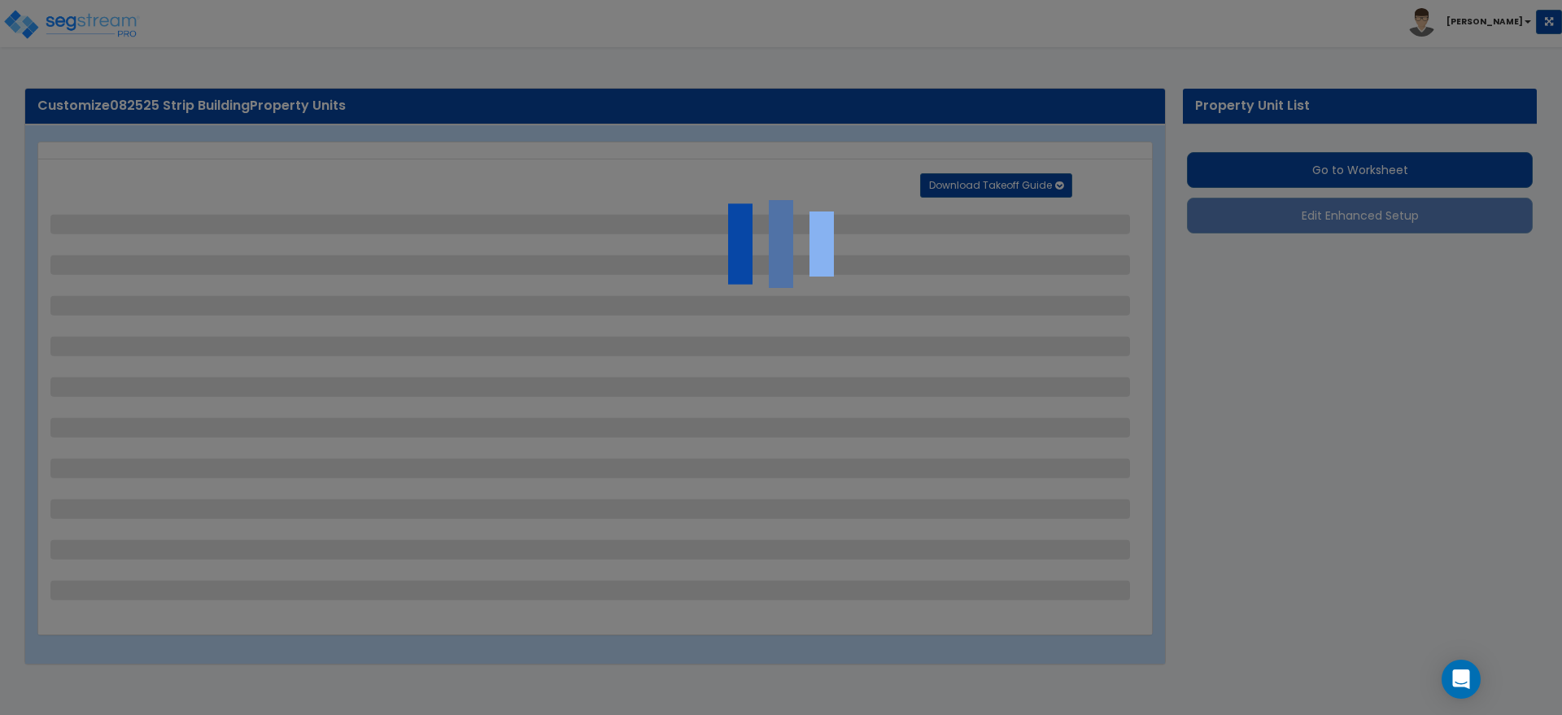
select select "13"
select select "1"
select select "2"
select select "1"
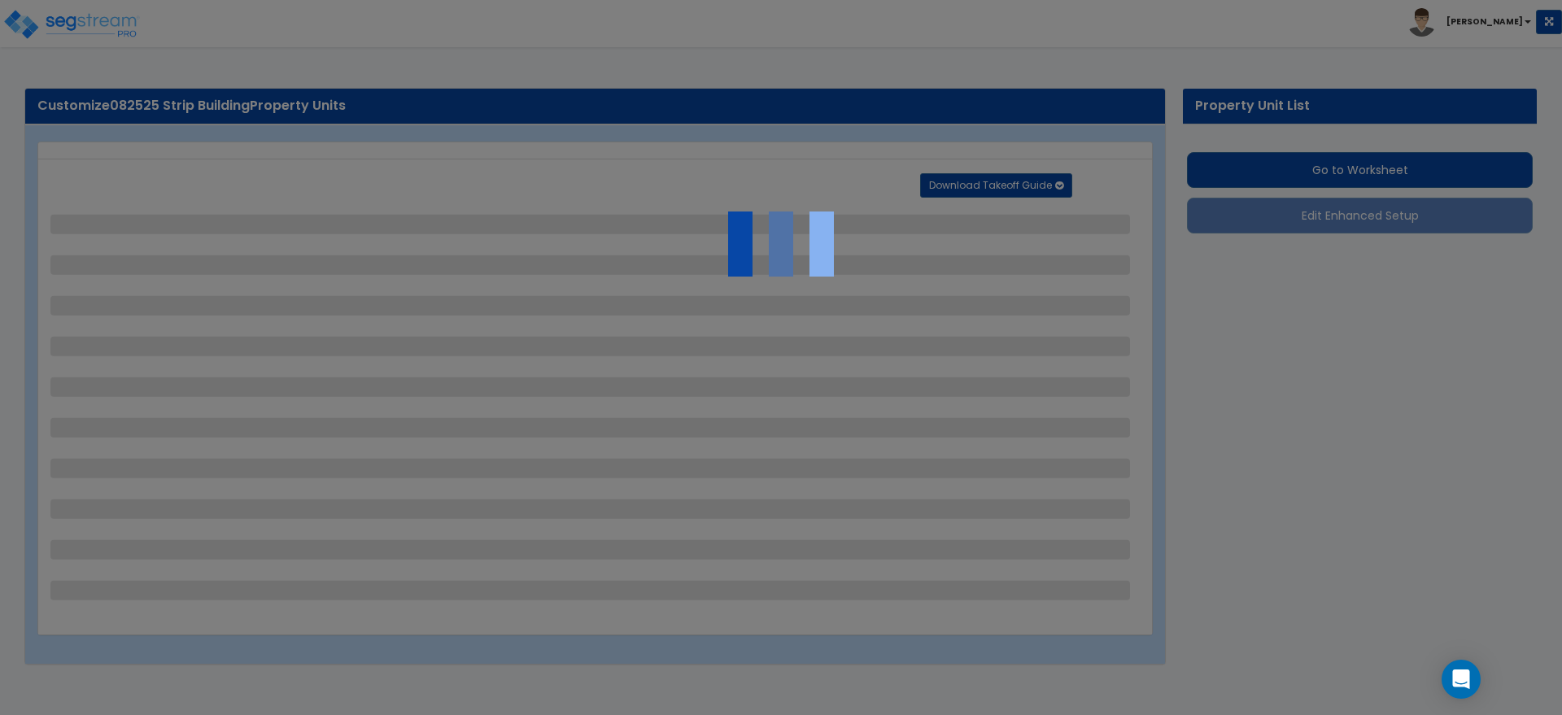
select select "1"
select select "3"
select select "1"
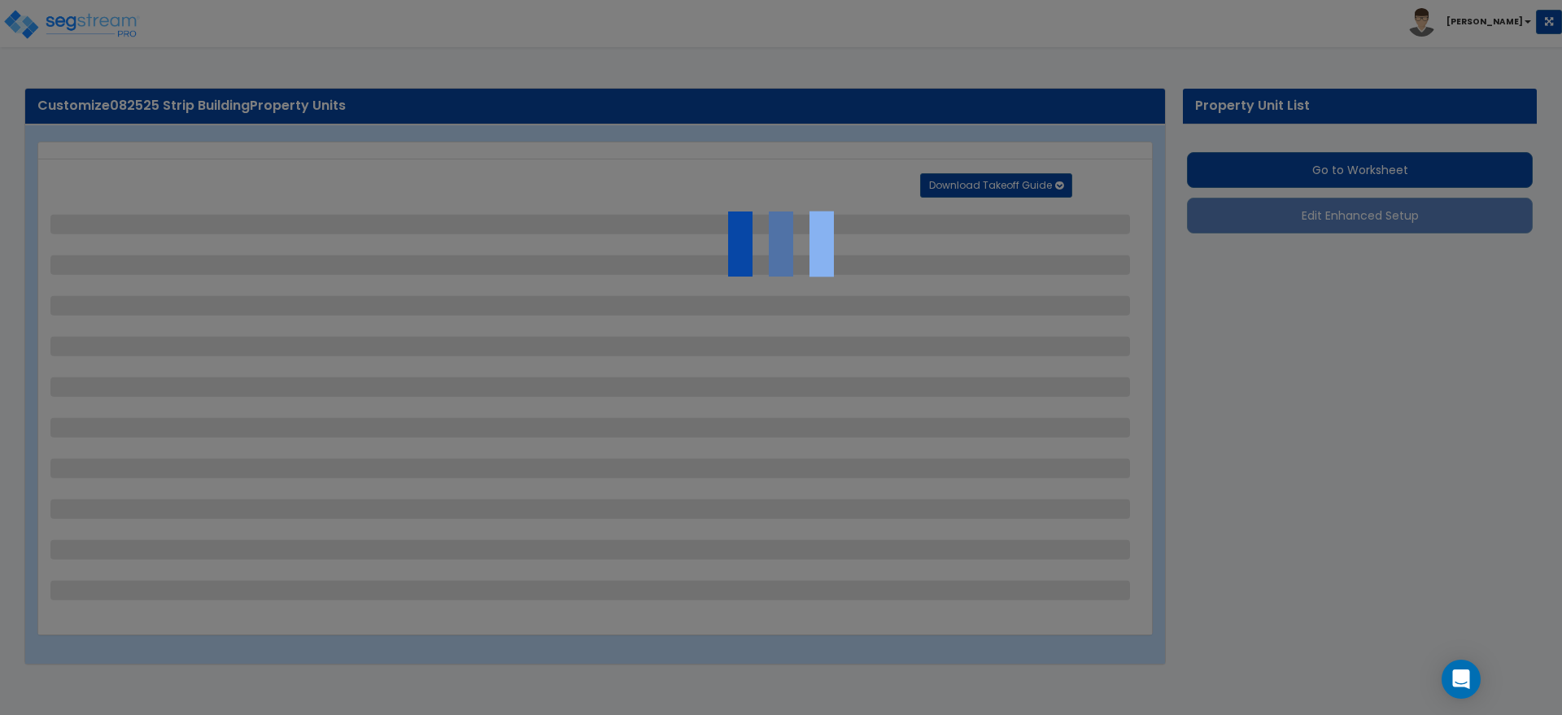
select select "1"
select select "4"
select select "1"
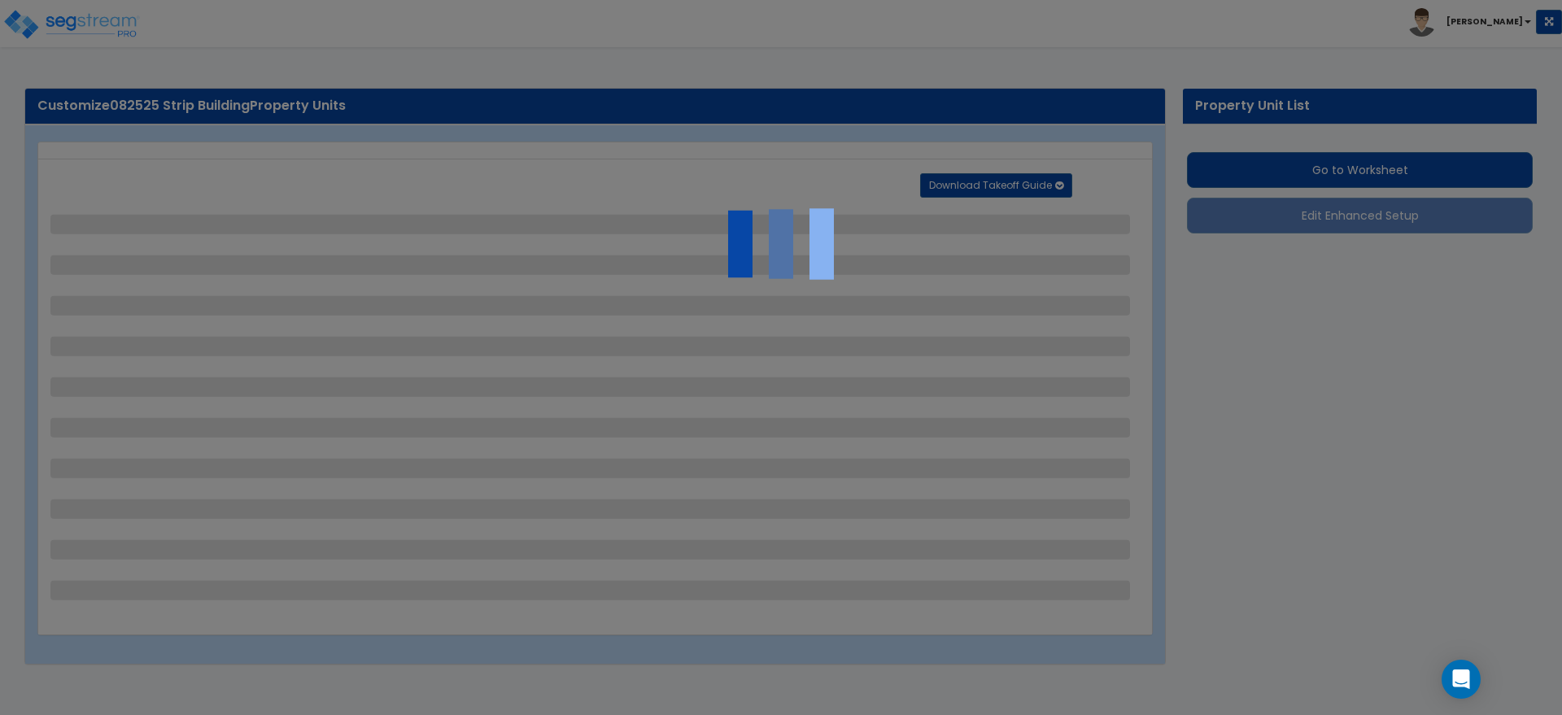
select select "1"
select select "3"
select select "1"
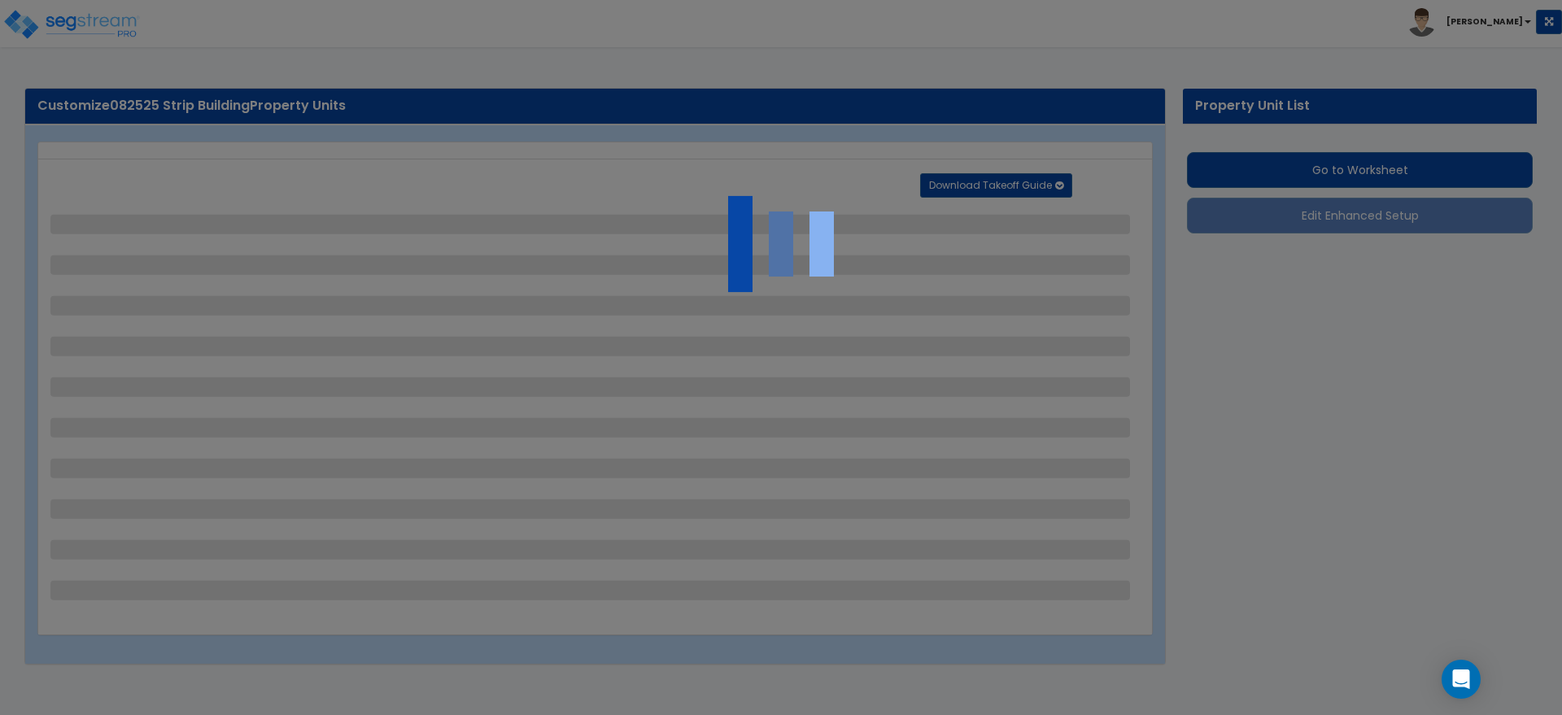
select select "2"
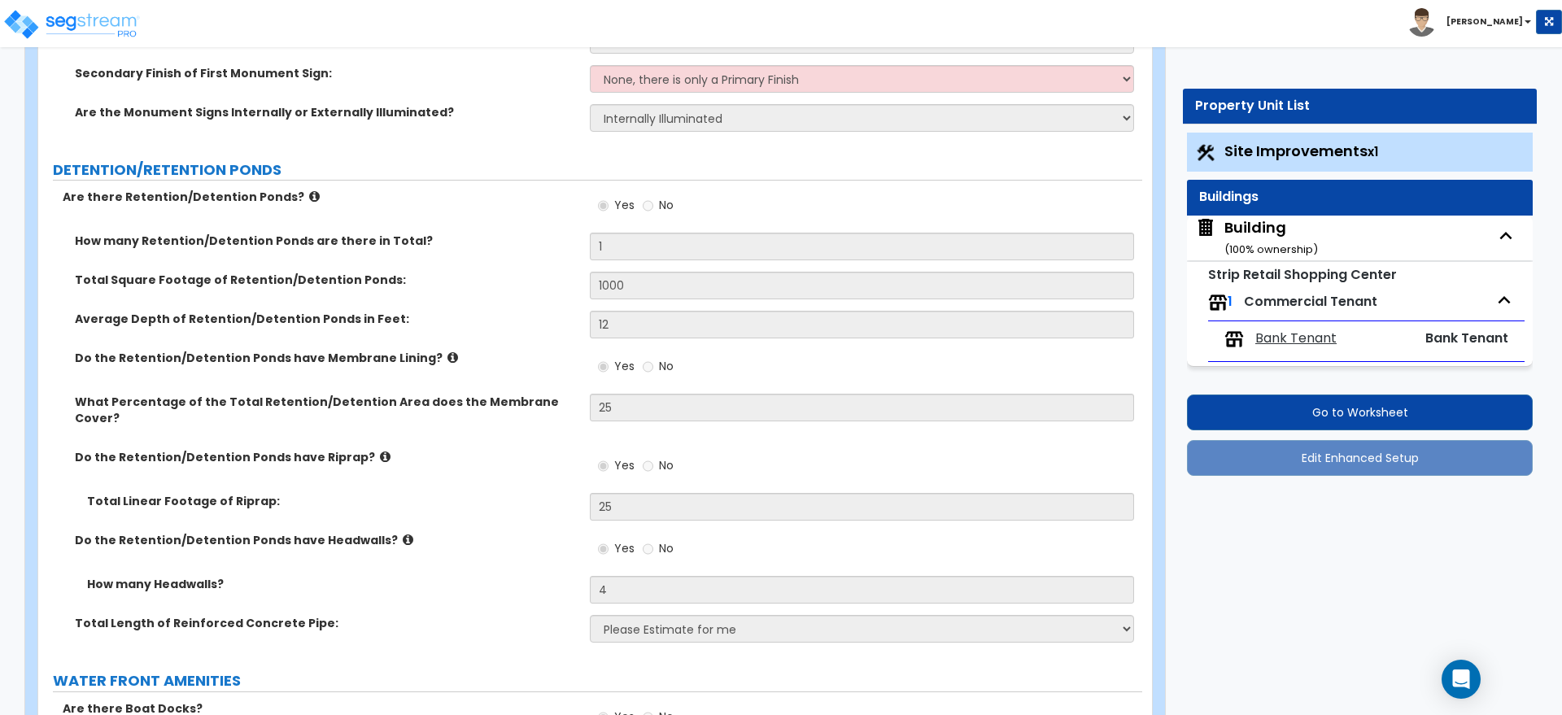
scroll to position [7998, 0]
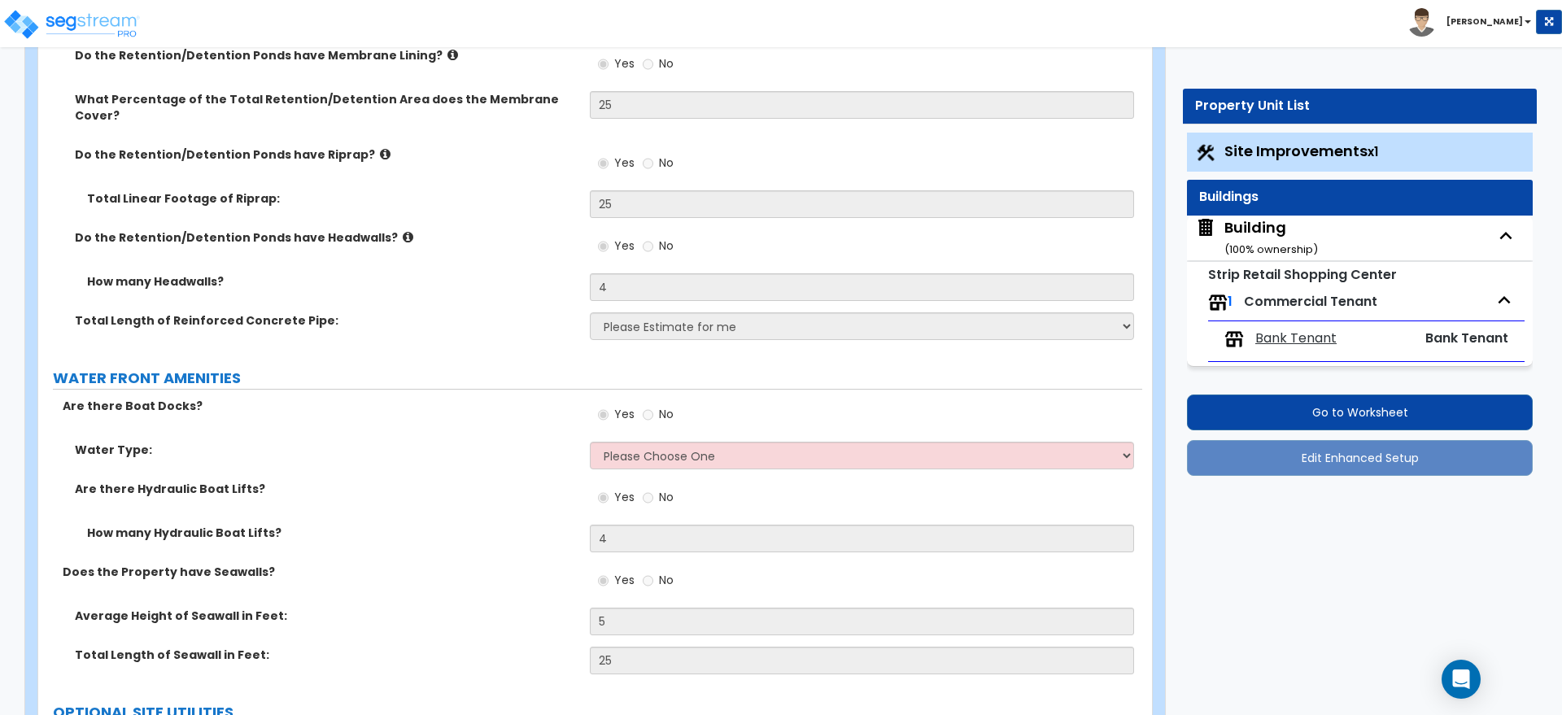
click at [1243, 234] on div "Building ( 100 % ownership)" at bounding box center [1271, 237] width 94 height 41
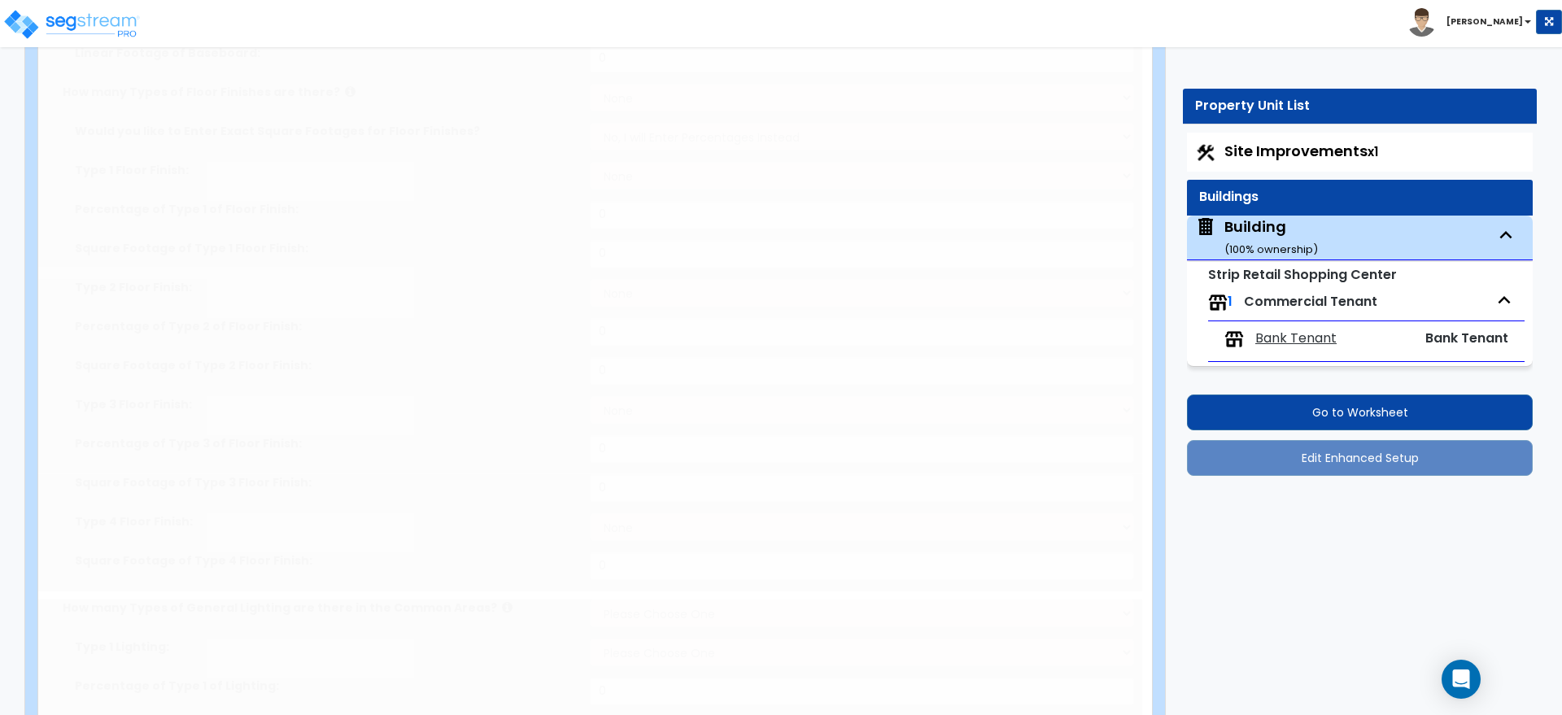
type input "15"
type input "200"
select select "2"
type input "20000"
type input "10000"
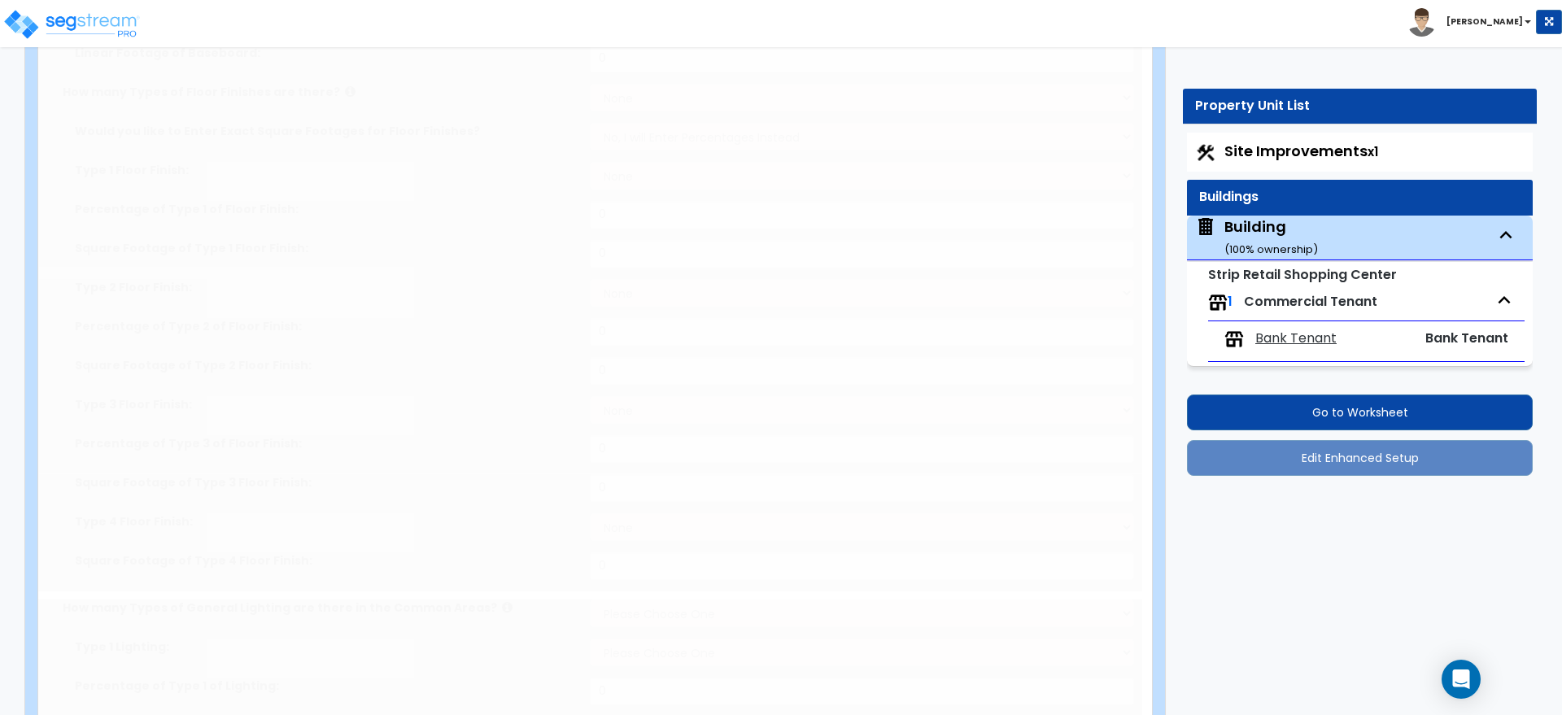
select select "7"
select select "1"
select select "3"
select select "2"
type input "25"
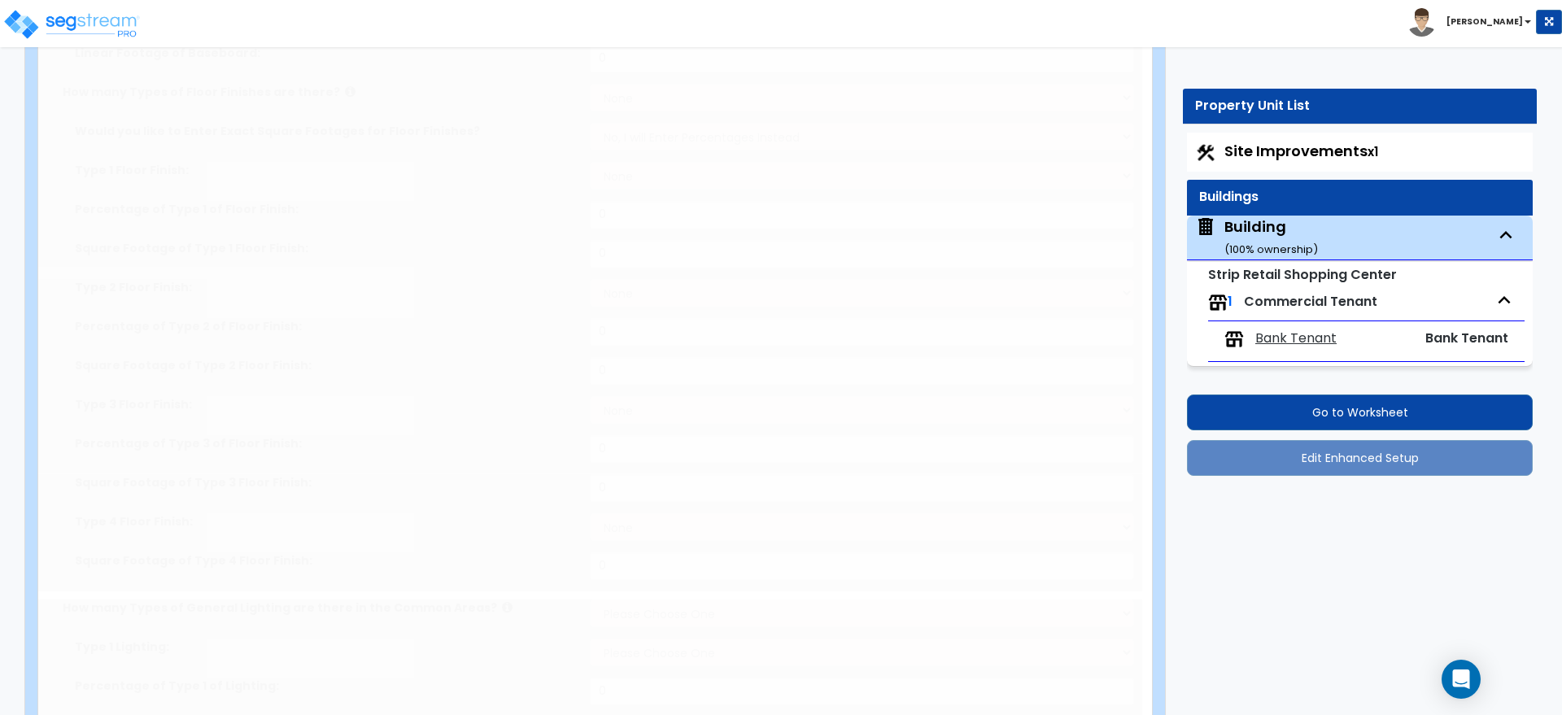
select select "6"
type input "25"
select select "7"
select select "3"
select select "1"
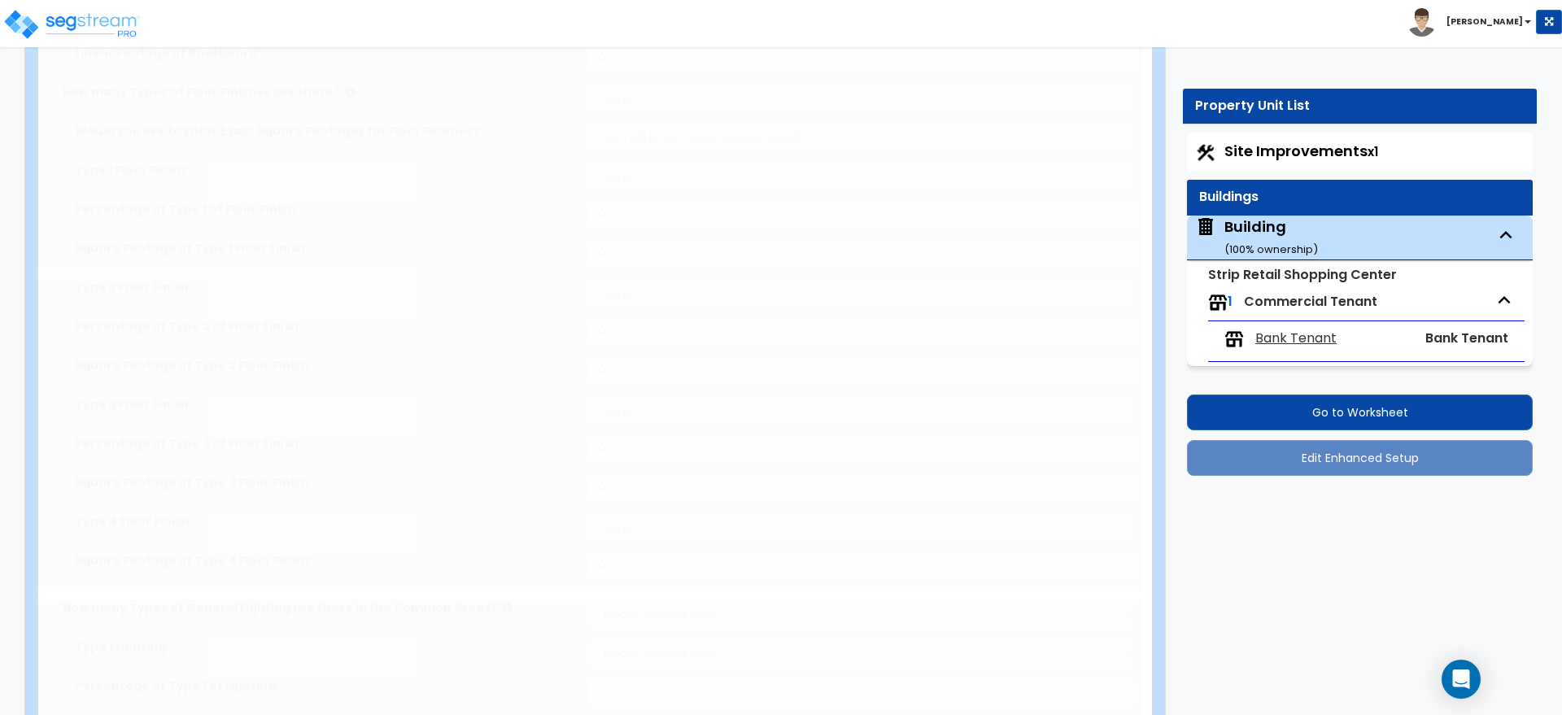
select select "1"
select select "2"
radio input "true"
select select "1"
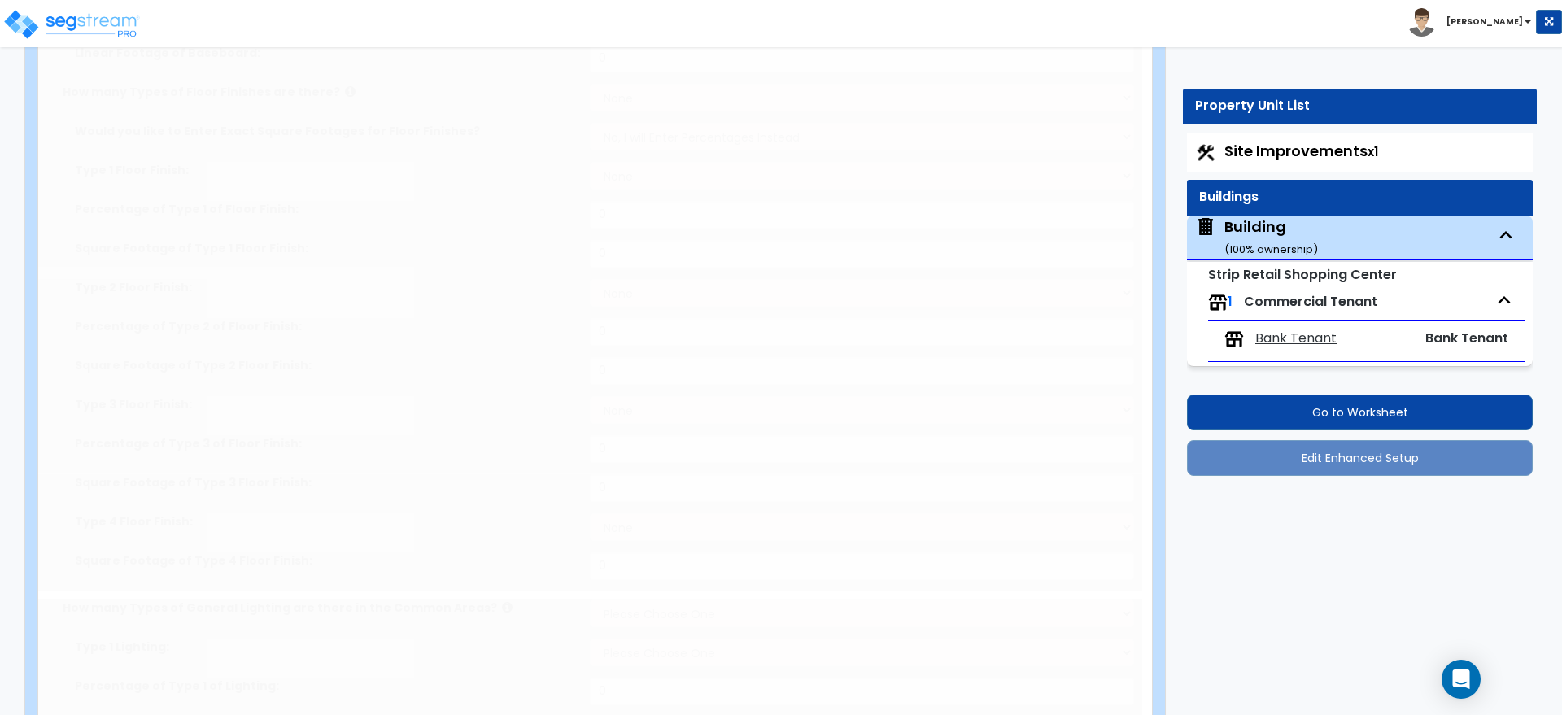
type input "2"
radio input "true"
select select "1"
type input "155"
radio input "true"
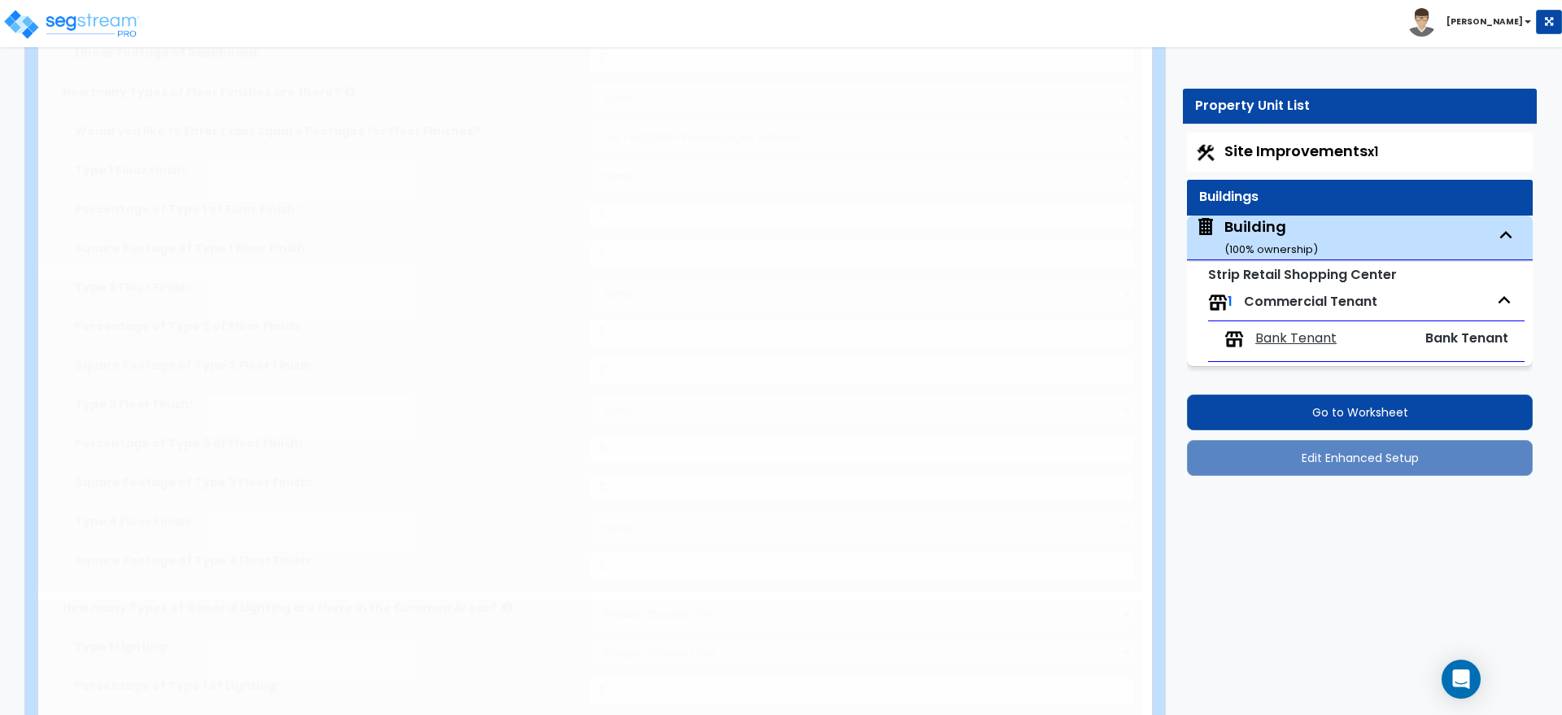
radio input "true"
select select "1"
type input "500"
radio input "true"
select select "5"
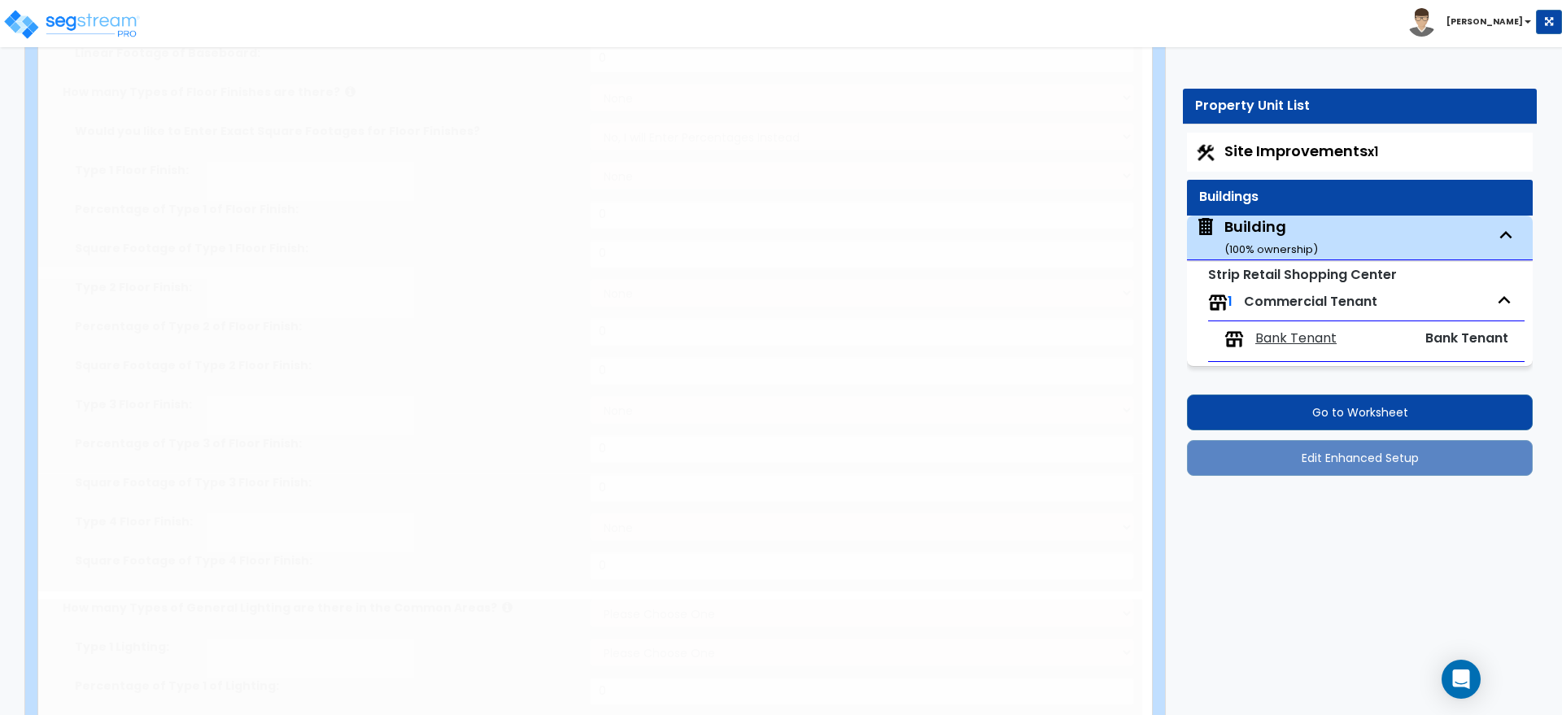
type input "525"
radio input "true"
type input "550"
radio input "true"
type input "5"
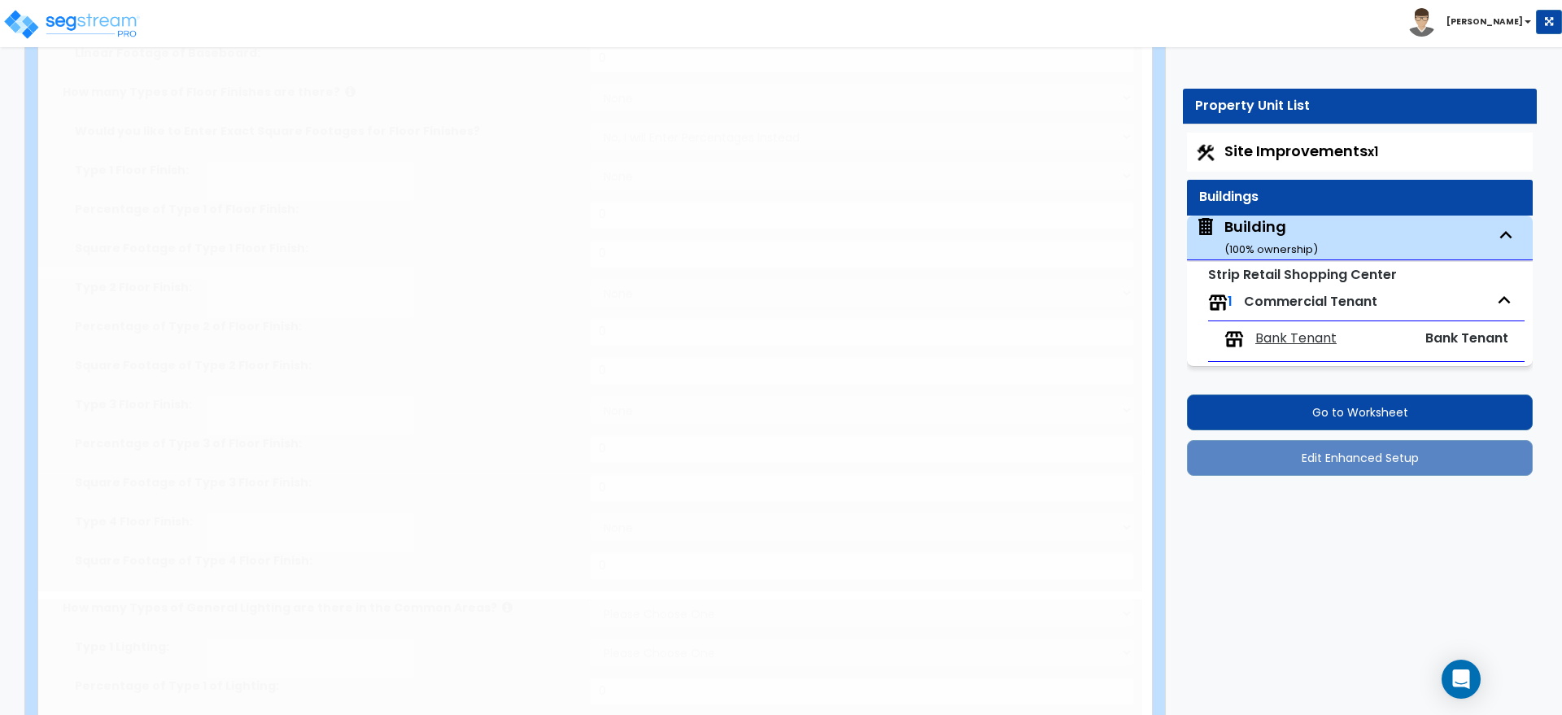
type input "5"
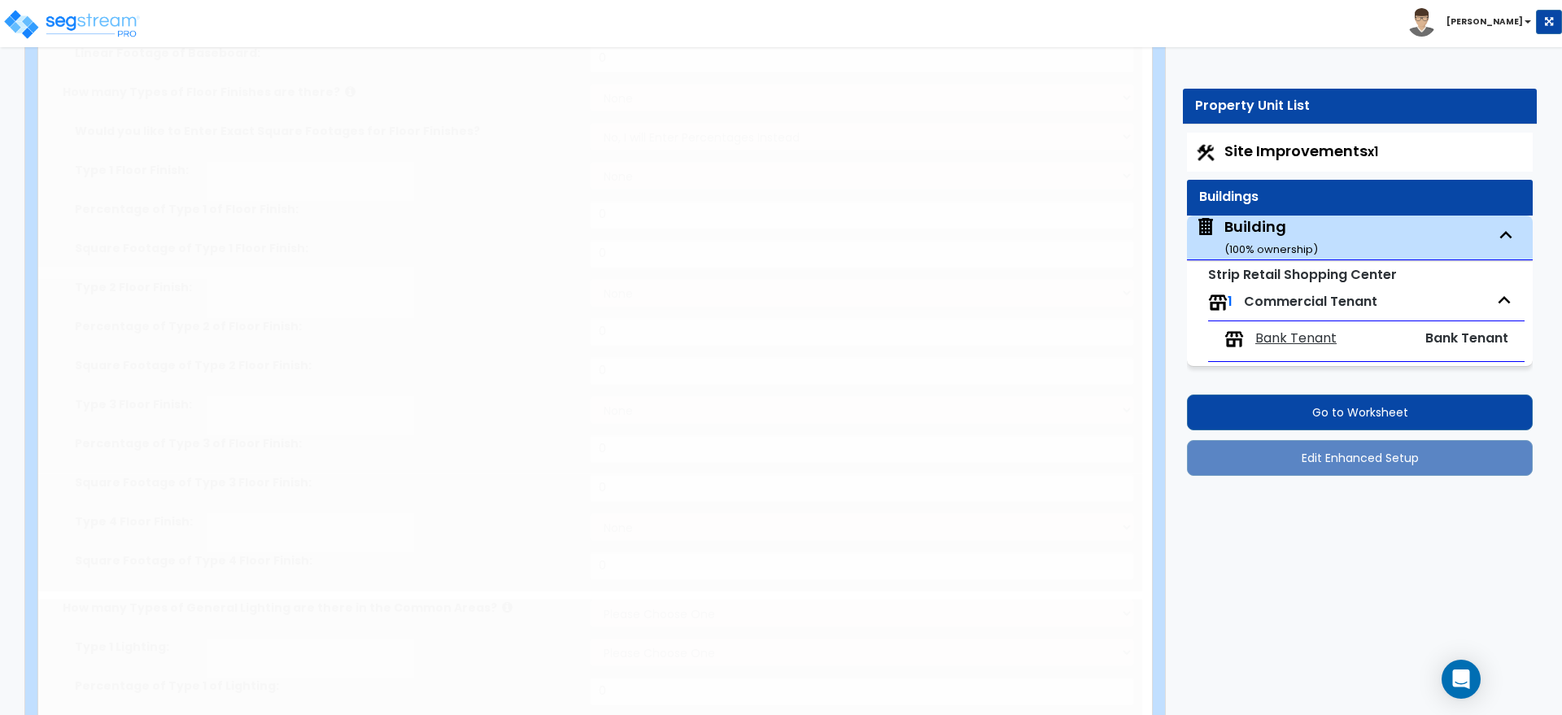
type input "5"
radio input "true"
select select "3"
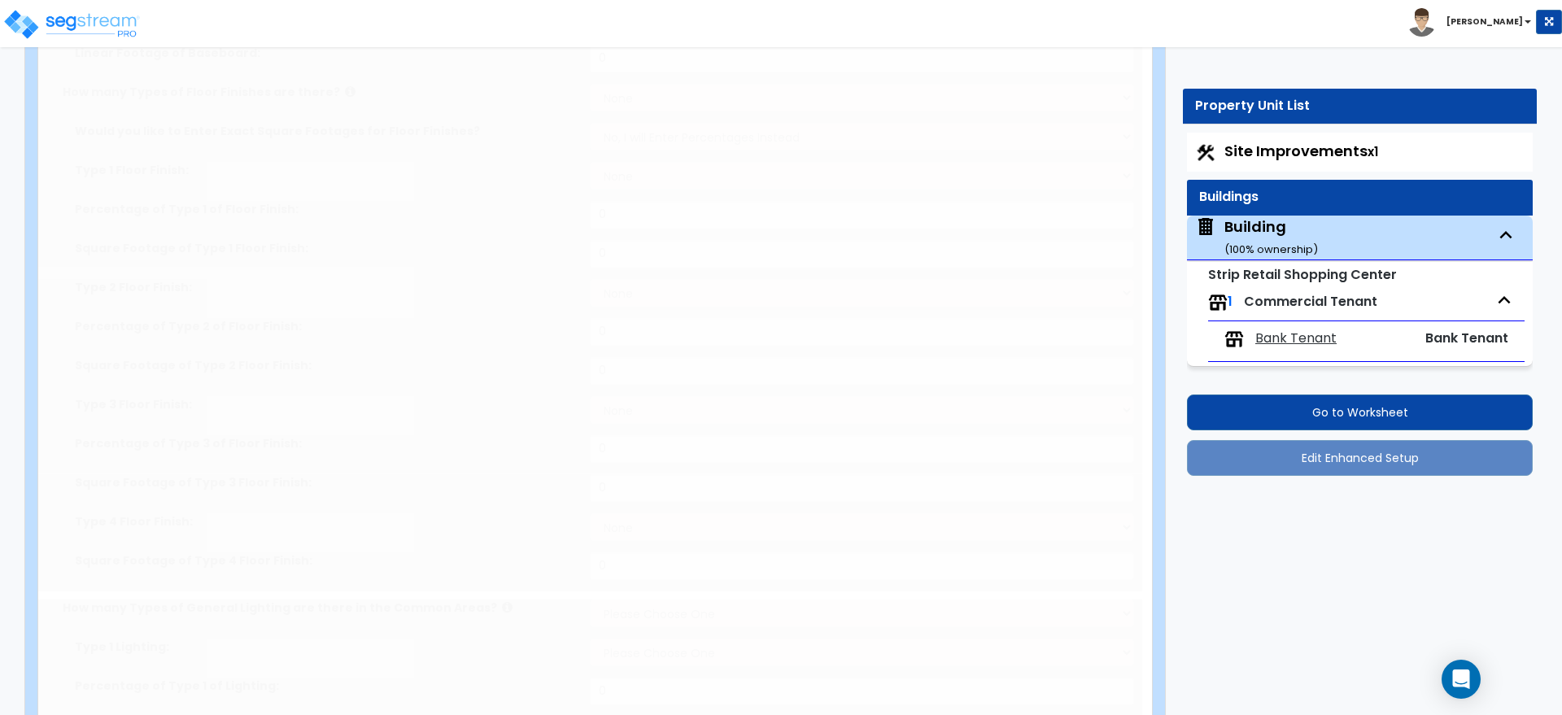
type input "5"
radio input "true"
type input "5"
radio input "true"
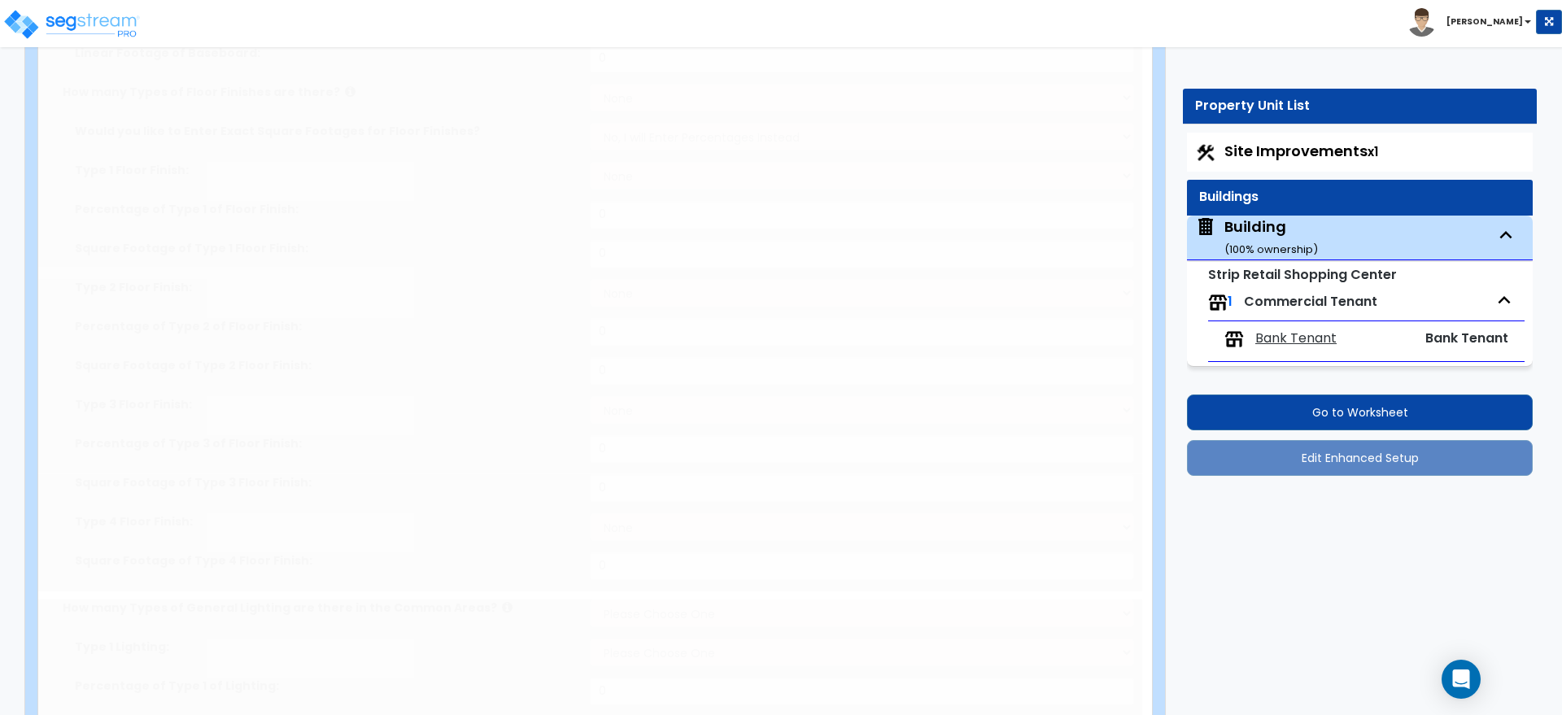
select select "1"
type input "5"
radio input "true"
type input "5"
type input "100"
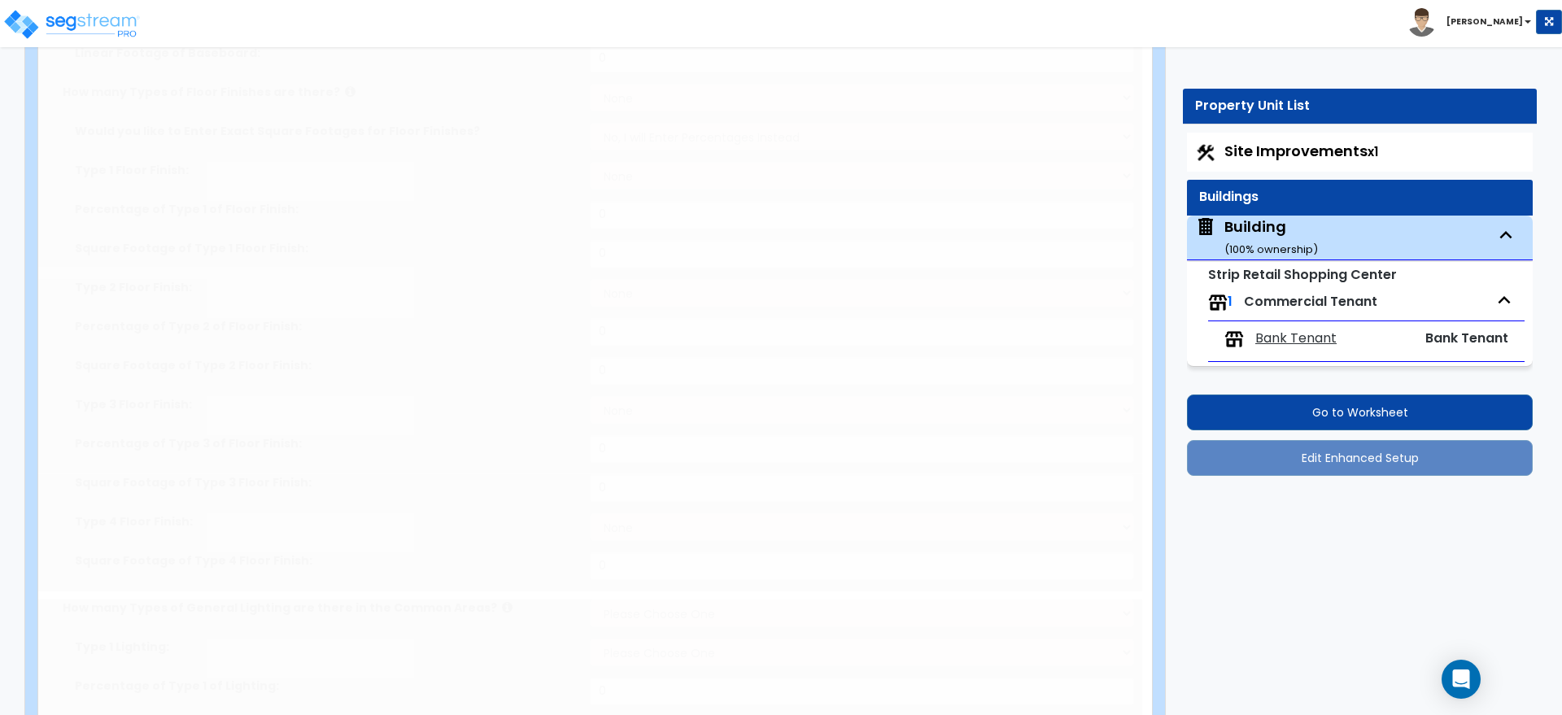
type input "6"
type input "10"
select select "2"
radio input "true"
type input "2"
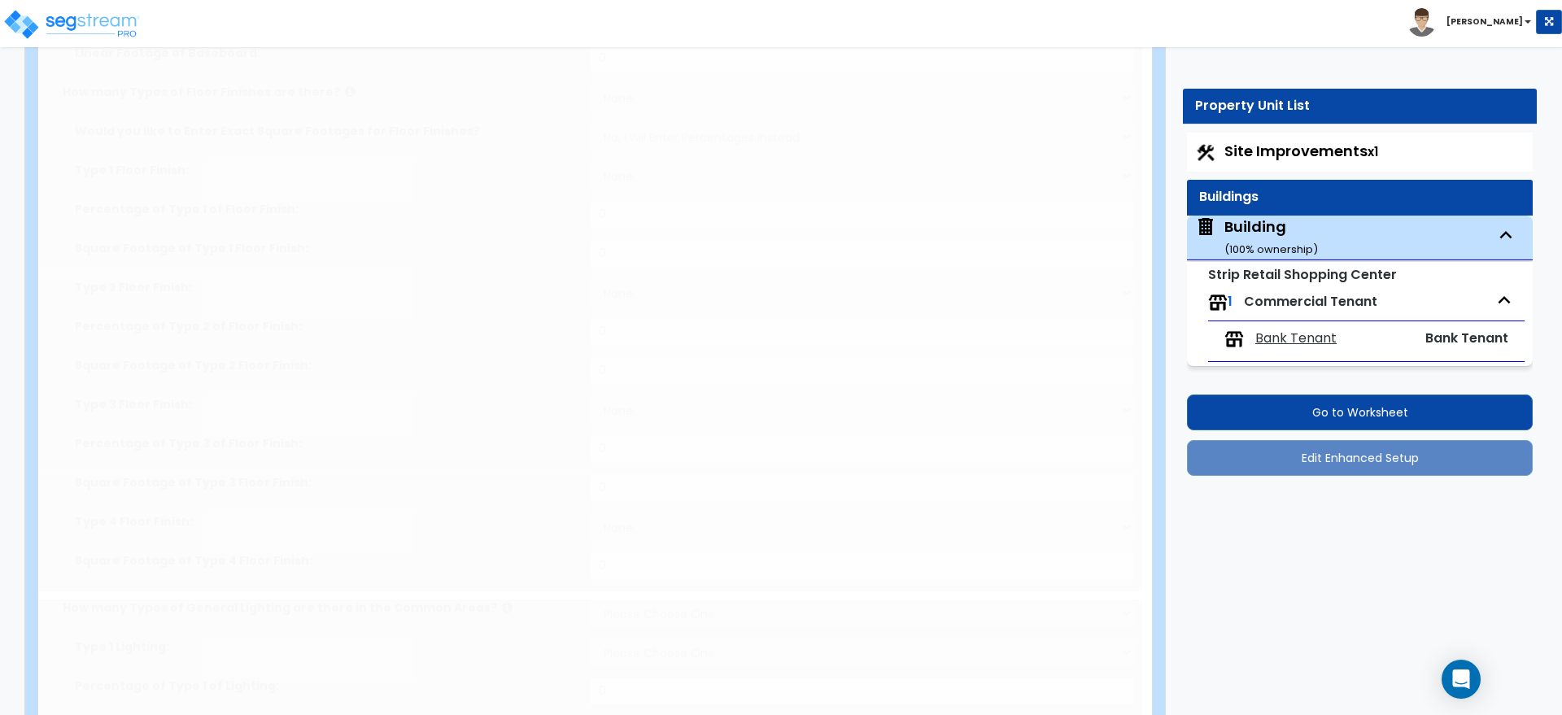
type input "2"
type input "1"
type input "3"
radio input "true"
type input "2"
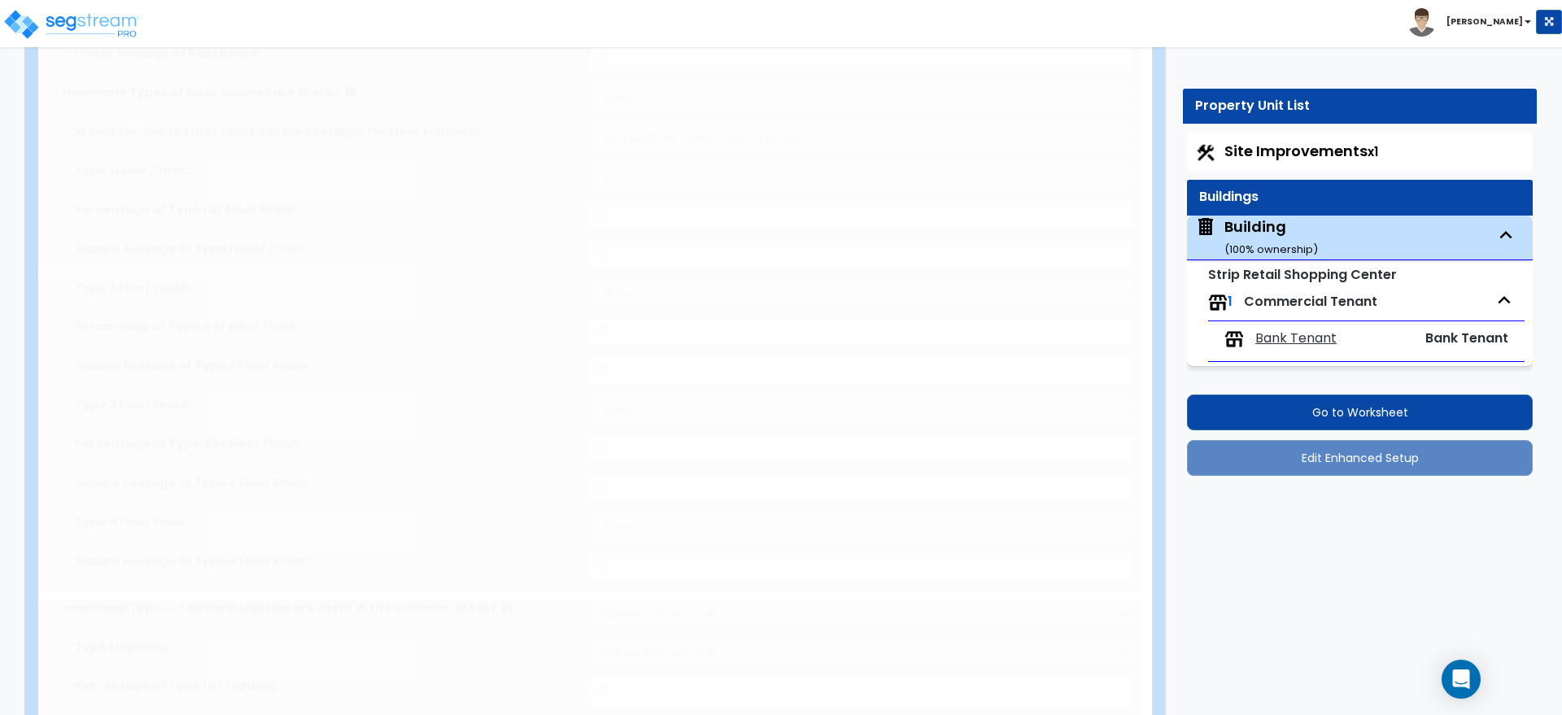
type input "2"
radio input "true"
select select "2"
select select "3"
type input "1"
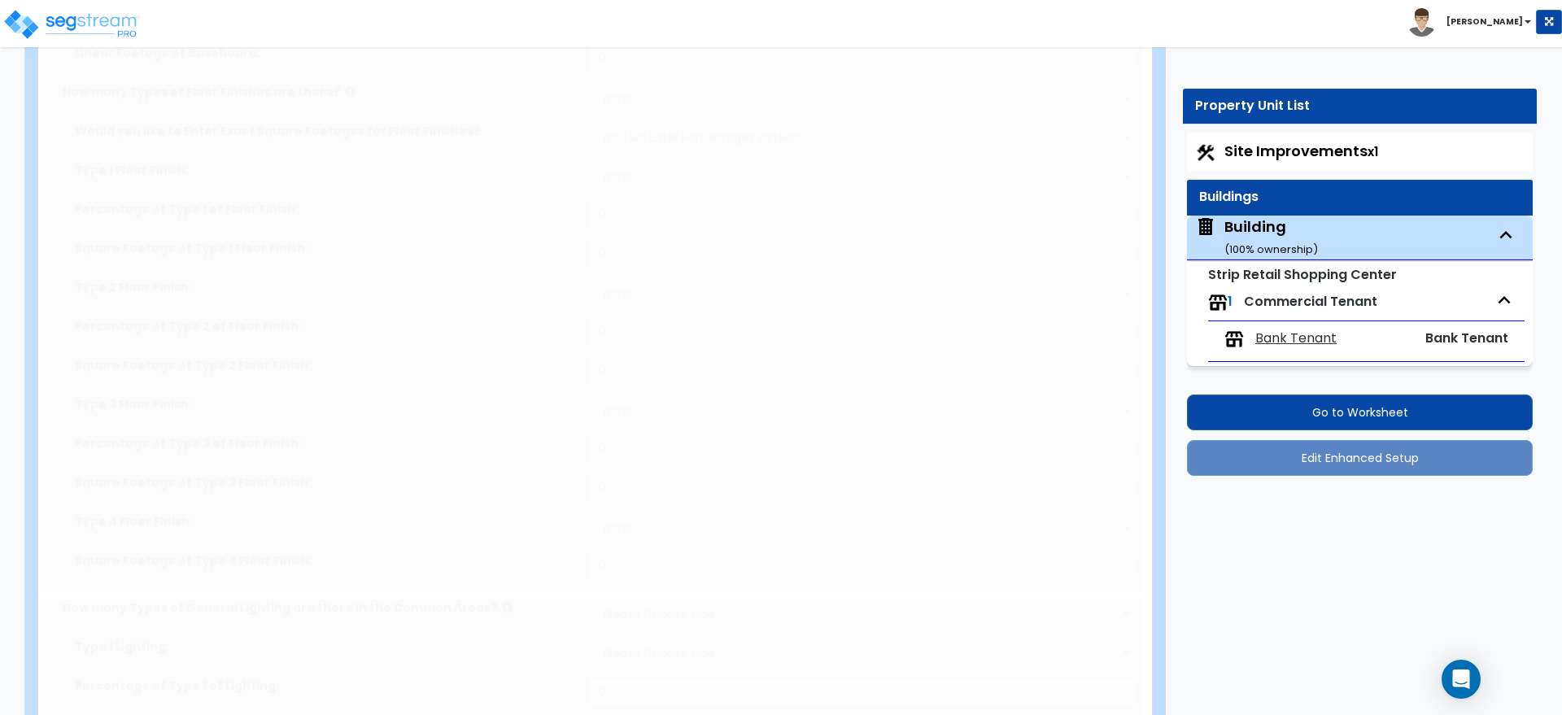
select select "2"
type input "1"
select select "1"
radio input "true"
select select "1"
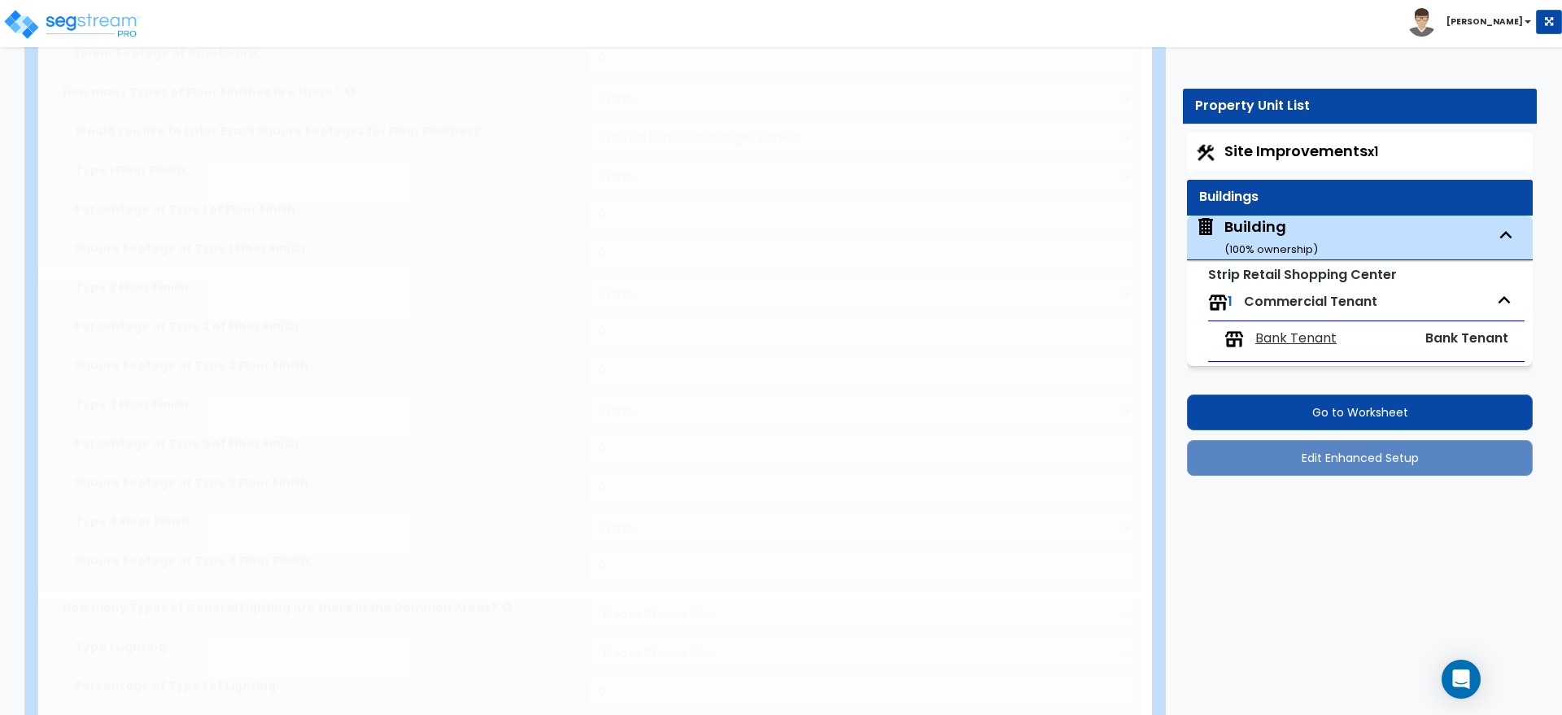
select select "2"
type input "1"
select select "2"
radio input "true"
type input "2"
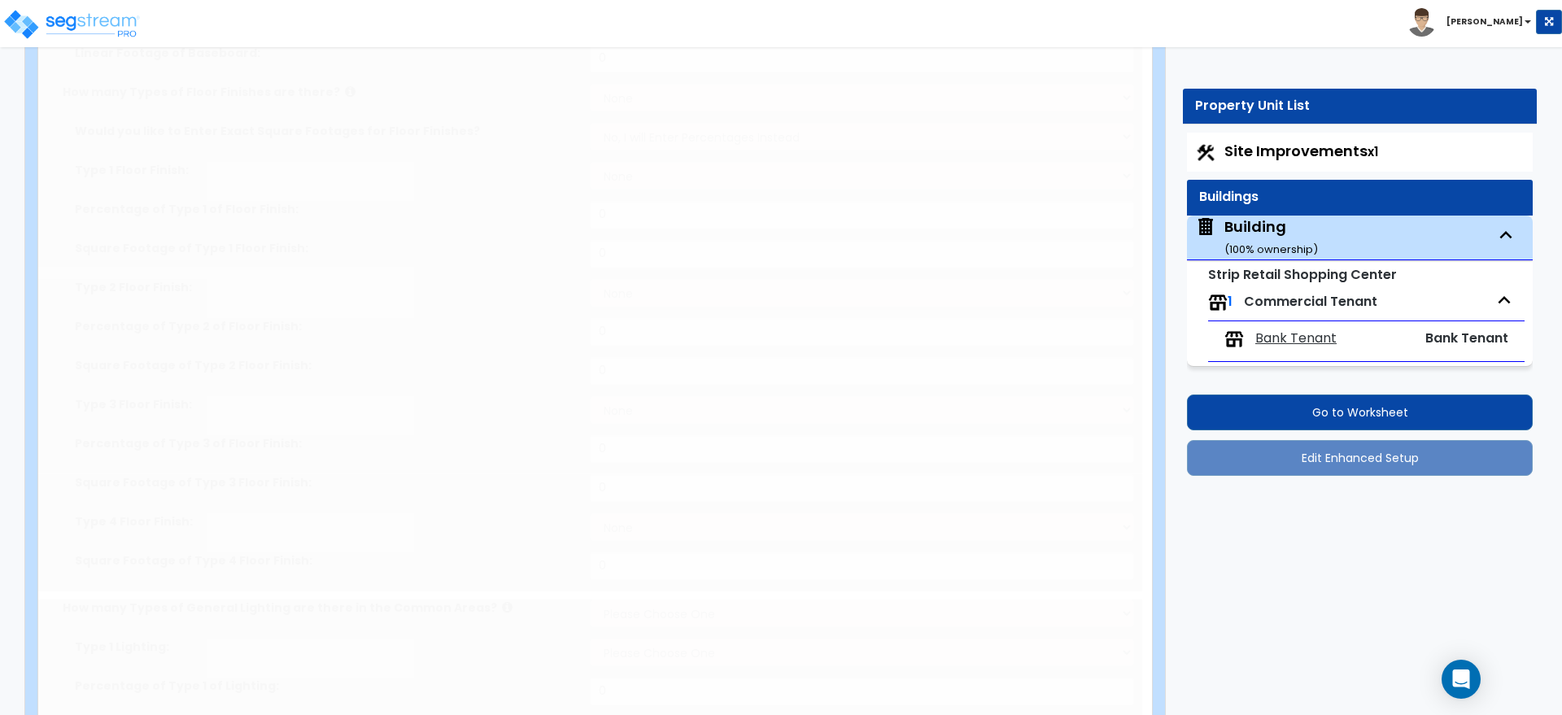
type input "2"
radio input "true"
type input "3"
radio input "true"
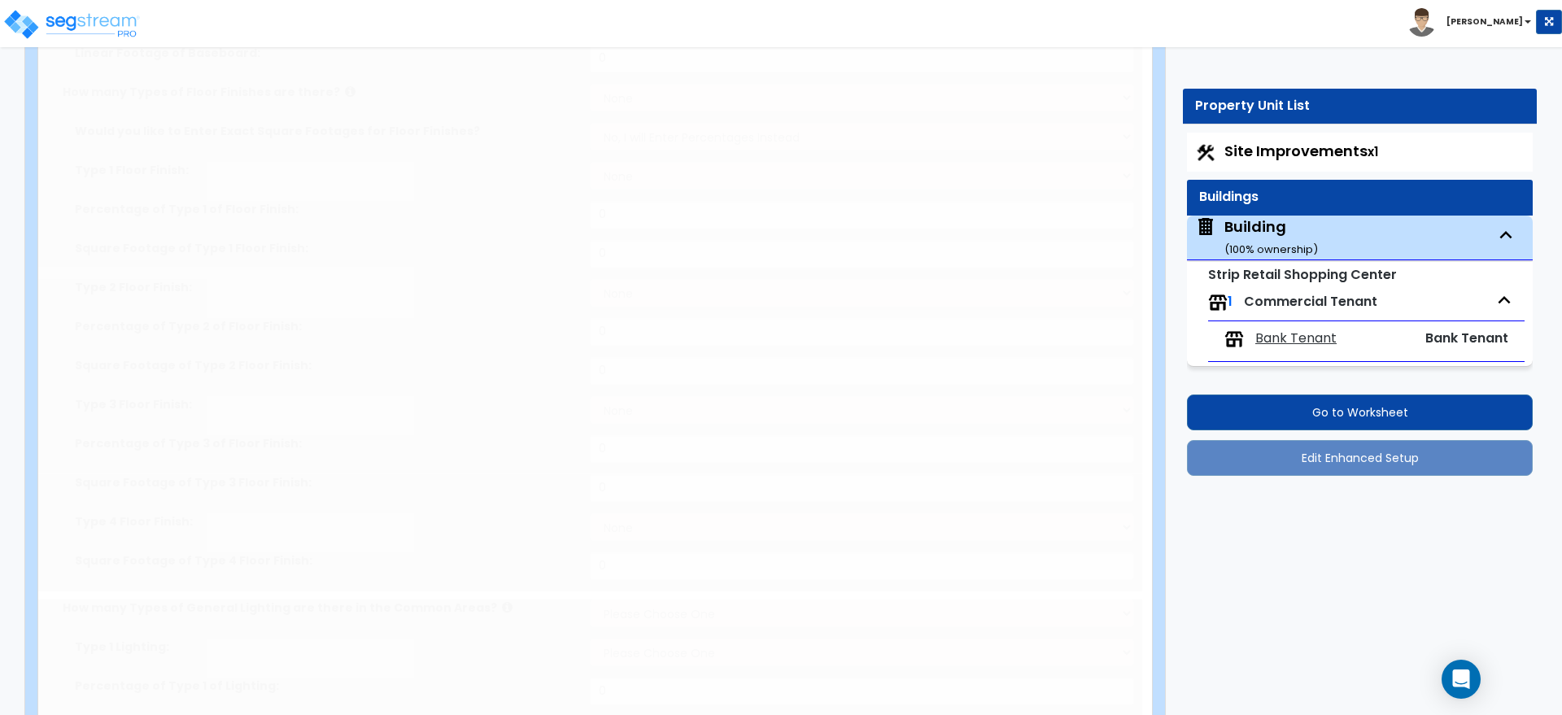
select select "3"
type input "20"
radio input "true"
type input "495"
radio input "true"
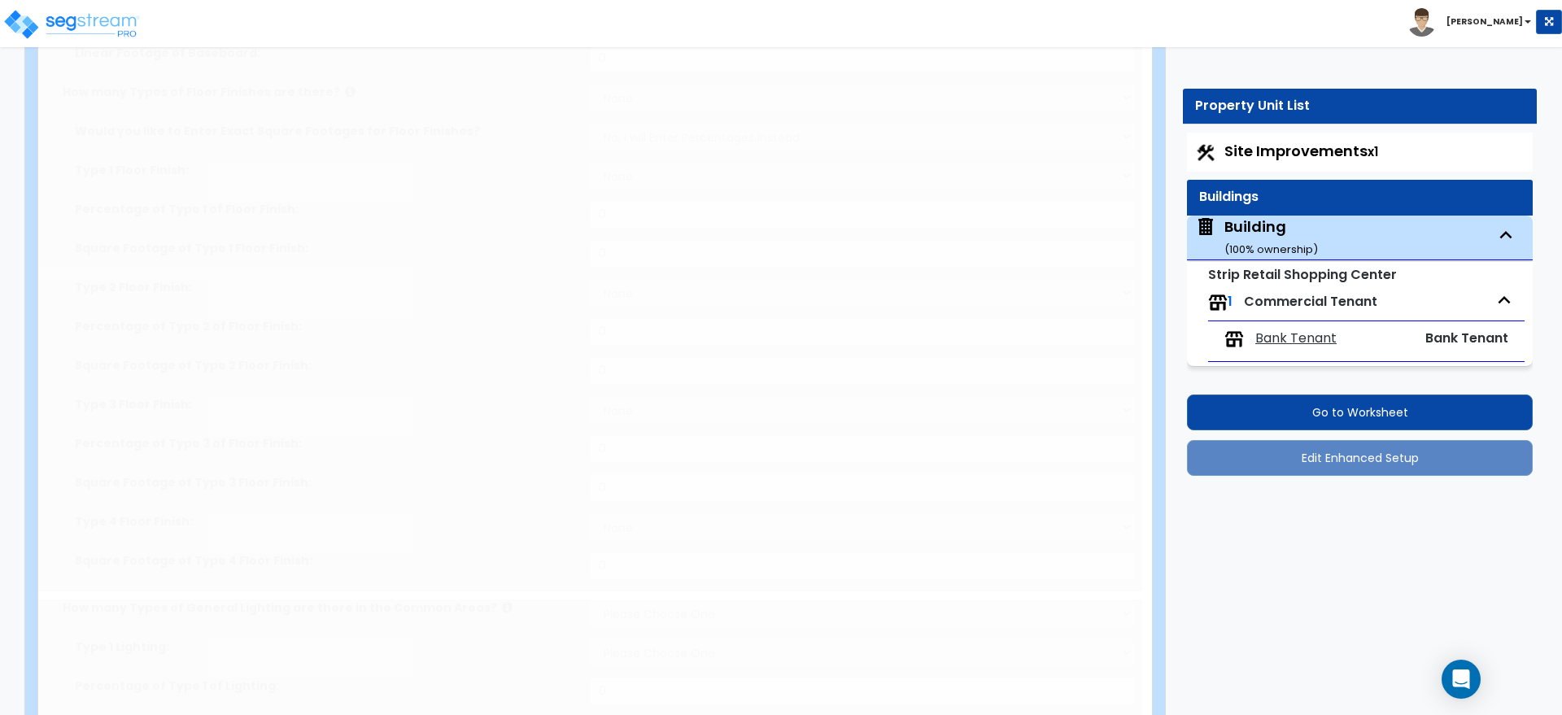
radio input "true"
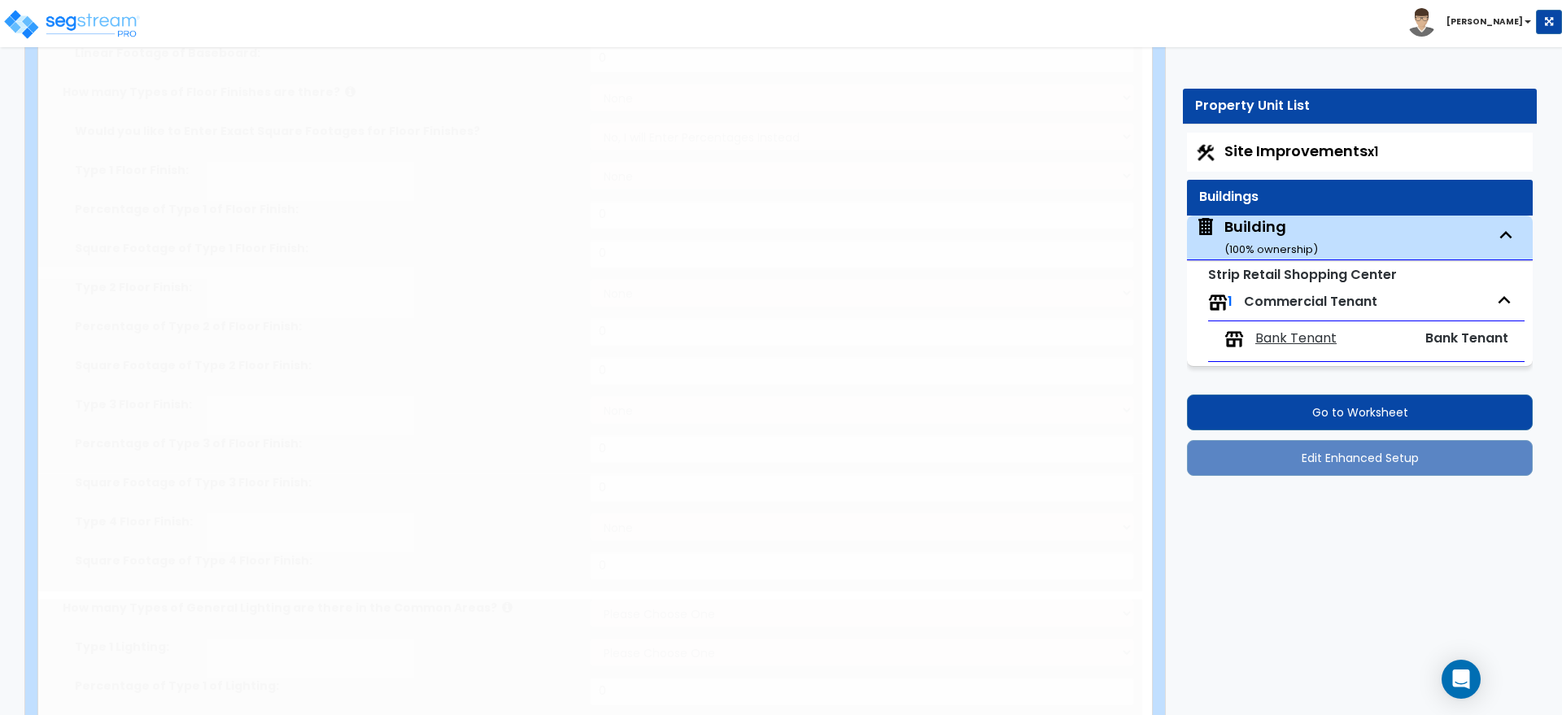
type input "2"
select select "1"
select select "3"
radio input "true"
type input "1"
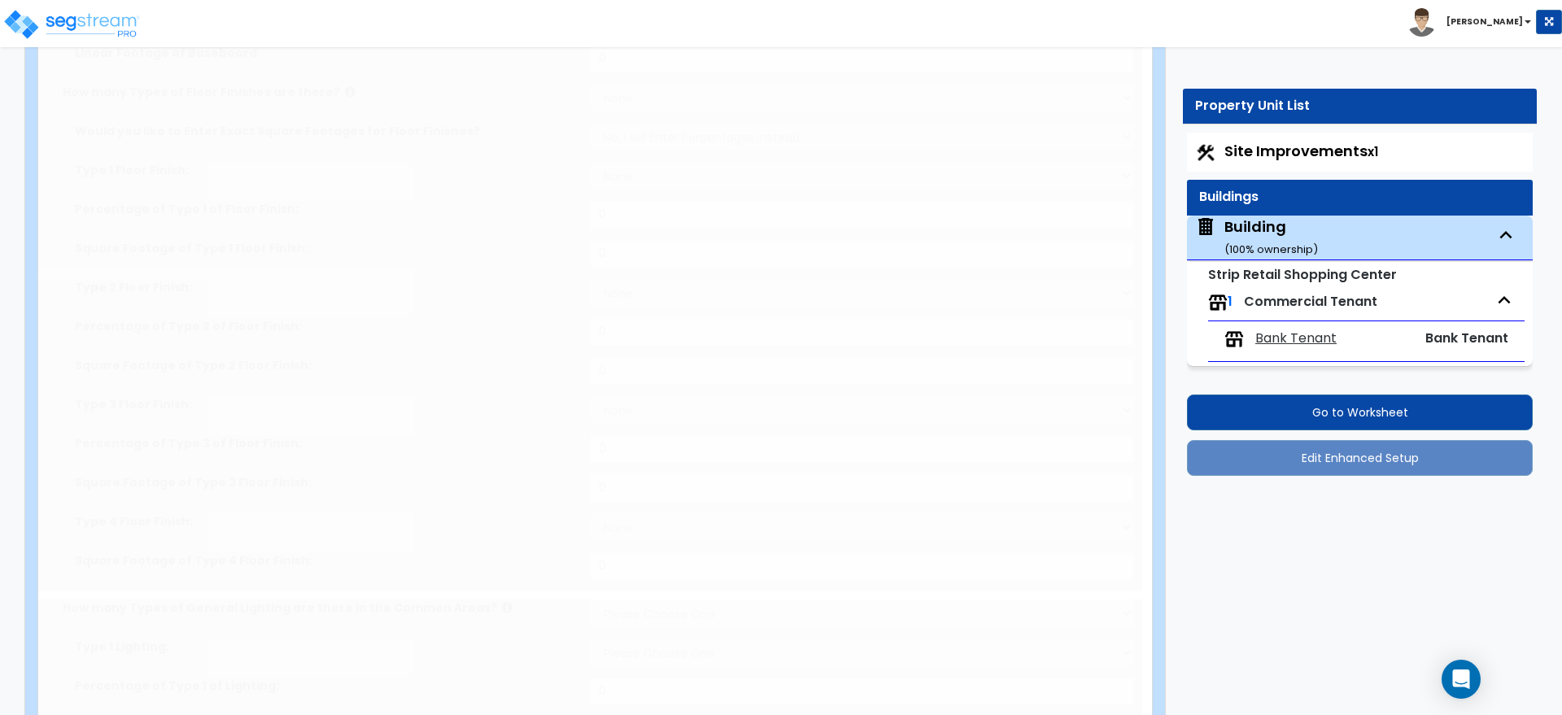
select select "4"
radio input "true"
type input "2"
radio input "true"
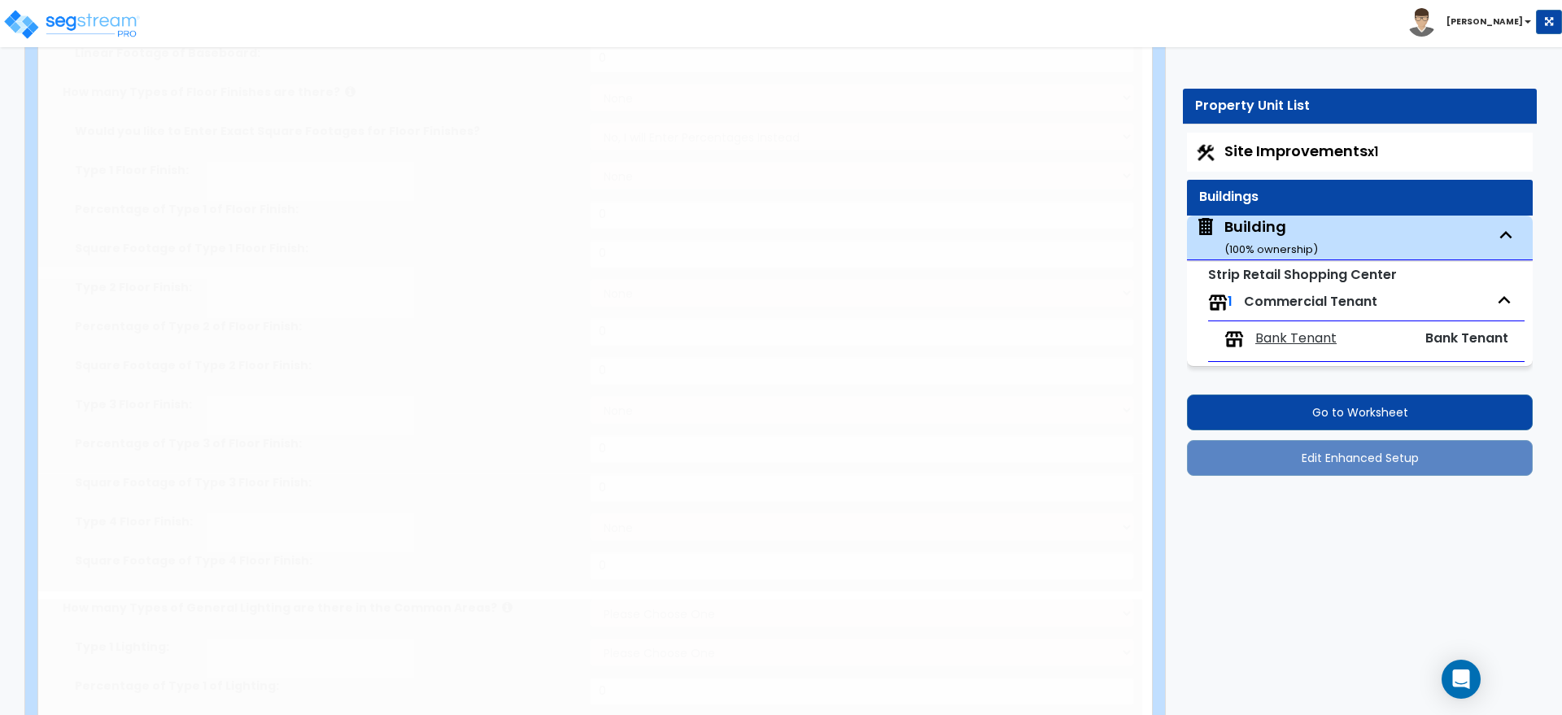
type input "2"
radio input "true"
type input "3"
select select "3"
radio input "true"
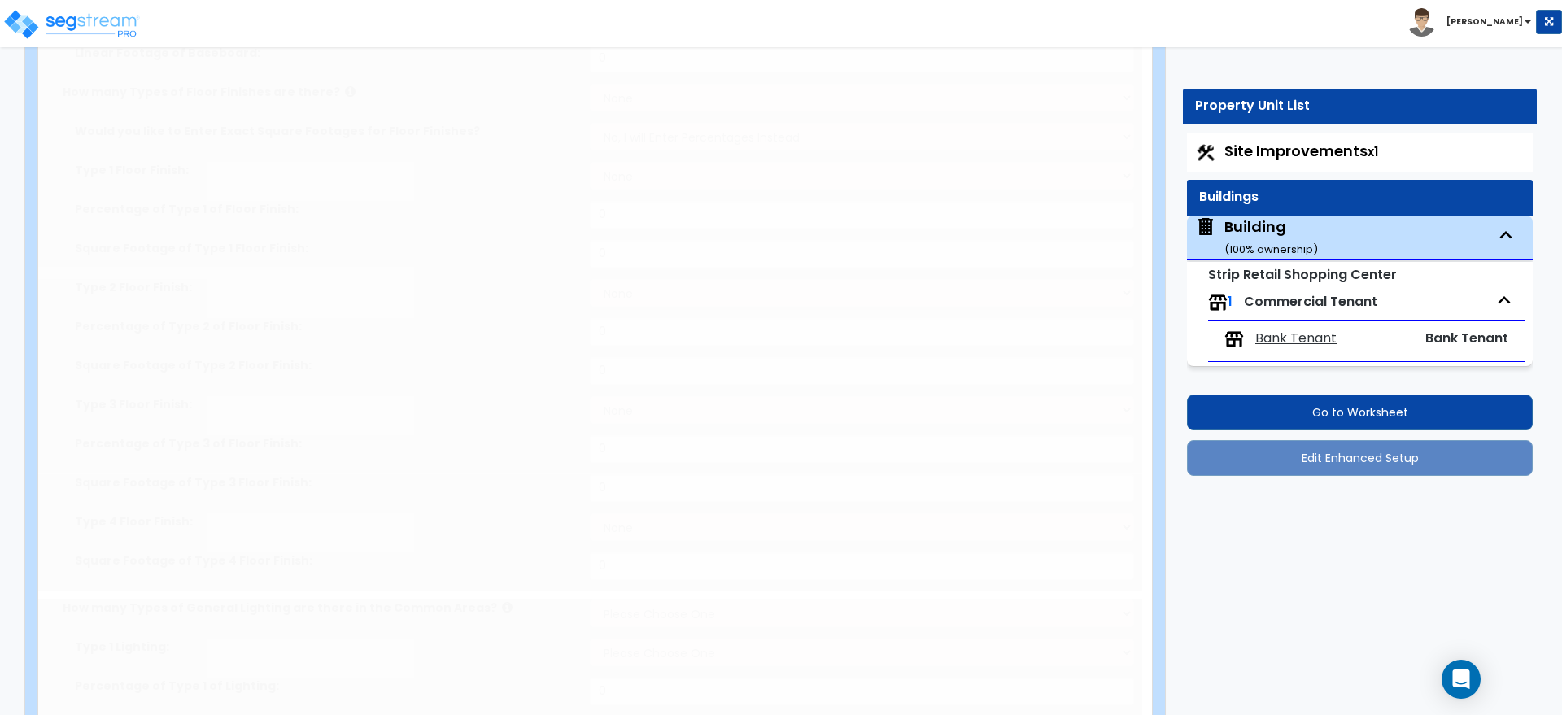
select select "1"
radio input "true"
select select "1"
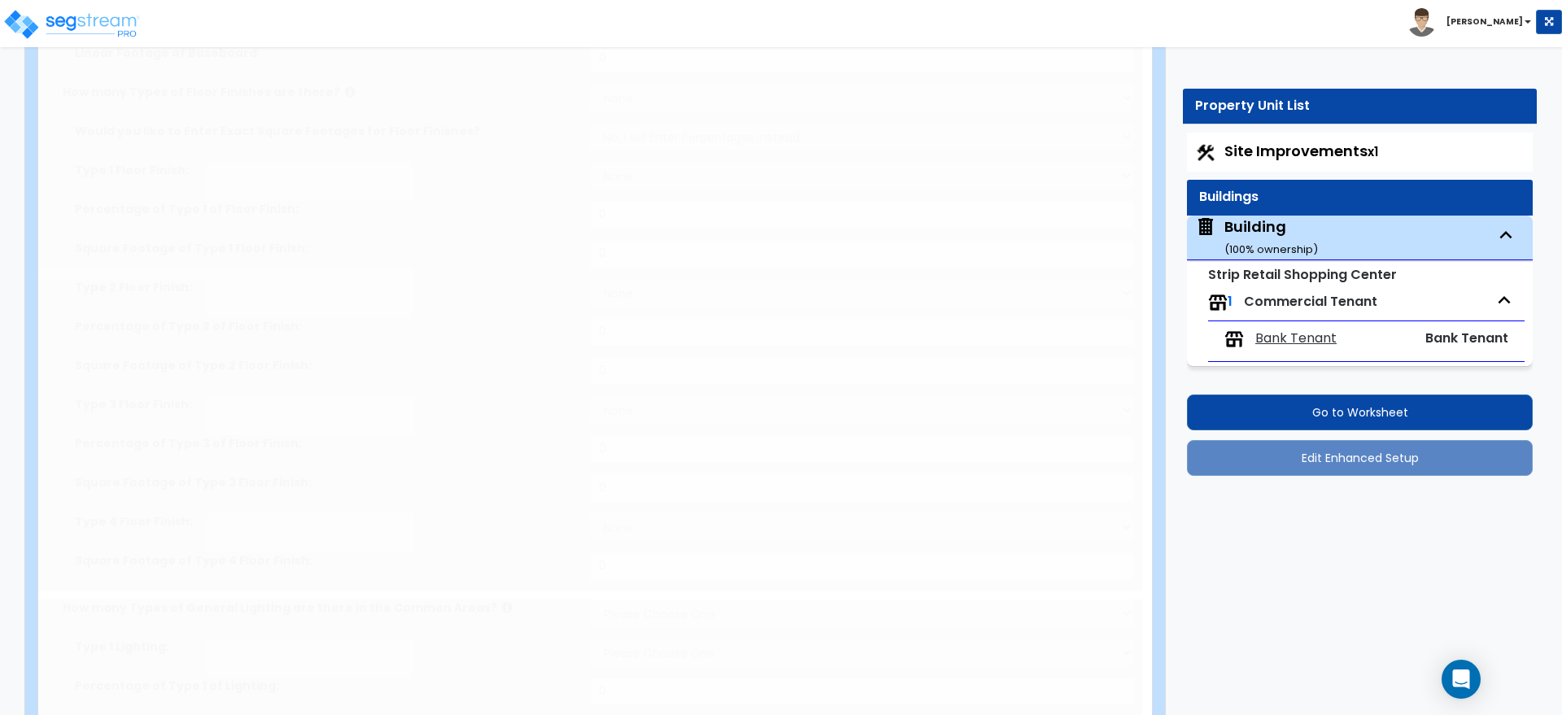
select select "2"
select select "3"
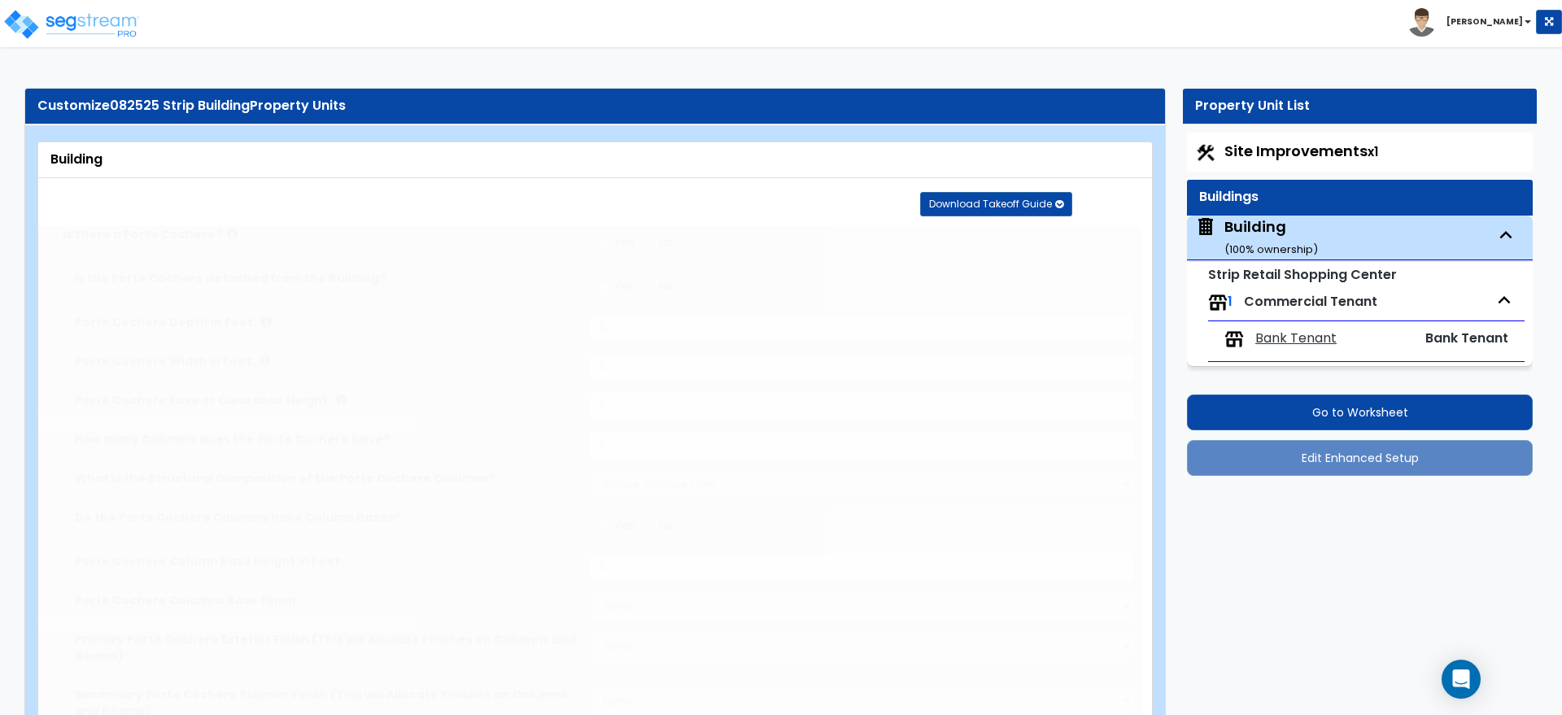
select select "2"
